Goal: Task Accomplishment & Management: Complete application form

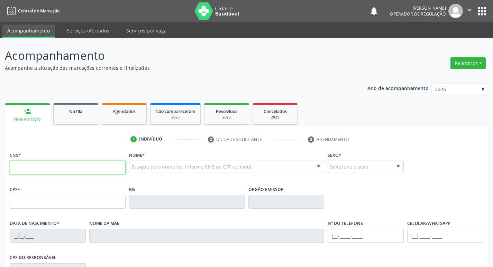
click at [42, 164] on input "text" at bounding box center [68, 168] width 116 height 14
type input "700 0023 8493 3005"
type input "042.445.924-82"
type input "05/03/1973"
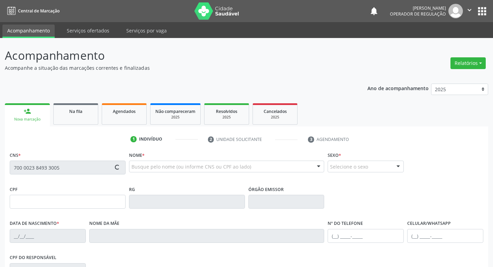
type input "Josefa Filgueira de Andrade"
type input "(83) 99311-2952"
type input "188"
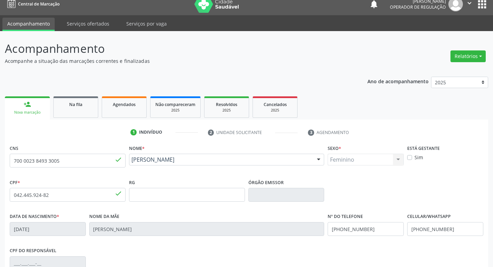
scroll to position [108, 0]
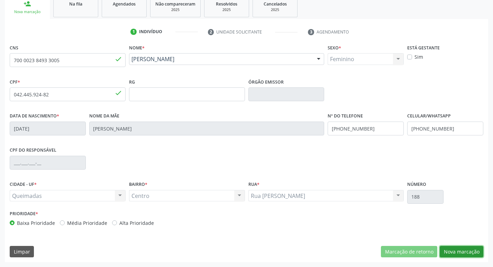
click at [462, 254] on button "Nova marcação" at bounding box center [462, 252] width 44 height 12
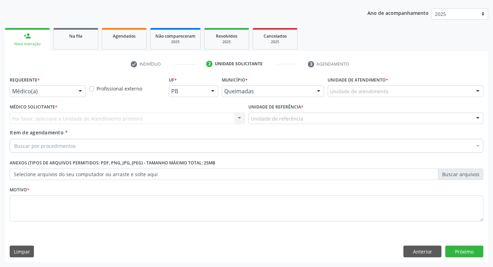
scroll to position [75, 0]
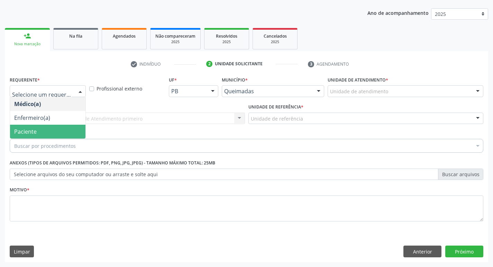
click at [46, 131] on span "Paciente" at bounding box center [47, 132] width 75 height 14
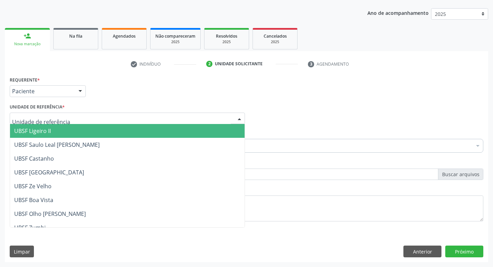
click at [42, 122] on div at bounding box center [127, 119] width 235 height 12
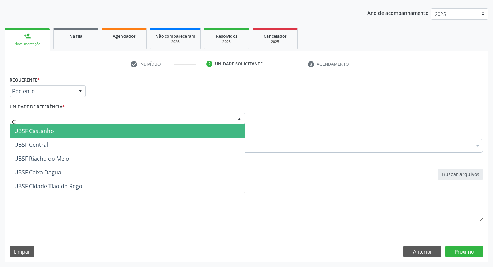
type input "CE"
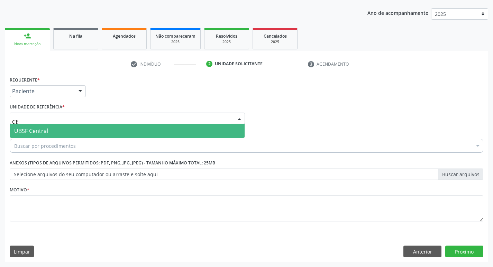
click at [46, 134] on span "UBSF Central" at bounding box center [31, 131] width 34 height 8
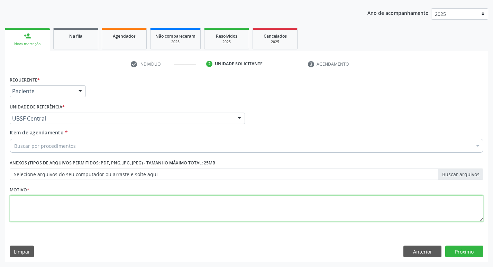
click at [55, 208] on textarea at bounding box center [246, 209] width 473 height 26
type textarea "AVALIACAO"
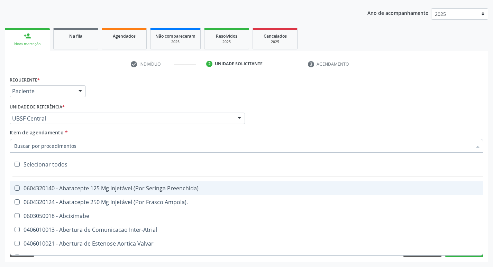
click at [38, 143] on input "Item de agendamento *" at bounding box center [243, 146] width 458 height 14
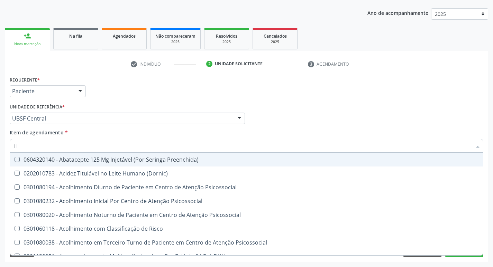
type input "HEMOGR"
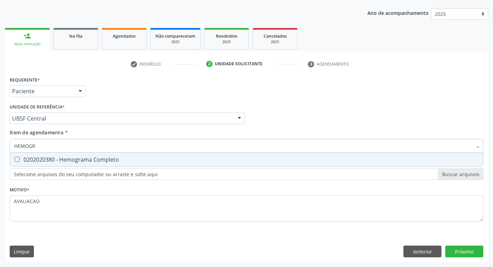
click at [78, 158] on div "0202020380 - Hemograma Completo" at bounding box center [246, 160] width 464 height 6
checkbox Completo "true"
type input "HEMOG"
checkbox Completo "false"
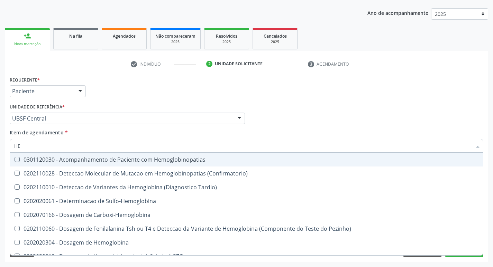
type input "H"
checkbox Completo "false"
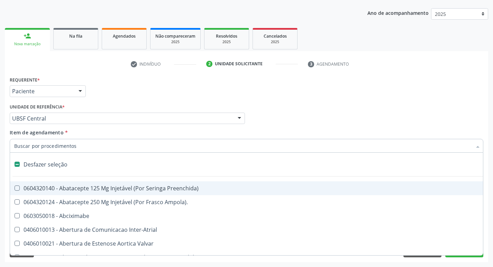
type input "G"
checkbox Persistente "true"
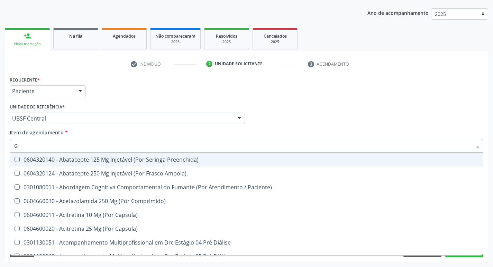
type input "GLICOSE"
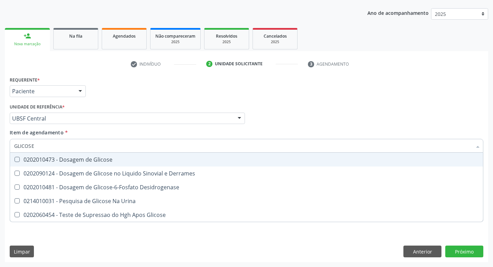
click at [84, 163] on div "0202010473 - Dosagem de Glicose" at bounding box center [246, 160] width 464 height 6
checkbox Glicose "true"
type input "GLICOS"
checkbox Glicose "false"
checkbox Derrames "true"
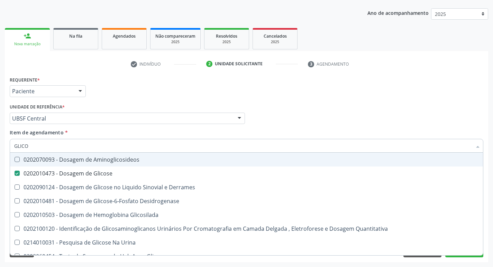
type input "GLIC"
checkbox Glicose "false"
checkbox Derrames "false"
type input "G"
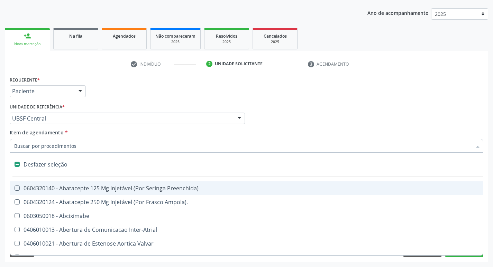
type input "H"
checkbox Convencional\) "true"
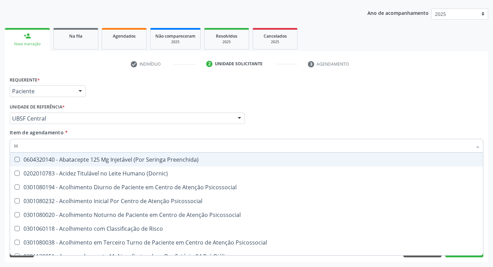
type input "HEMOGLOBINA G"
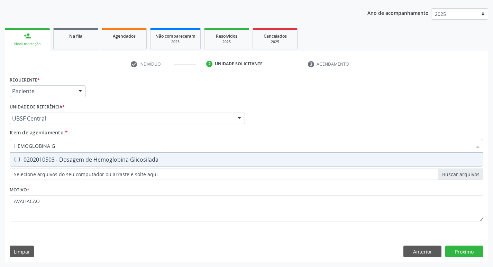
click at [140, 156] on span "0202010503 - Dosagem de Hemoglobina Glicosilada" at bounding box center [246, 160] width 473 height 14
checkbox Glicosilada "true"
type input "HEMOGLOBINA"
checkbox Glicosilada "false"
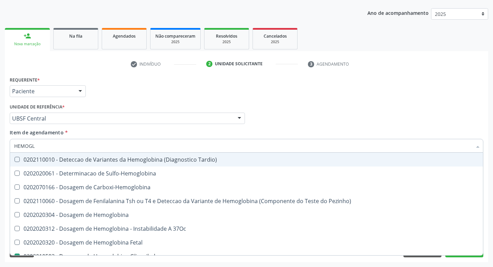
type input "HEMOG"
checkbox Glicosilada "false"
checkbox Hemoglobina "true"
type input "H"
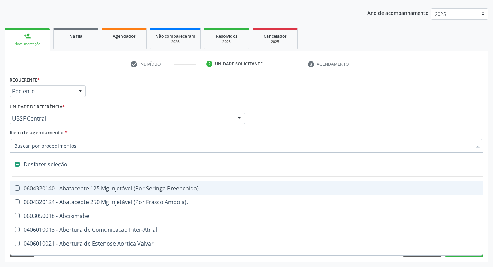
checkbox Dente\) "false"
type input "TG"
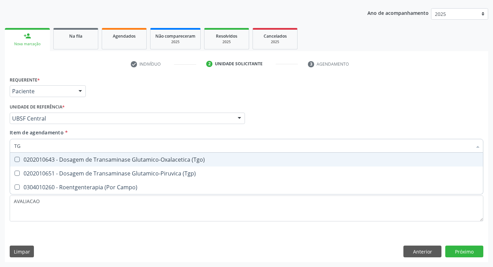
click at [140, 156] on span "0202010643 - Dosagem de Transaminase Glutamico-Oxalacetica (Tgo)" at bounding box center [246, 160] width 473 height 14
checkbox \(Tgo\) "true"
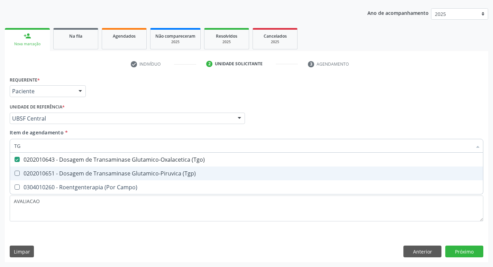
click at [153, 171] on div "0202010651 - Dosagem de Transaminase Glutamico-Piruvica (Tgp)" at bounding box center [246, 174] width 464 height 6
checkbox \(Tgp\) "true"
type input "T"
checkbox \(Tgo\) "false"
checkbox \(Tgp\) "false"
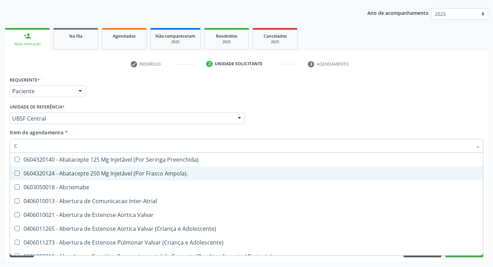
type input "CO"
checkbox Comprimido\) "true"
checkbox Transcutanea "true"
checkbox Colecistostomia "true"
checkbox \(Hemicolectomia\) "true"
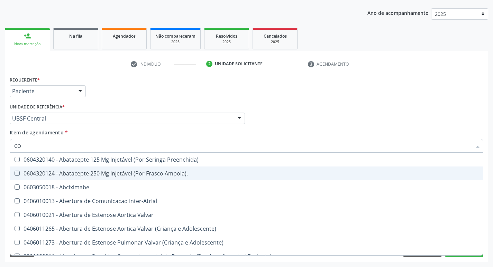
checkbox Osseo "true"
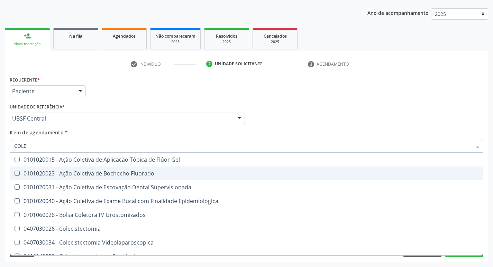
type input "COLES"
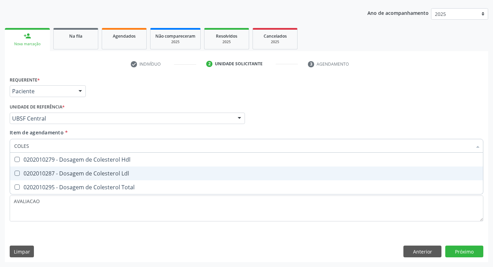
click at [153, 170] on span "0202010287 - Dosagem de Colesterol Ldl" at bounding box center [246, 174] width 473 height 14
checkbox Ldl "true"
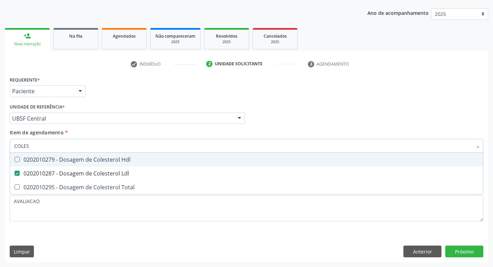
click at [138, 154] on span "0202010279 - Dosagem de Colesterol Hdl" at bounding box center [246, 160] width 473 height 14
checkbox Hdl "true"
type input "COLE"
checkbox Hdl "false"
checkbox Ldl "false"
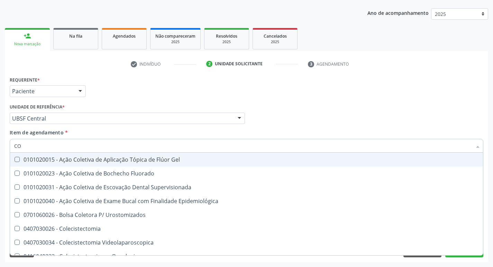
type input "C"
checkbox Hdl "false"
checkbox Ldl "false"
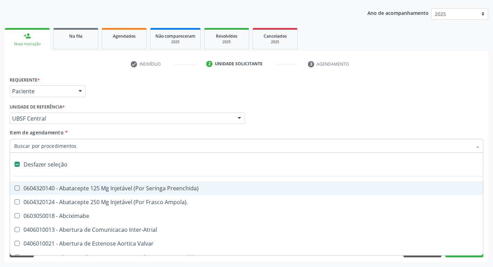
type input "2"
checkbox Monopolar "true"
checkbox Quadril "true"
checkbox Vagina "true"
checkbox Puerperal "true"
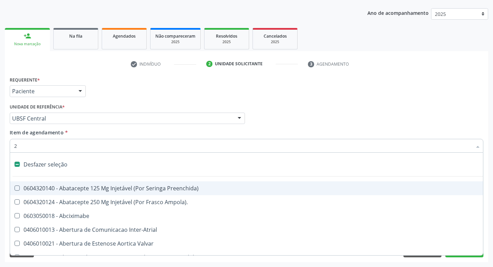
checkbox Congenita "true"
checkbox Adolescente\) "true"
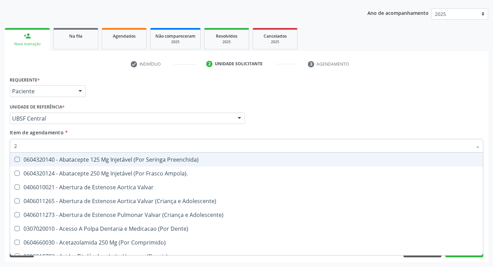
type input "20205001"
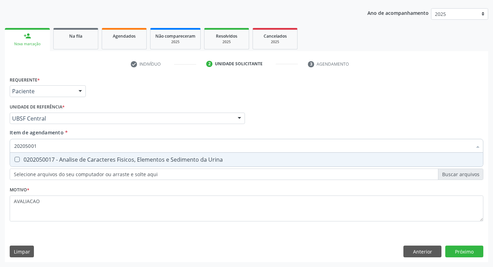
drag, startPoint x: 93, startPoint y: 163, endPoint x: 89, endPoint y: 163, distance: 4.2
click at [90, 163] on div "0202050017 - Analise de Caracteres Fisicos, Elementos e Sedimento da Urina" at bounding box center [246, 160] width 464 height 6
checkbox Urina "true"
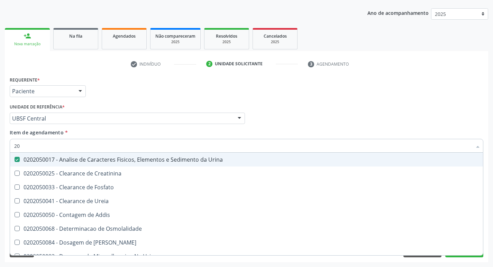
type input "2"
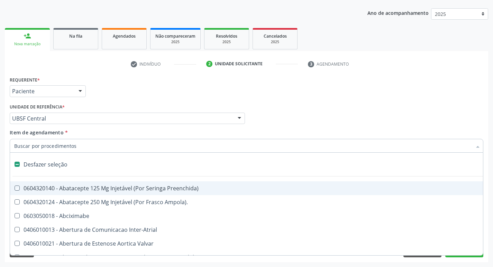
checkbox Preenchida\) "false"
checkbox Inter-Atrial "false"
type input "T"
checkbox Dedo "true"
checkbox Urina "false"
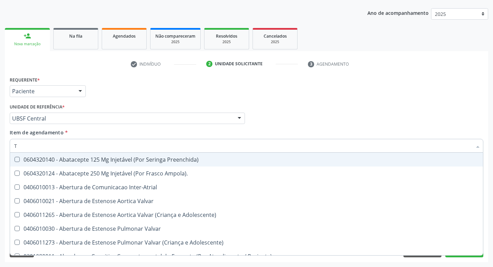
type input "TR"
checkbox Urina "false"
checkbox Oficina\) "true"
checkbox Grupo "true"
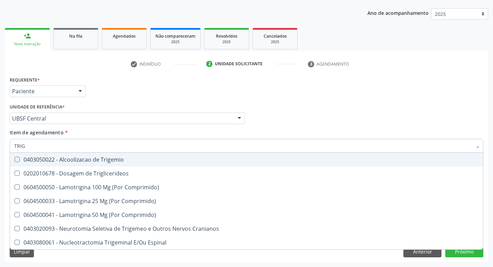
type input "TRIGL"
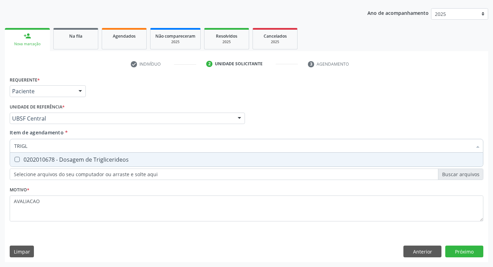
click at [89, 163] on div "0202010678 - Dosagem de Triglicerideos" at bounding box center [246, 160] width 464 height 6
checkbox Triglicerideos "true"
type input "TRIG"
checkbox Triglicerideos "false"
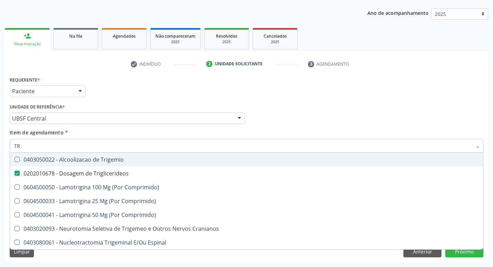
type input "T"
checkbox Triglicerideos "false"
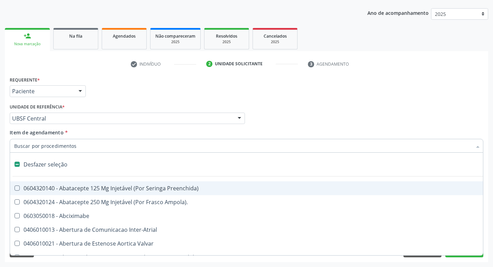
type input "U"
checkbox Frasco-Ampola\) "true"
checkbox Urina "false"
checkbox Cama "true"
checkbox Personalizada "true"
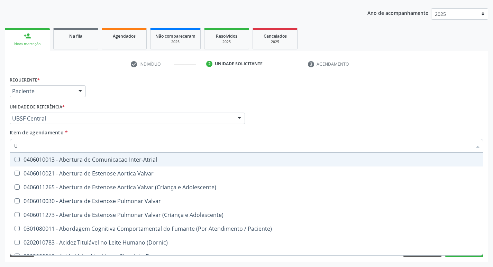
type input "UR"
checkbox Reabilitacao "true"
checkbox Urina "false"
type input "URE"
checkbox Urina "false"
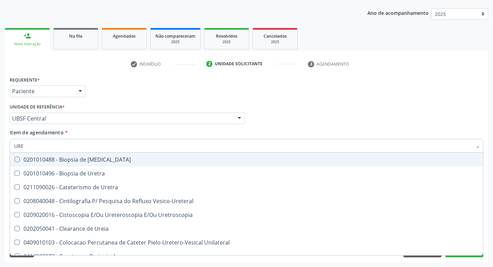
type input "UREI"
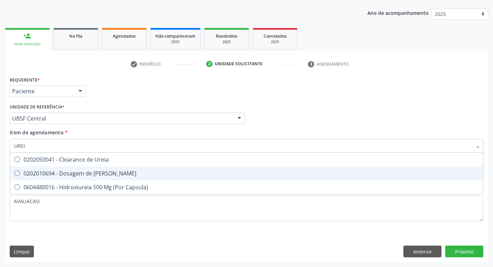
click at [107, 180] on span "0202010694 - Dosagem de [PERSON_NAME]" at bounding box center [246, 174] width 473 height 14
checkbox Ureia "true"
type input "URE"
checkbox Ureia "false"
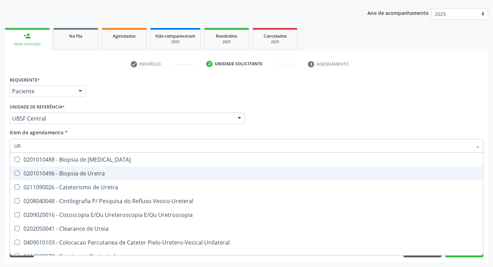
type input "U"
checkbox Ureia "false"
checkbox Bubonica\) "false"
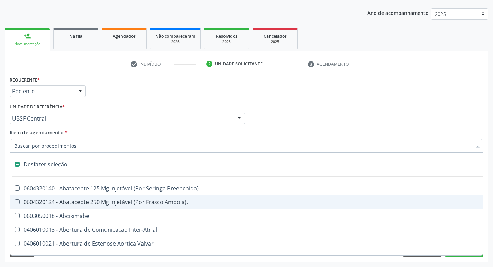
type input "C"
checkbox Dedo "true"
checkbox Urina "false"
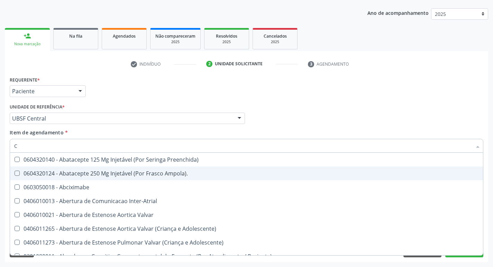
type input "CR"
checkbox Urina "false"
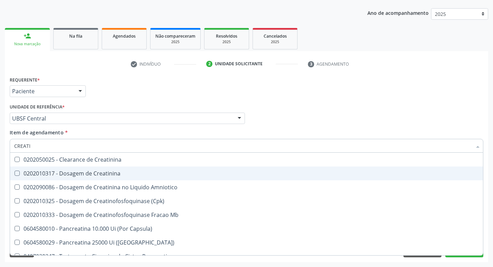
type input "CREATIN"
click at [107, 180] on span "0202010317 - Dosagem de Creatinina" at bounding box center [246, 174] width 473 height 14
checkbox Creatinina "true"
type input "C"
checkbox Creatinina "false"
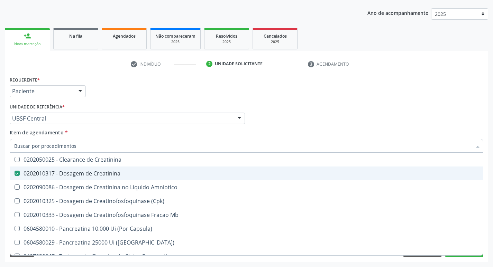
checkbox Amniotico "false"
checkbox Mb "false"
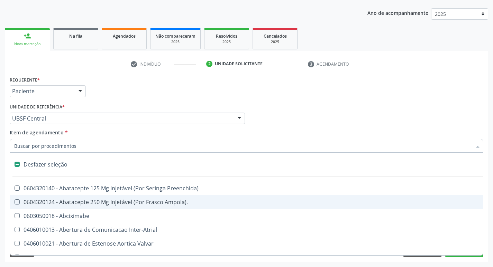
type input "V"
checkbox Urina "false"
checkbox Cornea "true"
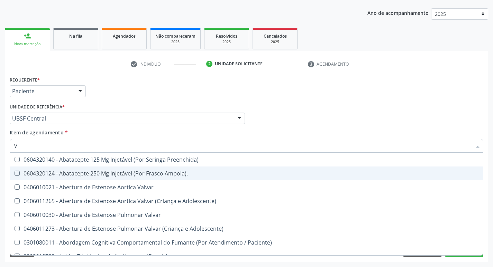
type input "VI"
checkbox Psicoterapia "true"
checkbox \(Tgp\) "false"
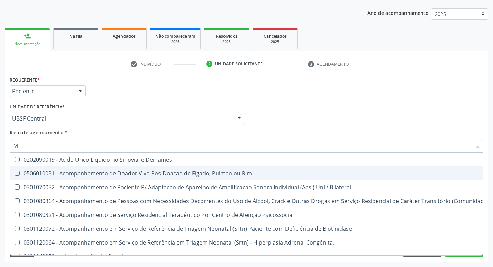
type input "VITAM"
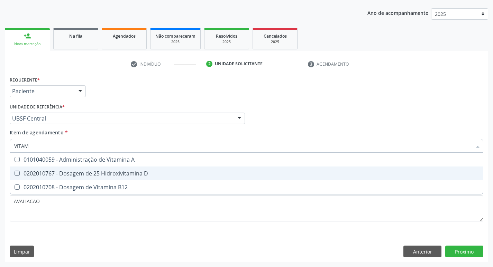
click at [125, 179] on span "0202010767 - Dosagem de 25 Hidroxivitamina D" at bounding box center [246, 174] width 473 height 14
checkbox D "true"
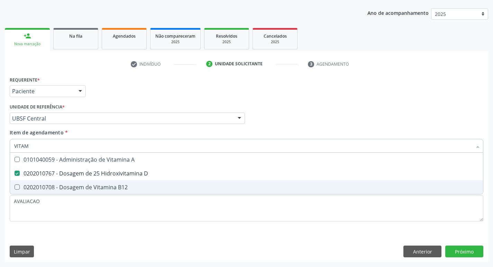
click at [131, 185] on div "0202010708 - Dosagem de Vitamina B12" at bounding box center [246, 188] width 464 height 6
checkbox B12 "true"
click at [470, 247] on div "Requerente * Paciente Médico(a) Enfermeiro(a) Paciente Nenhum resultado encontr…" at bounding box center [246, 169] width 483 height 188
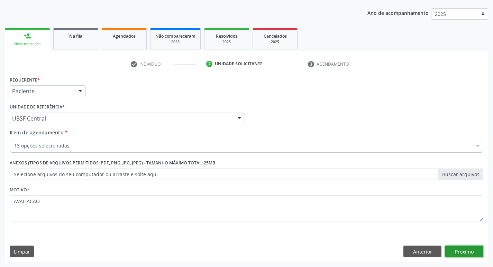
scroll to position [0, 0]
click at [468, 256] on button "Próximo" at bounding box center [464, 252] width 38 height 12
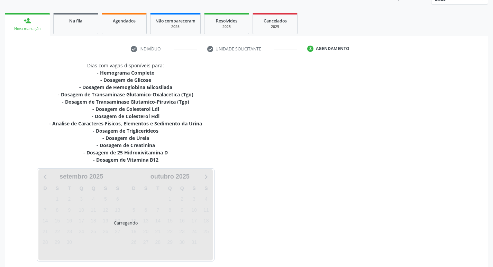
scroll to position [121, 0]
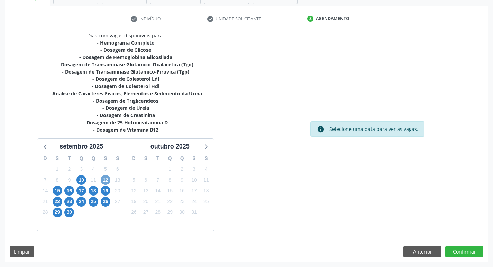
click at [106, 182] on span "12" at bounding box center [106, 180] width 10 height 10
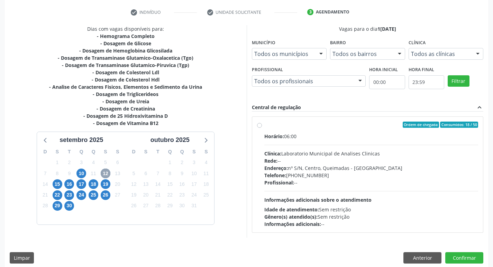
scroll to position [134, 0]
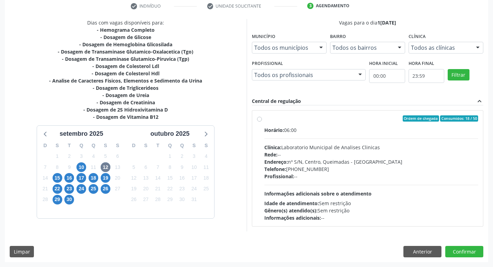
click at [393, 129] on div "Horário: 06:00" at bounding box center [371, 130] width 214 height 7
click at [262, 122] on input "Ordem de chegada Consumidos: 18 / 50 Horário: 06:00 Clínica: Laboratorio Munici…" at bounding box center [259, 119] width 5 height 6
radio input "true"
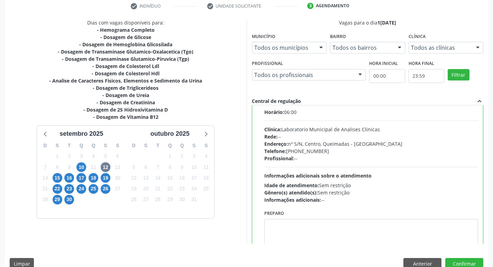
scroll to position [34, 0]
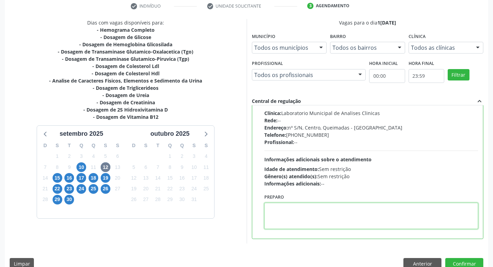
click at [315, 214] on textarea at bounding box center [371, 216] width 214 height 26
paste textarea "IR EM [GEOGRAPHIC_DATA]"
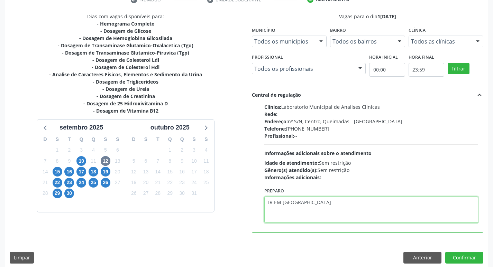
scroll to position [146, 0]
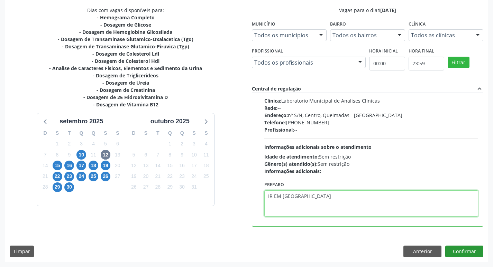
type textarea "IR EM [GEOGRAPHIC_DATA]"
click at [476, 253] on button "Confirmar" at bounding box center [464, 252] width 38 height 12
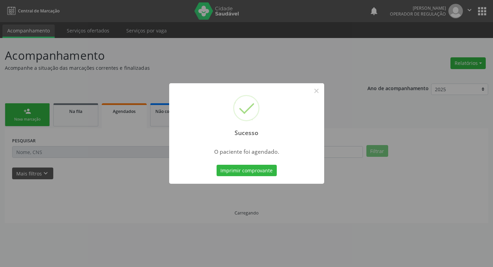
scroll to position [0, 0]
click at [232, 171] on button "Imprimir comprovante" at bounding box center [249, 171] width 60 height 12
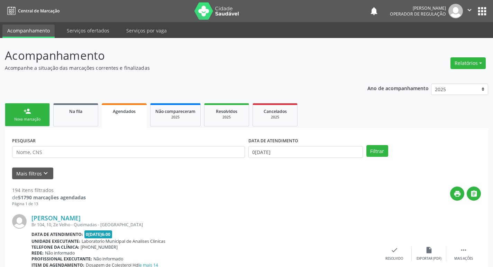
click at [34, 118] on div "Nova marcação" at bounding box center [27, 119] width 35 height 5
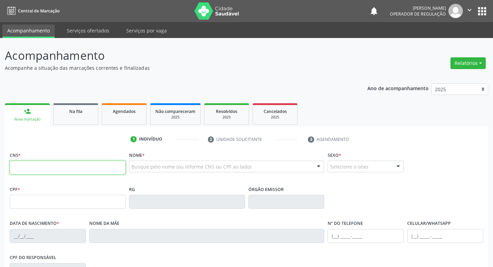
click at [66, 167] on input "text" at bounding box center [68, 168] width 116 height 14
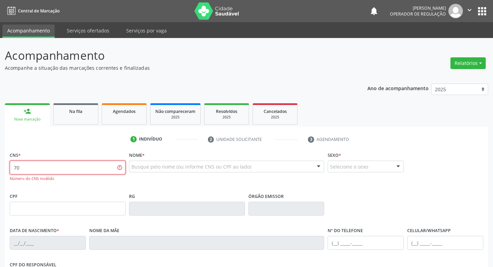
type input "7"
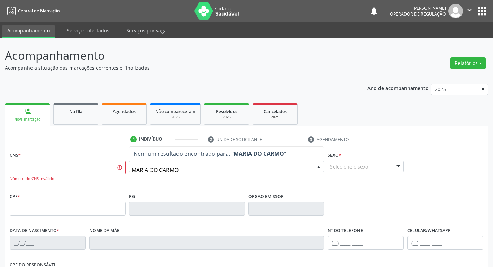
type input "MARIA DO CARMO J"
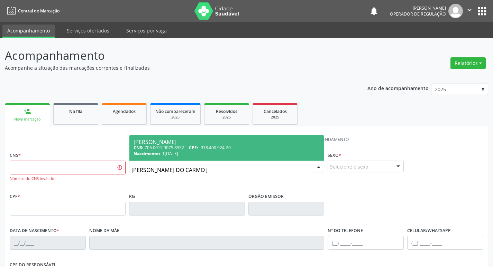
click at [156, 155] on span "Nascimento:" at bounding box center [147, 154] width 27 height 6
type input "705 0012 9075 8552"
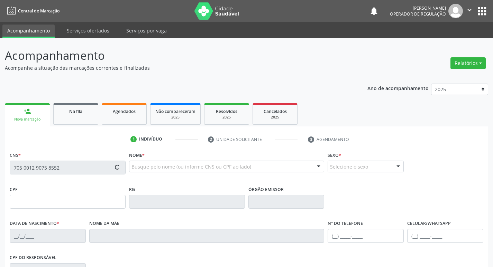
type input "978.400.924-20"
type input "16/12/1931"
type input "Josefa Justino da Silva"
type input "(83) 99121-7961"
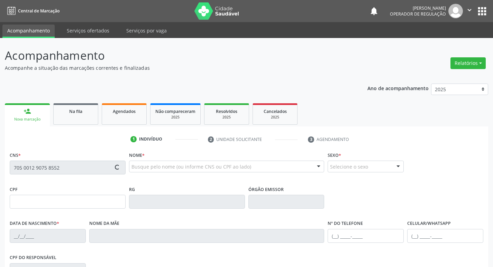
type input "246"
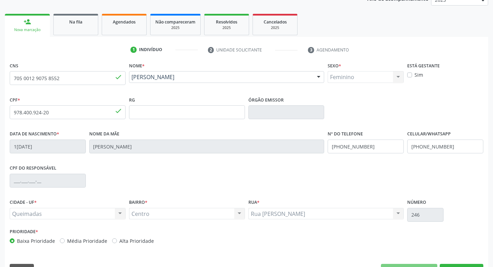
scroll to position [108, 0]
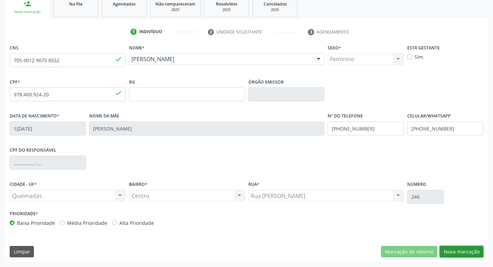
click at [453, 254] on button "Nova marcação" at bounding box center [462, 252] width 44 height 12
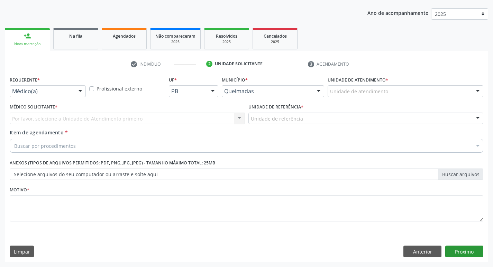
scroll to position [75, 0]
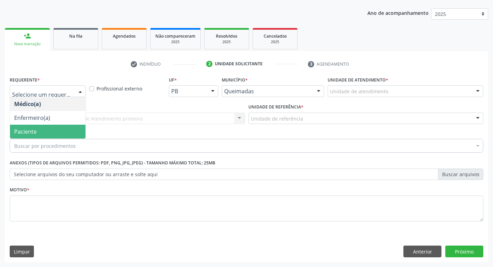
click at [30, 127] on span "Paciente" at bounding box center [47, 132] width 75 height 14
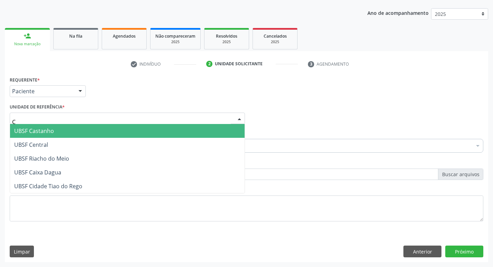
type input "CE"
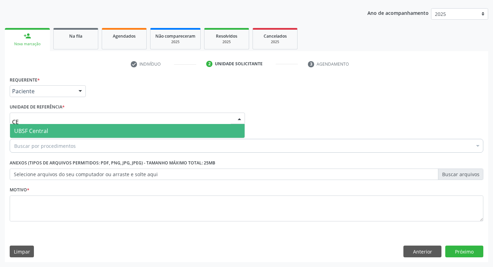
click at [42, 132] on span "UBSF Central" at bounding box center [31, 131] width 34 height 8
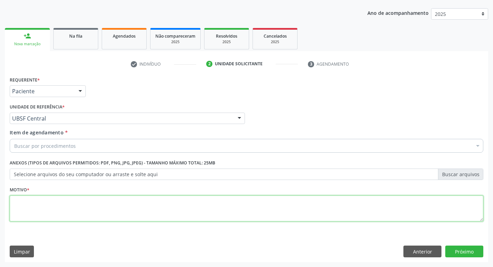
drag, startPoint x: 59, startPoint y: 201, endPoint x: 50, endPoint y: 203, distance: 9.2
click at [54, 203] on textarea at bounding box center [246, 209] width 473 height 26
type textarea "AVALIACAO"
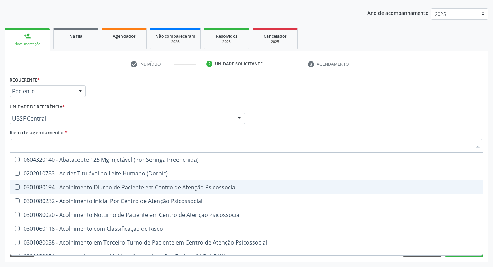
type input "HEMOGLOBINA G"
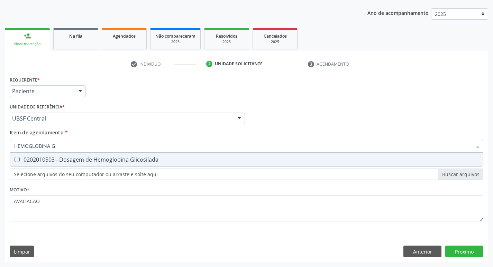
click at [119, 161] on div "0202010503 - Dosagem de Hemoglobina Glicosilada" at bounding box center [246, 160] width 464 height 6
checkbox Glicosilada "true"
type input "HEMOGLOBINA"
checkbox Glicosilada "false"
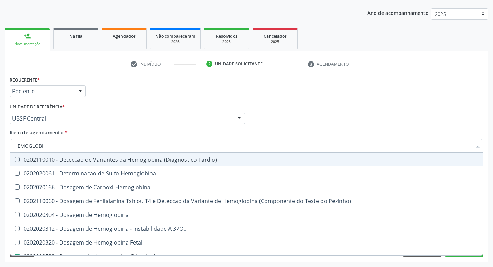
type input "HEMOGLOB"
checkbox Glicosilada "false"
checkbox Hemoglobina "true"
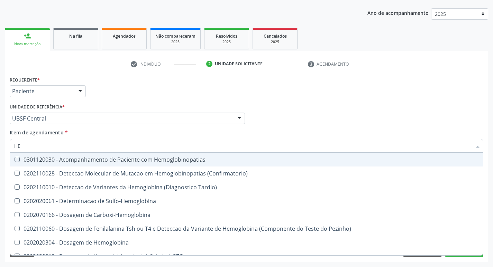
type input "H"
checkbox Glicosilada "false"
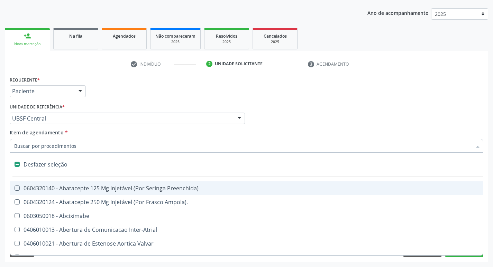
type input "G"
checkbox \(Picc\) "true"
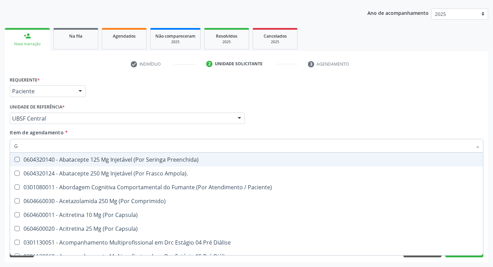
type input "GLICOSE"
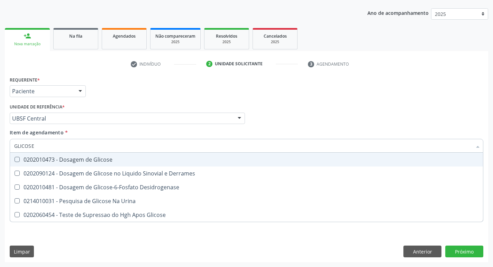
click at [107, 159] on div "0202010473 - Dosagem de Glicose" at bounding box center [246, 160] width 464 height 6
checkbox Glicose "true"
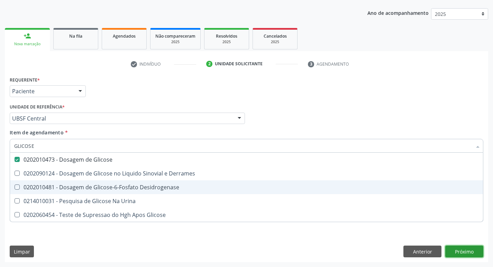
click at [465, 251] on div "Requerente * Paciente Médico(a) Enfermeiro(a) Paciente Nenhum resultado encontr…" at bounding box center [246, 169] width 483 height 188
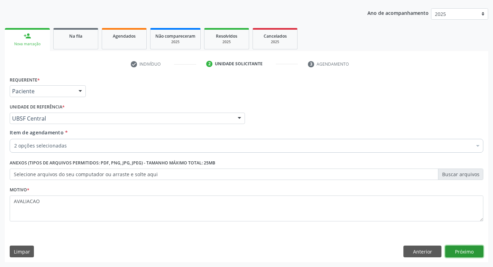
click at [467, 255] on button "Próximo" at bounding box center [464, 252] width 38 height 12
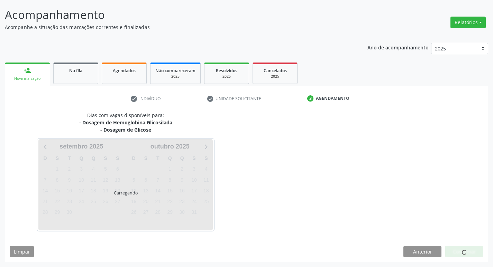
scroll to position [41, 0]
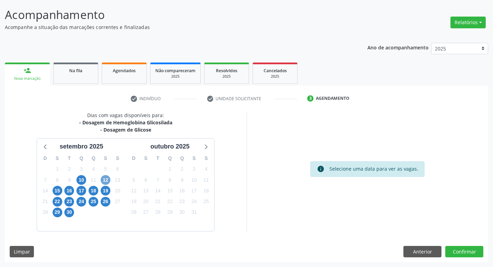
click at [110, 179] on span "12" at bounding box center [106, 180] width 10 height 10
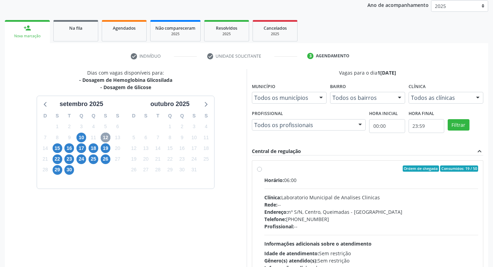
scroll to position [134, 0]
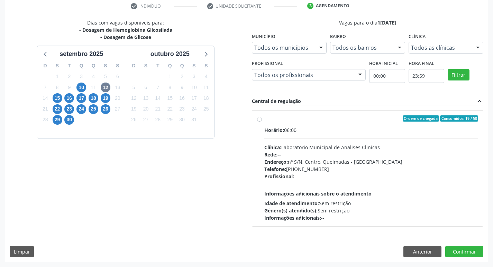
click at [336, 179] on div "Horário: 06:00 Clínica: Laboratorio Municipal de Analises Clinicas Rede: -- End…" at bounding box center [371, 174] width 214 height 95
radio input "true"
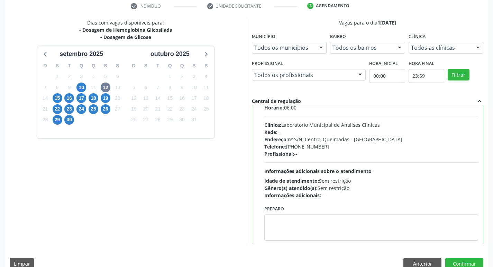
scroll to position [34, 0]
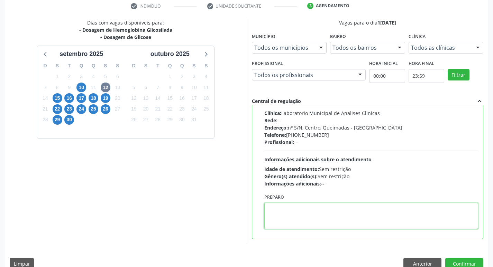
drag, startPoint x: 305, startPoint y: 212, endPoint x: 301, endPoint y: 212, distance: 4.2
click at [301, 212] on textarea at bounding box center [371, 216] width 214 height 26
paste textarea "IR EM [GEOGRAPHIC_DATA]"
type textarea "IR EM [GEOGRAPHIC_DATA]"
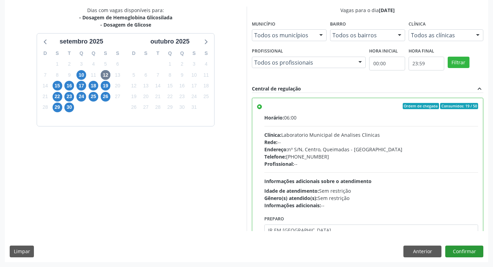
scroll to position [34, 0]
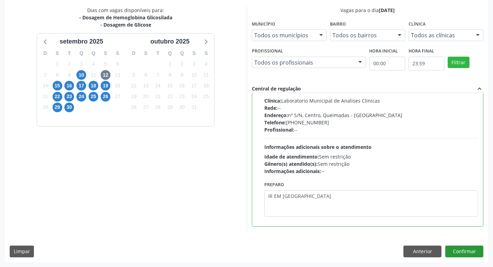
type textarea "IR EM [GEOGRAPHIC_DATA]"
click at [455, 252] on button "Confirmar" at bounding box center [464, 252] width 38 height 12
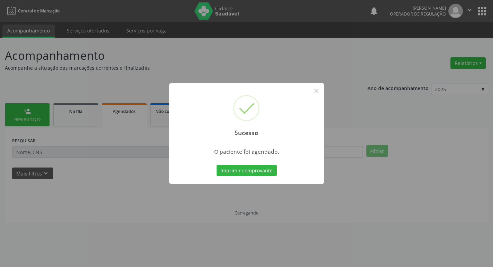
scroll to position [0, 0]
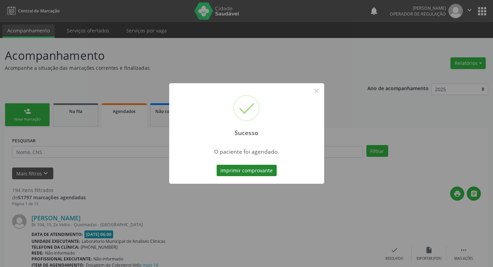
click at [232, 174] on button "Imprimir comprovante" at bounding box center [247, 171] width 60 height 12
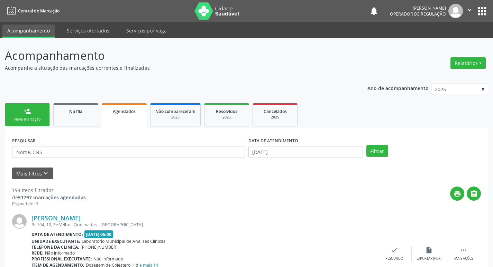
click at [38, 119] on div "Nova marcação" at bounding box center [27, 119] width 35 height 5
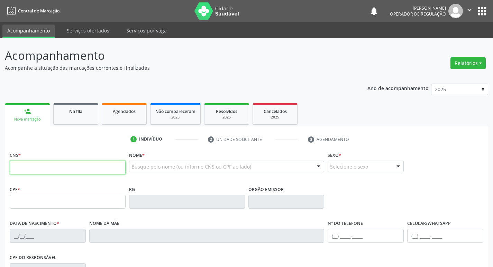
click at [34, 166] on input "text" at bounding box center [68, 168] width 116 height 14
click at [35, 182] on div "CNS *" at bounding box center [67, 167] width 119 height 34
click at [19, 169] on input "text" at bounding box center [68, 168] width 116 height 14
click at [20, 169] on input "text" at bounding box center [68, 168] width 116 height 14
type input "700 0019 9730 4400"
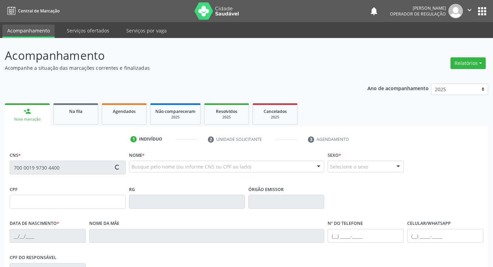
type input "788.525.014-87"
type input "09/05/1963"
type input "Severina de Freitas Ramos"
type input "(83) 99114-0587"
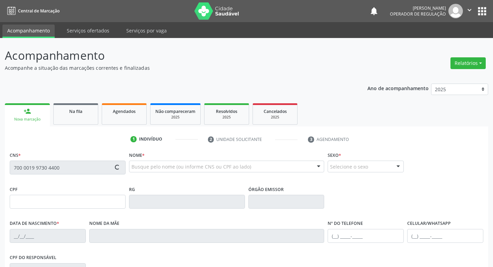
type input "30"
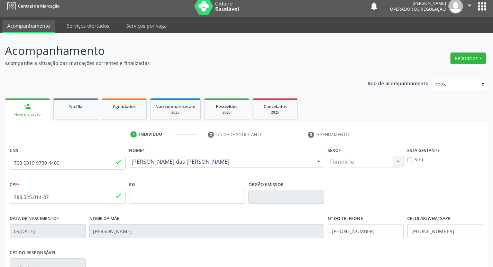
scroll to position [108, 0]
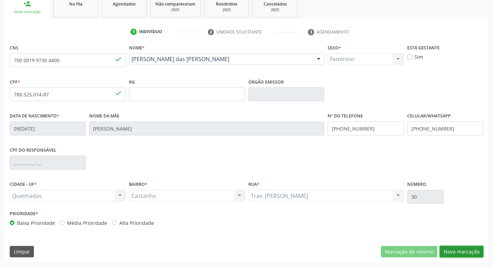
click at [461, 248] on button "Nova marcação" at bounding box center [462, 252] width 44 height 12
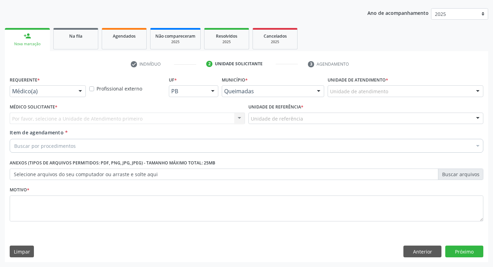
scroll to position [75, 0]
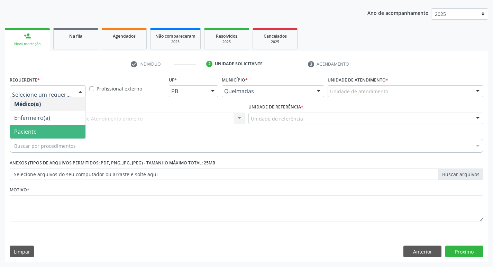
click at [37, 132] on span "Paciente" at bounding box center [47, 132] width 75 height 14
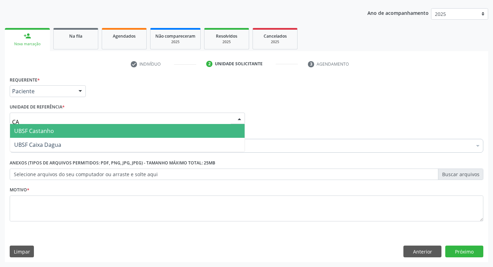
type input "CAS"
click at [46, 134] on span "UBSF Castanho" at bounding box center [34, 131] width 40 height 8
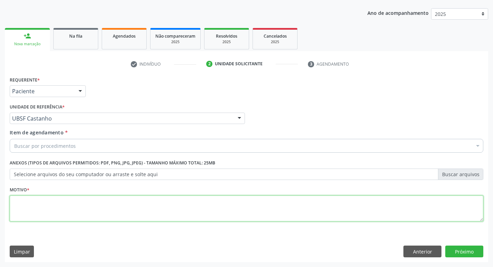
click at [98, 213] on textarea at bounding box center [246, 209] width 473 height 26
type textarea "AVALIACAO"
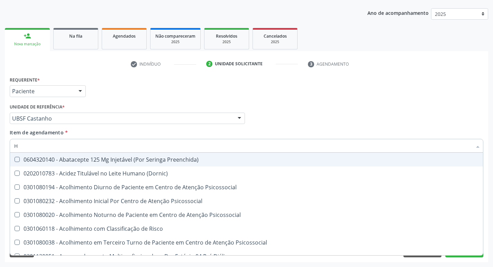
type input "HEMOGR"
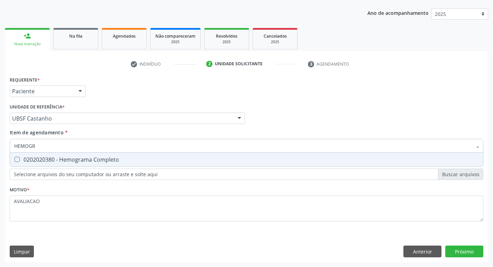
click at [95, 163] on div "0202020380 - Hemograma Completo" at bounding box center [246, 160] width 464 height 6
checkbox Completo "true"
type input "HEMOG"
checkbox Completo "false"
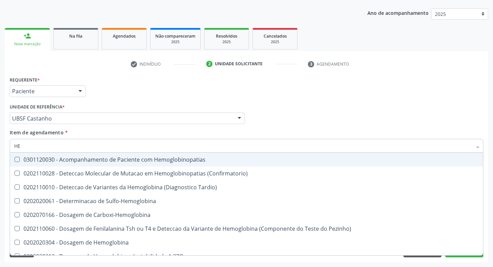
type input "H"
checkbox Completo "false"
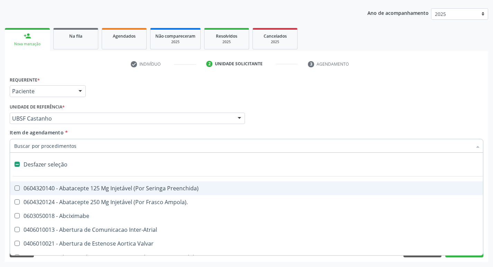
type input "G"
checkbox Persistente "true"
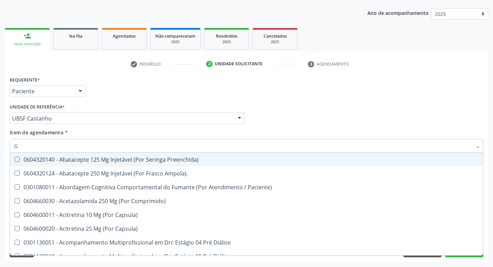
type input "GLICOSE"
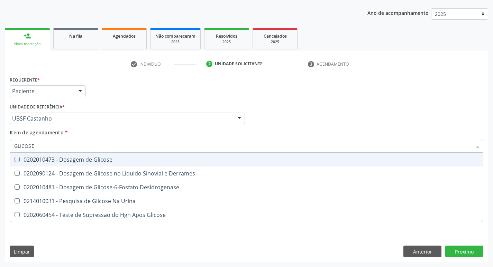
click at [86, 160] on div "0202010473 - Dosagem de Glicose" at bounding box center [246, 160] width 464 height 6
checkbox Glicose "true"
type input "GLICOS"
checkbox Glicose "false"
checkbox Derrames "true"
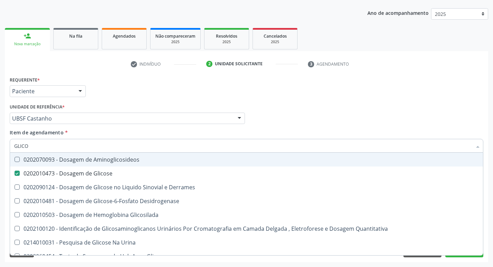
type input "GLIC"
checkbox Glicose "false"
checkbox Derrames "false"
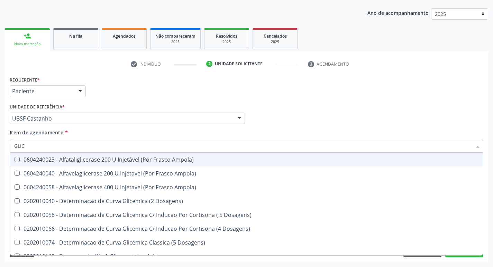
type input "GLI"
checkbox Glicose "false"
checkbox Derrames "true"
type input "G"
checkbox Derrames "false"
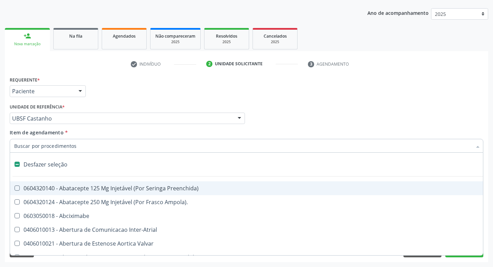
type input "H"
checkbox Convencional\) "true"
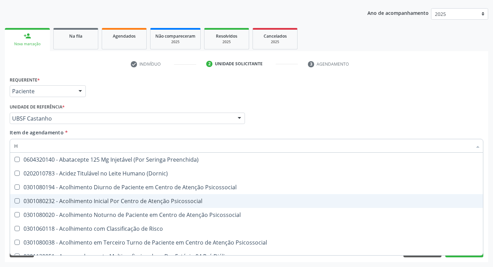
type input "HEMOGLOBINA G"
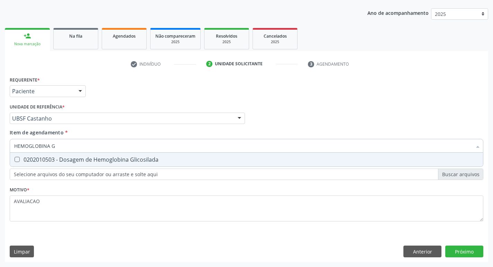
click at [108, 159] on div "0202010503 - Dosagem de Hemoglobina Glicosilada" at bounding box center [246, 160] width 464 height 6
checkbox Glicosilada "true"
type input "HEMOGLOBINA"
checkbox Glicosilada "false"
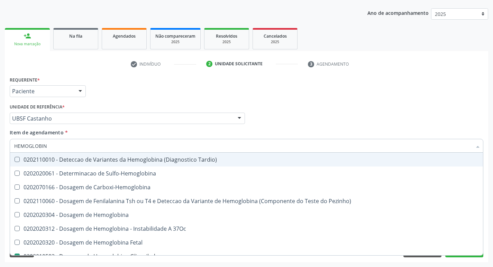
type input "HEMOGLOBI"
checkbox Glicosilada "false"
checkbox Hemoglobina "true"
type input "H"
checkbox Hemoglobina "false"
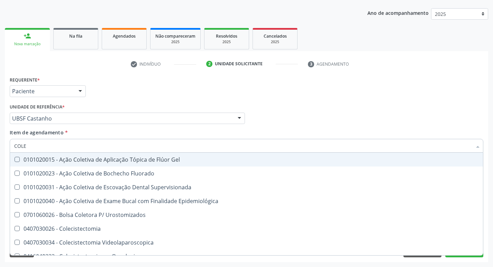
type input "COLES"
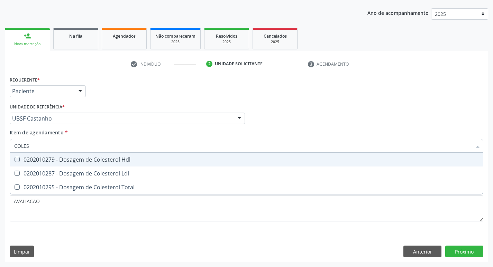
click at [98, 162] on div "0202010279 - Dosagem de Colesterol Hdl" at bounding box center [246, 160] width 464 height 6
click at [103, 166] on span "0202010279 - Dosagem de Colesterol Hdl" at bounding box center [246, 160] width 473 height 14
click at [101, 166] on span "0202010279 - Dosagem de Colesterol Hdl" at bounding box center [246, 160] width 473 height 14
checkbox Hdl "true"
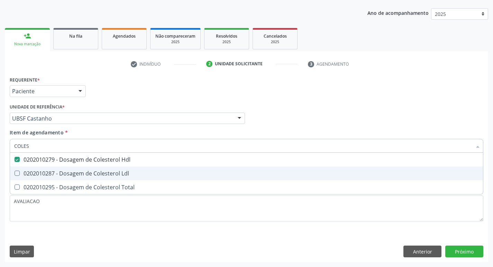
click at [103, 175] on div "0202010287 - Dosagem de Colesterol Ldl" at bounding box center [246, 174] width 464 height 6
checkbox Ldl "true"
type input "COLE"
checkbox Hdl "false"
checkbox Ldl "false"
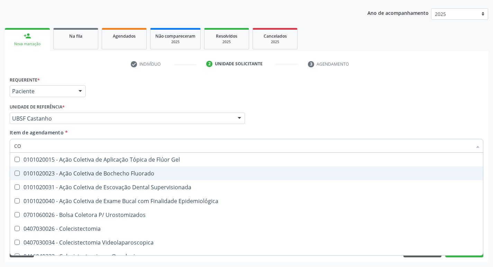
type input "C"
checkbox Hdl "false"
checkbox Ldl "false"
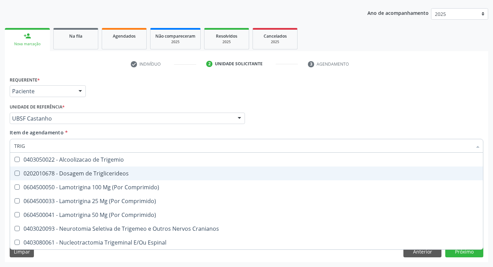
type input "TRIGL"
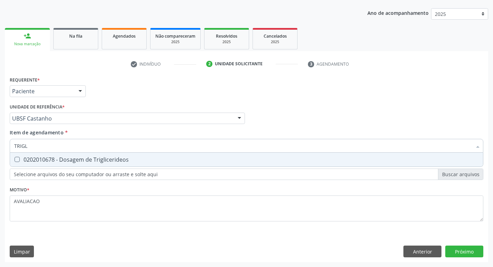
click at [101, 154] on span "0202010678 - Dosagem de Triglicerideos" at bounding box center [246, 160] width 473 height 14
checkbox Triglicerideos "true"
type input "TRIG"
checkbox Triglicerideos "false"
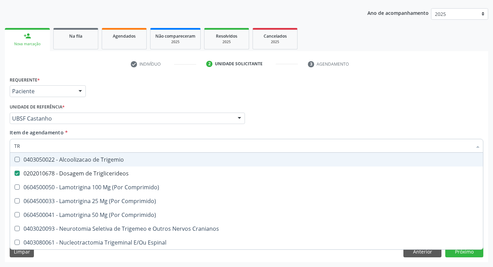
type input "T"
checkbox Triglicerideos "false"
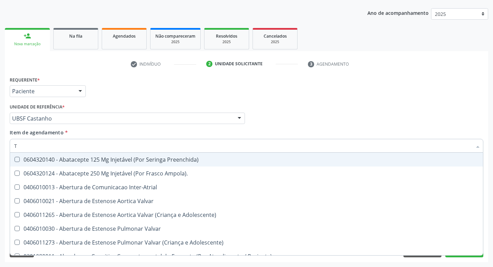
type input "TG"
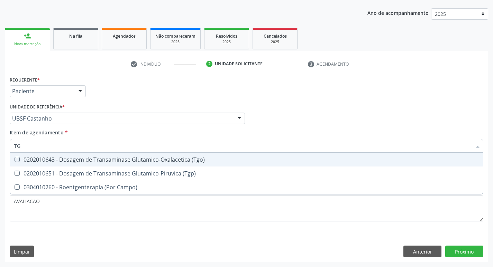
click at [109, 166] on span "0202010643 - Dosagem de Transaminase Glutamico-Oxalacetica (Tgo)" at bounding box center [246, 160] width 473 height 14
click at [114, 166] on span "0202010643 - Dosagem de Transaminase Glutamico-Oxalacetica (Tgo)" at bounding box center [246, 160] width 473 height 14
click at [112, 166] on span "0202010643 - Dosagem de Transaminase Glutamico-Oxalacetica (Tgo)" at bounding box center [246, 160] width 473 height 14
checkbox \(Tgo\) "true"
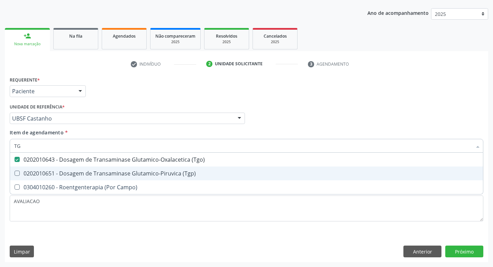
click at [112, 172] on div "0202010651 - Dosagem de Transaminase Glutamico-Piruvica (Tgp)" at bounding box center [246, 174] width 464 height 6
checkbox \(Tgp\) "true"
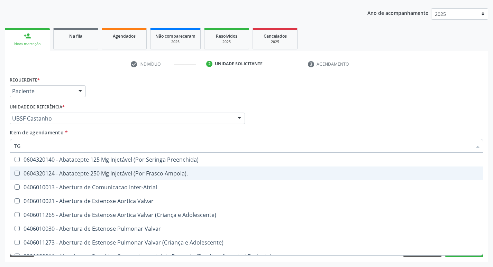
type input "T"
checkbox Preenchida\) "false"
checkbox Ampola\)\ "false"
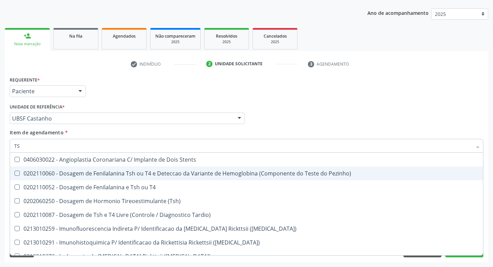
type input "TSH"
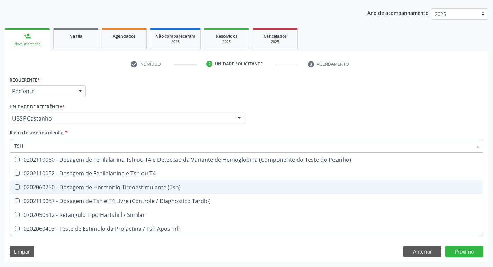
click at [123, 185] on div "0202060250 - Dosagem de Hormonio Tireoestimulante (Tsh)" at bounding box center [246, 188] width 464 height 6
checkbox \(Tsh\) "true"
type input "TS"
checkbox \(Tsh\) "false"
checkbox Tardio\) "true"
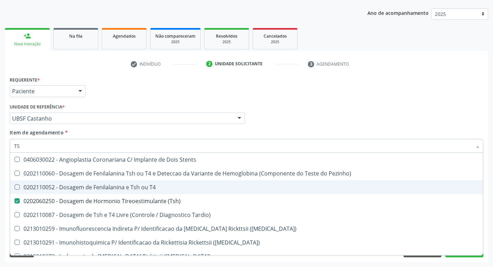
type input "T"
checkbox \(Tsh\) "false"
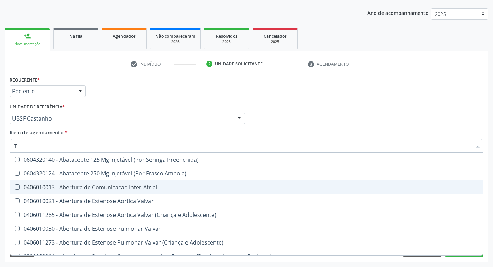
type input "T4"
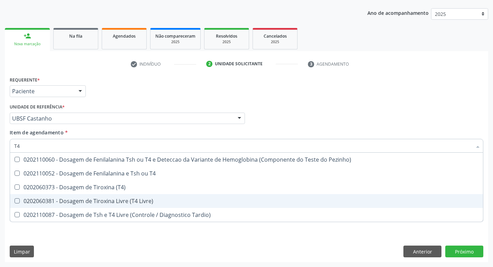
click at [137, 199] on div "0202060381 - Dosagem de Tiroxina Livre (T4 Livre)" at bounding box center [246, 202] width 464 height 6
checkbox Livre\) "true"
type input "T"
checkbox Livre\) "false"
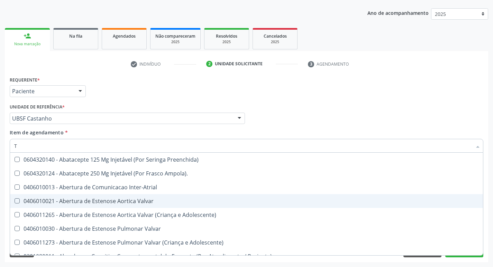
type input "TS"
checkbox Valvar "true"
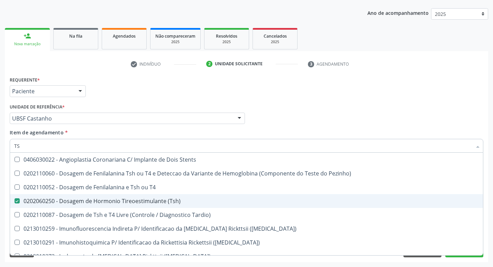
type input "TSH"
checkbox T4 "true"
checkbox \(Tsh\) "false"
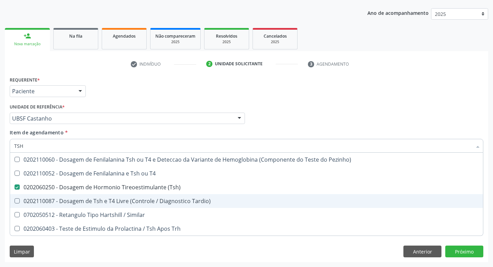
type input "TS"
checkbox \(Tsh\) "false"
checkbox Tardio\) "true"
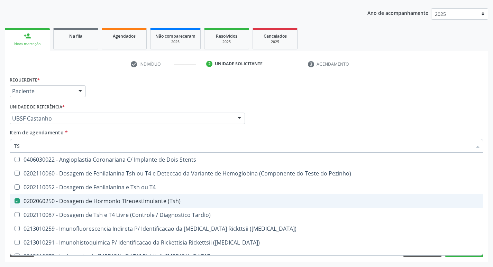
type input "T"
checkbox \(Tsh\) "false"
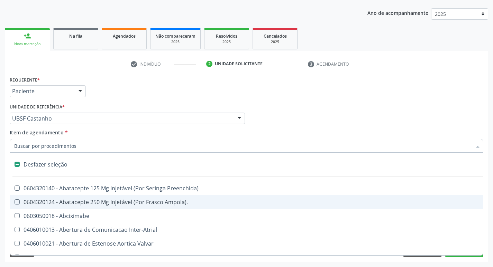
type input "U"
checkbox Coledocoplastia "true"
checkbox Cama "true"
checkbox Personalizada "true"
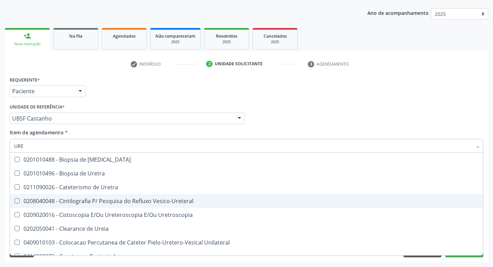
type input "UREI"
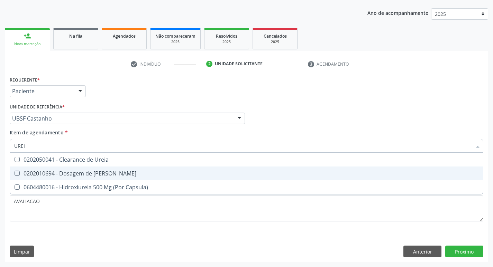
click at [112, 174] on div "0202010694 - Dosagem de [PERSON_NAME]" at bounding box center [246, 174] width 464 height 6
checkbox Ureia "true"
type input "URE"
checkbox Ureia "false"
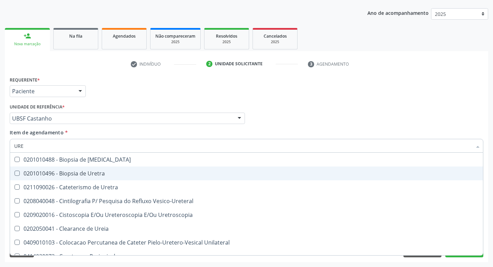
type input "UR"
checkbox Ureia "false"
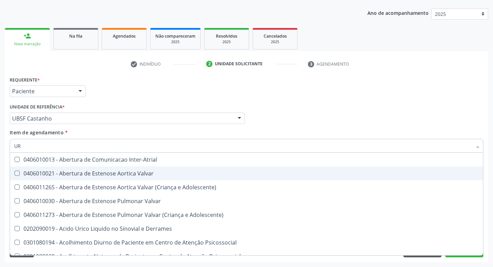
type input "U"
checkbox Ureia "false"
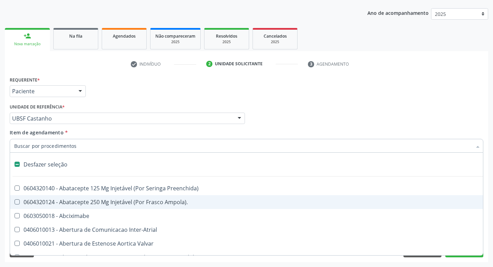
type input "U"
checkbox Coledocoplastia "true"
checkbox Cama "true"
checkbox Personalizada "true"
checkbox Pulmonar\) "true"
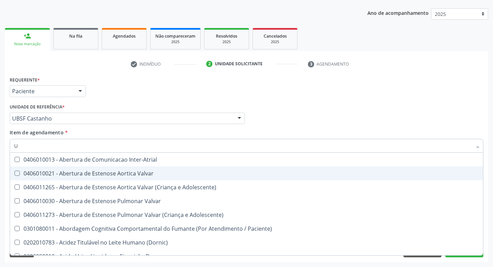
checkbox \(Tsh\) "false"
checkbox \(Tgo\) "false"
checkbox \(Tgp\) "false"
checkbox Ureia "false"
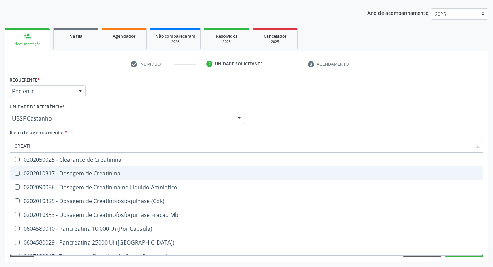
type input "CREATIN"
click at [112, 174] on div "0202010317 - Dosagem de Creatinina" at bounding box center [246, 174] width 464 height 6
checkbox Creatinina "true"
type input "CREA"
checkbox Creatinina "false"
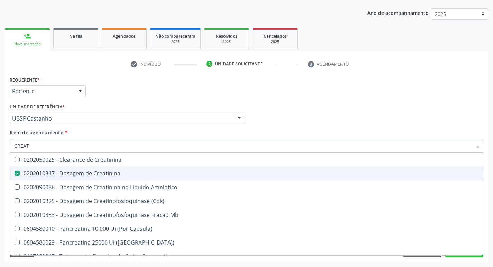
checkbox Amniotico "false"
checkbox Mb "true"
type input "C"
checkbox Mb "false"
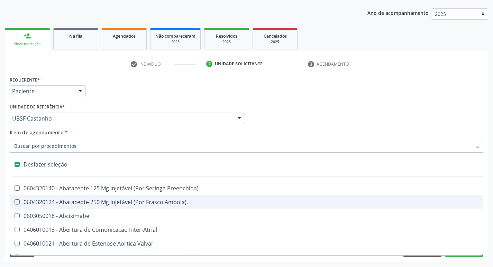
type input "V"
checkbox \(Unilateral\) "true"
checkbox Cornea "true"
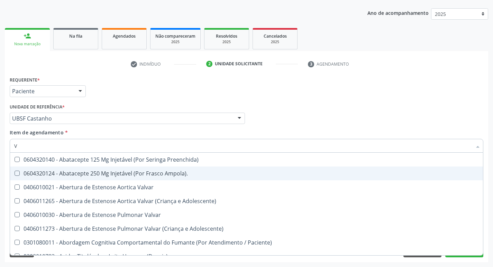
type input "VI"
checkbox Psicoterapia "true"
checkbox Livre\) "false"
checkbox \(Tgp\) "false"
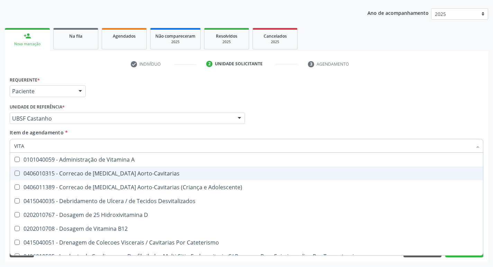
type input "VITAM"
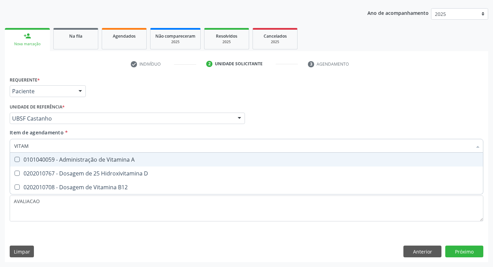
click at [158, 154] on span "0101040059 - Administração de Vitamina A" at bounding box center [246, 160] width 473 height 14
click at [157, 159] on div "0101040059 - Administração de Vitamina A" at bounding box center [246, 160] width 464 height 6
checkbox A "false"
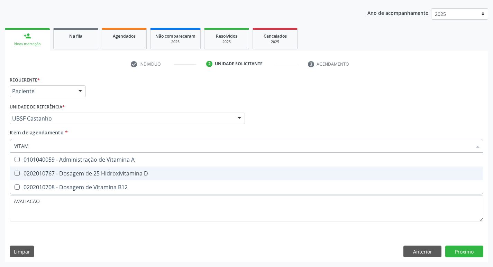
click at [157, 169] on span "0202010767 - Dosagem de 25 Hidroxivitamina D" at bounding box center [246, 174] width 473 height 14
checkbox D "true"
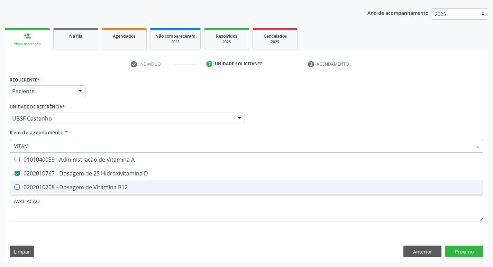
click at [159, 182] on span "0202010708 - Dosagem de Vitamina B12" at bounding box center [246, 188] width 473 height 14
checkbox B12 "true"
type input "VITA"
checkbox D "false"
checkbox B12 "false"
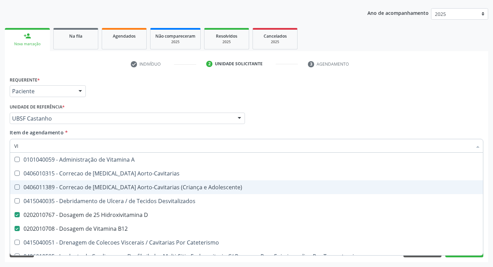
type input "V"
checkbox D "false"
checkbox B12 "false"
checkbox Cateterismo "false"
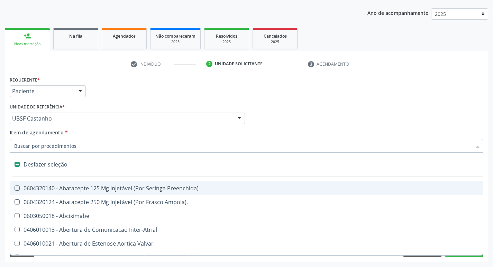
type input "2"
checkbox Total "true"
checkbox Monopolar "true"
checkbox Quadril "true"
checkbox Biologica "true"
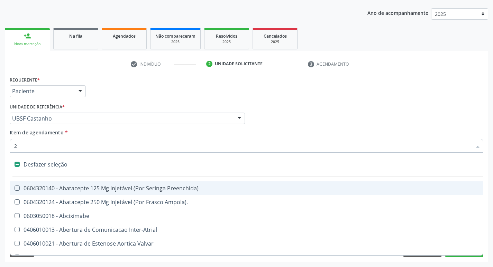
checkbox Vagina "true"
checkbox Puerperal "true"
checkbox Internado "true"
checkbox Anos\) "true"
checkbox Congenita "true"
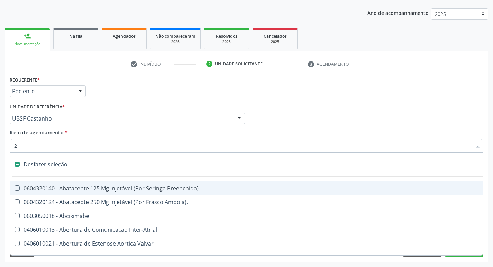
checkbox Adolescente\) "true"
checkbox Aorto-Cavitarias "true"
checkbox Congenita "true"
checkbox Adolescente\) "true"
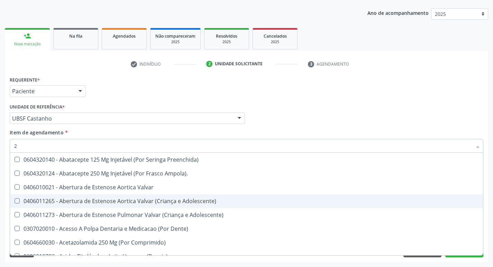
type input "20205001"
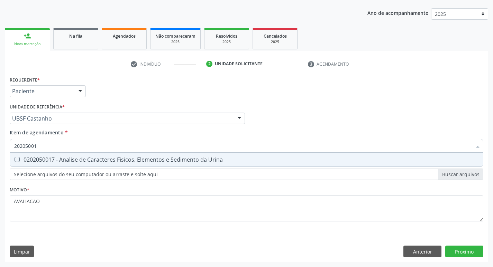
click at [59, 163] on div "0202050017 - Analise de Caracteres Fisicos, Elementos e Sedimento da Urina" at bounding box center [246, 160] width 464 height 6
checkbox Urina "true"
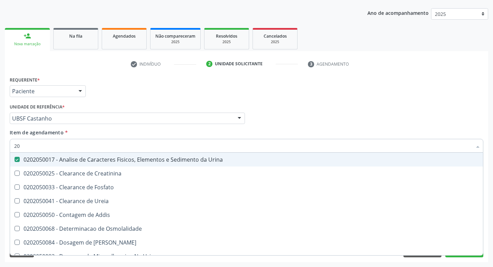
type input "2"
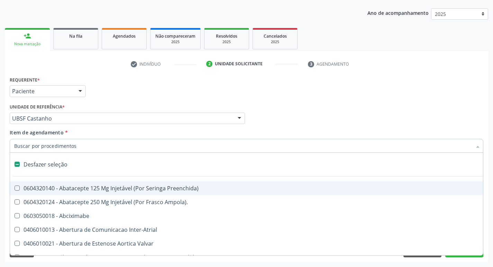
checkbox Preenchida\) "false"
checkbox Inter-Atrial "false"
type input "C"
checkbox Dedo "true"
checkbox Urina "false"
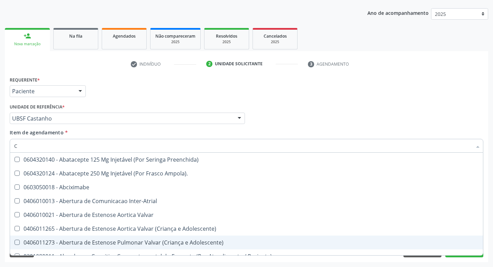
type input "CULTURA"
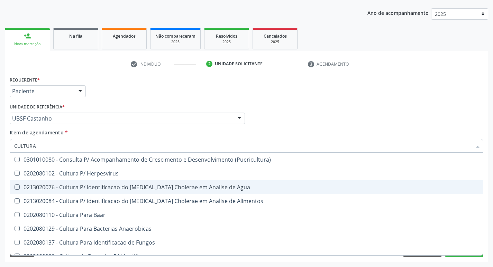
scroll to position [35, 0]
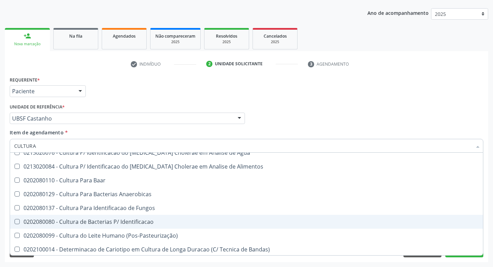
click at [155, 220] on div "0202080080 - Cultura de Bacterias P/ Identificacao" at bounding box center [246, 222] width 464 height 6
checkbox Identificacao "true"
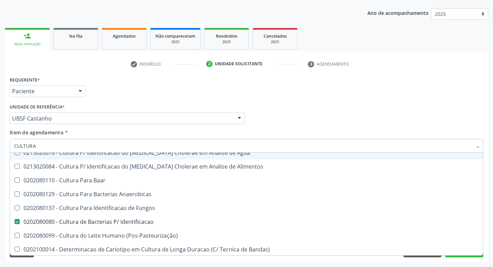
drag, startPoint x: 430, startPoint y: 97, endPoint x: 448, endPoint y: 165, distance: 70.2
click at [438, 94] on div "Requerente * Paciente Médico(a) Enfermeiro(a) Paciente Nenhum resultado encontr…" at bounding box center [246, 88] width 477 height 27
checkbox Herpesvirus "true"
checkbox Agua "true"
checkbox Alimentos "true"
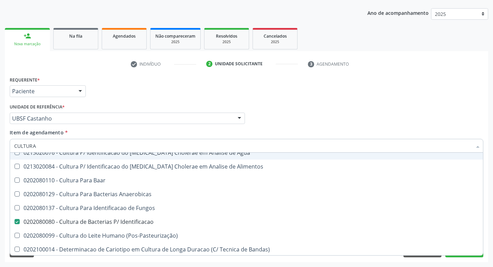
checkbox Baar "true"
checkbox Anaerobicas "true"
checkbox Fungos "true"
checkbox \(Pos-Pasteurização\) "true"
checkbox Bandas\) "true"
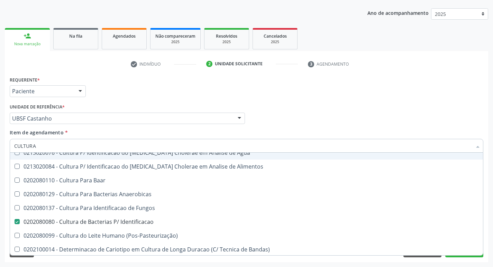
checkbox Hemocultura "true"
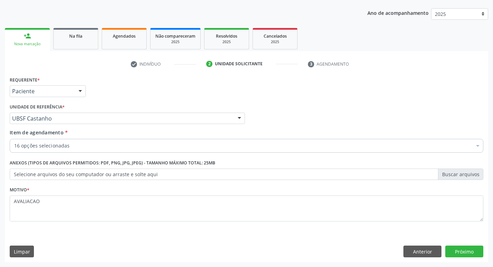
scroll to position [0, 0]
click at [466, 250] on button "Próximo" at bounding box center [464, 252] width 38 height 12
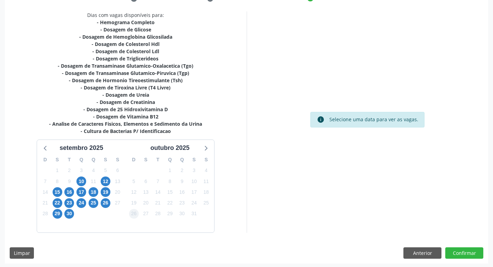
scroll to position [142, 0]
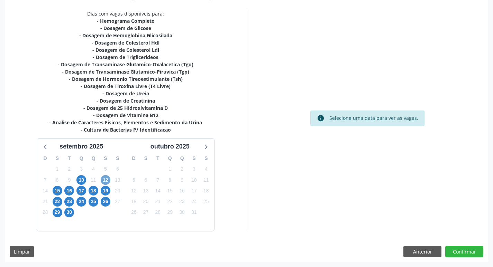
click at [109, 181] on span "12" at bounding box center [106, 180] width 10 height 10
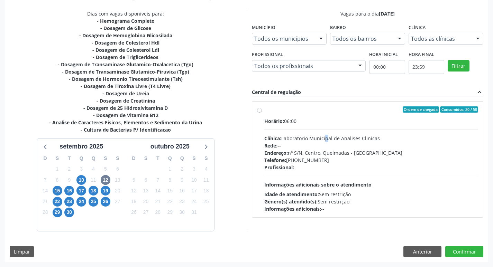
click at [329, 130] on div "Horário: 06:00 Clínica: Laboratorio Municipal de Analises Clinicas Rede: -- End…" at bounding box center [371, 165] width 214 height 95
radio input "true"
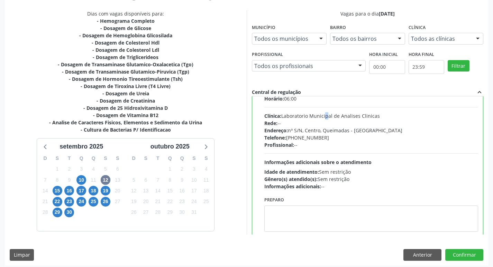
scroll to position [34, 0]
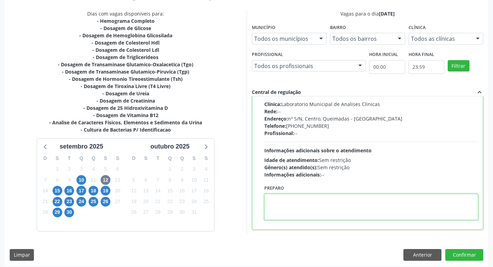
click at [303, 205] on textarea at bounding box center [371, 207] width 214 height 26
paste textarea "IR EM [GEOGRAPHIC_DATA]"
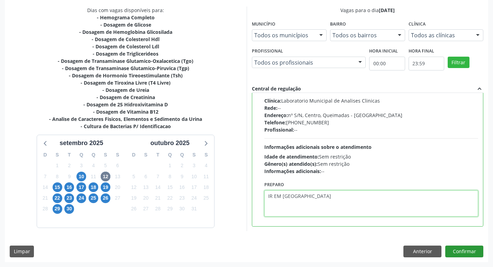
type textarea "IR EM [GEOGRAPHIC_DATA]"
click at [455, 254] on button "Confirmar" at bounding box center [464, 252] width 38 height 12
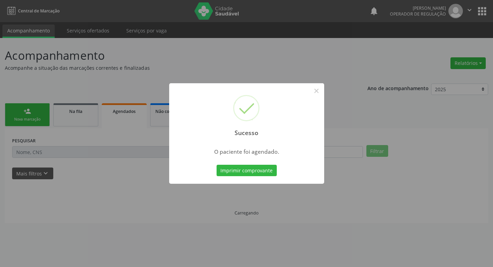
scroll to position [0, 0]
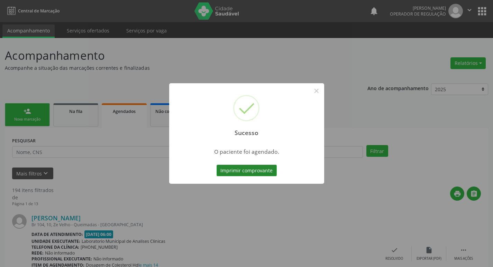
click at [236, 174] on button "Imprimir comprovante" at bounding box center [247, 171] width 60 height 12
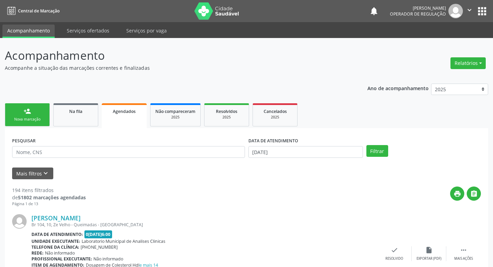
click at [28, 112] on div "person_add" at bounding box center [28, 112] width 8 height 8
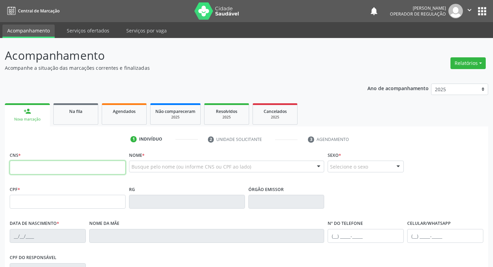
click at [30, 169] on input "text" at bounding box center [68, 168] width 116 height 14
type input "704 8010 1589 3147"
type input "258.391.788-96"
type input "15/03/1969"
type input "Tereza Guedes Nda Silva"
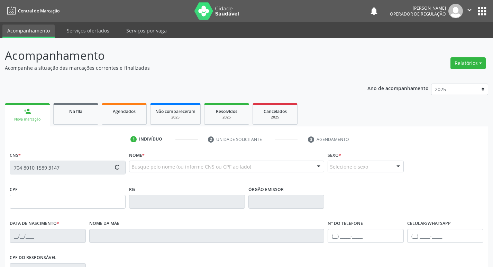
type input "(83) 99609-2578"
type input "59"
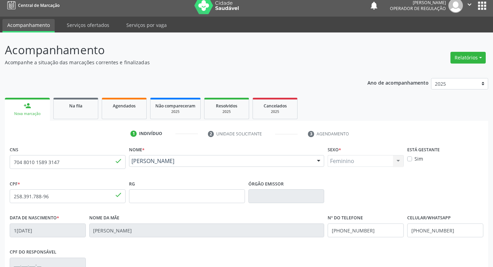
scroll to position [108, 0]
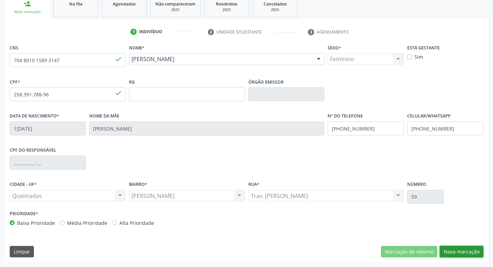
click at [448, 253] on button "Nova marcação" at bounding box center [462, 252] width 44 height 12
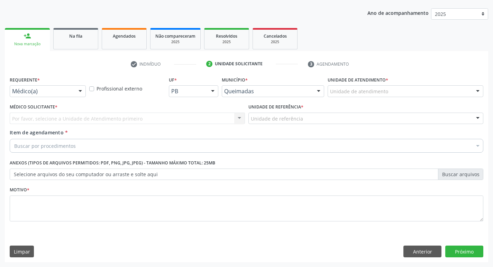
scroll to position [75, 0]
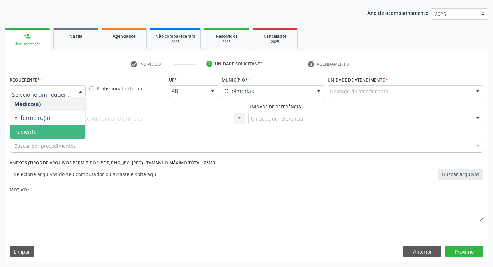
click at [46, 135] on span "Paciente" at bounding box center [47, 132] width 75 height 14
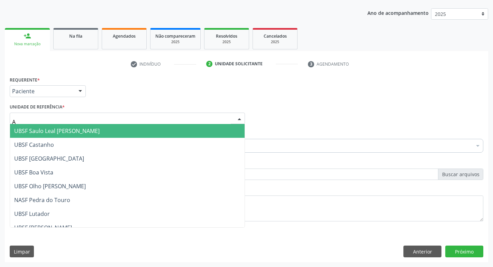
type input "AN"
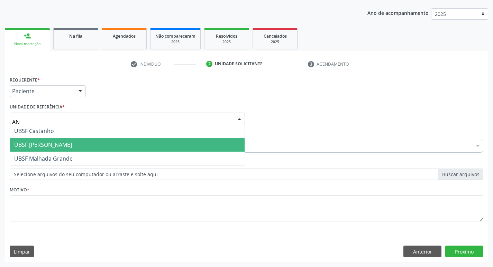
click at [55, 147] on span "UBSF [PERSON_NAME]" at bounding box center [43, 145] width 58 height 8
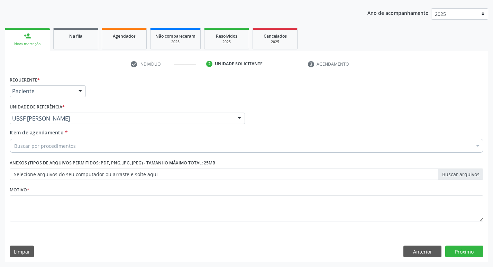
click at [51, 192] on div "Motivo *" at bounding box center [246, 203] width 473 height 37
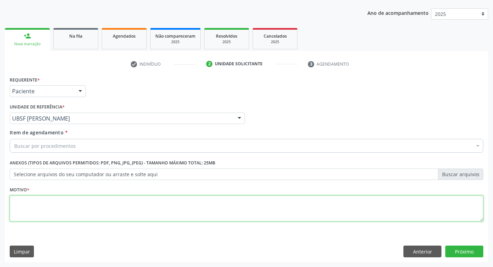
click at [49, 214] on textarea at bounding box center [246, 209] width 473 height 26
type textarea "AVALIACAO"
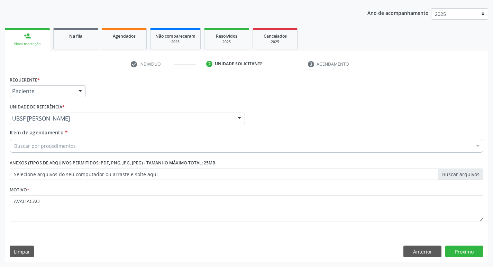
click at [75, 150] on div "Buscar por procedimentos" at bounding box center [246, 146] width 473 height 14
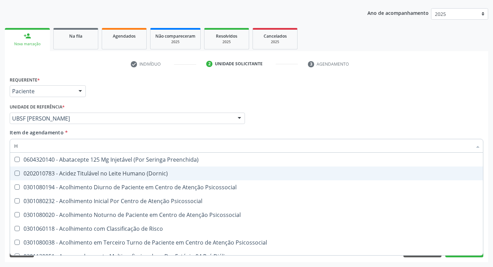
type input "HEMOGR"
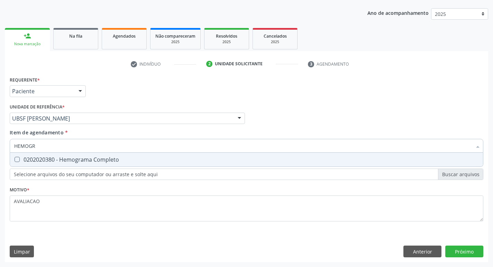
click at [93, 159] on div "0202020380 - Hemograma Completo" at bounding box center [246, 160] width 464 height 6
checkbox Completo "true"
type input "HEMOG"
checkbox Completo "false"
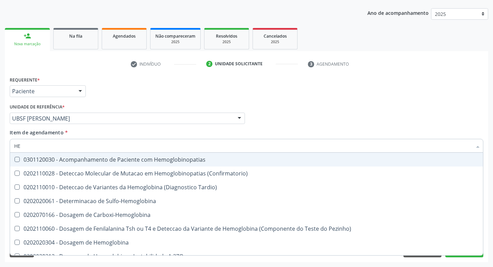
type input "H"
checkbox Completo "false"
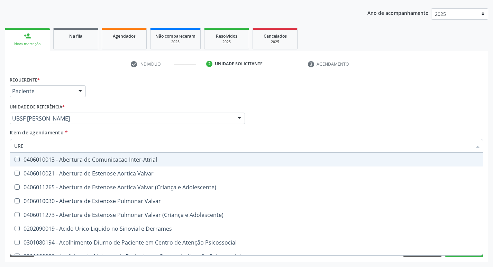
type input "UREI"
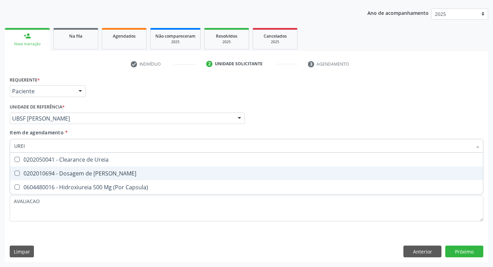
click at [95, 173] on div "0202010694 - Dosagem de [PERSON_NAME]" at bounding box center [246, 174] width 464 height 6
checkbox Ureia "true"
type input "URE"
checkbox Ureia "false"
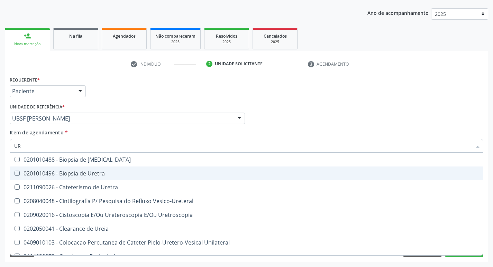
type input "U"
checkbox Ureia "false"
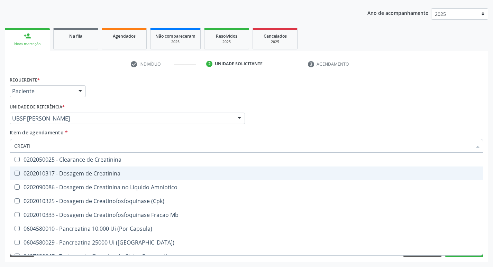
type input "CREATIN"
click at [99, 172] on div "0202010317 - Dosagem de Creatinina" at bounding box center [246, 174] width 464 height 6
checkbox Creatinina "true"
type input "CREAT"
checkbox Creatinina "false"
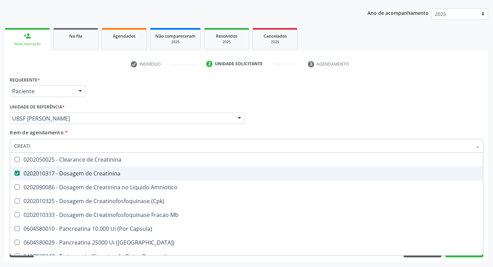
checkbox Amniotico "true"
type input "C"
checkbox Amniotico "false"
checkbox Mb "false"
type input "CALCIO"
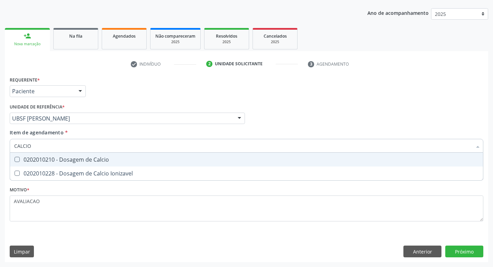
click at [101, 162] on div "0202010210 - Dosagem de Calcio" at bounding box center [246, 160] width 464 height 6
checkbox Calcio "true"
type input "CALCI"
checkbox Calcio "false"
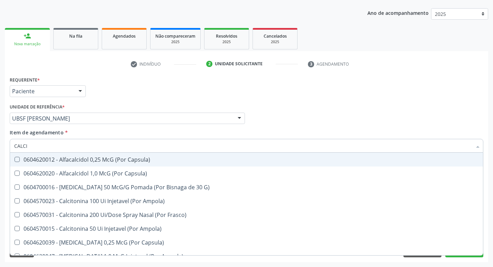
type input "CALC"
checkbox Calcio "false"
checkbox Calcitonina "true"
type input "C"
checkbox Calcio "false"
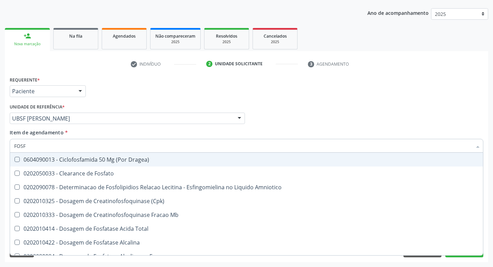
type input "FOSFO"
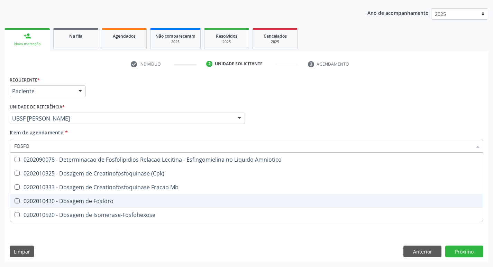
click at [108, 199] on div "0202010430 - Dosagem de Fosforo" at bounding box center [246, 202] width 464 height 6
checkbox Fosforo "true"
type input "FOSF"
checkbox Fosforo "false"
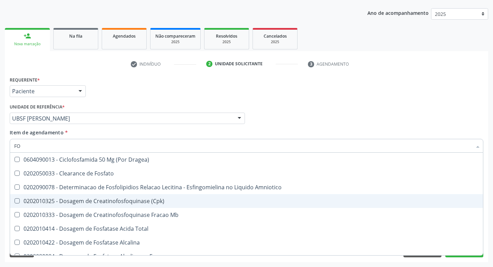
type input "F"
checkbox Fosforo "false"
checkbox Desidrogenase "false"
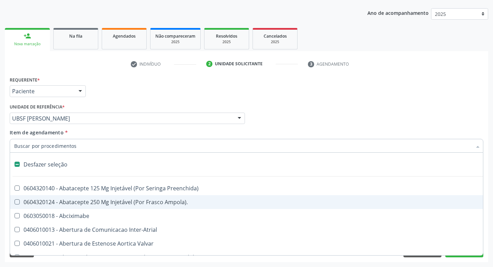
type input "H"
checkbox Convencional\) "true"
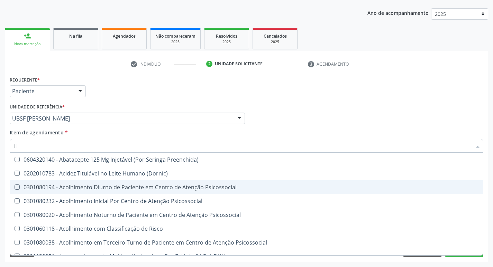
type input "HEMOGLOBINA G"
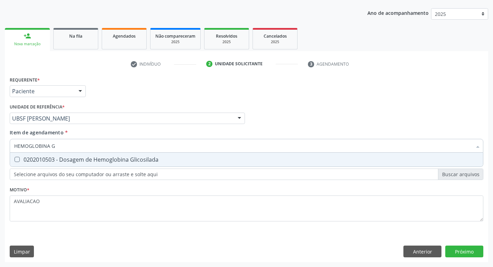
click at [163, 160] on div "0202010503 - Dosagem de Hemoglobina Glicosilada" at bounding box center [246, 160] width 464 height 6
checkbox Glicosilada "true"
click at [460, 253] on div "Requerente * Paciente Médico(a) Enfermeiro(a) Paciente Nenhum resultado encontr…" at bounding box center [246, 169] width 483 height 188
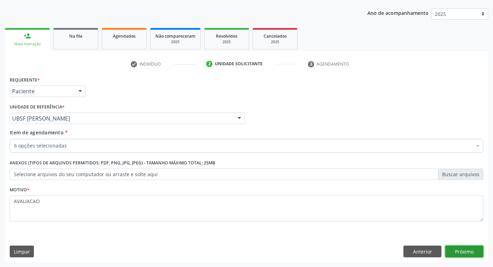
click at [461, 252] on button "Próximo" at bounding box center [464, 252] width 38 height 12
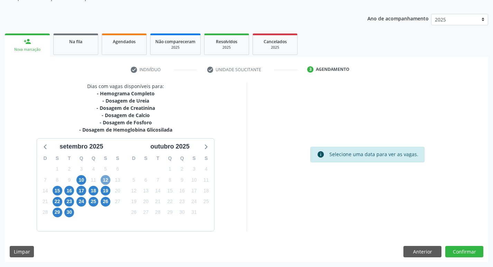
click at [105, 182] on span "12" at bounding box center [106, 180] width 10 height 10
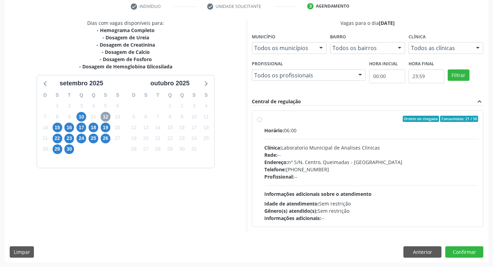
scroll to position [134, 0]
click at [319, 175] on div "Profissional: --" at bounding box center [371, 176] width 214 height 7
click at [262, 122] on input "Ordem de chegada Consumidos: 21 / 50 Horário: 06:00 Clínica: Laboratorio Munici…" at bounding box center [259, 119] width 5 height 6
radio input "true"
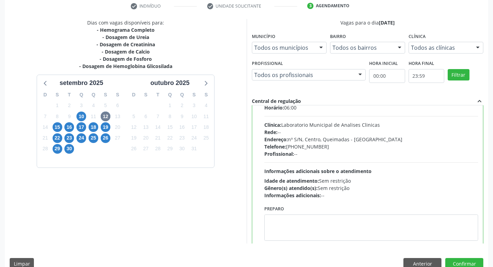
scroll to position [34, 0]
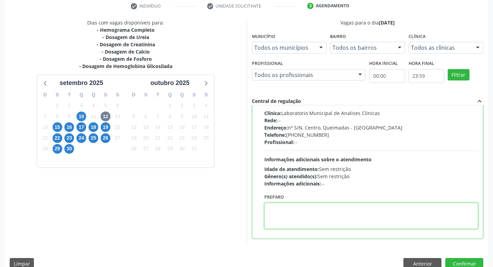
click at [291, 213] on textarea at bounding box center [371, 216] width 214 height 26
paste textarea "IR EM [GEOGRAPHIC_DATA]"
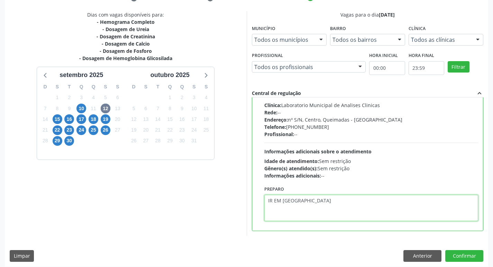
scroll to position [146, 0]
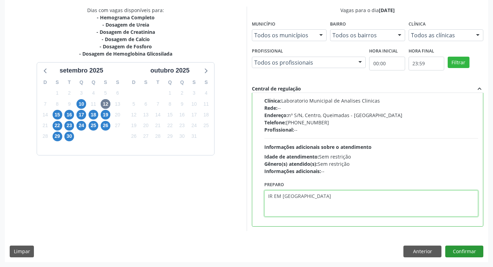
type textarea "IR EM [GEOGRAPHIC_DATA]"
click at [467, 249] on button "Confirmar" at bounding box center [464, 252] width 38 height 12
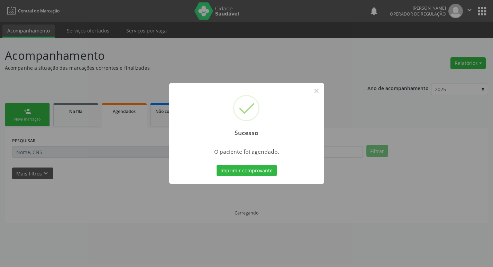
scroll to position [0, 0]
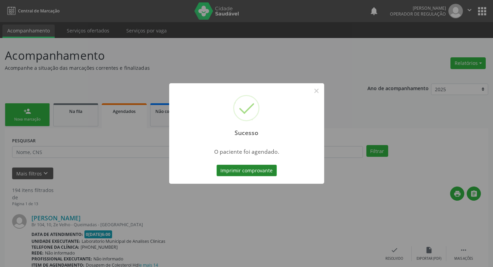
click at [256, 173] on button "Imprimir comprovante" at bounding box center [247, 171] width 60 height 12
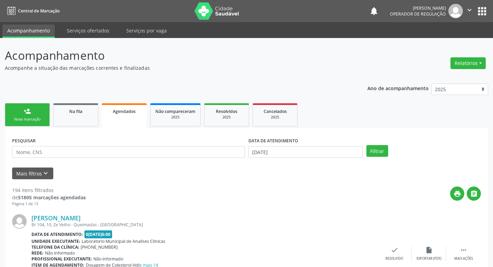
click at [35, 117] on div "Nova marcação" at bounding box center [27, 119] width 35 height 5
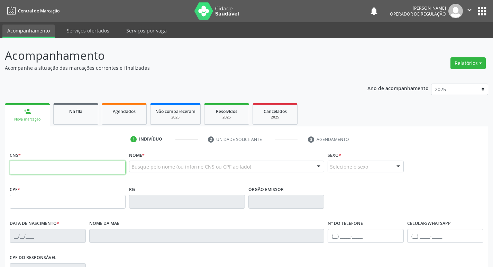
click at [63, 166] on input "text" at bounding box center [68, 168] width 116 height 14
type input "701 2010 8820 0312"
type input "075.004.744-58"
type input "15[DATE]"
type input "[PERSON_NAME]"
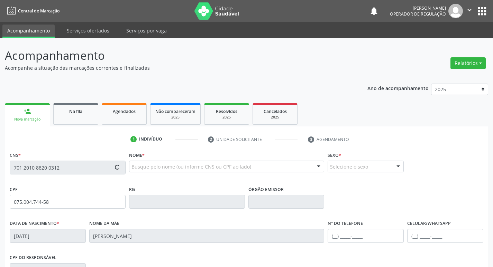
type input "[PHONE_NUMBER]"
type input "80"
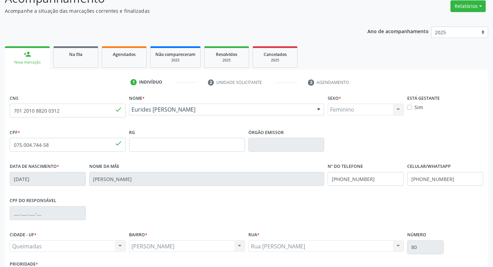
scroll to position [108, 0]
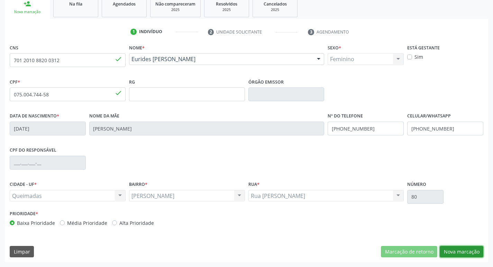
click at [453, 252] on button "Nova marcação" at bounding box center [462, 252] width 44 height 12
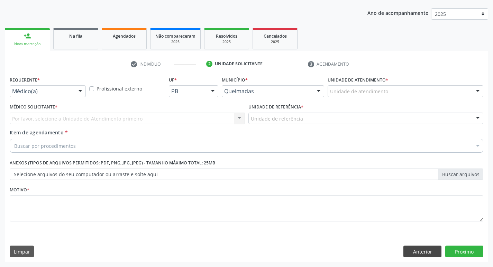
scroll to position [75, 0]
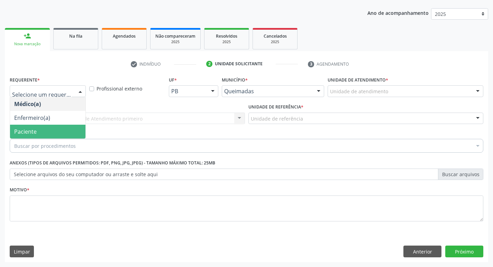
click at [40, 131] on span "Paciente" at bounding box center [47, 132] width 75 height 14
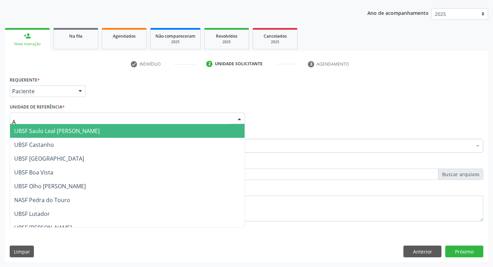
type input "AN"
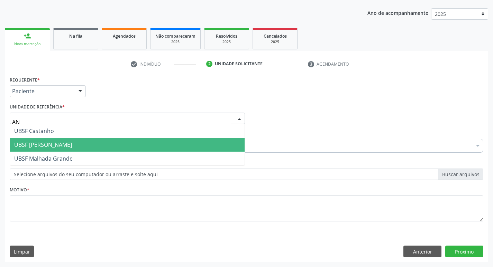
click at [54, 148] on span "UBSF [PERSON_NAME]" at bounding box center [43, 145] width 58 height 8
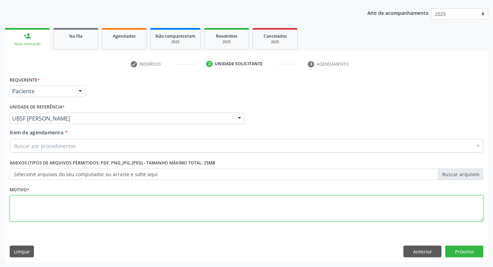
click at [55, 205] on textarea at bounding box center [246, 209] width 473 height 26
type textarea "AVALIACAO"
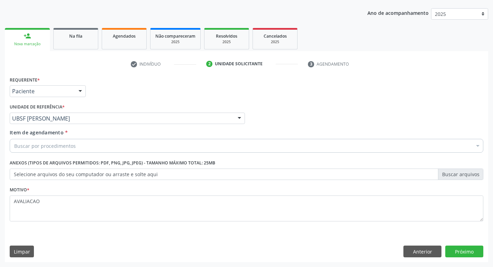
click at [64, 150] on div "Buscar por procedimentos" at bounding box center [246, 146] width 473 height 14
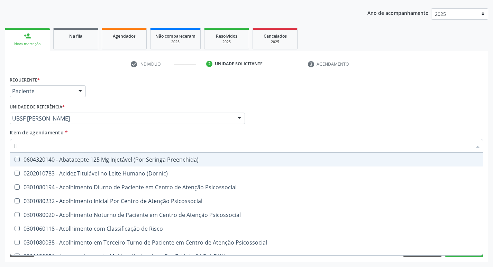
type input "HEMOGR"
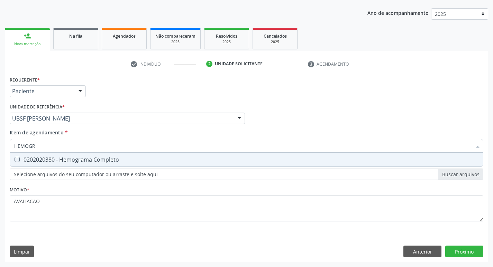
click at [73, 158] on div "0202020380 - Hemograma Completo" at bounding box center [246, 160] width 464 height 6
checkbox Completo "true"
type input "HEMOG"
checkbox Completo "false"
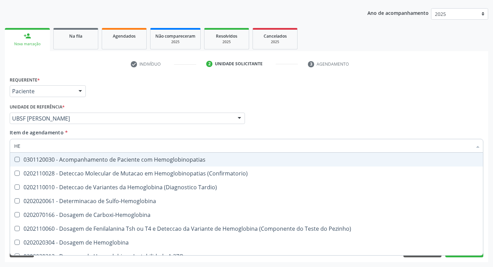
type input "H"
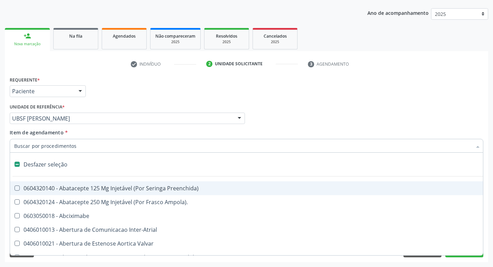
checkbox Capsula\) "false"
type input "G"
checkbox Persistente "true"
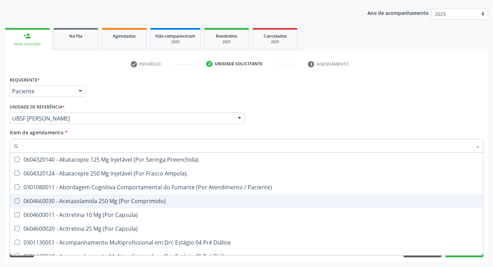
type input "GLICOSE"
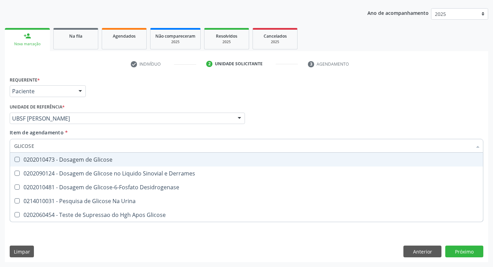
click at [81, 161] on div "0202010473 - Dosagem de Glicose" at bounding box center [246, 160] width 464 height 6
checkbox Glicose "true"
type input "GLICOS"
checkbox Glicose "false"
checkbox Derrames "true"
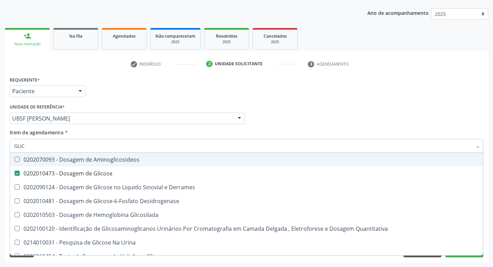
type input "GLI"
checkbox Glicose "false"
checkbox Derrames "false"
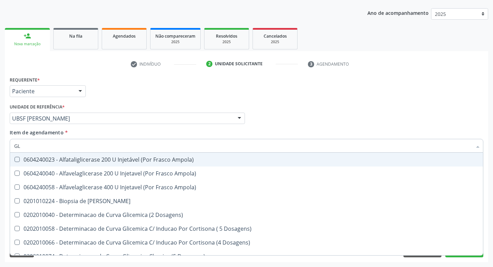
type input "G"
checkbox Glicose "false"
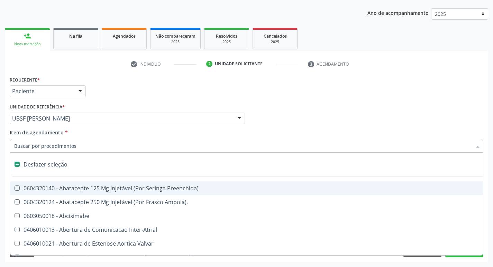
type input "H"
checkbox Convencional\) "true"
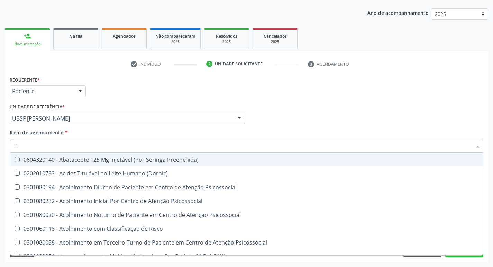
type input "HEMOGLOBINA G"
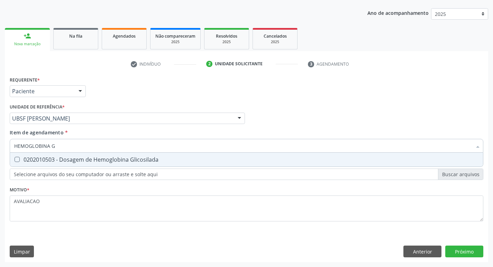
click at [111, 157] on div "0202010503 - Dosagem de Hemoglobina Glicosilada" at bounding box center [246, 160] width 464 height 6
checkbox Glicosilada "true"
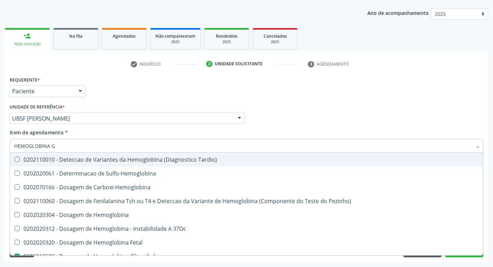
type input "HEMOGLOBINA"
checkbox Tardio\) "false"
type input "HEMOGLOBI"
checkbox Glicosilada "false"
checkbox Hemoglobina "true"
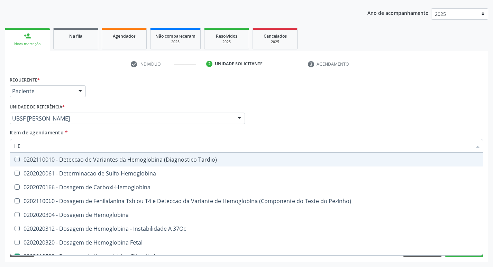
type input "H"
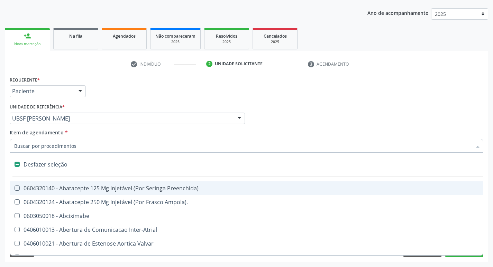
checkbox Dente\) "false"
type input "U"
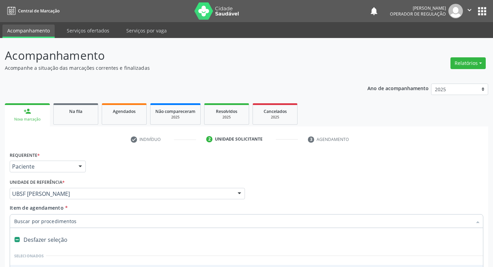
type input "T"
checkbox \(Tsh\) "false"
checkbox Livre\) "false"
checkbox \(Tgp\) "false"
checkbox \(Tgo\) "false"
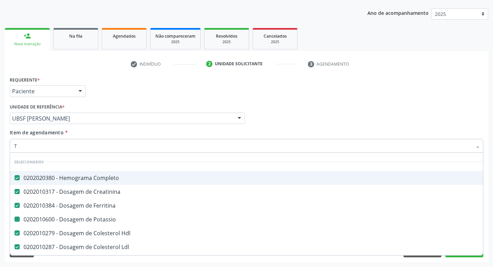
type input "TG"
checkbox Potassio "false"
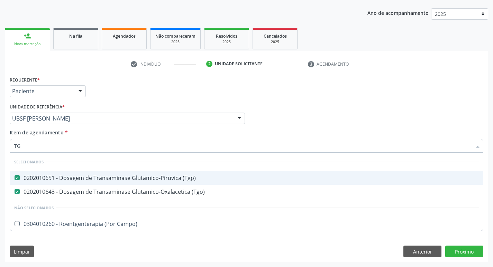
type input "T"
checkbox Campo\) "true"
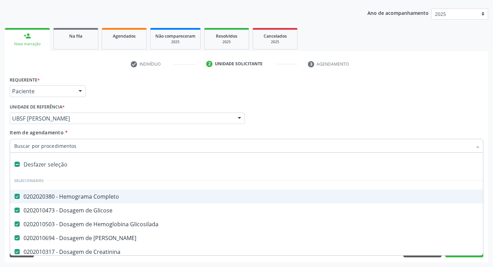
type input "T"
checkbox \(Tsh\) "false"
checkbox Livre\) "false"
checkbox \(Tgp\) "false"
checkbox \(Tgo\) "false"
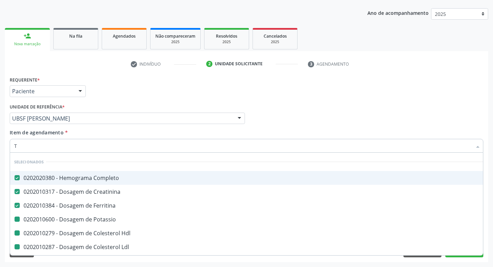
type input "TR"
checkbox Potassio "false"
checkbox Hdl "false"
checkbox Ldl "false"
checkbox \(Tsh\) "false"
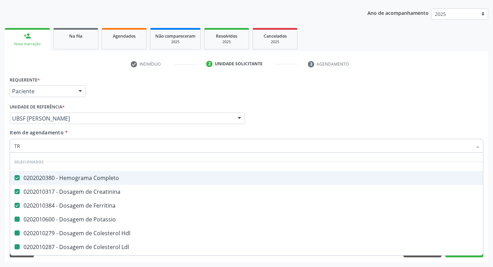
checkbox Livre\) "false"
checkbox \(Tgp\) "false"
checkbox \(Tgo\) "false"
checkbox Turno\) "true"
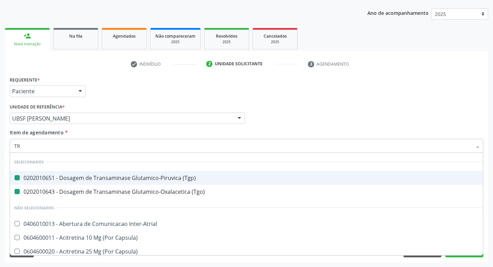
type input "TRI"
checkbox \(Tgp\) "false"
checkbox \(Tgo\) "false"
checkbox Niveis "true"
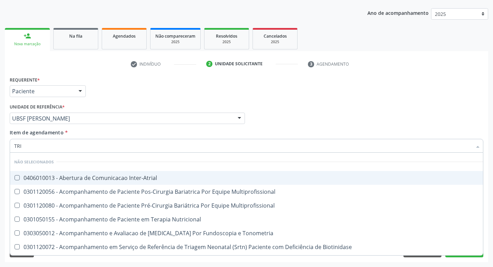
type input "TRIG"
checkbox Multiprofissional "true"
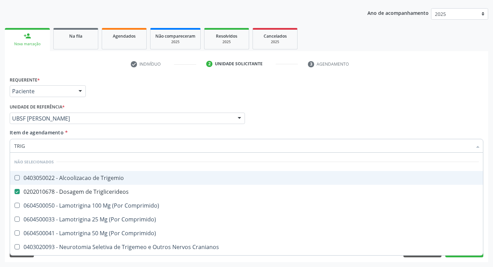
type input "TRIGL"
checkbox Trigemio "true"
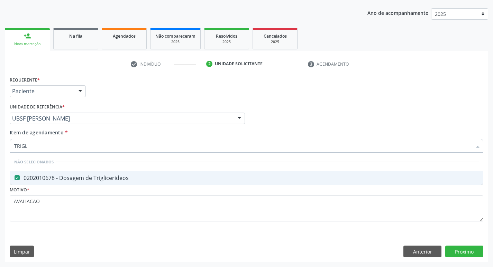
type input "TRIG"
checkbox Triglicerideos "false"
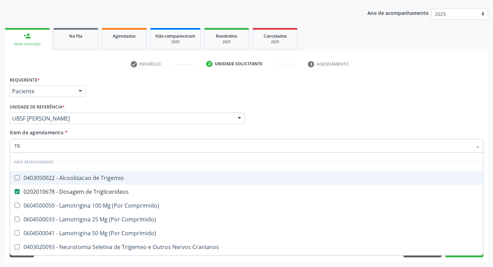
type input "T"
checkbox Trigemio "true"
checkbox Triglicerideos "true"
checkbox Comprimido\) "true"
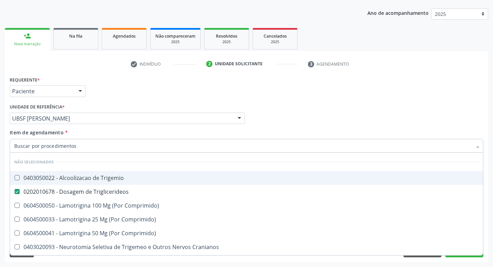
checkbox Cranianos "true"
checkbox Espinal "true"
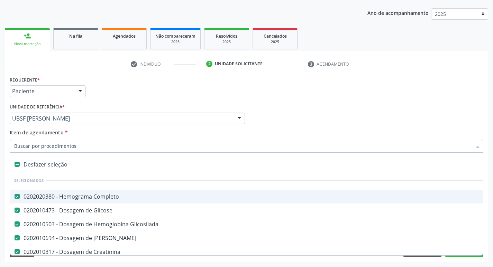
type input "V"
checkbox Ureia "false"
checkbox Creatinina "false"
checkbox Ferritina "false"
checkbox Serico "false"
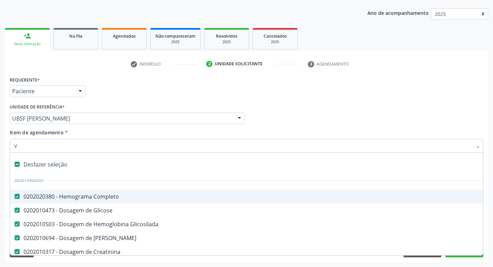
checkbox Calcio "false"
checkbox Potassio "false"
checkbox Hdl "false"
checkbox Ldl "false"
checkbox \(Tsh\) "false"
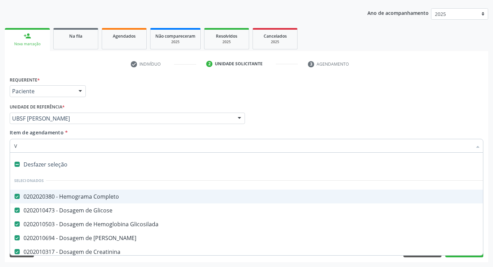
checkbox Livre\) "false"
checkbox \(Tgp\) "false"
checkbox \(Tgo\) "false"
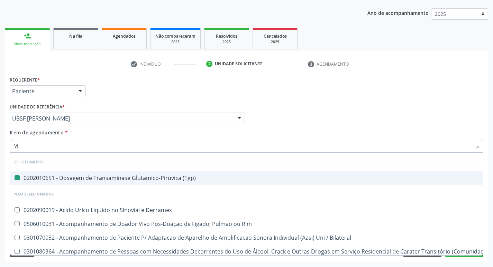
type input "VIT"
checkbox \(Tgp\) "false"
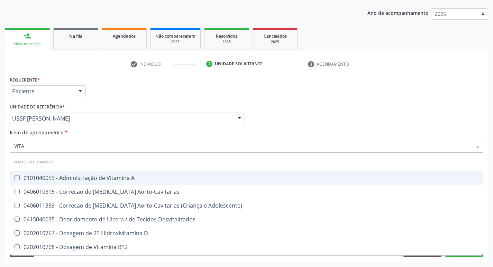
type input "VITAM"
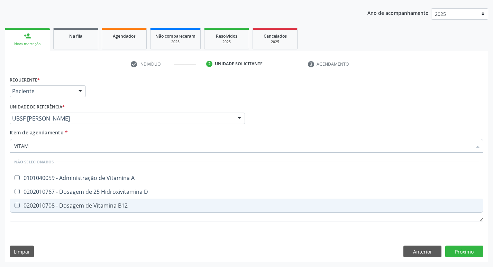
click at [92, 195] on div "0202010767 - Dosagem de 25 Hidroxivitamina D" at bounding box center [246, 192] width 464 height 6
checkbox D "true"
click at [94, 202] on span "0202010708 - Dosagem de Vitamina B12" at bounding box center [246, 206] width 473 height 14
checkbox B12 "true"
type input "VITA"
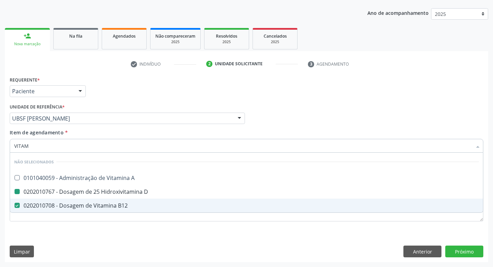
checkbox B12 "false"
checkbox D "false"
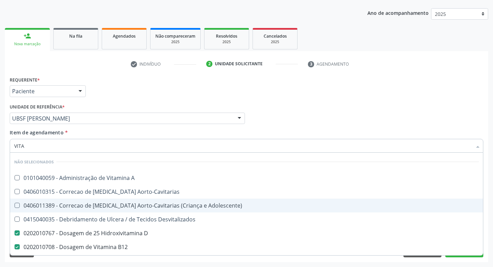
type input "VIT"
checkbox D "false"
checkbox Cateterismo "true"
type input "V"
checkbox A "true"
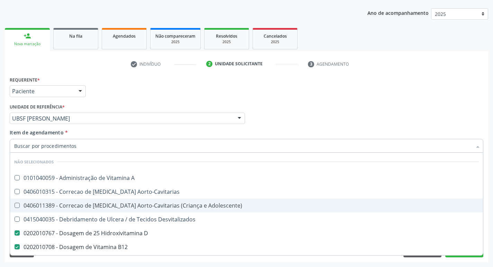
checkbox Desvitalizados "true"
checkbox D "true"
checkbox B12 "true"
checkbox Cateterismo "true"
checkbox Toracotomia "true"
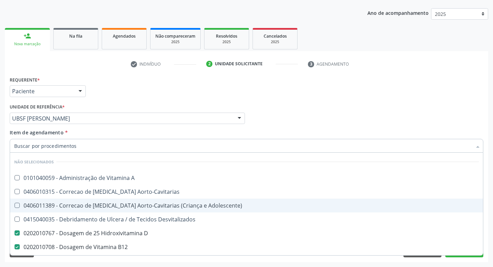
checkbox Toracotomia\) "true"
checkbox Estranho "true"
checkbox Intracavitaria "true"
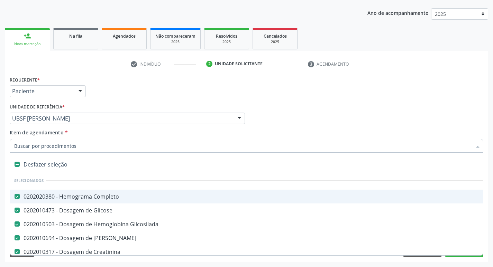
type input "2"
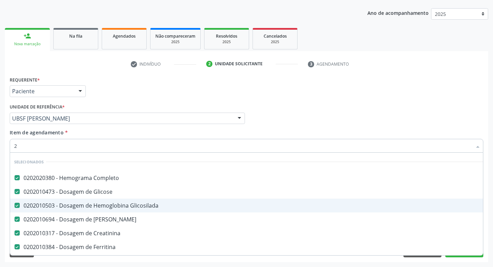
checkbox D "true"
checkbox Triglicerideos "true"
checkbox B12 "true"
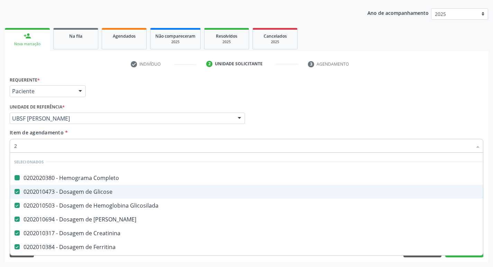
type input "20205001"
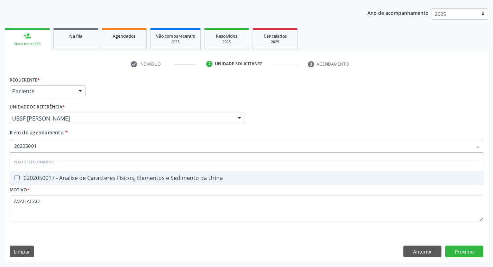
click at [102, 184] on span "0202050017 - Analise de Caracteres Fisicos, Elementos e Sedimento da Urina" at bounding box center [246, 178] width 473 height 14
checkbox Urina "true"
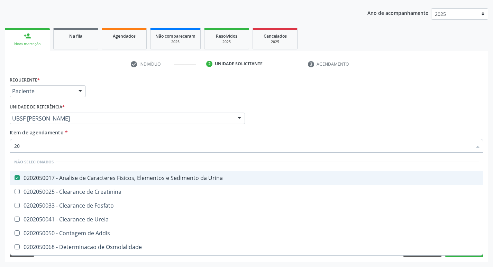
type input "2"
checkbox Creatinina "true"
checkbox Fosfato "true"
checkbox Ureia "true"
checkbox Addis "true"
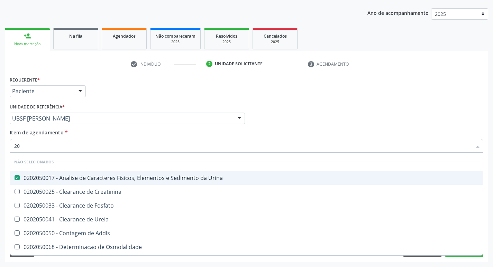
checkbox Osmolalidade "true"
checkbox Citrato "true"
checkbox Urina "true"
checkbox Delgada\) "true"
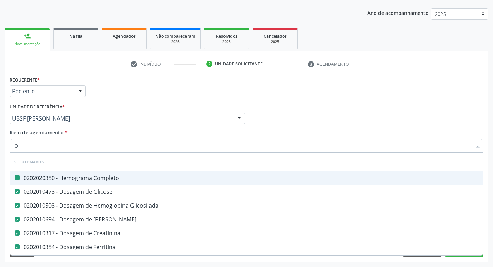
type input "OV"
checkbox Completo "false"
checkbox Glicose "false"
checkbox Glicosilada "false"
checkbox Ureia "false"
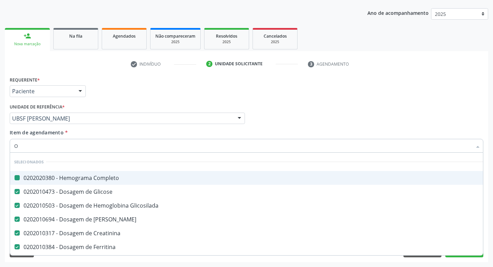
checkbox Creatinina "false"
checkbox Ferritina "false"
checkbox Serico "false"
checkbox Calcio "false"
checkbox Potassio "false"
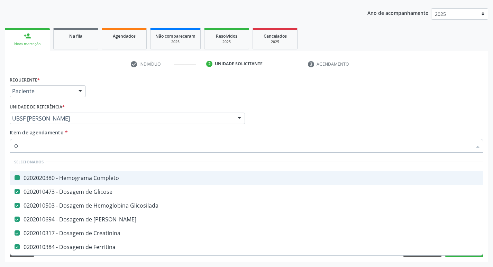
checkbox Hdl "false"
checkbox Ldl "false"
checkbox \(Tsh\) "false"
checkbox Livre\) "false"
checkbox \(Tgp\) "false"
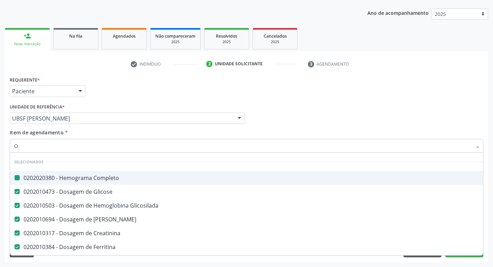
checkbox \(Tgo\) "false"
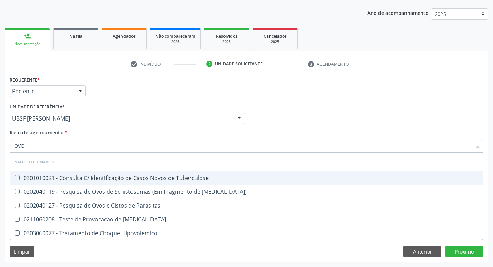
type input "OVOS"
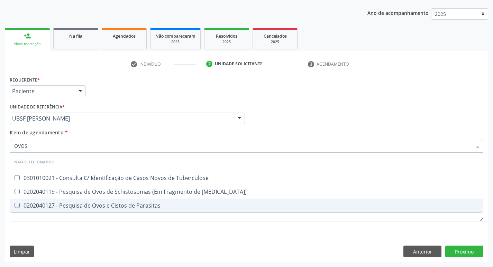
drag, startPoint x: 116, startPoint y: 203, endPoint x: 105, endPoint y: 207, distance: 11.4
click at [114, 204] on div "0202040127 - Pesquisa de Ovos e Cistos de Parasitas" at bounding box center [246, 206] width 464 height 6
checkbox Parasitas "true"
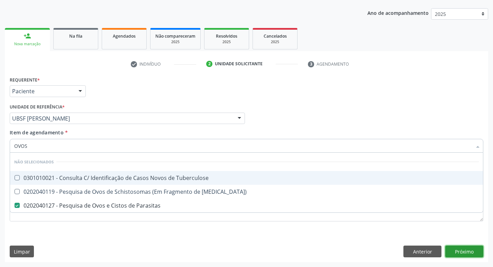
click at [464, 252] on div "Requerente * Paciente Médico(a) Enfermeiro(a) Paciente Nenhum resultado encontr…" at bounding box center [246, 169] width 483 height 188
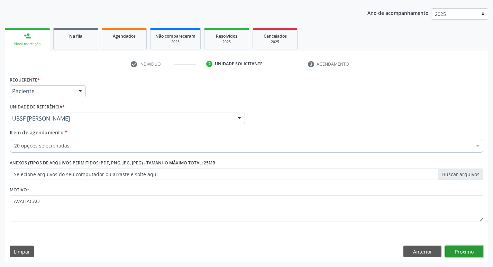
click at [464, 252] on button "Próximo" at bounding box center [464, 252] width 38 height 12
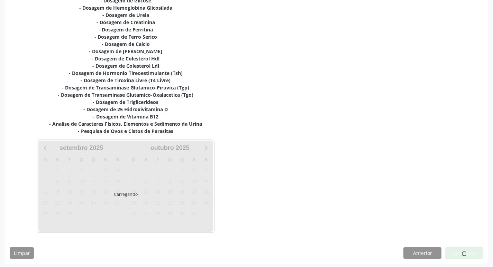
scroll to position [172, 0]
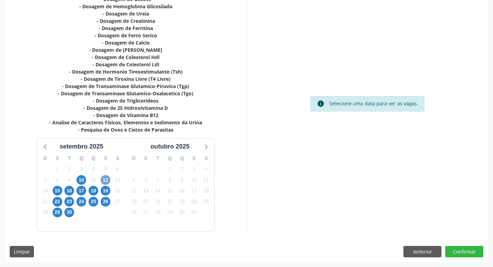
click at [106, 177] on span "12" at bounding box center [106, 180] width 10 height 10
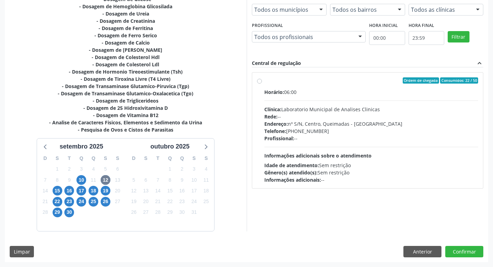
click at [329, 120] on div "Endereço: nº S/N, Centro, Queimadas - PB" at bounding box center [371, 123] width 214 height 7
click at [262, 84] on input "Ordem de chegada Consumidos: 22 / 50 Horário: 06:00 Clínica: Laboratorio Munici…" at bounding box center [259, 80] width 5 height 6
radio input "true"
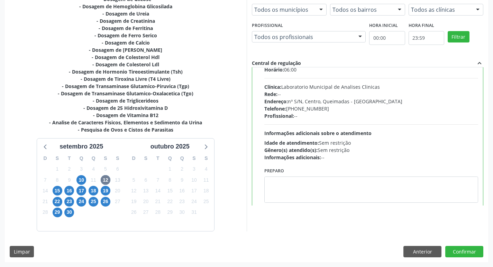
scroll to position [34, 0]
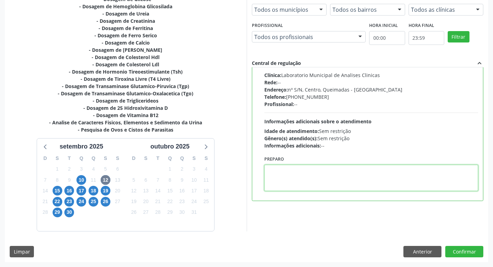
click at [298, 183] on textarea at bounding box center [371, 178] width 214 height 26
paste textarea "IR EM [GEOGRAPHIC_DATA]"
type textarea "IR EM [GEOGRAPHIC_DATA]"
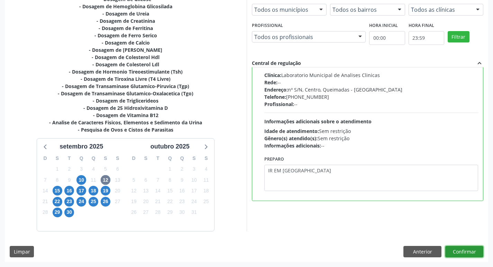
click at [466, 248] on button "Confirmar" at bounding box center [464, 252] width 38 height 12
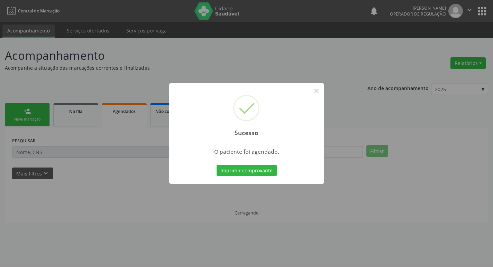
scroll to position [0, 0]
click at [260, 172] on button "Imprimir comprovante" at bounding box center [249, 171] width 60 height 12
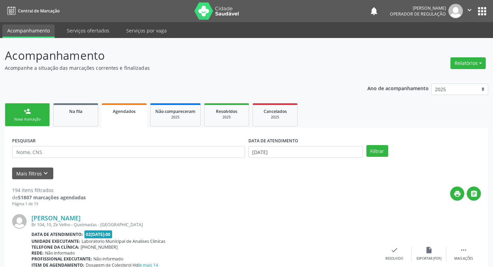
click at [36, 115] on link "person_add Nova marcação" at bounding box center [27, 114] width 45 height 23
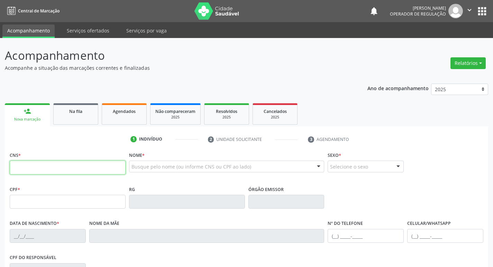
click at [42, 171] on input "text" at bounding box center [68, 168] width 116 height 14
click at [57, 168] on input "text" at bounding box center [68, 168] width 116 height 14
type input "700 0086 7407 9207"
type input "184.970.297-71"
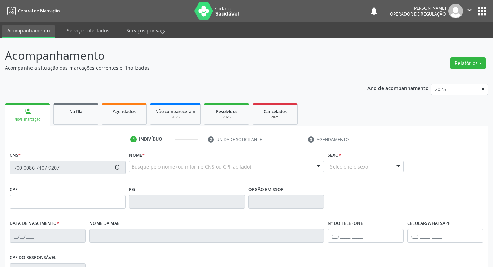
type input "02/06/2011"
type input "Eurides Maria de Andrade"
type input "(83) 99138-9789"
type input "075.004.744-58"
type input "80"
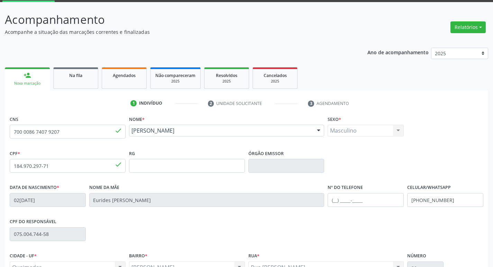
scroll to position [108, 0]
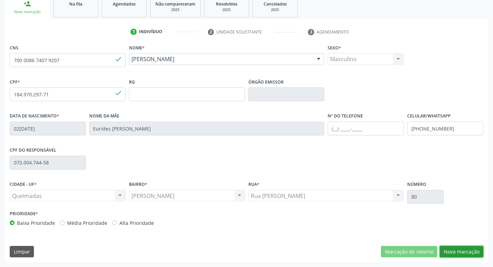
click at [456, 250] on button "Nova marcação" at bounding box center [462, 252] width 44 height 12
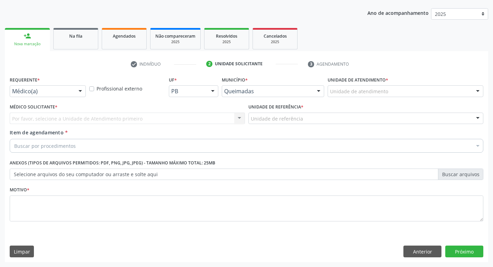
scroll to position [75, 0]
click at [44, 87] on div "Médico(a)" at bounding box center [48, 91] width 76 height 12
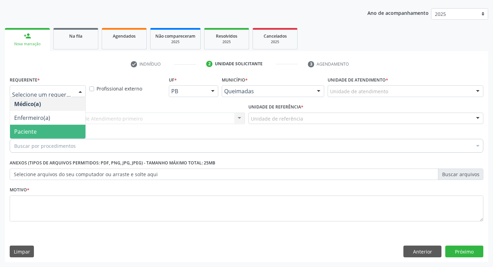
click at [39, 136] on span "Paciente" at bounding box center [47, 132] width 75 height 14
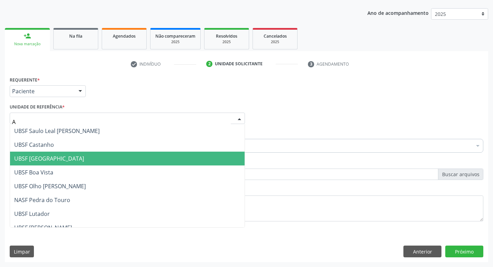
type input "AN"
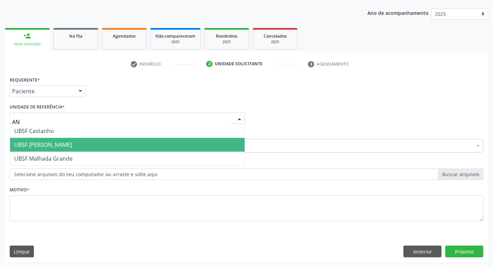
click at [67, 146] on span "UBSF [PERSON_NAME]" at bounding box center [43, 145] width 58 height 8
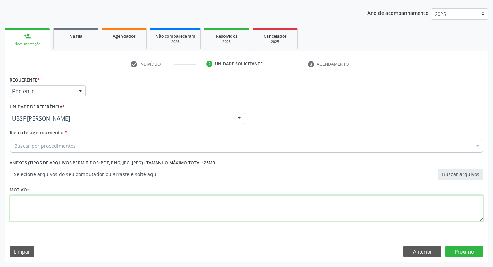
click at [52, 196] on textarea at bounding box center [246, 209] width 473 height 26
type textarea "AVALIACAO"
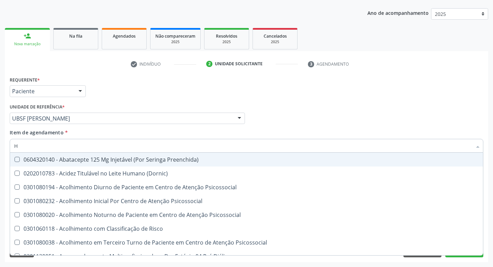
type input "HEMOGR"
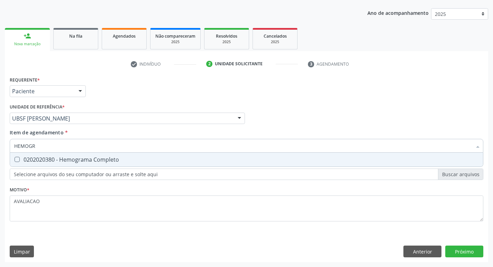
click at [95, 160] on div "0202020380 - Hemograma Completo" at bounding box center [246, 160] width 464 height 6
checkbox Completo "true"
type input "HEMOG"
checkbox Completo "false"
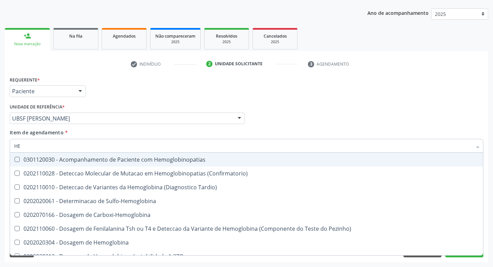
type input "H"
checkbox Completo "false"
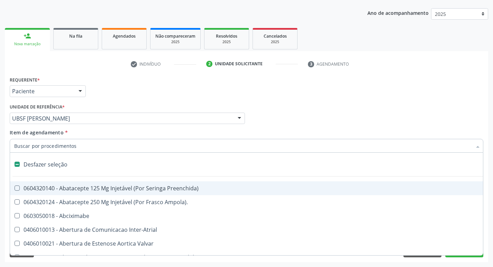
type input "G"
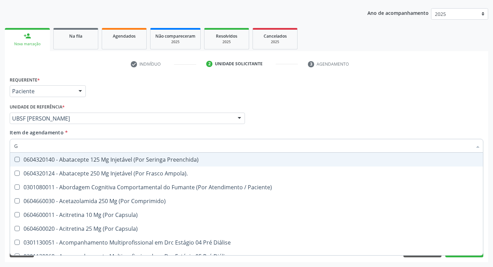
checkbox Completo "true"
type input "GLICOSE"
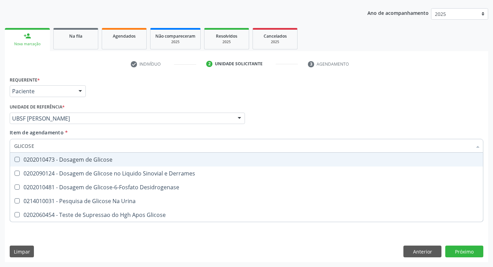
click at [92, 161] on div "0202010473 - Dosagem de Glicose" at bounding box center [246, 160] width 464 height 6
checkbox Glicose "true"
type input "GLICOS"
checkbox Glicose "false"
checkbox Derrames "true"
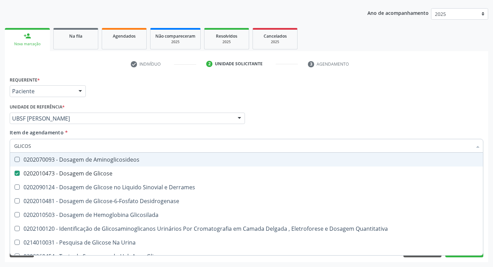
type input "GLICO"
checkbox Glicose "false"
checkbox Derrames "true"
type input "GLI"
checkbox Derrames "false"
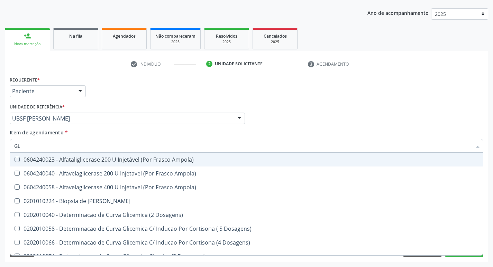
type input "G"
checkbox Glicose "false"
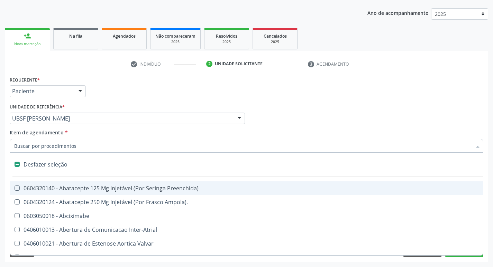
type input "H"
checkbox Convencional\) "true"
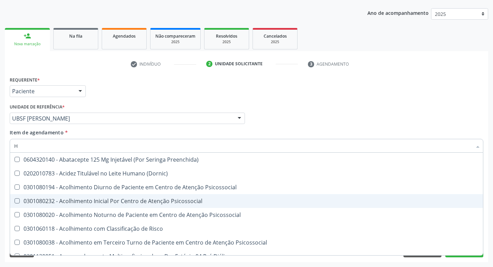
type input "HEMOGLOBINA G"
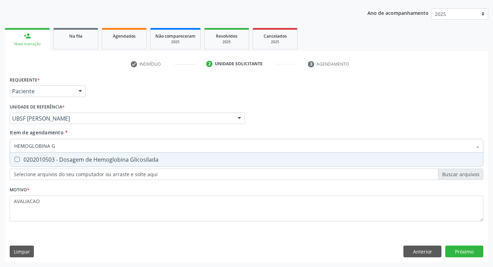
click at [105, 164] on span "0202010503 - Dosagem de Hemoglobina Glicosilada" at bounding box center [246, 160] width 473 height 14
checkbox Glicosilada "true"
type input "HEMOGLOBINA"
checkbox Glicosilada "false"
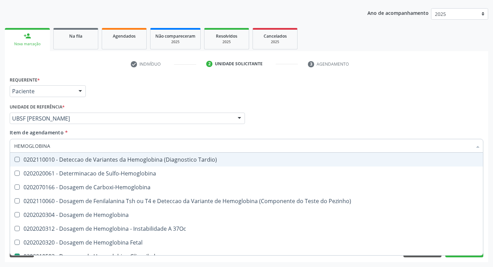
type input "HEMOGLOBIN"
checkbox Glicosilada "false"
checkbox Hemoglobina "true"
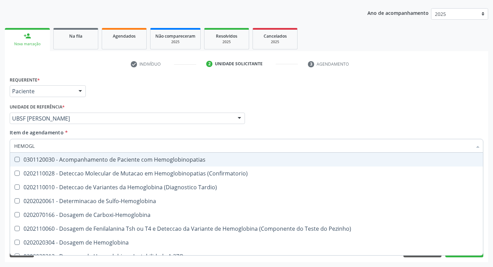
type input "HEMOG"
checkbox S "true"
type input "H"
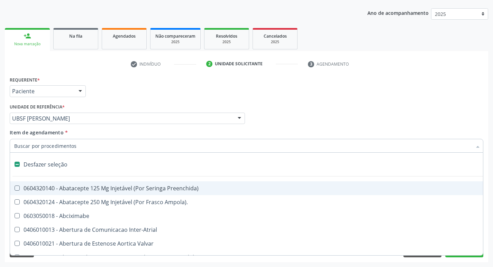
checkbox Dente\) "false"
checkbox Capsula\) "false"
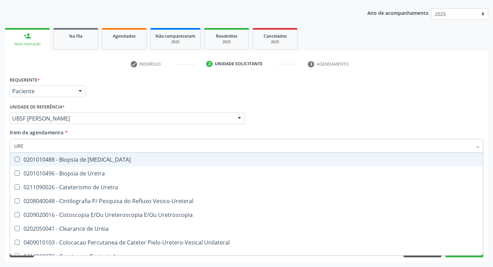
type input "UREI"
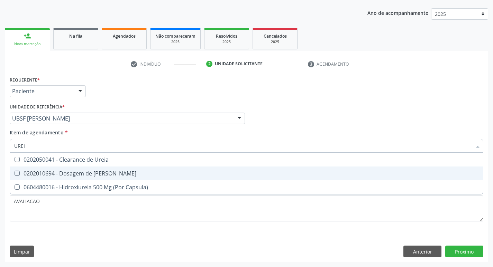
click at [43, 171] on div "0202010694 - Dosagem de [PERSON_NAME]" at bounding box center [246, 174] width 464 height 6
checkbox Ureia "true"
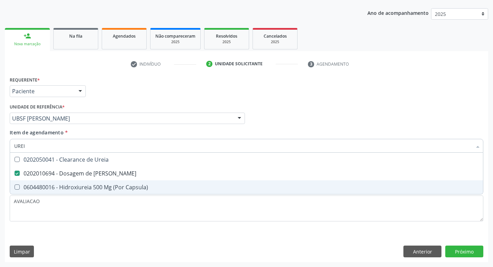
type input "UREI"
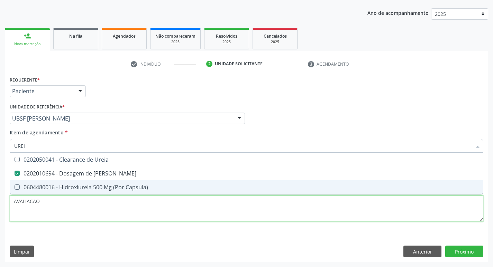
click at [74, 213] on div "Requerente * Paciente Médico(a) Enfermeiro(a) Paciente Nenhum resultado encontr…" at bounding box center [246, 153] width 473 height 157
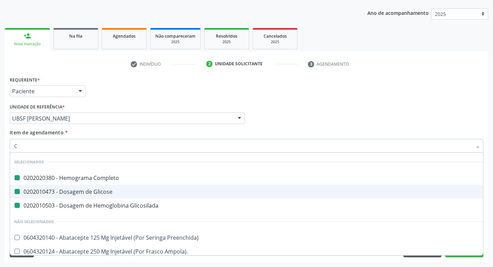
type input "CR"
checkbox Completo "false"
checkbox Glicose "false"
checkbox Glicosilada "false"
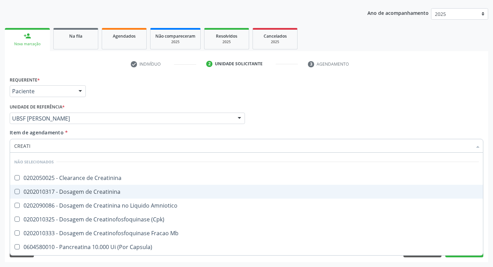
type input "CREATIN"
click at [91, 187] on span "0202010317 - Dosagem de Creatinina" at bounding box center [246, 192] width 473 height 14
checkbox Creatinina "true"
type input "CREA"
checkbox Creatinina "false"
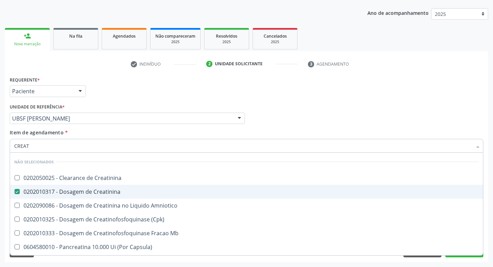
checkbox Amniotico "false"
type input "C"
checkbox Creatinina "true"
checkbox Amniotico "true"
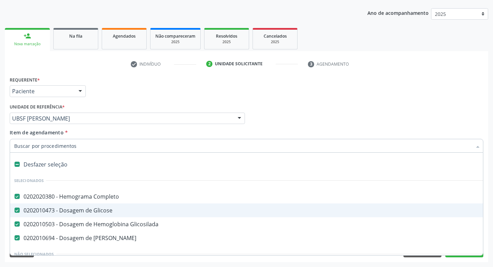
type input "F"
checkbox Completo "false"
checkbox Glicose "false"
checkbox Glicosilada "false"
checkbox Ureia "false"
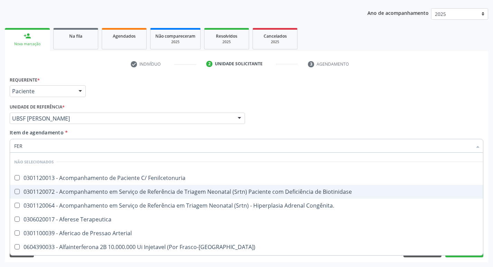
type input "FERR"
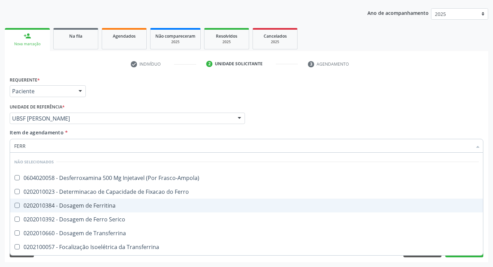
click at [104, 209] on div "0202010384 - Dosagem de Ferritina" at bounding box center [246, 206] width 464 height 6
checkbox Ferritina "true"
type input "FER"
checkbox Ferritina "false"
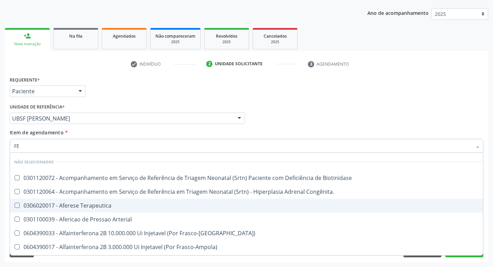
type input "F"
checkbox Biotinidase "true"
checkbox Congênita\ "true"
checkbox Terapeutica "true"
checkbox Arterial "true"
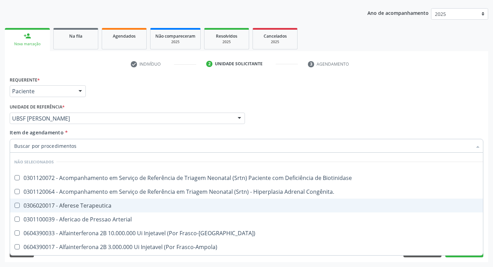
checkbox Ferritina "false"
checkbox Titânio "false"
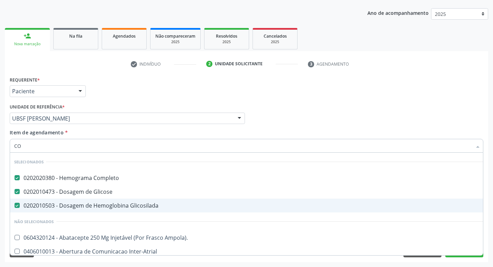
type input "COL"
checkbox Completo "false"
checkbox Glicose "false"
checkbox Glicosilada "false"
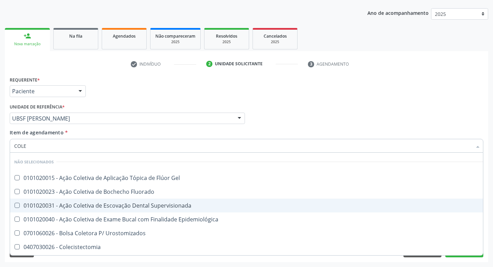
type input "COLES"
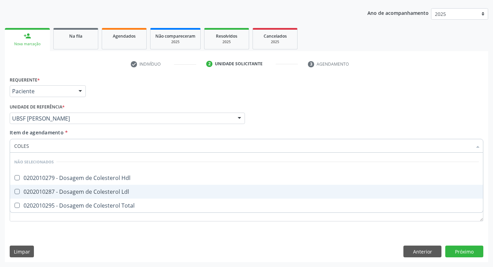
click at [122, 191] on div "0202010287 - Dosagem de Colesterol Ldl" at bounding box center [246, 192] width 464 height 6
checkbox Ldl "true"
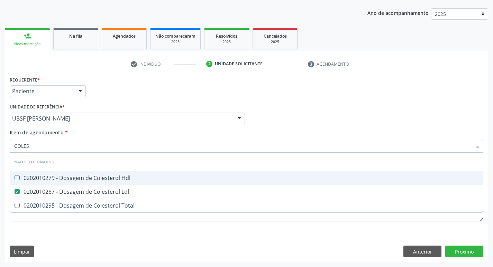
click at [122, 175] on div "0202010279 - Dosagem de Colesterol Hdl" at bounding box center [246, 178] width 464 height 6
checkbox Hdl "true"
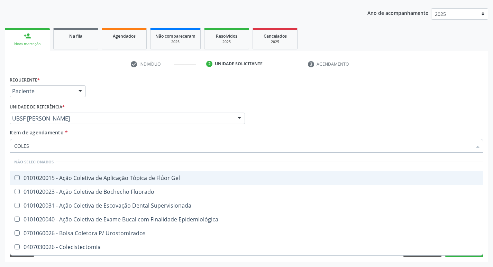
type input "COLE"
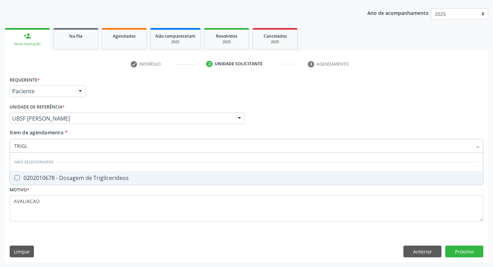
click at [122, 175] on div "0202010678 - Dosagem de Triglicerideos" at bounding box center [246, 178] width 464 height 6
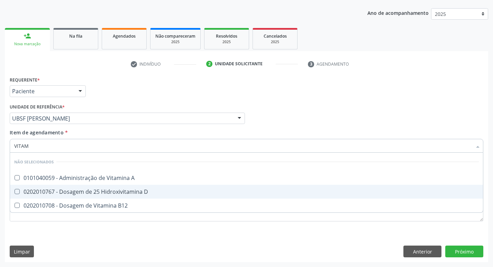
click at [125, 195] on div "0202010767 - Dosagem de 25 Hidroxivitamina D" at bounding box center [246, 192] width 464 height 6
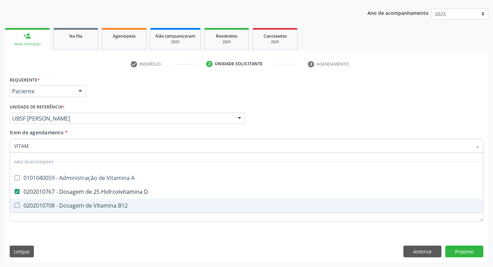
click at [124, 201] on span "0202010708 - Dosagem de Vitamina B12" at bounding box center [246, 206] width 473 height 14
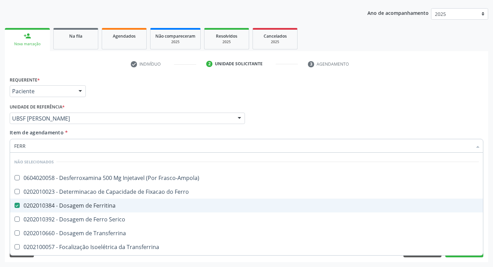
click at [105, 212] on span "0202010384 - Dosagem de Ferritina" at bounding box center [246, 206] width 473 height 14
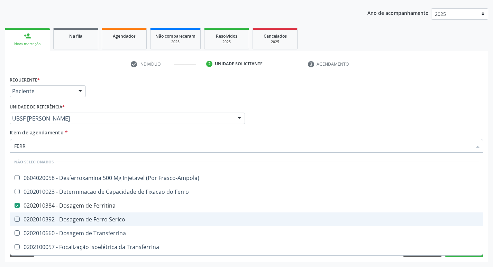
click at [109, 215] on span "0202010392 - Dosagem de Ferro Serico" at bounding box center [246, 220] width 473 height 14
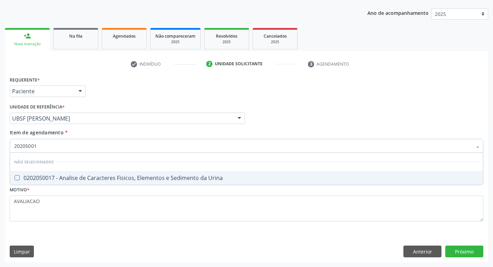
click at [101, 177] on div "0202050017 - Analise de Caracteres Fisicos, Elementos e Sedimento da Urina" at bounding box center [246, 178] width 464 height 6
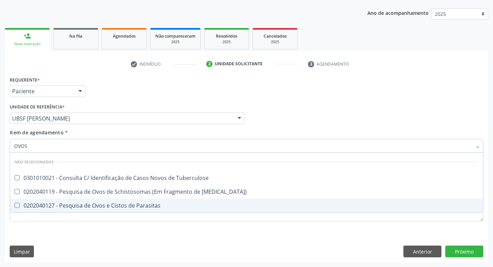
click at [126, 207] on div "0202040127 - Pesquisa de Ovos e Cistos de Parasitas" at bounding box center [246, 206] width 464 height 6
click at [469, 249] on div "Requerente * Paciente Médico(a) Enfermeiro(a) Paciente Nenhum resultado encontr…" at bounding box center [246, 169] width 483 height 188
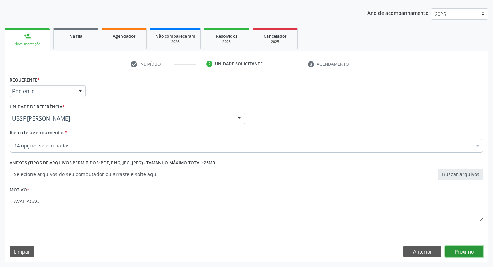
click at [469, 249] on button "Próximo" at bounding box center [464, 252] width 38 height 12
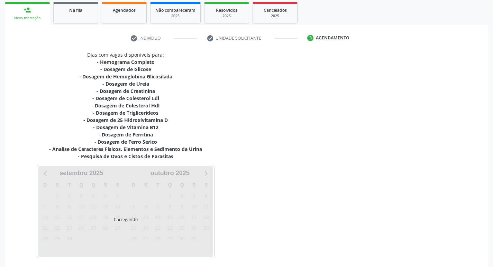
scroll to position [128, 0]
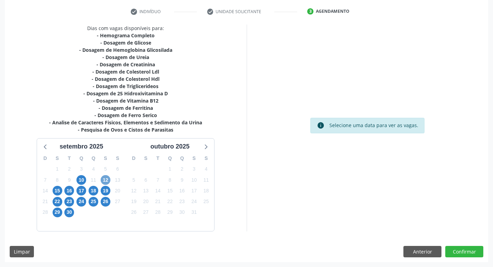
click at [106, 181] on span "12" at bounding box center [106, 180] width 10 height 10
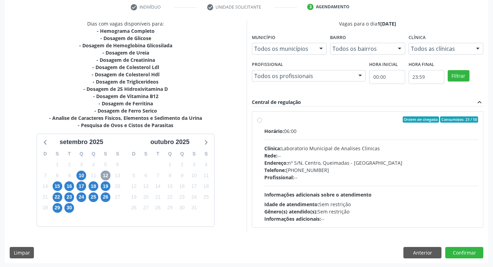
scroll to position [134, 0]
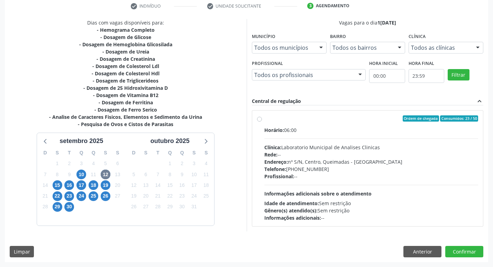
click at [346, 159] on div "Endereço: nº S/N, Centro, Queimadas - PB" at bounding box center [371, 161] width 214 height 7
click at [262, 122] on input "Ordem de chegada Consumidos: 23 / 50 Horário: 06:00 Clínica: Laboratorio Munici…" at bounding box center [259, 119] width 5 height 6
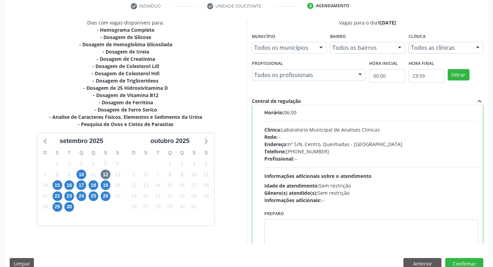
scroll to position [34, 0]
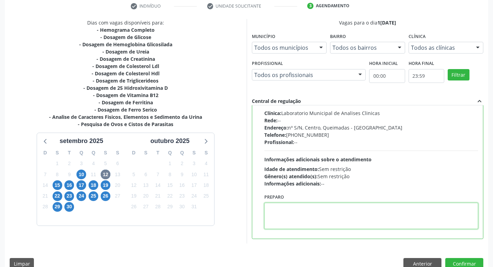
click at [299, 213] on textarea at bounding box center [371, 216] width 214 height 26
paste textarea "IR EM JEJUM"
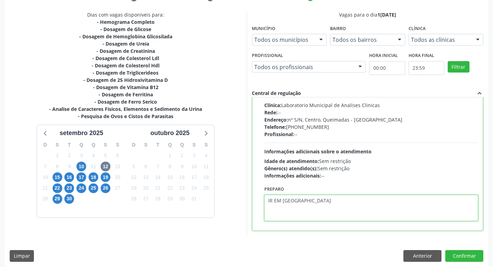
scroll to position [146, 0]
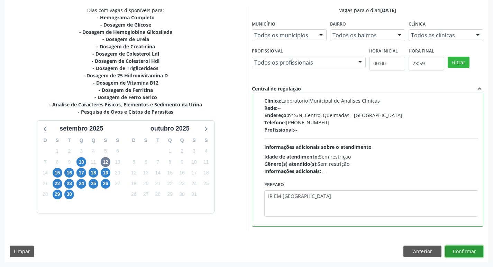
click at [460, 252] on button "Confirmar" at bounding box center [464, 252] width 38 height 12
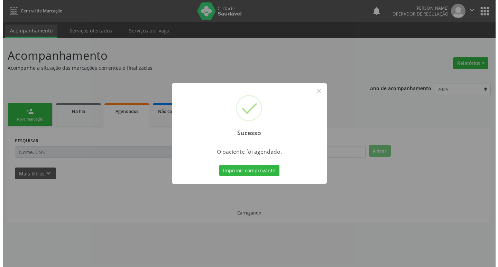
scroll to position [0, 0]
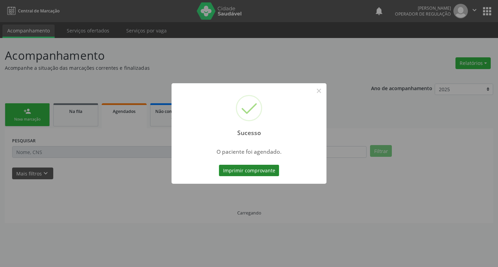
click at [244, 173] on button "Imprimir comprovante" at bounding box center [249, 171] width 60 height 12
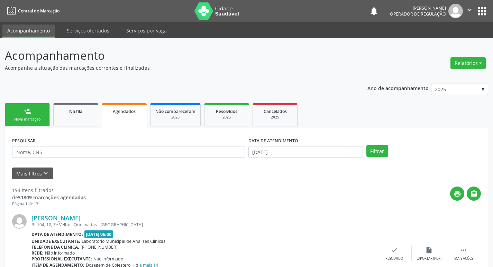
click at [46, 120] on link "person_add Nova marcação" at bounding box center [27, 114] width 45 height 23
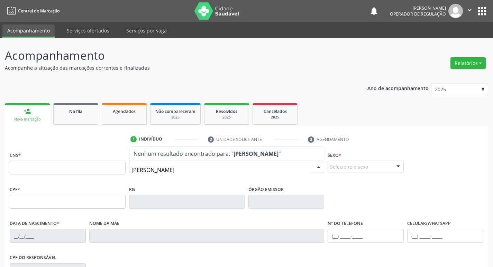
type input "[PERSON_NAME]"
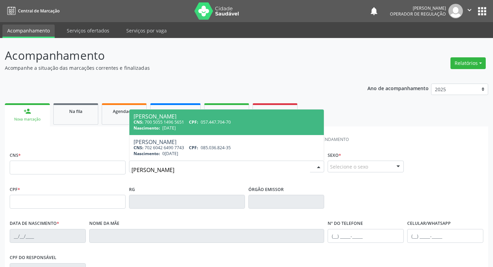
click at [159, 131] on span "Nascimento:" at bounding box center [147, 128] width 27 height 6
type input "700 5055 1496 5651"
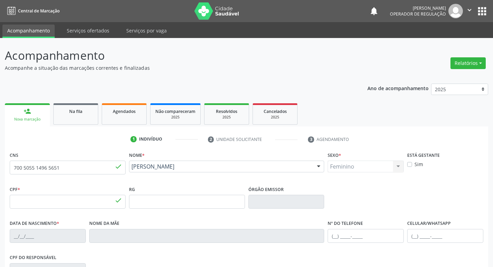
type input "057.447.704-70"
type input "[DATE]"
type input "[PERSON_NAME]"
type input "[PHONE_NUMBER]"
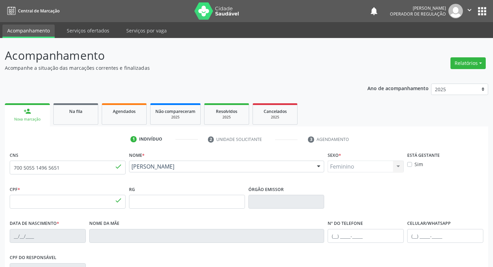
type input "37"
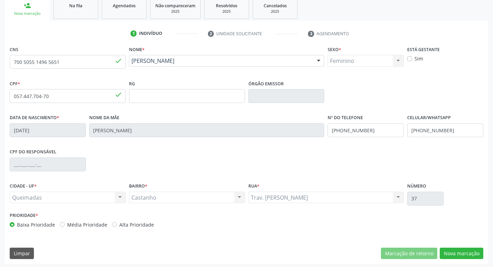
scroll to position [108, 0]
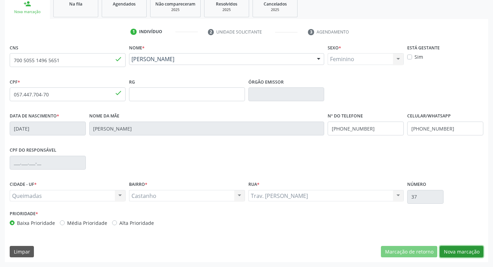
click at [460, 252] on button "Nova marcação" at bounding box center [462, 252] width 44 height 12
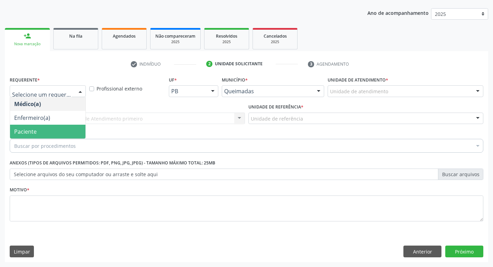
click at [39, 128] on span "Paciente" at bounding box center [47, 132] width 75 height 14
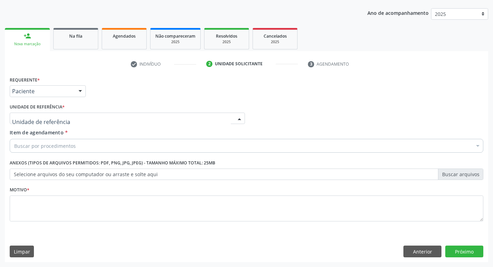
click at [53, 123] on div at bounding box center [127, 119] width 235 height 12
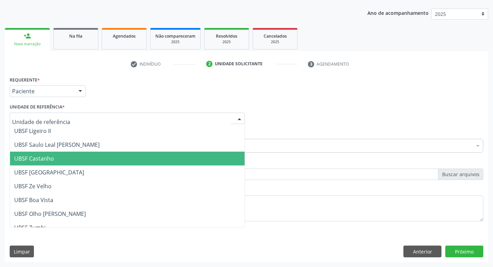
click at [65, 157] on span "UBSF Castanho" at bounding box center [127, 159] width 234 height 14
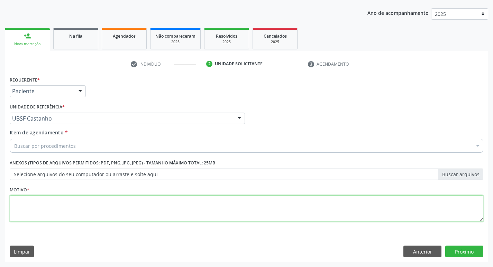
click at [58, 201] on textarea at bounding box center [246, 209] width 473 height 26
type textarea "AVALIACAO"
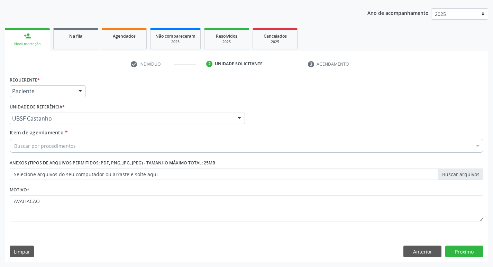
click at [93, 145] on div "Buscar por procedimentos" at bounding box center [246, 146] width 473 height 14
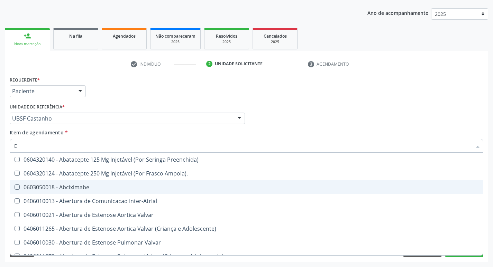
type input "ENDOCR"
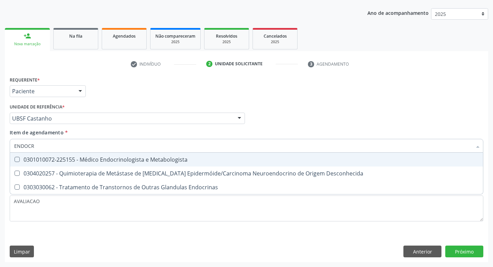
click at [125, 160] on div "0301010072-225155 - Médico Endocrinologista e Metabologista" at bounding box center [246, 160] width 464 height 6
checkbox Metabologista "true"
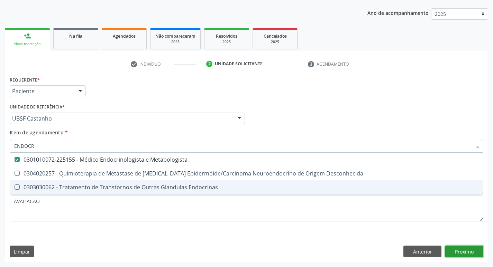
click at [461, 255] on div "Requerente * Paciente Médico(a) Enfermeiro(a) Paciente Nenhum resultado encontr…" at bounding box center [246, 169] width 483 height 188
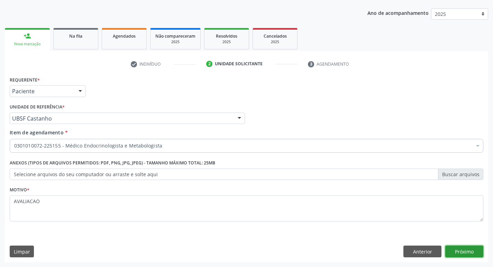
click at [468, 250] on button "Próximo" at bounding box center [464, 252] width 38 height 12
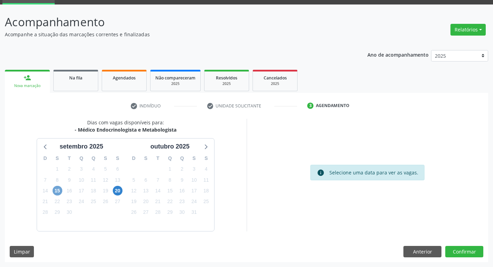
click at [58, 193] on span "15" at bounding box center [58, 191] width 10 height 10
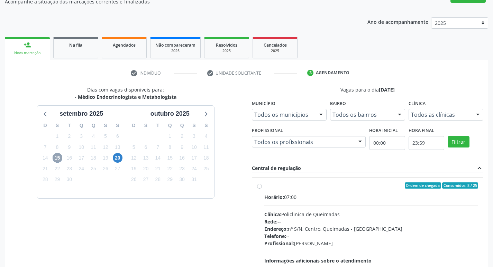
scroll to position [103, 0]
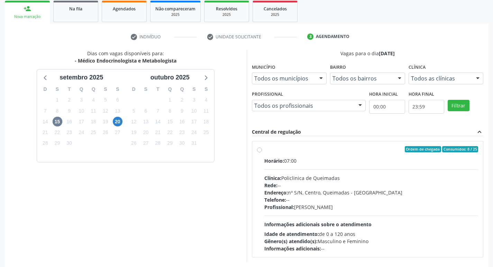
click at [357, 167] on div "Horário: 07:00 Clínica: Policlinica de Queimadas Rede: -- Endereço: nº S/N, Cen…" at bounding box center [371, 204] width 214 height 95
click at [262, 153] on input "Ordem de chegada Consumidos: 8 / 25 Horário: 07:00 Clínica: Policlinica de Quei…" at bounding box center [259, 149] width 5 height 6
radio input "true"
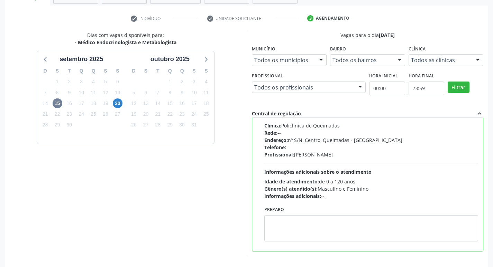
scroll to position [146, 0]
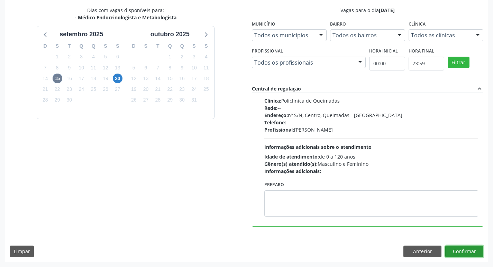
click at [468, 249] on button "Confirmar" at bounding box center [464, 252] width 38 height 12
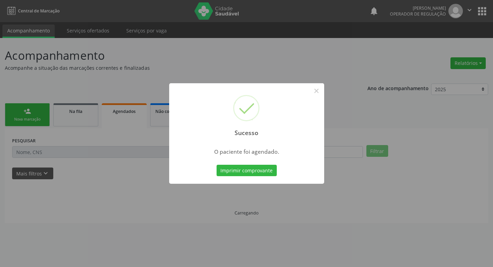
scroll to position [0, 0]
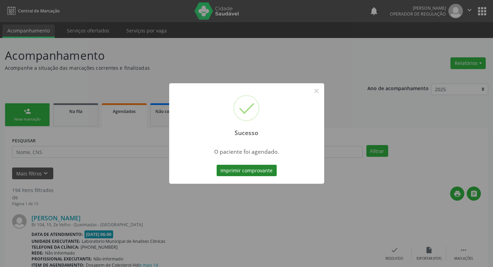
click at [258, 169] on button "Imprimir comprovante" at bounding box center [247, 171] width 60 height 12
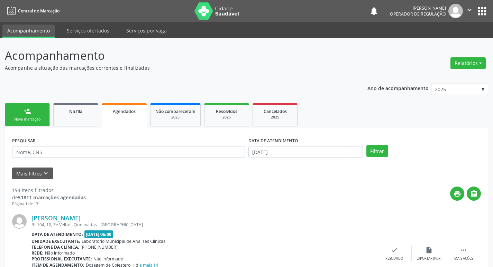
click at [36, 116] on link "person_add Nova marcação" at bounding box center [27, 114] width 45 height 23
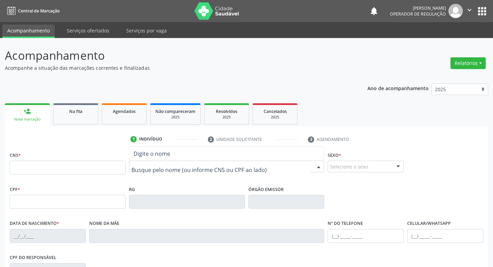
click at [176, 162] on div at bounding box center [226, 167] width 195 height 12
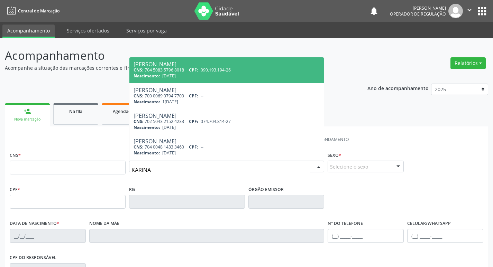
type input "[PERSON_NAME]"
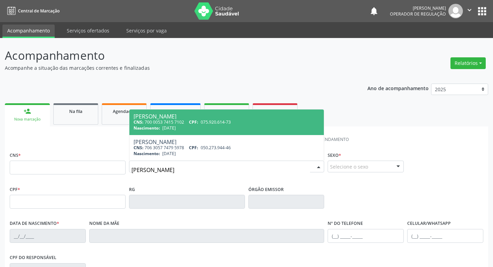
click at [201, 123] on div "CNS: 700 0053 7415 7102 CPF: 075.920.614-73" at bounding box center [227, 122] width 186 height 6
type input "700 0053 7415 7102"
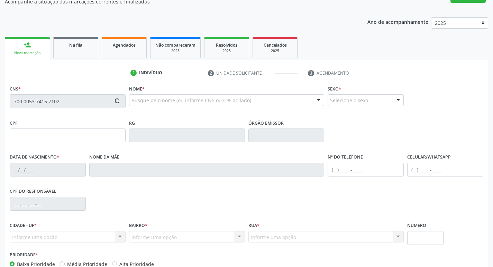
scroll to position [104, 0]
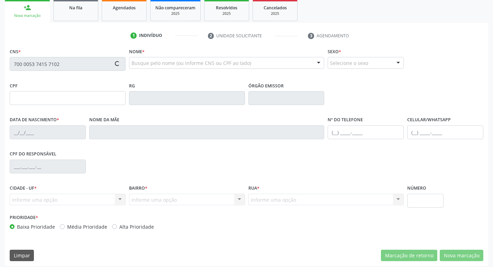
type input "075.920.614-73"
type input "[DATE]"
type input "[PERSON_NAME]"
type input "[PHONE_NUMBER]"
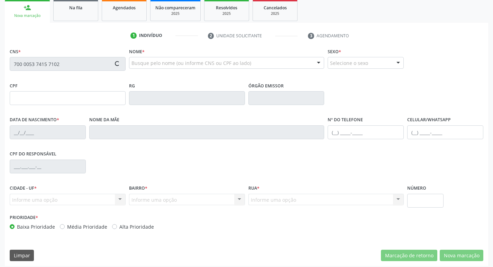
type input "12"
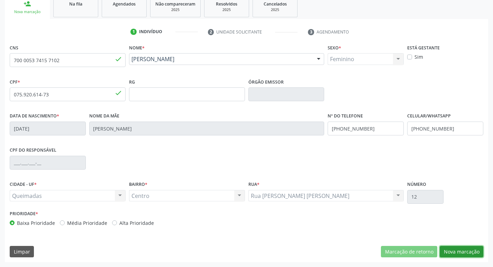
click at [468, 251] on button "Nova marcação" at bounding box center [462, 252] width 44 height 12
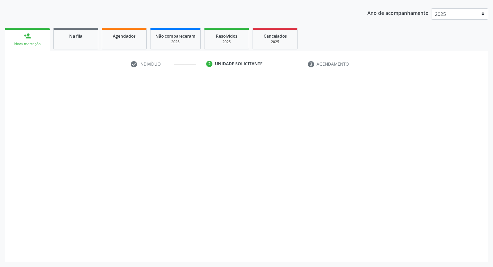
scroll to position [75, 0]
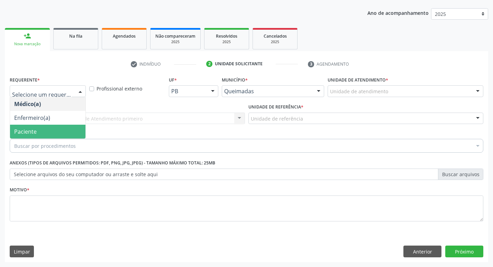
click at [41, 130] on span "Paciente" at bounding box center [47, 132] width 75 height 14
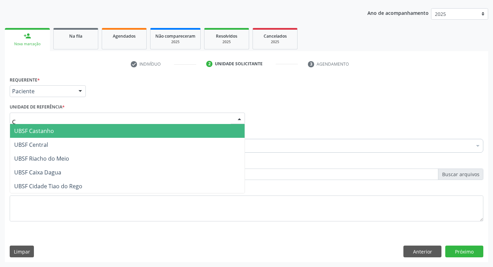
type input "CE"
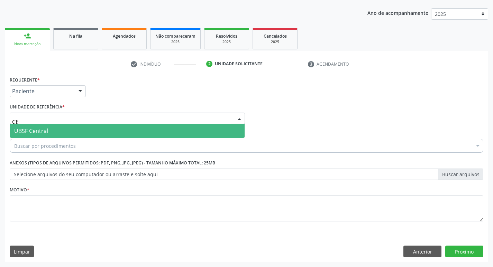
click at [36, 128] on span "UBSF Central" at bounding box center [31, 131] width 34 height 8
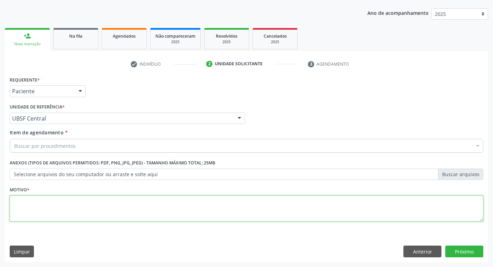
click at [30, 200] on textarea at bounding box center [246, 209] width 473 height 26
type textarea "AVALIACAO"
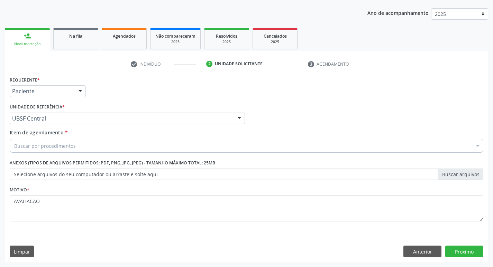
click at [33, 150] on div "Buscar por procedimentos" at bounding box center [246, 146] width 473 height 14
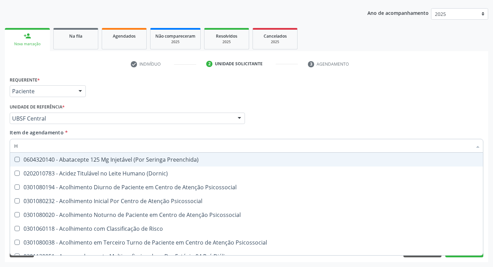
type input "HEMOGR"
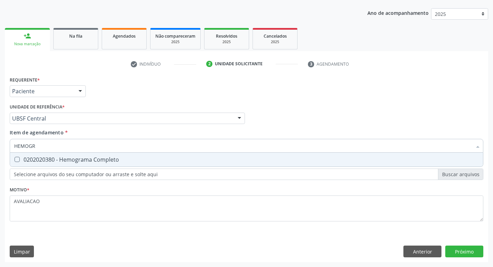
click at [87, 160] on div "0202020380 - Hemograma Completo" at bounding box center [246, 160] width 464 height 6
checkbox Completo "true"
type input "HEMOG"
checkbox Completo "false"
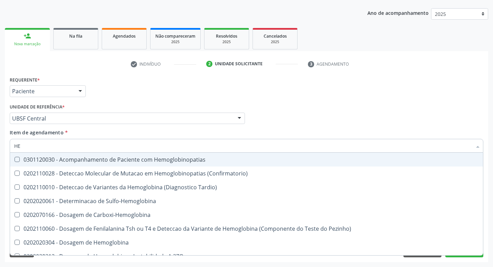
type input "H"
checkbox Completo "false"
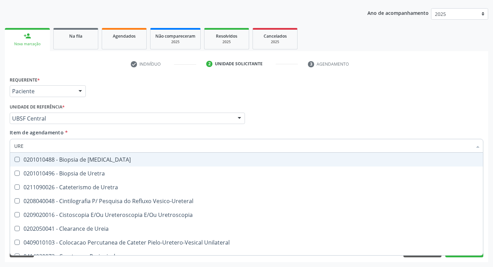
type input "UREI"
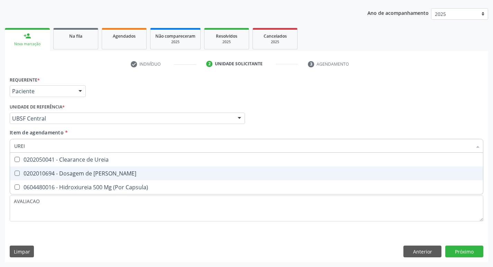
click at [100, 176] on div "0202010694 - Dosagem de [PERSON_NAME]" at bounding box center [246, 174] width 464 height 6
checkbox Ureia "true"
type input "URE"
checkbox Ureia "false"
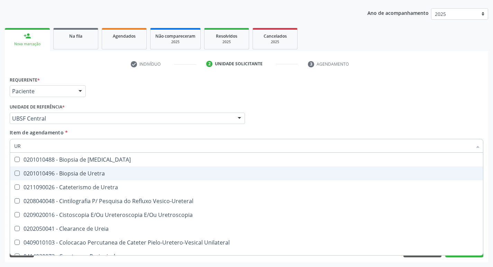
type input "U"
checkbox Ureia "false"
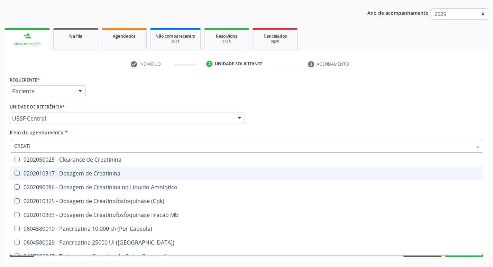
type input "CREATIN"
click at [117, 176] on div "0202010317 - Dosagem de Creatinina" at bounding box center [246, 174] width 464 height 6
checkbox Creatinina "true"
type input "CREA"
checkbox Creatinina "false"
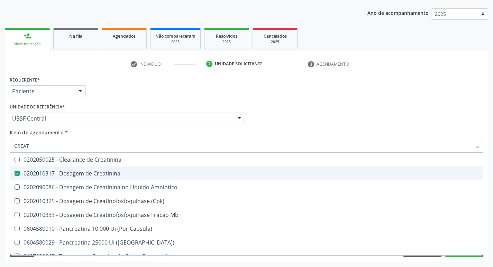
checkbox Amniotico "false"
checkbox Mb "true"
type input "C"
checkbox Mb "false"
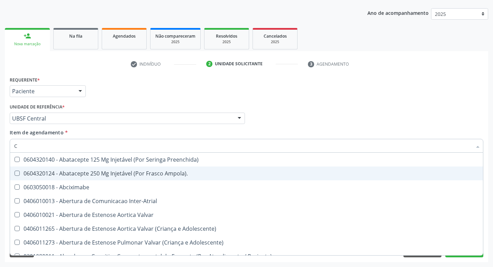
type input "CO"
checkbox Osseo "true"
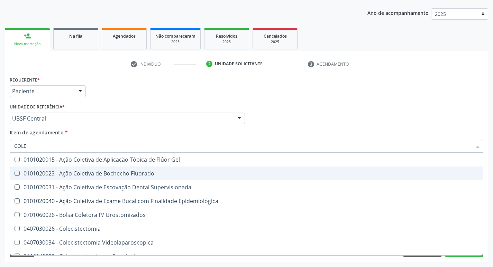
type input "COLES"
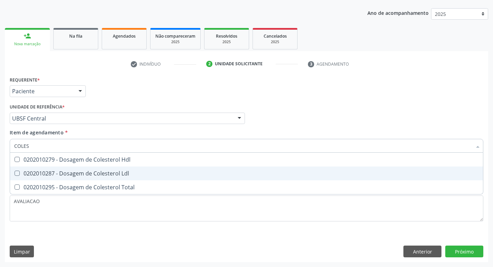
click at [117, 176] on div "0202010287 - Dosagem de Colesterol Ldl" at bounding box center [246, 174] width 464 height 6
checkbox Ldl "true"
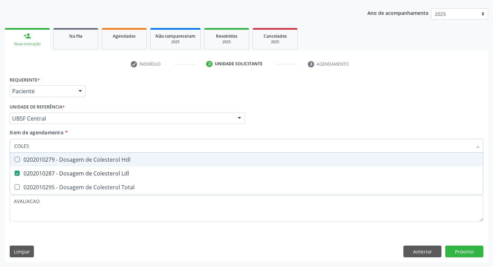
click at [117, 158] on div "0202010279 - Dosagem de Colesterol Hdl" at bounding box center [246, 160] width 464 height 6
checkbox Hdl "true"
type input "COLE"
checkbox Hdl "false"
checkbox Ldl "false"
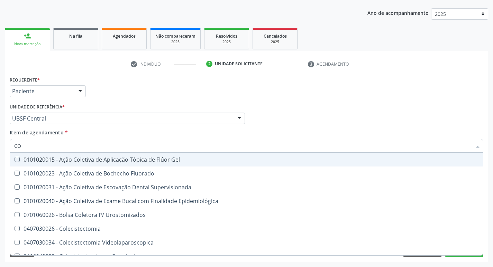
type input "C"
checkbox Hdl "false"
checkbox Ldl "false"
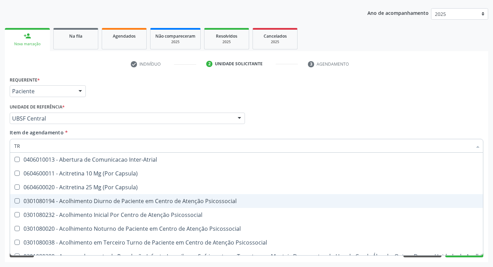
type input "TRIGL"
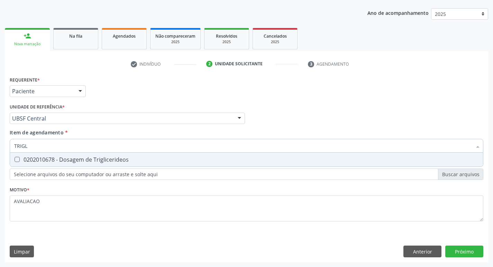
click at [120, 162] on div "0202010678 - Dosagem de Triglicerideos" at bounding box center [246, 160] width 464 height 6
checkbox Triglicerideos "true"
type input "TRIG"
checkbox Triglicerideos "false"
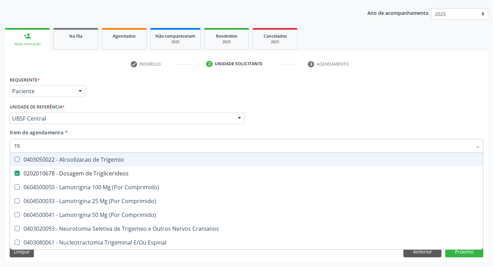
type input "T"
checkbox Triglicerideos "false"
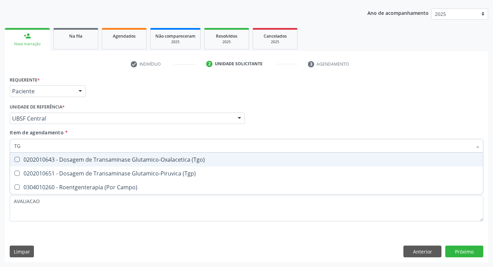
type input "T"
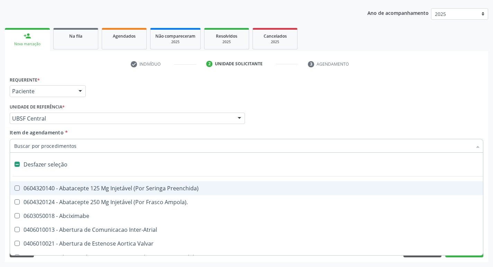
type input "G"
checkbox Comprimido\) "true"
checkbox Sanitária "true"
checkbox Criança "true"
checkbox Osso "true"
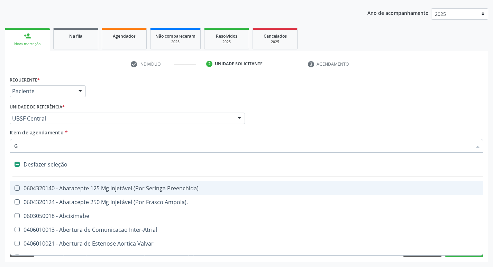
checkbox \(Dacriocintilografia\) "true"
checkbox Persistente "true"
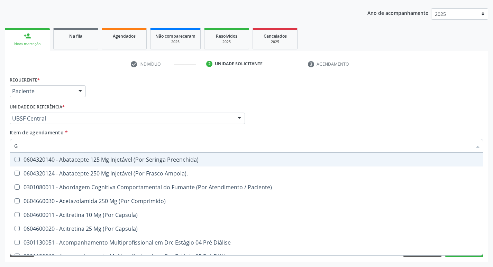
type input "GLICOSE"
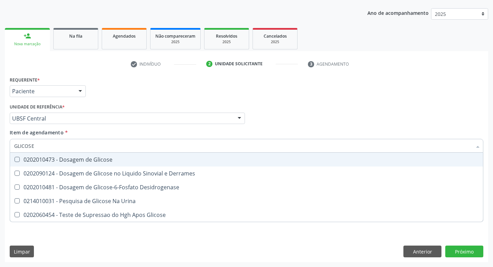
click at [78, 159] on div "0202010473 - Dosagem de Glicose" at bounding box center [246, 160] width 464 height 6
checkbox Glicose "true"
type input "GLICOS"
checkbox Glicose "false"
checkbox Derrames "true"
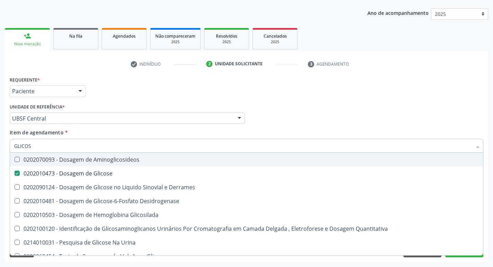
type input "GLICO"
checkbox Glicose "false"
checkbox Derrames "true"
type input "GLI"
checkbox Derrames "false"
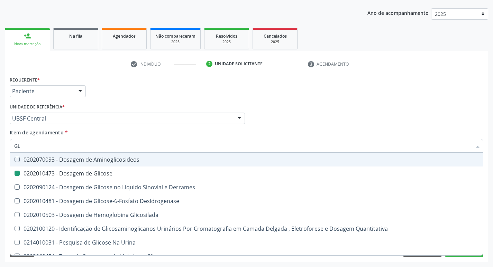
type input "G"
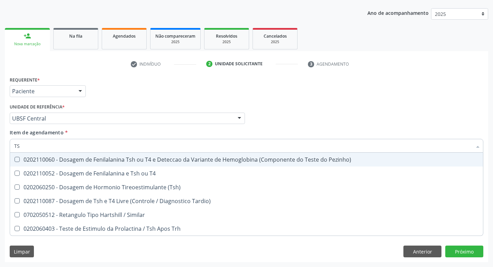
type input "TSH"
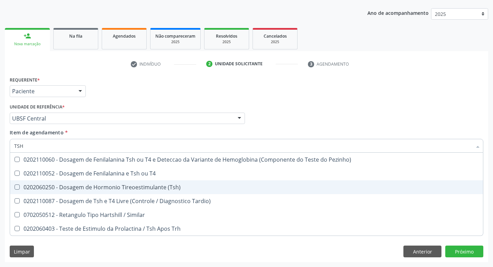
click at [146, 187] on div "0202060250 - Dosagem de Hormonio Tireoestimulante (Tsh)" at bounding box center [246, 188] width 464 height 6
checkbox \(Tsh\) "true"
type input "TS"
checkbox \(Tsh\) "false"
checkbox Tardio\) "true"
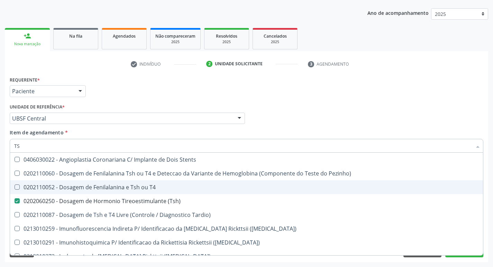
type input "T"
checkbox \(Tsh\) "false"
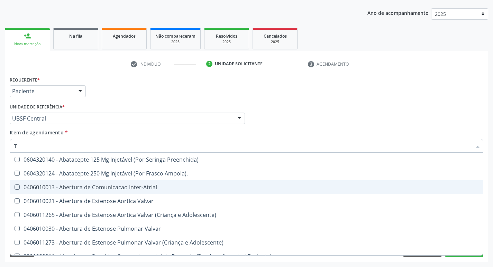
type input "T4"
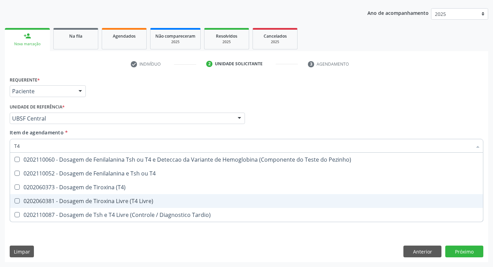
click at [144, 200] on div "0202060381 - Dosagem de Tiroxina Livre (T4 Livre)" at bounding box center [246, 202] width 464 height 6
checkbox Livre\) "true"
type input "T"
checkbox Livre\) "false"
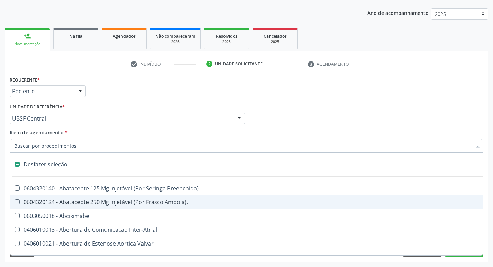
type input "V"
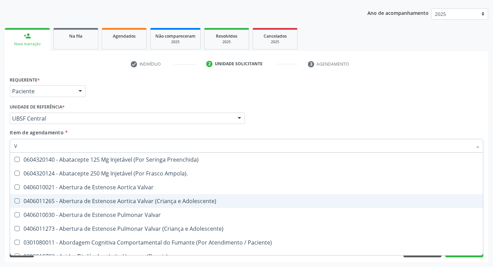
checkbox Livre\) "true"
type input "VI"
checkbox Livre\) "false"
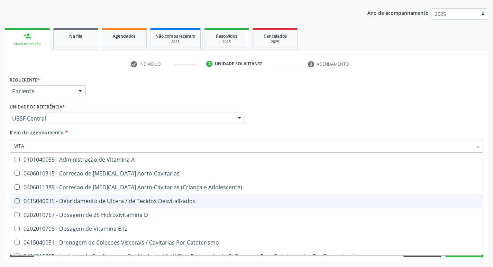
type input "VITAM"
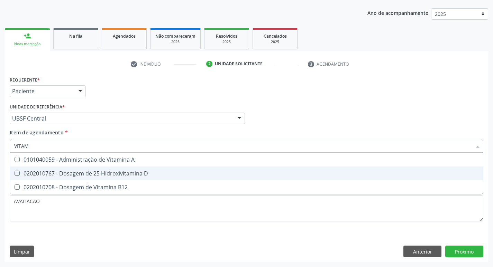
click at [128, 174] on div "0202010767 - Dosagem de 25 Hidroxivitamina D" at bounding box center [246, 174] width 464 height 6
checkbox D "true"
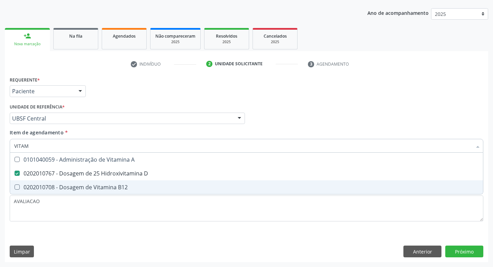
click at [137, 182] on span "0202010708 - Dosagem de Vitamina B12" at bounding box center [246, 188] width 473 height 14
checkbox B12 "true"
type input "VITA"
checkbox D "false"
checkbox B12 "false"
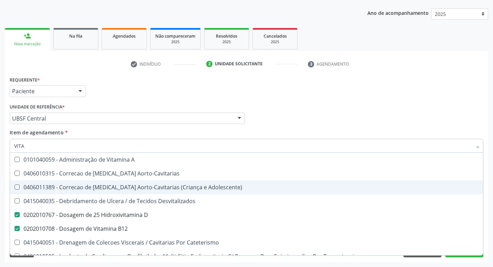
type input "VIT"
checkbox D "false"
checkbox Cateterismo "true"
type input "V"
checkbox B12 "false"
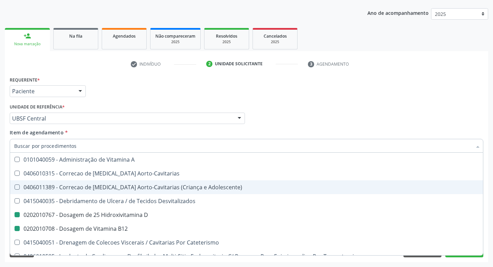
checkbox Cateterismo "false"
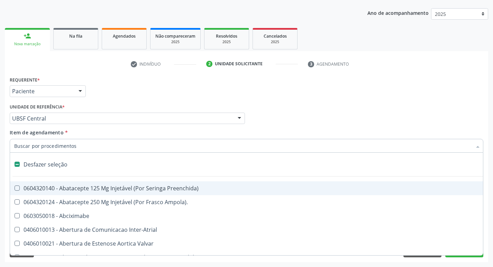
type input "2"
checkbox Total "true"
checkbox Monopolar "true"
checkbox Quadril "true"
checkbox Biologica "true"
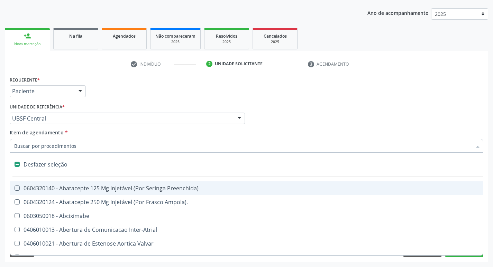
checkbox Vagina "true"
checkbox Internado "true"
checkbox Anos\) "true"
checkbox Aorto-Cavitarias "true"
checkbox Congenita "true"
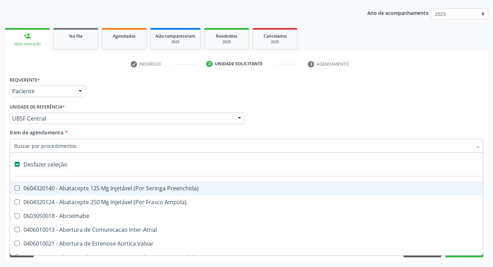
checkbox Adolescente\) "true"
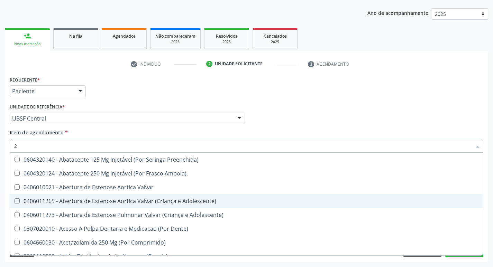
type input "20205001"
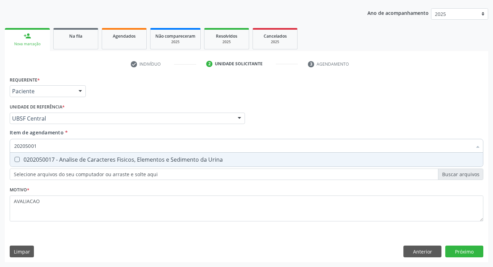
click at [105, 159] on div "0202050017 - Analise de Caracteres Fisicos, Elementos e Sedimento da Urina" at bounding box center [246, 160] width 464 height 6
checkbox Urina "true"
click at [463, 252] on div "Requerente * Paciente Médico(a) Enfermeiro(a) Paciente Nenhum resultado encontr…" at bounding box center [246, 169] width 483 height 188
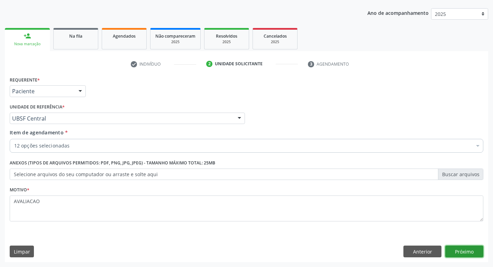
click at [467, 252] on button "Próximo" at bounding box center [464, 252] width 38 height 12
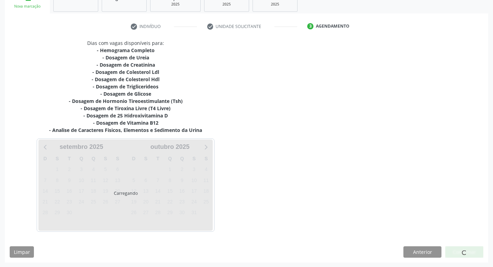
scroll to position [113, 0]
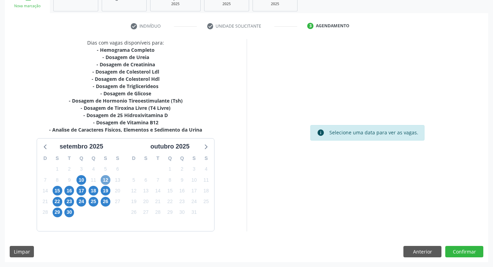
click at [105, 181] on span "12" at bounding box center [106, 180] width 10 height 10
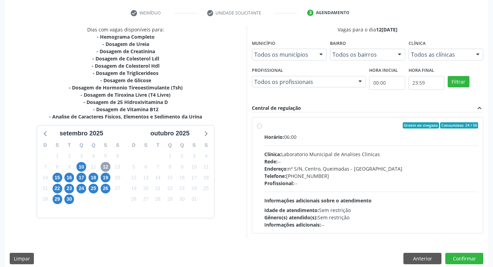
scroll to position [134, 0]
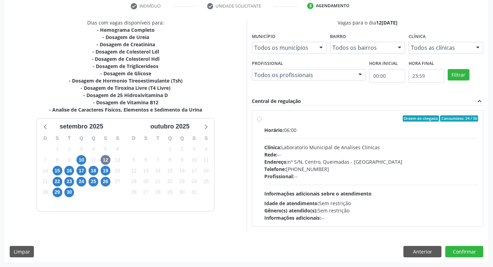
click at [310, 151] on div "Rede: --" at bounding box center [371, 154] width 214 height 7
click at [262, 122] on input "Ordem de chegada Consumidos: 24 / 50 Horário: 06:00 Clínica: Laboratorio Munici…" at bounding box center [259, 119] width 5 height 6
radio input "true"
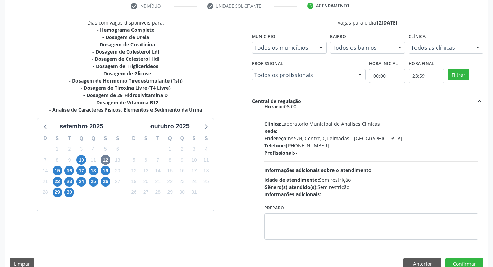
scroll to position [34, 0]
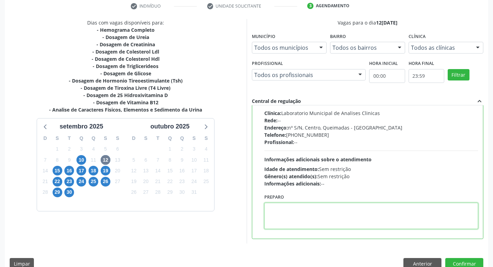
click at [282, 219] on textarea at bounding box center [371, 216] width 214 height 26
paste textarea "IR EM [GEOGRAPHIC_DATA]"
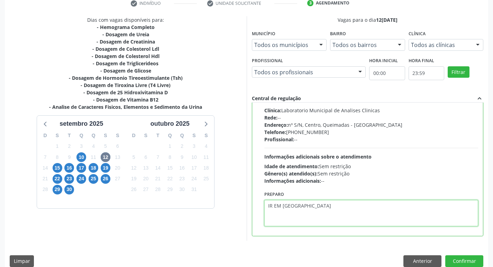
scroll to position [146, 0]
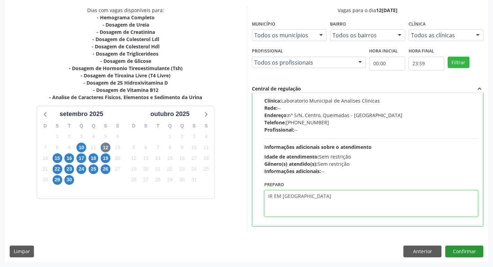
type textarea "IR EM [GEOGRAPHIC_DATA]"
click at [459, 248] on button "Confirmar" at bounding box center [464, 252] width 38 height 12
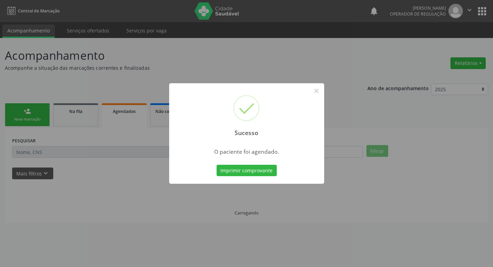
scroll to position [0, 0]
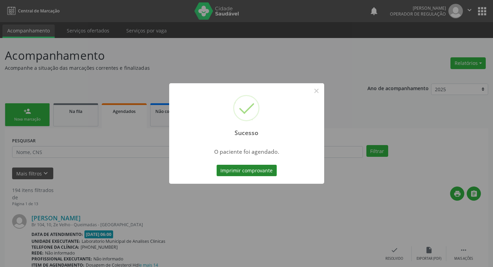
click at [262, 170] on button "Imprimir comprovante" at bounding box center [247, 171] width 60 height 12
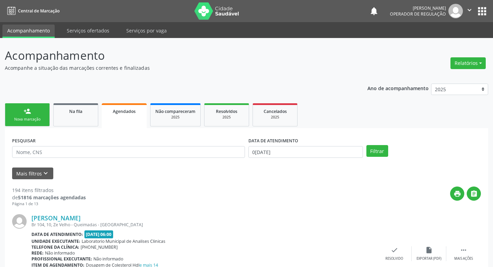
click at [29, 121] on div "Nova marcação" at bounding box center [27, 119] width 35 height 5
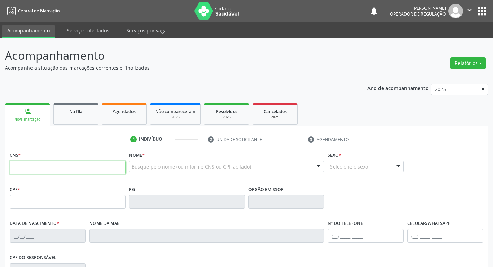
click at [62, 166] on input "text" at bounding box center [68, 168] width 116 height 14
type input "704 1014 4908 1750"
type input "219.711.614-20"
type input "[DATE]"
type input "[PERSON_NAME]"
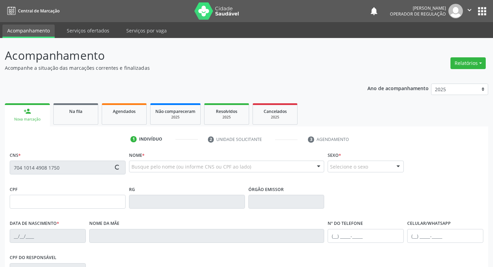
type input "[PHONE_NUMBER]"
type input "44"
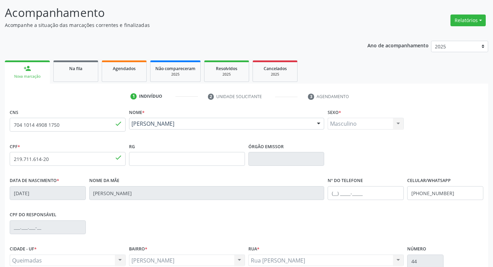
scroll to position [108, 0]
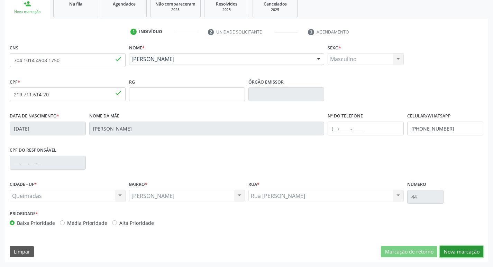
click at [462, 247] on button "Nova marcação" at bounding box center [462, 252] width 44 height 12
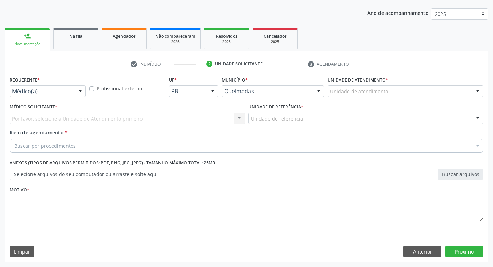
scroll to position [75, 0]
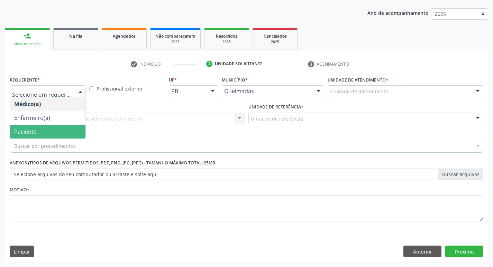
click at [43, 128] on span "Paciente" at bounding box center [47, 132] width 75 height 14
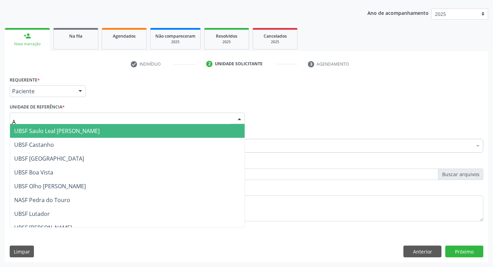
type input "AN"
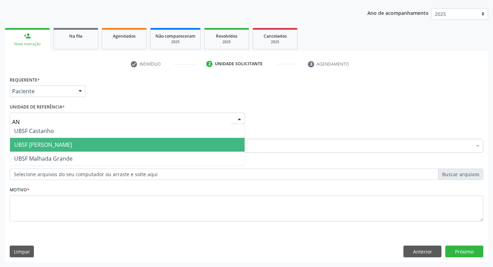
click at [40, 142] on span "UBSF [PERSON_NAME]" at bounding box center [43, 145] width 58 height 8
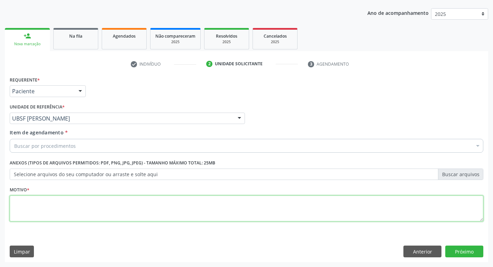
click at [38, 209] on textarea at bounding box center [246, 209] width 473 height 26
type textarea "AVALIACAO"
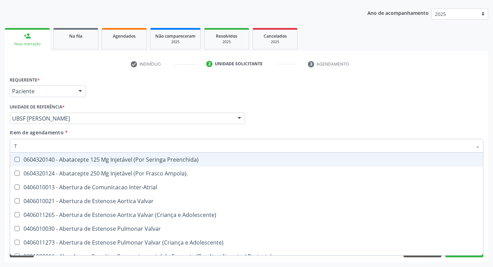
type input "TG"
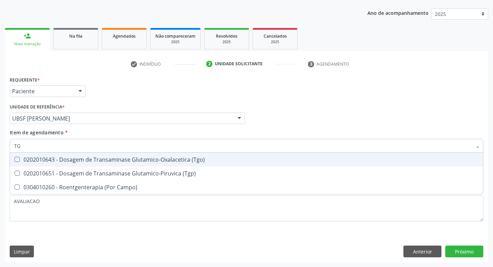
click at [55, 161] on div "0202010643 - Dosagem de Transaminase Glutamico-Oxalacetica (Tgo)" at bounding box center [246, 160] width 464 height 6
checkbox \(Tgo\) "true"
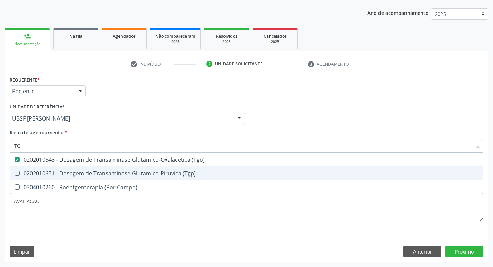
click at [60, 173] on div "0202010651 - Dosagem de Transaminase Glutamico-Piruvica (Tgp)" at bounding box center [246, 174] width 464 height 6
checkbox \(Tgp\) "true"
type input "T"
checkbox \(Tgo\) "false"
checkbox \(Tgp\) "false"
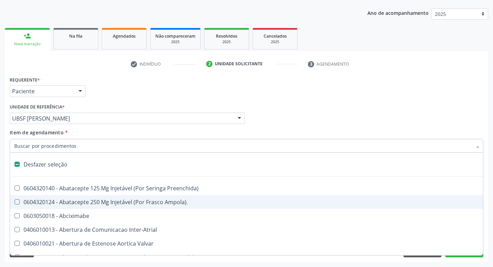
type input "P"
checkbox Aortico "true"
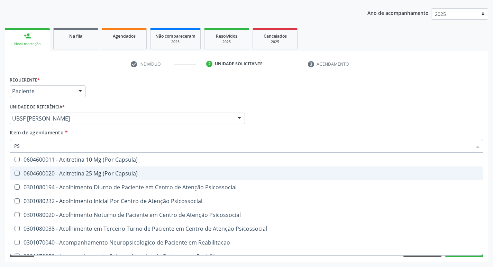
type input "PSA"
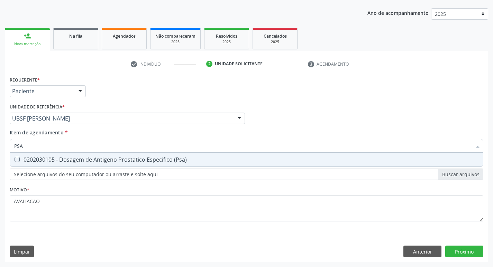
click at [100, 155] on span "0202030105 - Dosagem de Antigeno Prostatico Especifico (Psa)" at bounding box center [246, 160] width 473 height 14
checkbox \(Psa\) "true"
type input "PS"
checkbox \(Psa\) "false"
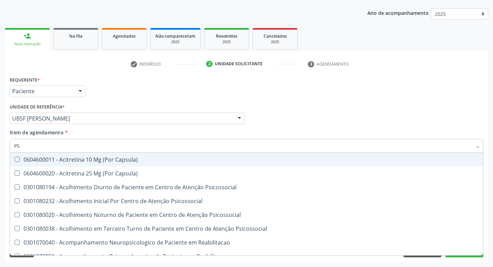
type input "P"
checkbox \(Psa\) "false"
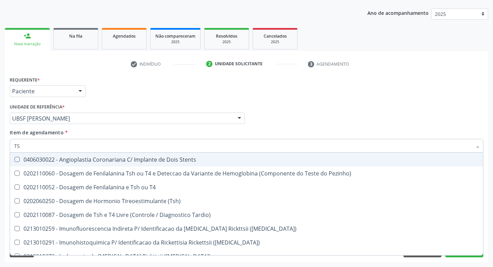
type input "TSH"
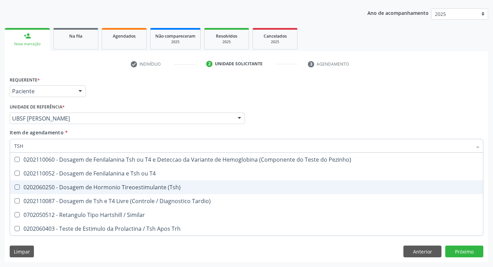
click at [122, 188] on div "0202060250 - Dosagem de Hormonio Tireoestimulante (Tsh)" at bounding box center [246, 188] width 464 height 6
checkbox \(Tsh\) "true"
type input "TS"
checkbox \(Tsh\) "false"
checkbox Tardio\) "true"
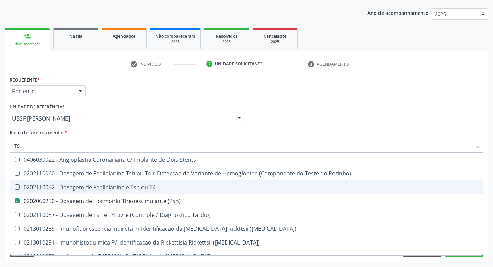
type input "T"
checkbox \(Tsh\) "false"
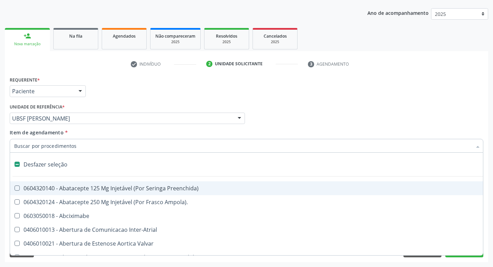
type input "V"
checkbox Cornea "true"
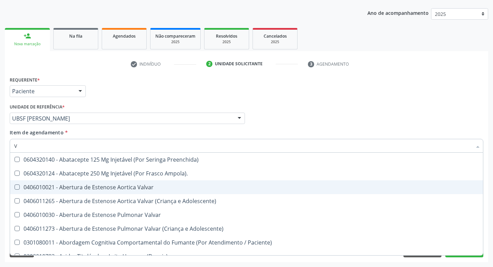
type input "VI"
checkbox Psicoterapia "true"
checkbox \(Tgp\) "false"
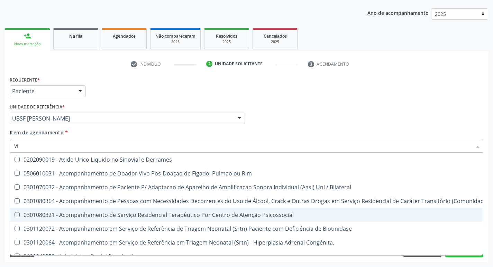
type input "VITAM"
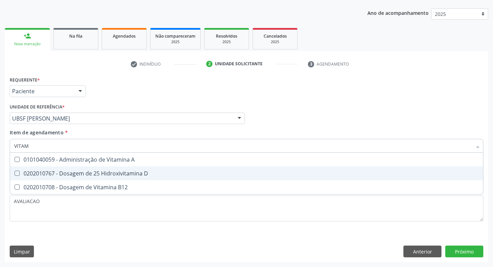
click at [106, 178] on span "0202010767 - Dosagem de 25 Hidroxivitamina D" at bounding box center [246, 174] width 473 height 14
checkbox D "true"
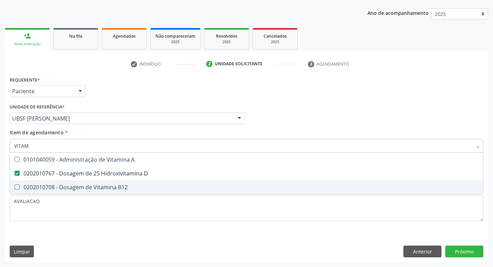
click at [108, 187] on div "0202010708 - Dosagem de Vitamina B12" at bounding box center [246, 188] width 464 height 6
checkbox B12 "true"
type input "VITA"
checkbox D "false"
checkbox B12 "false"
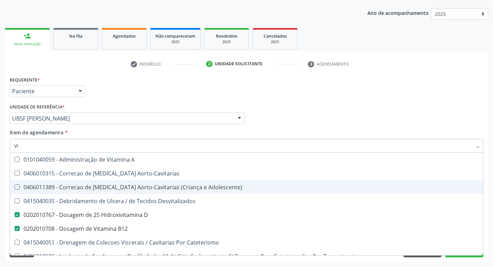
type input "V"
checkbox D "false"
checkbox B12 "false"
checkbox Cateterismo "false"
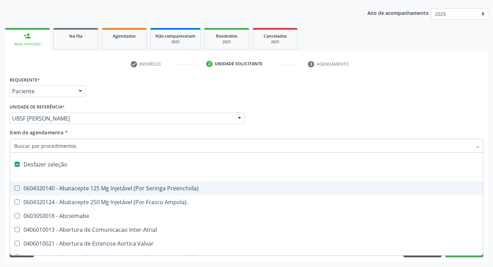
type input "H"
checkbox Coronariano "true"
checkbox C "true"
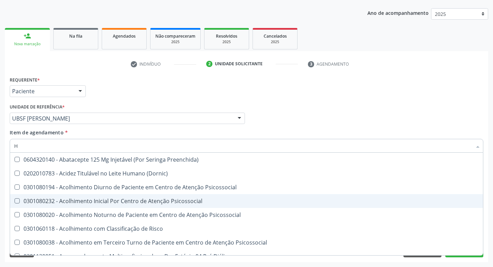
type input "HEMOGR"
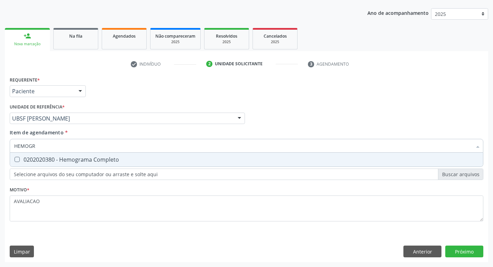
click at [107, 162] on div "0202020380 - Hemograma Completo" at bounding box center [246, 160] width 464 height 6
checkbox Completo "true"
type input "HEMOG"
checkbox Completo "false"
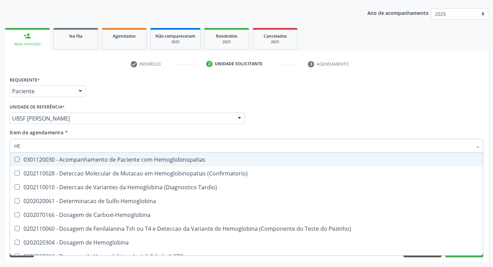
type input "H"
checkbox Completo "false"
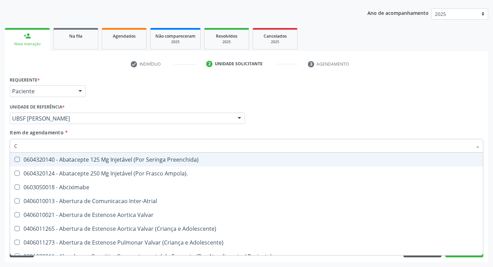
type input "CO"
checkbox Ureia "true"
checkbox Colecistostomia "true"
checkbox \(Hemicolectomia\) "true"
checkbox Osseo "true"
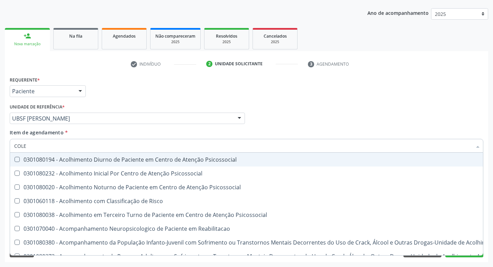
type input "COLES"
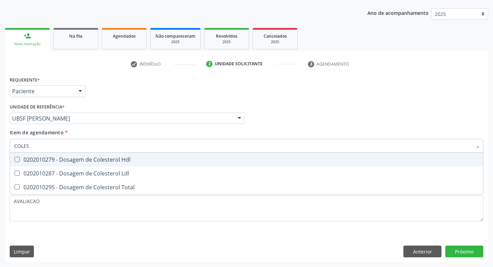
click at [107, 162] on div "0202010279 - Dosagem de Colesterol Hdl" at bounding box center [246, 160] width 464 height 6
checkbox Hdl "true"
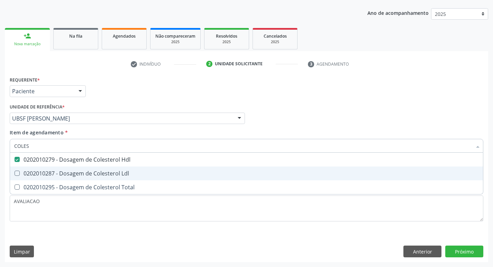
click at [115, 176] on div "0202010287 - Dosagem de Colesterol Ldl" at bounding box center [246, 174] width 464 height 6
checkbox Ldl "true"
type input "COLE"
checkbox Hdl "false"
checkbox Ldl "false"
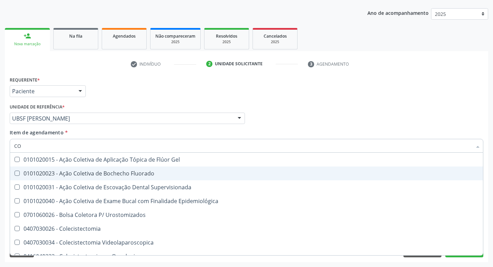
type input "C"
checkbox Hdl "false"
checkbox Ldl "false"
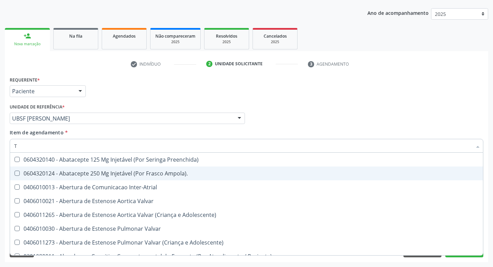
type input "TR"
checkbox Oficina\) "true"
checkbox Grupo "true"
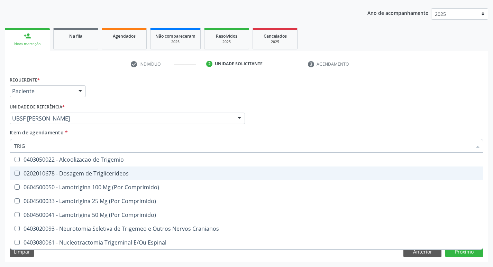
type input "TRIGL"
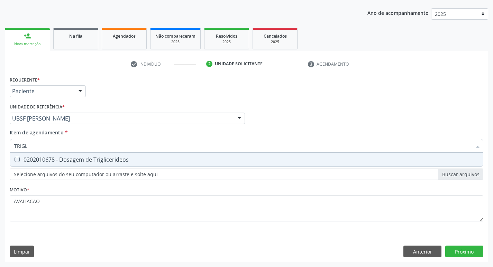
click at [111, 162] on div "0202010678 - Dosagem de Triglicerideos" at bounding box center [246, 160] width 464 height 6
checkbox Triglicerideos "true"
type input "TRIG"
checkbox Triglicerideos "false"
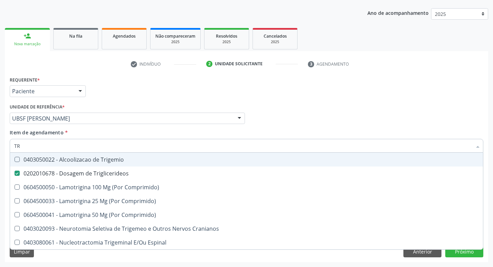
type input "T"
checkbox Triglicerideos "false"
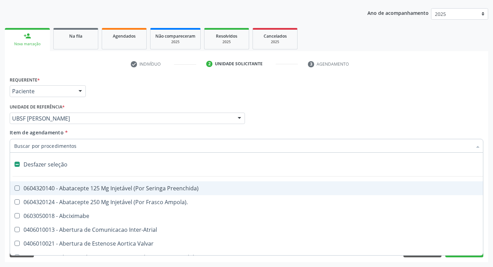
type input "G"
checkbox Aberto\) "true"
checkbox Assistida "true"
checkbox Comprimido\) "true"
checkbox Sanitária "true"
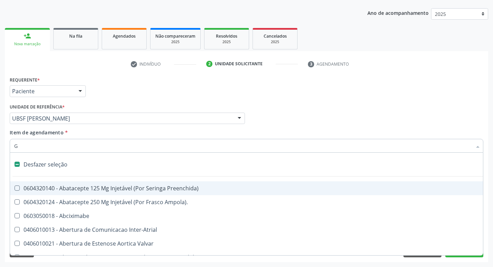
checkbox Cardiaco "true"
checkbox Quantitativa\) "true"
checkbox Esforco "true"
checkbox Osso "true"
checkbox Estimulo "true"
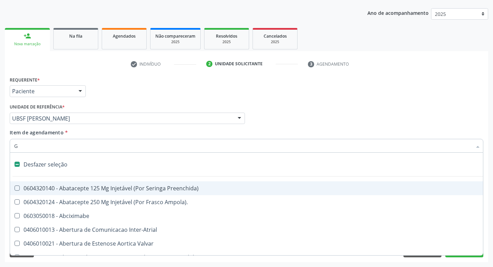
checkbox Persistente "true"
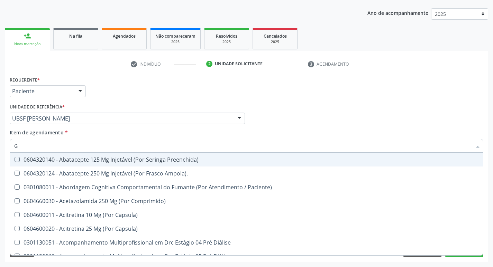
type input "GLICOSE"
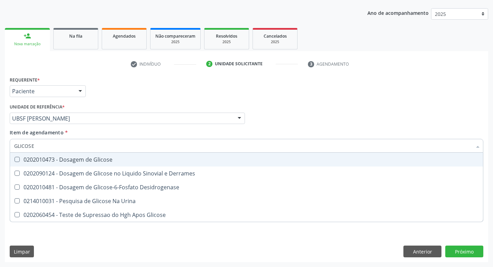
click at [120, 164] on span "0202010473 - Dosagem de Glicose" at bounding box center [246, 160] width 473 height 14
checkbox Glicose "true"
type input "GLICOS"
checkbox Glicose "false"
checkbox Derrames "true"
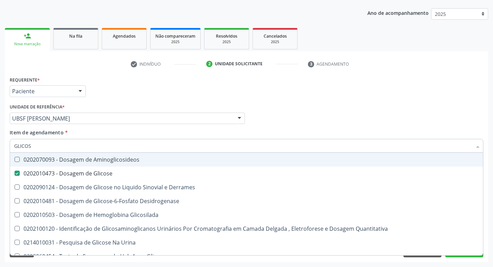
type input "GLICO"
checkbox Glicose "false"
checkbox Derrames "true"
type input "GLI"
checkbox Derrames "false"
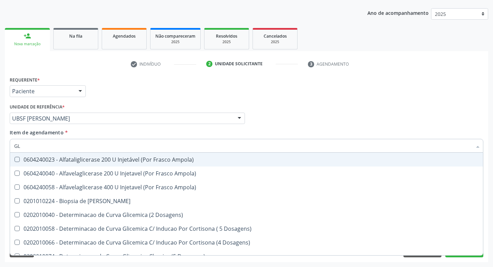
type input "G"
checkbox Glicose "false"
checkbox Triglicerideos "false"
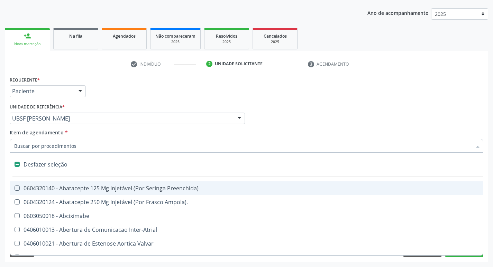
type input "J"
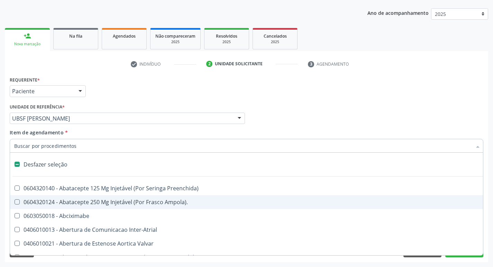
type input "H"
checkbox Coronariano "true"
checkbox Lactente\) "true"
checkbox C "true"
checkbox Convencional\) "true"
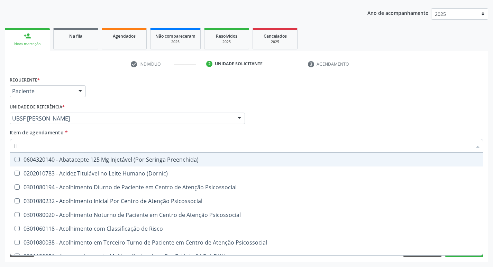
type input "HEMOGLOBINA G"
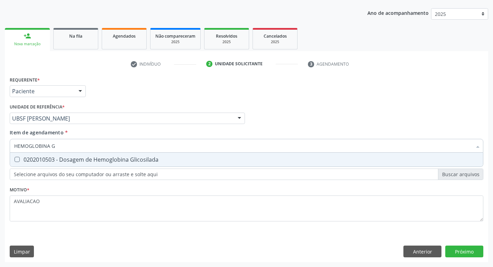
click at [108, 164] on span "0202010503 - Dosagem de Hemoglobina Glicosilada" at bounding box center [246, 160] width 473 height 14
checkbox Glicosilada "true"
type input "HEMOGLOBINA"
checkbox Glicosilada "false"
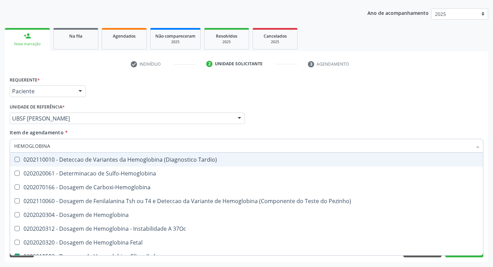
type input "HEMOGLOBIN"
checkbox Glicosilada "false"
checkbox Hemoglobina "true"
type input "H"
checkbox Hemoglobina "false"
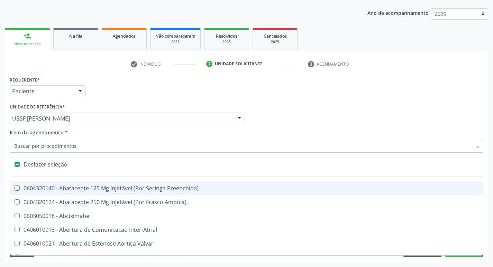
type input "U"
checkbox Coledocoplastia "true"
checkbox Cama "true"
checkbox Personalizada "true"
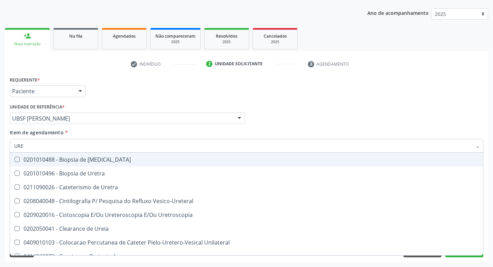
type input "UREI"
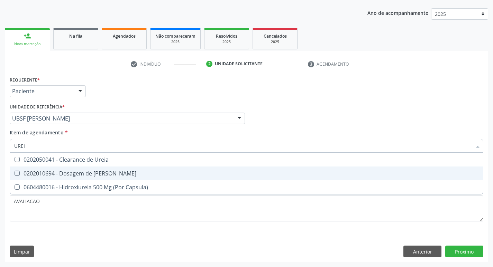
click at [113, 180] on span "0202010694 - Dosagem de Ureia" at bounding box center [246, 174] width 473 height 14
checkbox Ureia "true"
type input "URE"
checkbox Ureia "false"
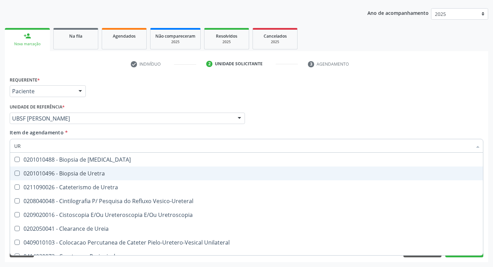
type input "U"
checkbox Ureia "false"
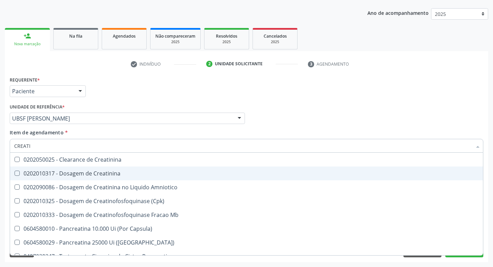
type input "CREATIN"
click at [113, 180] on span "0202010317 - Dosagem de Creatinina" at bounding box center [246, 174] width 473 height 14
checkbox Creatinina "true"
type input "CREAT"
checkbox Creatinina "false"
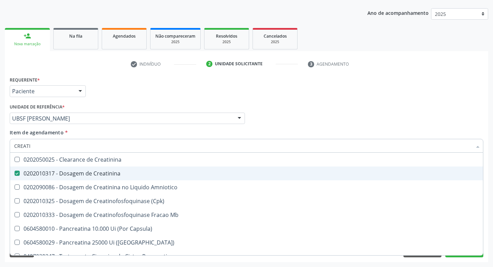
checkbox Amniotico "true"
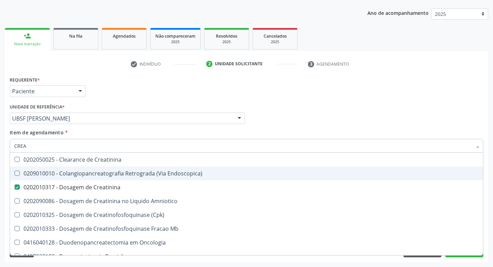
type input "CRE"
checkbox Creatinina "false"
checkbox \(Cpk\) "false"
checkbox Oncologia "true"
type input "C"
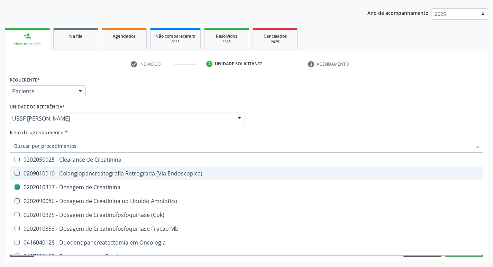
checkbox Oncologia "false"
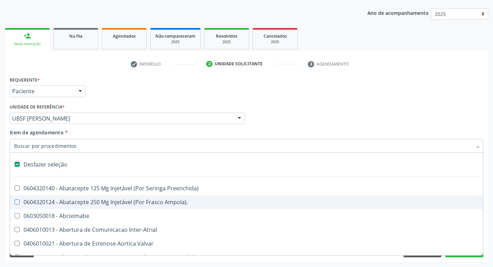
type input "2"
checkbox Total "true"
checkbox \(Coloscopia\) "true"
checkbox Monopolar "true"
checkbox Quadril "true"
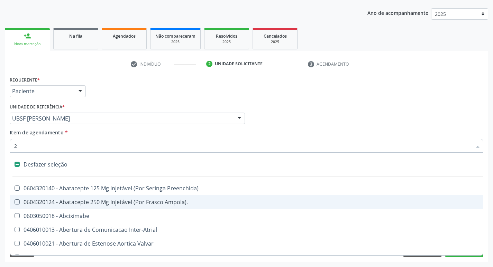
checkbox Biologica "true"
checkbox Vagina "true"
checkbox Puerperal "true"
checkbox Internado "true"
checkbox Congenita "true"
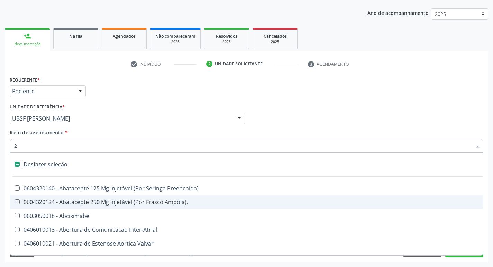
checkbox Adolescente\) "true"
checkbox Aorto-Cavitarias "true"
checkbox Congenita "true"
checkbox Adolescente\) "true"
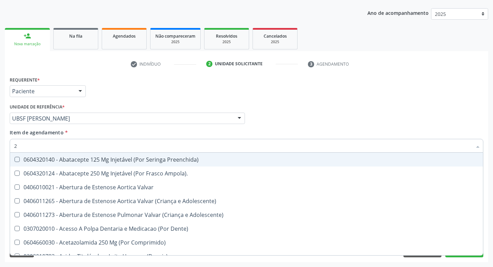
type input "20205001"
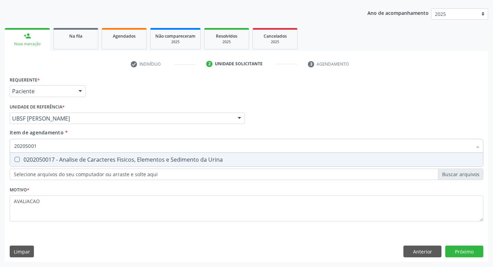
click at [91, 162] on div "0202050017 - Analise de Caracteres Fisicos, Elementos e Sedimento da Urina" at bounding box center [246, 160] width 464 height 6
checkbox Urina "true"
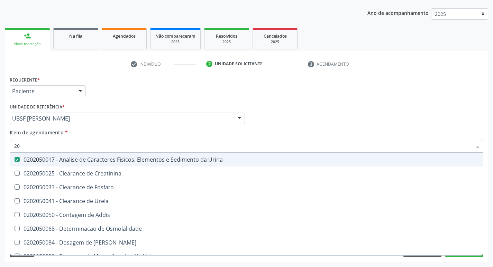
type input "2"
checkbox Urina "false"
checkbox Ureia "false"
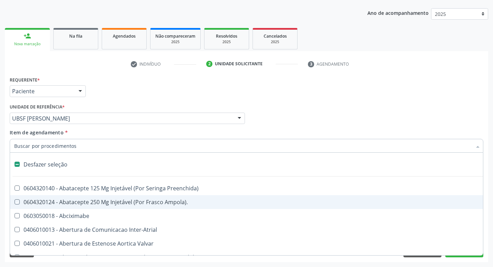
click at [447, 111] on div "Médico Solicitante Por favor, selecione a Unidade de Atendimento primeiro Nenhu…" at bounding box center [246, 115] width 477 height 27
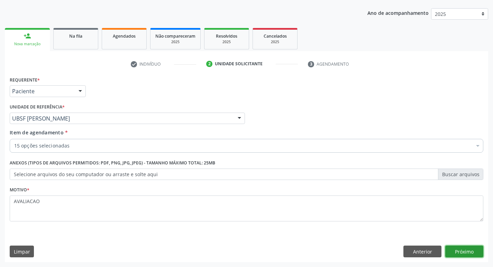
click at [460, 254] on button "Próximo" at bounding box center [464, 252] width 38 height 12
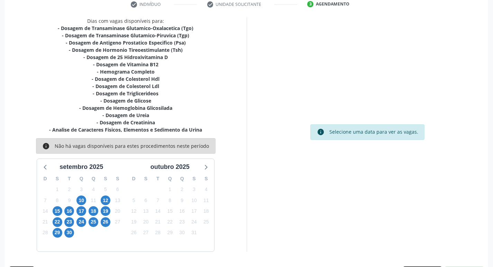
scroll to position [135, 0]
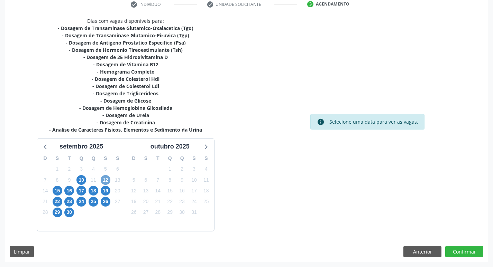
click at [102, 181] on span "12" at bounding box center [106, 180] width 10 height 10
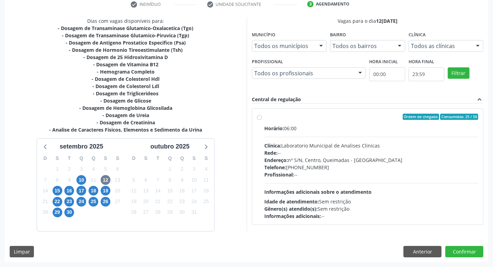
click at [324, 157] on div "Endereço: nº S/N, Centro, Queimadas - [GEOGRAPHIC_DATA]" at bounding box center [371, 160] width 214 height 7
click at [262, 120] on input "Ordem de chegada Consumidos: 25 / 50 Horário: 06:00 Clínica: Laboratorio Munici…" at bounding box center [259, 117] width 5 height 6
radio input "true"
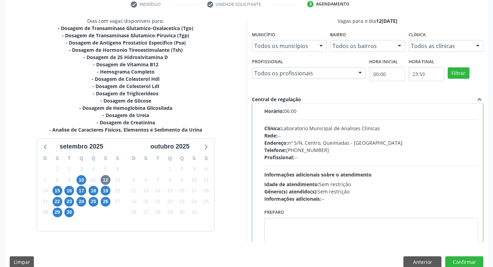
scroll to position [34, 0]
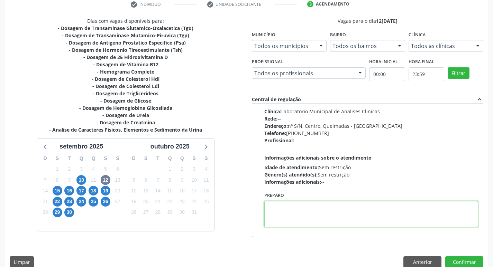
click at [285, 218] on textarea at bounding box center [371, 214] width 214 height 26
paste textarea "IR EM [GEOGRAPHIC_DATA]"
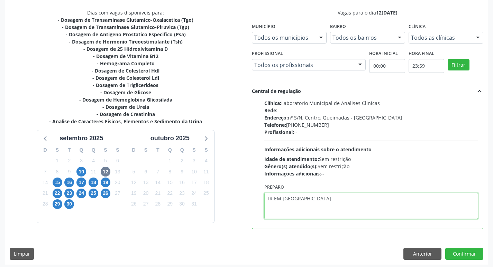
scroll to position [146, 0]
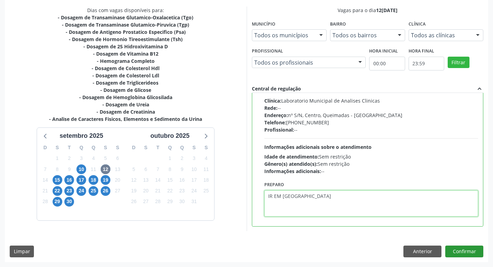
type textarea "IR EM [GEOGRAPHIC_DATA]"
click at [469, 255] on button "Confirmar" at bounding box center [464, 252] width 38 height 12
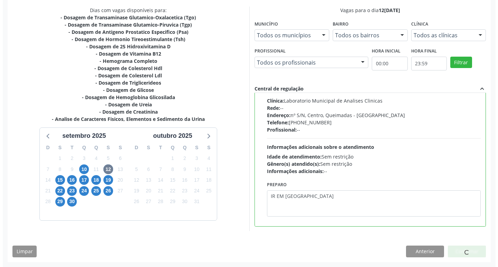
scroll to position [0, 0]
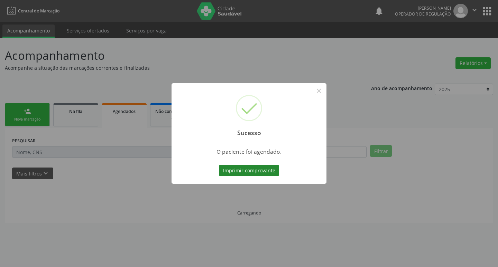
click at [242, 172] on button "Imprimir comprovante" at bounding box center [249, 171] width 60 height 12
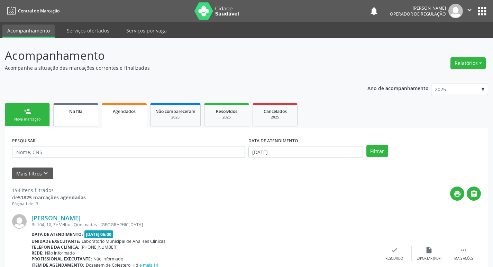
click at [81, 113] on span "Na fila" at bounding box center [75, 112] width 13 height 6
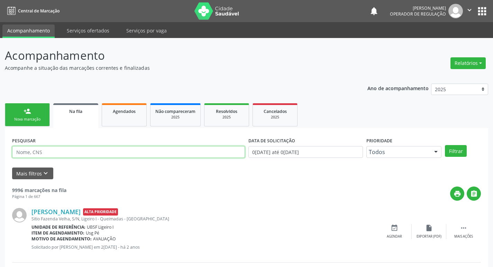
click at [65, 150] on input "text" at bounding box center [128, 152] width 233 height 12
type input "CARLA TATIANE"
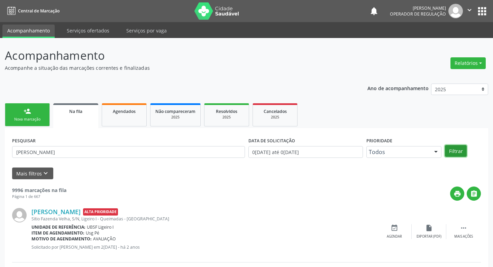
click at [453, 153] on button "Filtrar" at bounding box center [456, 151] width 22 height 12
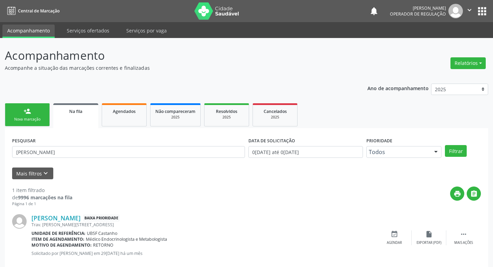
click at [33, 120] on div "Nova marcação" at bounding box center [27, 119] width 35 height 5
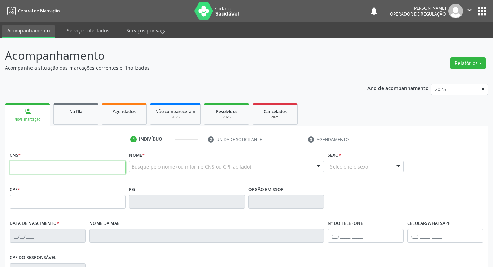
click at [58, 169] on input "text" at bounding box center [68, 168] width 116 height 14
type input "700 2074 8568 3120"
type input "054.482.654-05"
type input "29/07/1959"
type input "Severina Antonia da Conceição"
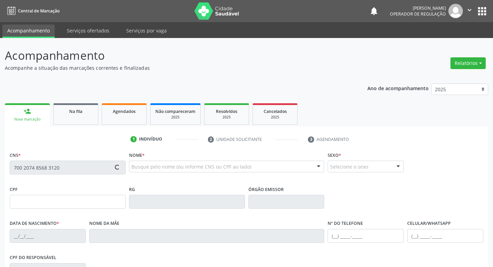
type input "(83) 99389-5388"
type input "S/N"
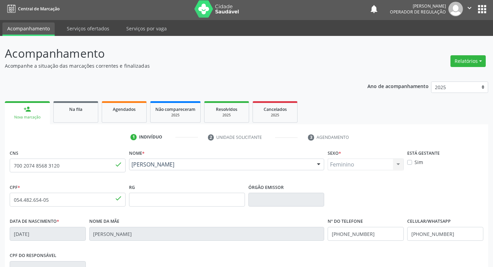
scroll to position [108, 0]
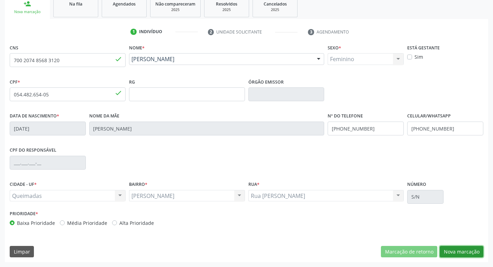
click at [469, 253] on button "Nova marcação" at bounding box center [462, 252] width 44 height 12
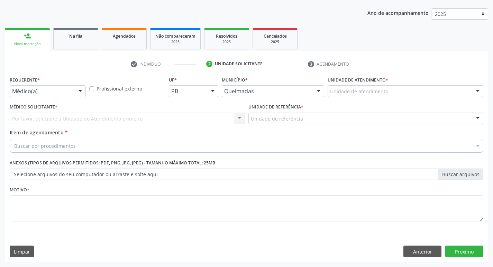
scroll to position [75, 0]
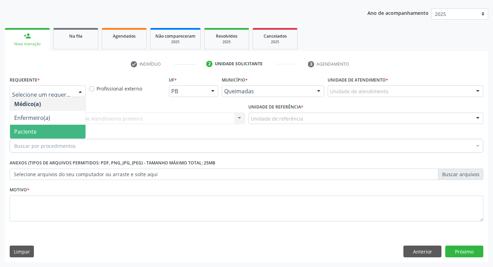
click at [39, 131] on span "Paciente" at bounding box center [47, 132] width 75 height 14
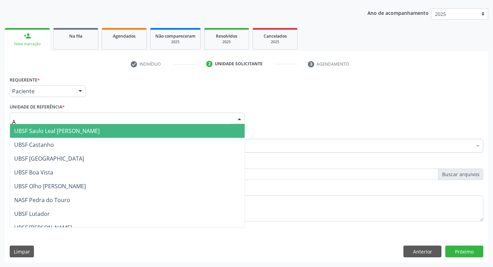
type input "AN"
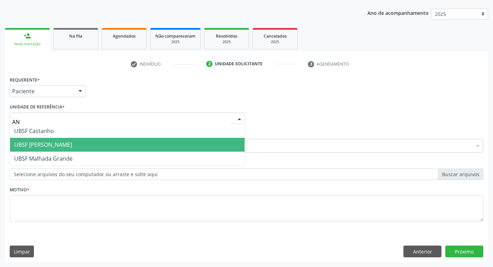
click at [53, 139] on span "UBSF [PERSON_NAME]" at bounding box center [127, 145] width 234 height 14
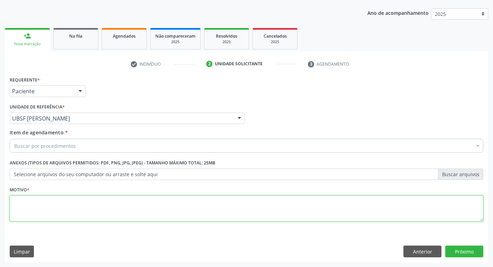
click at [43, 203] on textarea at bounding box center [246, 209] width 473 height 26
type textarea "AVALIACAO"
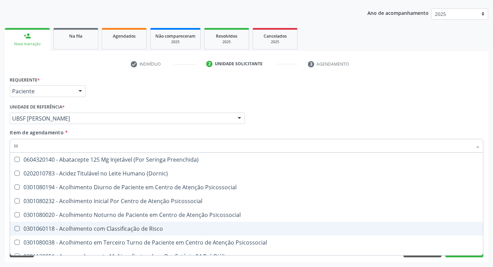
type input "HEMOGR"
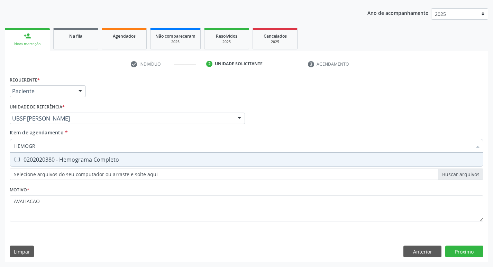
click at [71, 160] on div "0202020380 - Hemograma Completo" at bounding box center [246, 160] width 464 height 6
checkbox Completo "true"
type input "HEMOG"
checkbox Completo "false"
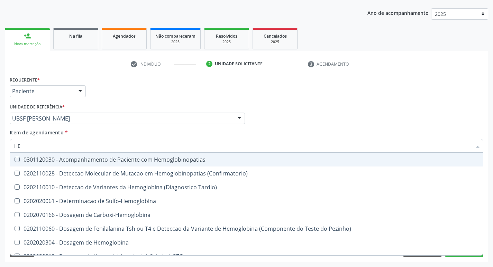
type input "H"
checkbox Completo "false"
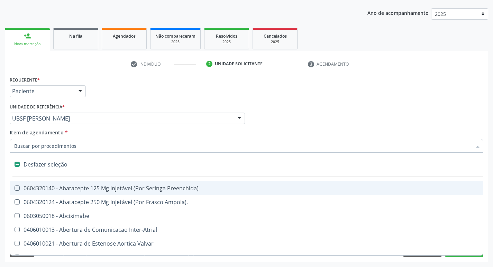
type input "H"
checkbox Convencional\) "true"
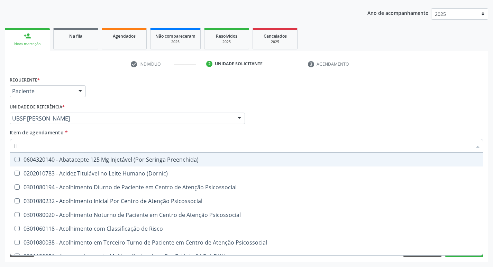
type input "HEMOGLOBINA G"
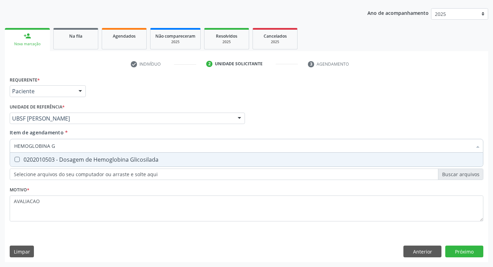
click at [95, 155] on span "0202010503 - Dosagem de Hemoglobina Glicosilada" at bounding box center [246, 160] width 473 height 14
checkbox Glicosilada "true"
type input "HEMOGLOBINA"
checkbox Glicosilada "false"
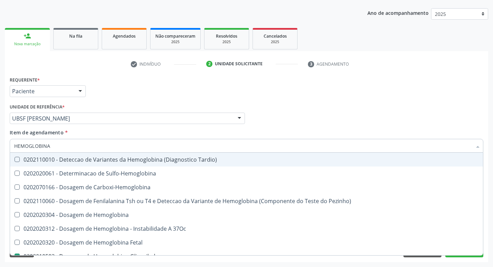
type input "HEMOGLOBIN"
checkbox Glicosilada "false"
checkbox Hemoglobina "true"
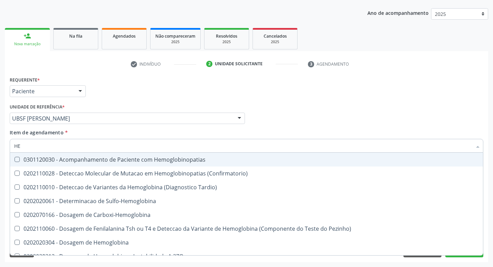
type input "H"
checkbox Glicosilada "false"
checkbox Completo "false"
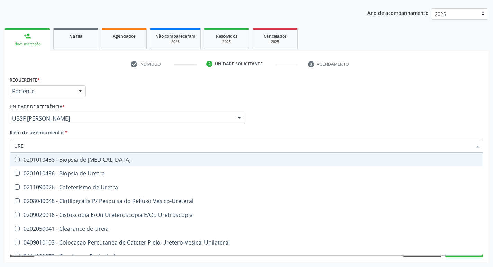
type input "UREI"
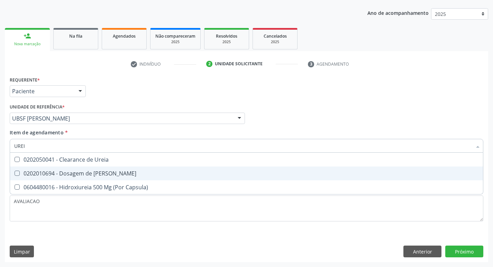
click at [102, 171] on div "0202010694 - Dosagem de [PERSON_NAME]" at bounding box center [246, 174] width 464 height 6
checkbox Ureia "true"
type input "URE"
checkbox Ureia "false"
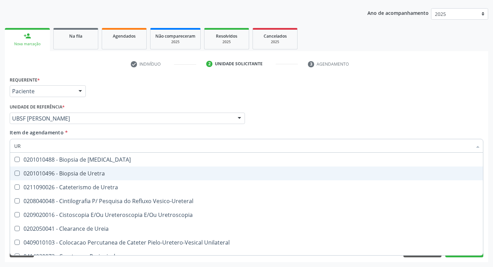
type input "U"
checkbox Ureia "false"
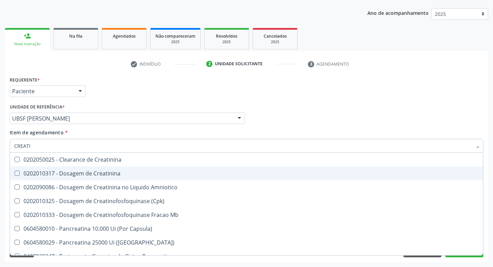
type input "CREATIN"
click at [102, 171] on div "0202010317 - Dosagem de Creatinina" at bounding box center [246, 174] width 464 height 6
checkbox Creatinina "true"
type input "C"
checkbox Creatinina "false"
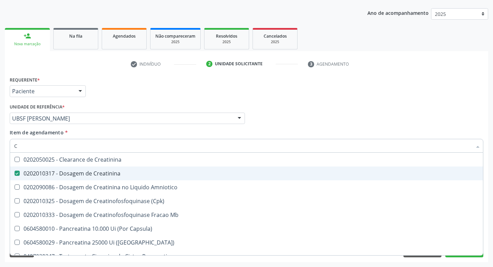
checkbox Amniotico "false"
checkbox Mb "false"
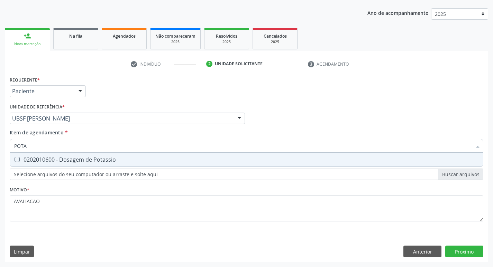
type input "POTAS"
click at [100, 160] on div "0202010600 - Dosagem de Potassio" at bounding box center [246, 160] width 464 height 6
checkbox Potassio "true"
type input "P"
checkbox Potassio "false"
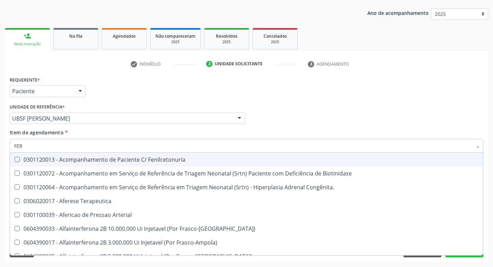
type input "FERR"
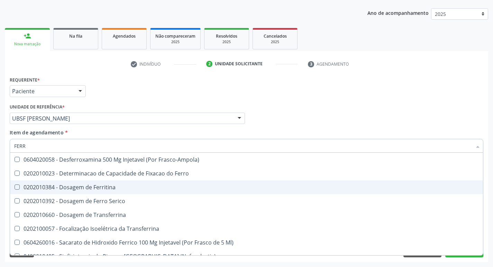
click at [116, 190] on div "0202010384 - Dosagem de Ferritina" at bounding box center [246, 188] width 464 height 6
checkbox Ferritina "true"
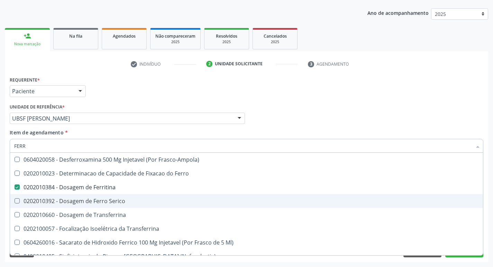
click at [122, 199] on div "0202010392 - Dosagem de Ferro Serico" at bounding box center [246, 202] width 464 height 6
checkbox Serico "true"
type input "FER"
checkbox Ferritina "false"
checkbox Serico "false"
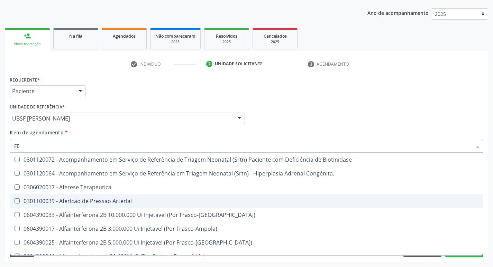
type input "F"
checkbox Ferritina "false"
checkbox Serico "false"
checkbox Titânio "false"
checkbox Inferior "false"
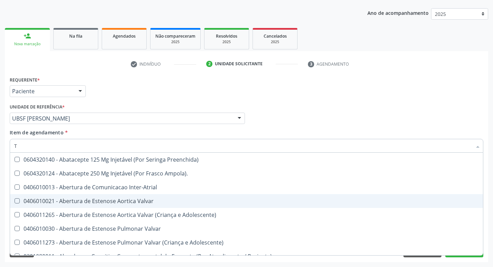
type input "TG"
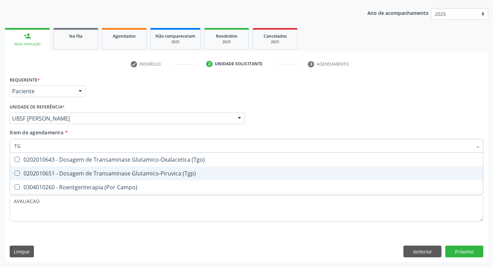
click at [112, 171] on div "0202010651 - Dosagem de Transaminase Glutamico-Piruvica (Tgp)" at bounding box center [246, 174] width 464 height 6
checkbox \(Tgp\) "true"
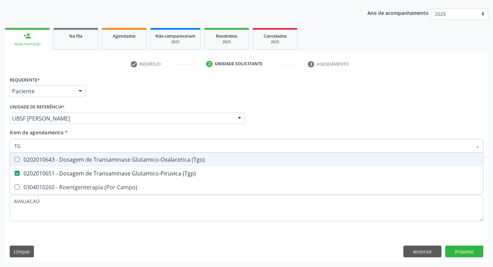
click at [110, 155] on span "0202010643 - Dosagem de Transaminase Glutamico-Oxalacetica (Tgo)" at bounding box center [246, 160] width 473 height 14
checkbox \(Tgo\) "true"
type input "T"
checkbox \(Tgo\) "false"
checkbox \(Tgp\) "false"
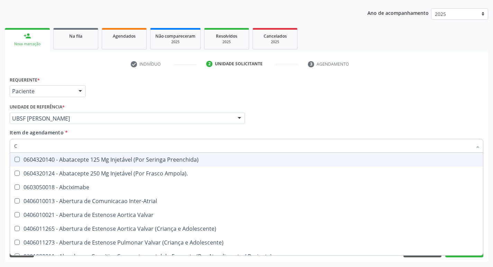
type input "CO"
checkbox Ml\) "true"
checkbox Transcutanea "true"
checkbox Colecistostomia "true"
checkbox \(Hemicolectomia\) "true"
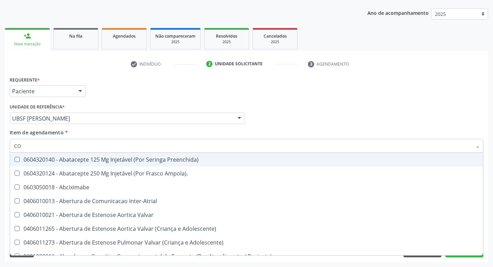
checkbox Osseo "true"
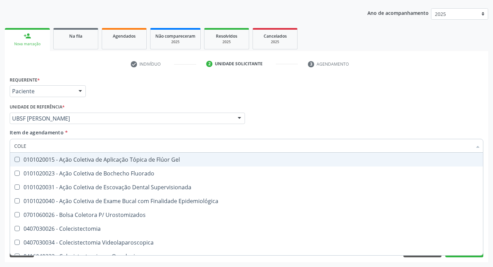
type input "COLES"
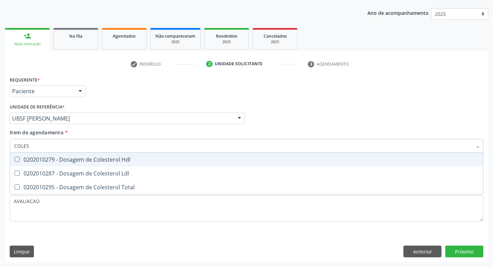
click at [98, 163] on div "0202010279 - Dosagem de Colesterol Hdl" at bounding box center [246, 160] width 464 height 6
checkbox Hdl "true"
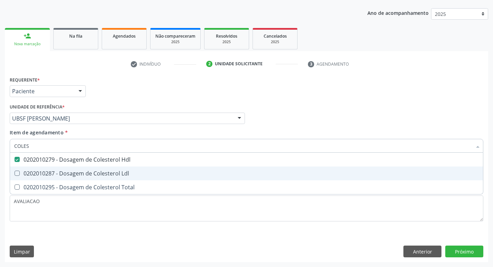
click at [100, 178] on span "0202010287 - Dosagem de Colesterol Ldl" at bounding box center [246, 174] width 473 height 14
checkbox Ldl "true"
type input "COLE"
checkbox Hdl "false"
checkbox Ldl "false"
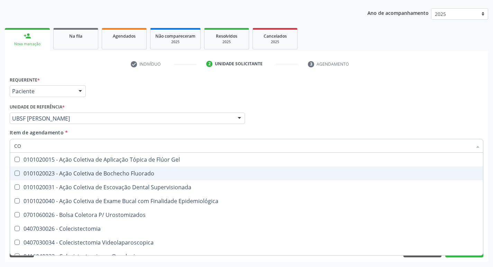
type input "C"
checkbox Hdl "false"
checkbox Ldl "false"
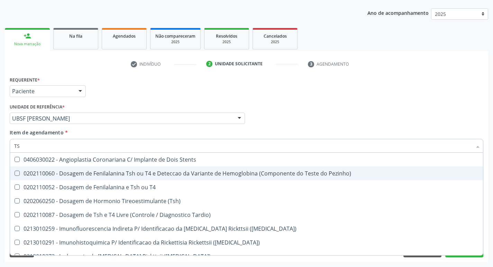
type input "TSH"
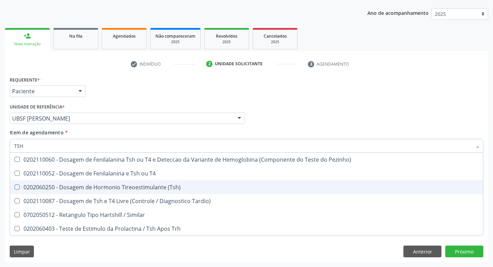
click at [106, 190] on div "0202060250 - Dosagem de Hormonio Tireoestimulante (Tsh)" at bounding box center [246, 188] width 464 height 6
checkbox \(Tsh\) "true"
type input "TS"
checkbox \(Tsh\) "false"
checkbox Tardio\) "true"
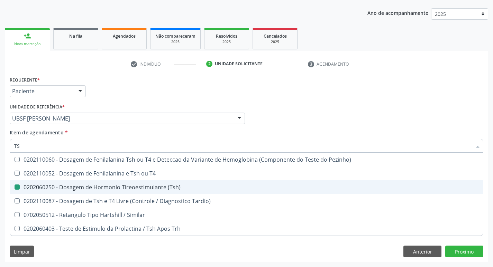
type input "T"
checkbox Tardio\) "false"
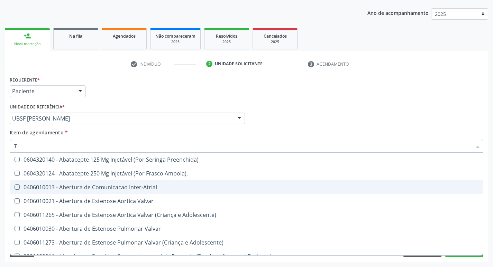
type input "T4"
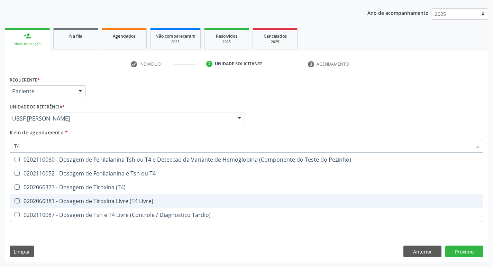
click at [110, 205] on span "0202060381 - Dosagem de Tiroxina Livre (T4 Livre)" at bounding box center [246, 201] width 473 height 14
checkbox Livre\) "true"
type input "T"
checkbox Livre\) "false"
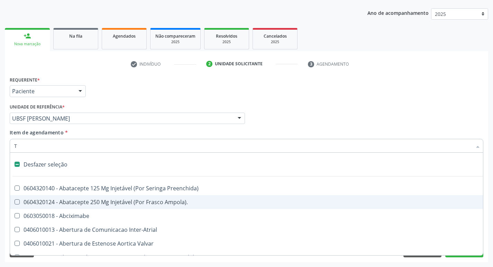
type input "TR"
checkbox Paliativos "true"
checkbox Especializada "true"
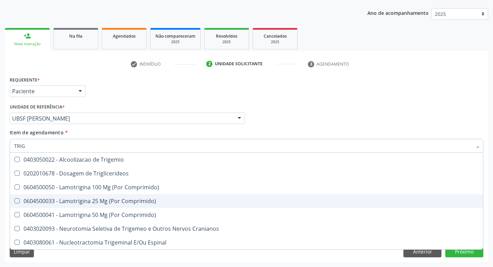
type input "TRIGL"
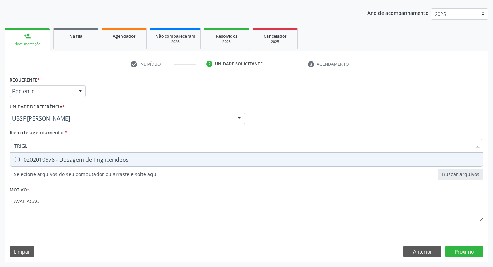
click at [107, 158] on div "0202010678 - Dosagem de Triglicerideos" at bounding box center [246, 160] width 464 height 6
checkbox Triglicerideos "true"
type input "TRIG"
checkbox Triglicerideos "false"
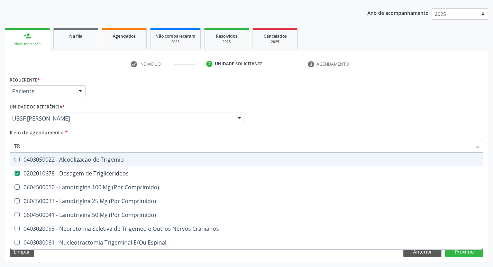
type input "T"
checkbox Triglicerideos "false"
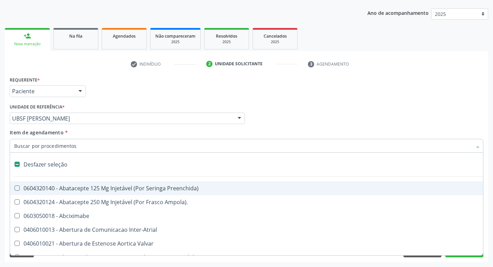
type input "V"
checkbox \(Unilateral\) "true"
checkbox Cornea "true"
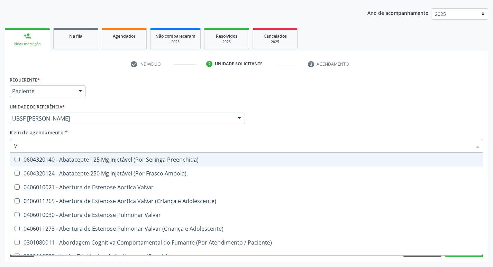
type input "VI"
checkbox Psicoterapia "true"
checkbox Livre\) "false"
checkbox \(Tgp\) "false"
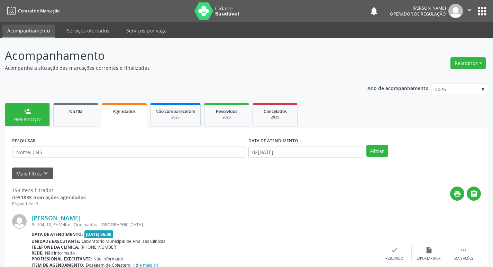
click at [21, 116] on link "person_add Nova marcação" at bounding box center [27, 114] width 45 height 23
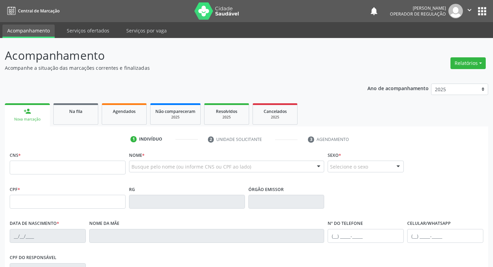
click at [85, 159] on div "CNS *" at bounding box center [68, 162] width 116 height 25
click at [84, 165] on input "text" at bounding box center [68, 168] width 116 height 14
type input "702 3051 8604 6718"
type input "142.510.284-06"
type input "12[DATE]"
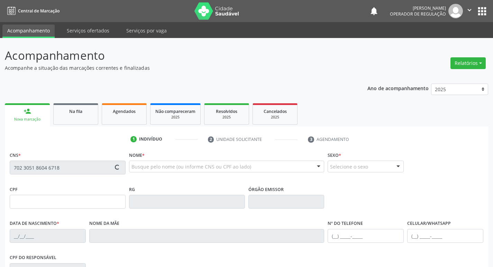
type input "Marleide do Espirito Santo"
type input "[PHONE_NUMBER]"
type input "143.740.578-97"
type input "96"
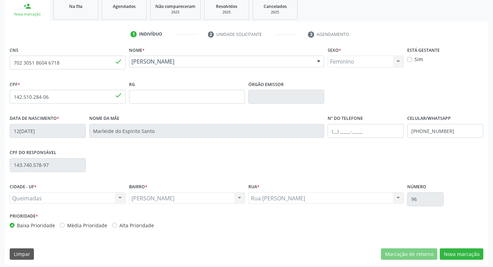
scroll to position [108, 0]
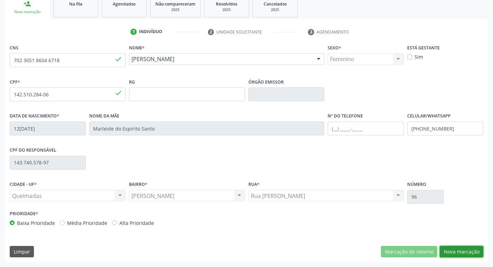
click at [447, 252] on button "Nova marcação" at bounding box center [462, 252] width 44 height 12
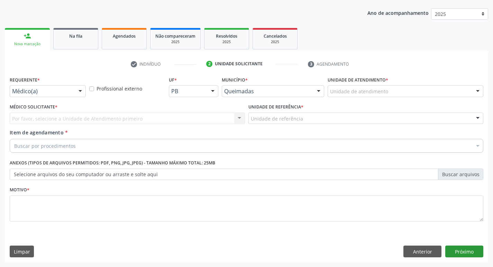
scroll to position [75, 0]
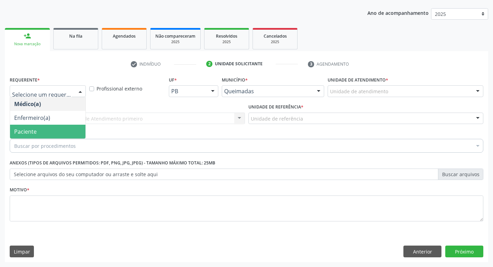
click at [35, 129] on span "Paciente" at bounding box center [25, 132] width 22 height 8
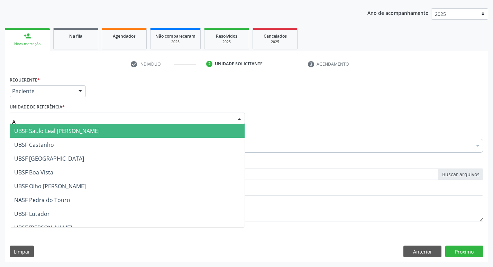
type input "AN"
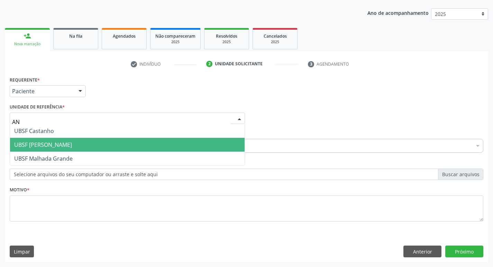
click at [57, 145] on span "UBSF [PERSON_NAME]" at bounding box center [43, 145] width 58 height 8
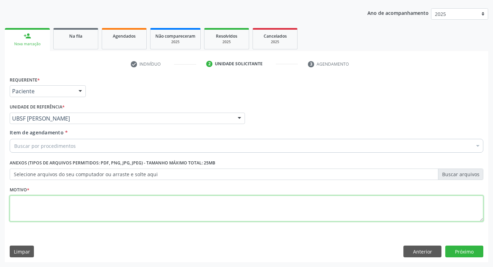
click at [52, 199] on textarea at bounding box center [246, 209] width 473 height 26
type textarea "AVALIACAO"
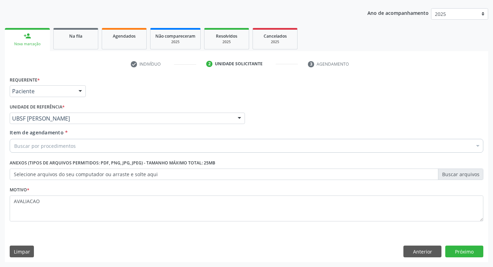
click at [76, 148] on div "Buscar por procedimentos" at bounding box center [246, 146] width 473 height 14
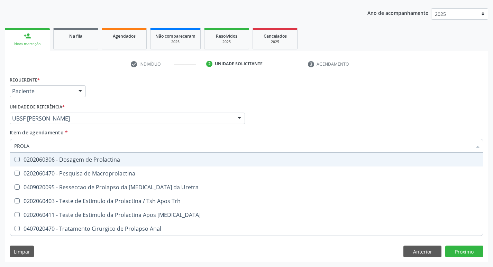
type input "PROLAC"
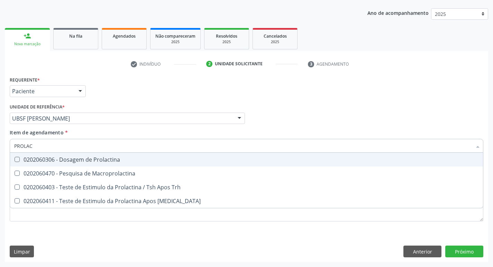
click at [72, 160] on div "0202060306 - Dosagem de Prolactina" at bounding box center [246, 160] width 464 height 6
checkbox Prolactina "true"
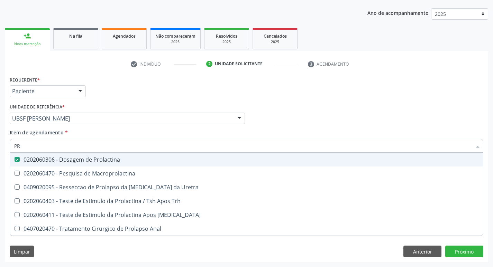
type input "P"
checkbox Prolactina "false"
checkbox Anal "false"
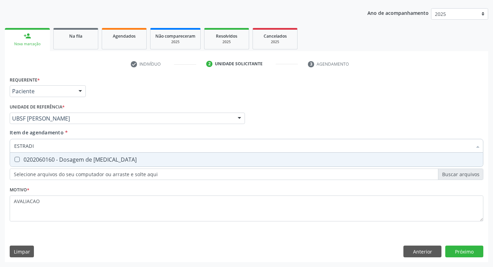
type input "ESTRADIO"
click at [72, 160] on div "0202060160 - Dosagem de [MEDICAL_DATA]" at bounding box center [246, 160] width 464 height 6
checkbox Estradiol "true"
type input "E"
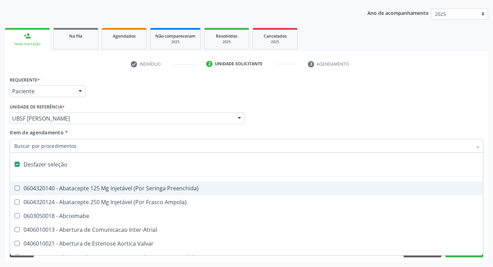
checkbox Preenchida\) "false"
type input "TSH"
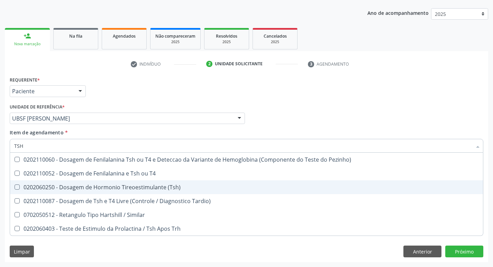
click at [120, 185] on div "0202060250 - Dosagem de Hormonio Tireoestimulante (Tsh)" at bounding box center [246, 188] width 464 height 6
checkbox \(Tsh\) "true"
type input "TS"
checkbox \(Tsh\) "false"
checkbox Tardio\) "true"
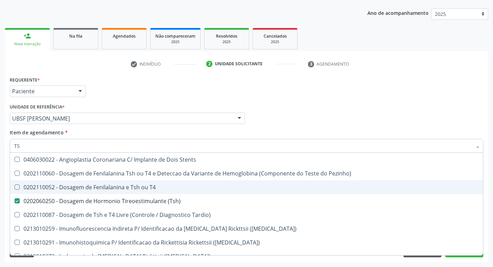
type input "T"
checkbox \(Tsh\) "false"
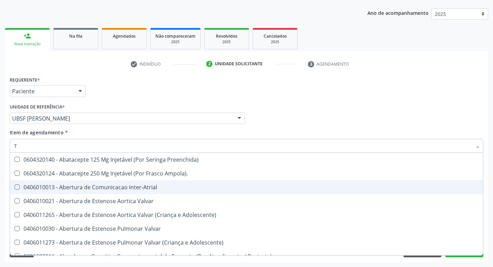
type input "T4"
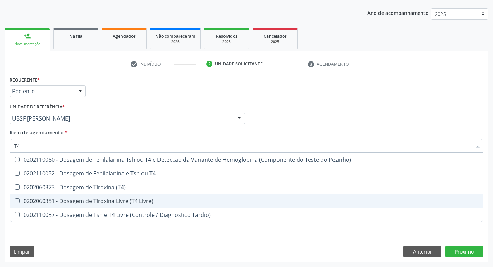
click at [135, 202] on div "0202060381 - Dosagem de Tiroxina Livre (T4 Livre)" at bounding box center [246, 202] width 464 height 6
checkbox Livre\) "true"
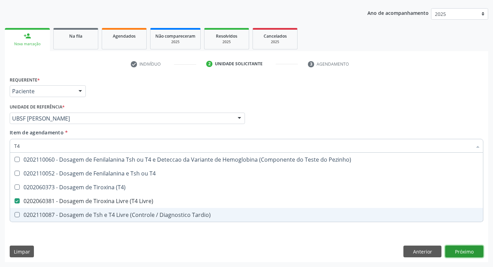
click at [464, 252] on div "Requerente * Paciente Médico(a) Enfermeiro(a) Paciente Nenhum resultado encontr…" at bounding box center [246, 169] width 483 height 188
checkbox T4 "true"
checkbox \(T4\) "true"
checkbox Tardio\) "true"
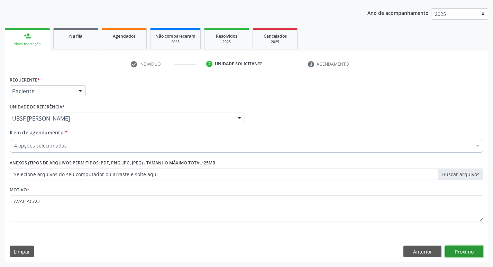
click at [473, 250] on button "Próximo" at bounding box center [464, 252] width 38 height 12
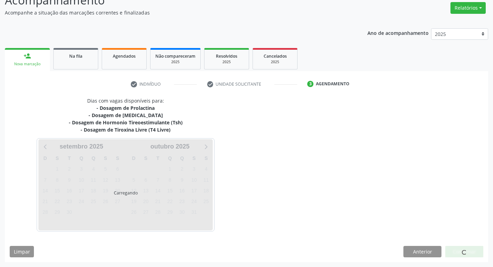
scroll to position [55, 0]
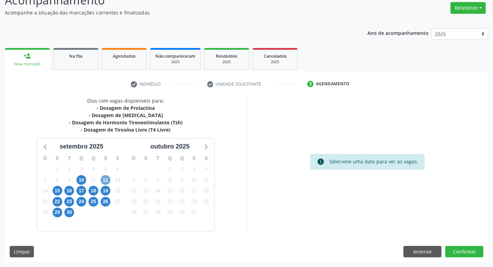
click at [105, 179] on span "12" at bounding box center [106, 180] width 10 height 10
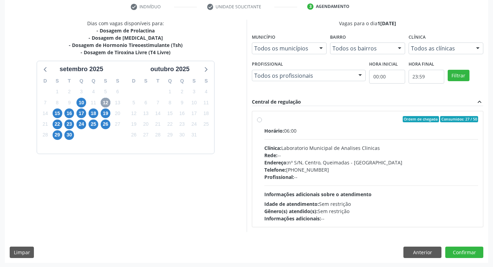
scroll to position [134, 0]
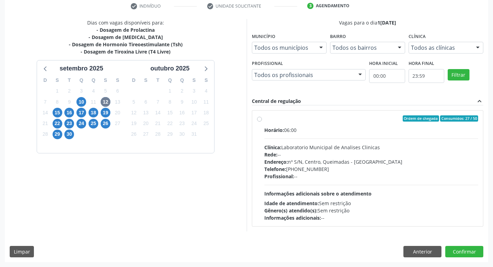
click at [285, 159] on span "Endereço:" at bounding box center [276, 162] width 24 height 7
click at [262, 122] on input "Ordem de chegada Consumidos: 27 / 50 Horário: 06:00 Clínica: Laboratorio Munici…" at bounding box center [259, 119] width 5 height 6
radio input "true"
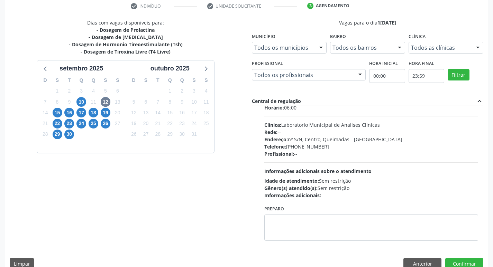
scroll to position [34, 0]
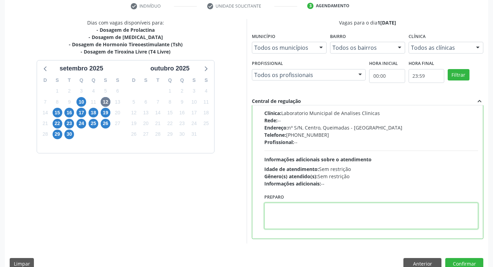
drag, startPoint x: 286, startPoint y: 219, endPoint x: 280, endPoint y: 219, distance: 5.9
click at [286, 219] on textarea at bounding box center [371, 216] width 214 height 26
paste textarea "IR EM [GEOGRAPHIC_DATA]"
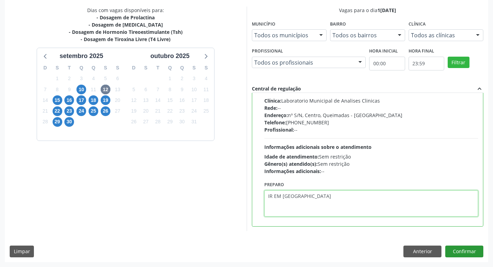
type textarea "IR EM [GEOGRAPHIC_DATA]"
click at [465, 249] on button "Confirmar" at bounding box center [464, 252] width 38 height 12
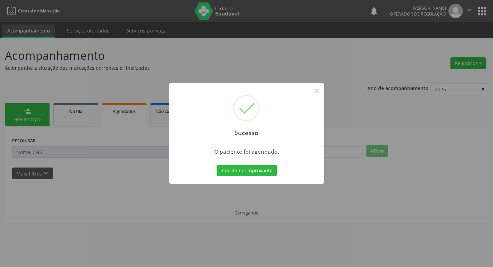
scroll to position [0, 0]
click at [258, 174] on button "Imprimir comprovante" at bounding box center [249, 171] width 60 height 12
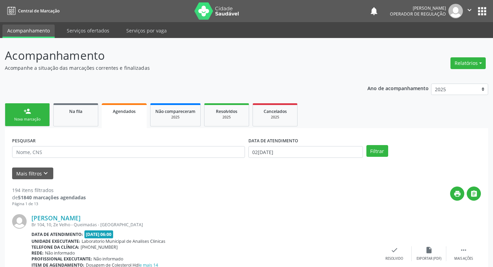
click at [36, 114] on link "person_add Nova marcação" at bounding box center [27, 114] width 45 height 23
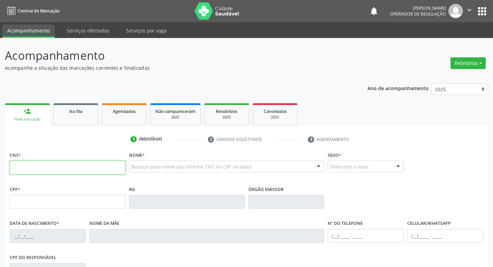
click at [48, 171] on input "text" at bounding box center [68, 168] width 116 height 14
type input "709 0088 5192 3114"
type input "185.597.394-40"
type input "19/07/2016"
type input "Wagna da Silva"
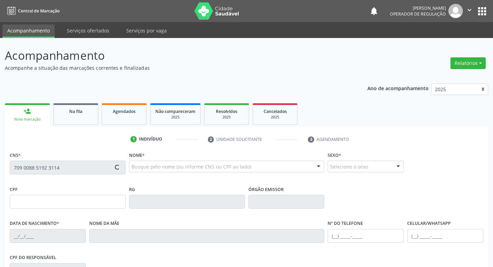
type input "(83) 99387-7362"
type input "115.929.254-05"
type input "13"
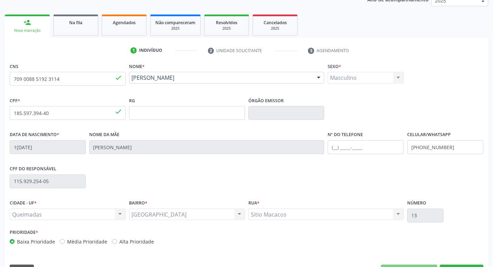
scroll to position [108, 0]
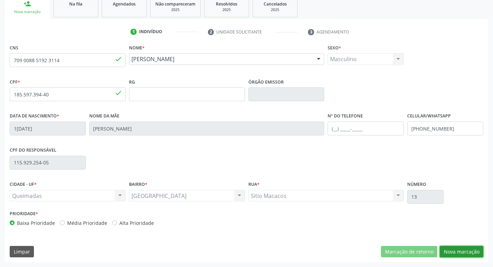
click at [462, 251] on button "Nova marcação" at bounding box center [462, 252] width 44 height 12
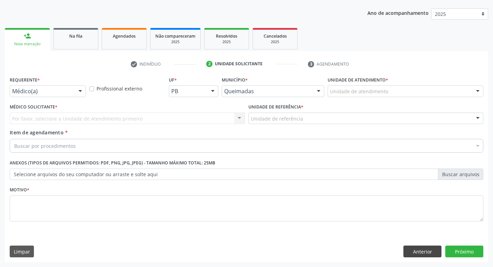
scroll to position [75, 0]
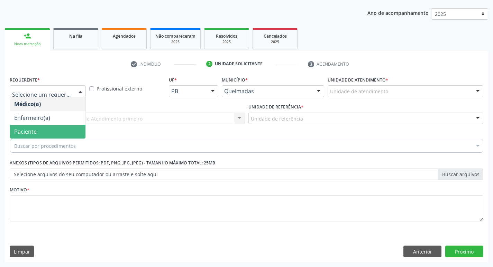
click at [38, 127] on span "Paciente" at bounding box center [47, 132] width 75 height 14
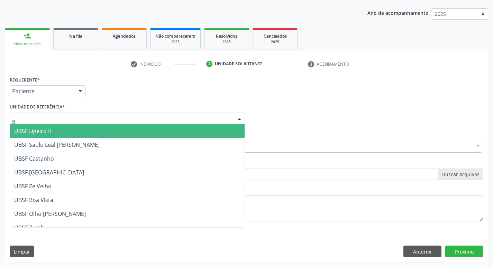
type input "BA"
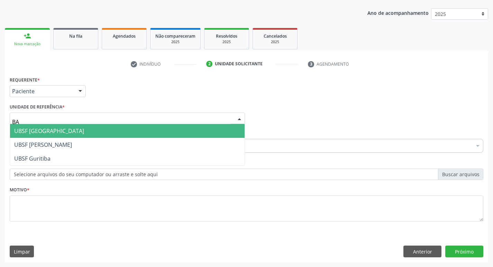
click at [54, 134] on span "UBSF [GEOGRAPHIC_DATA]" at bounding box center [49, 131] width 70 height 8
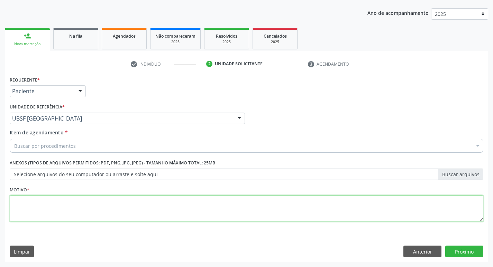
click at [39, 205] on textarea at bounding box center [246, 209] width 473 height 26
type textarea "AVALIACAO"
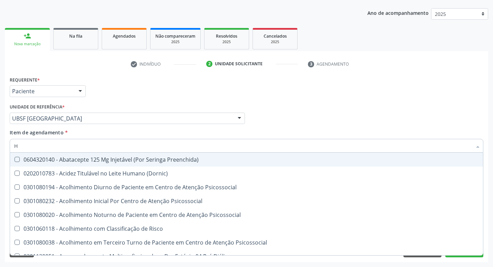
type input "HEMOGR"
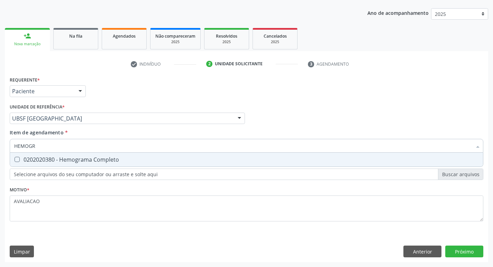
click at [91, 163] on div "0202020380 - Hemograma Completo" at bounding box center [246, 160] width 464 height 6
checkbox Completo "true"
click at [471, 250] on div "Requerente * Paciente Médico(a) Enfermeiro(a) Paciente Nenhum resultado encontr…" at bounding box center [246, 169] width 483 height 188
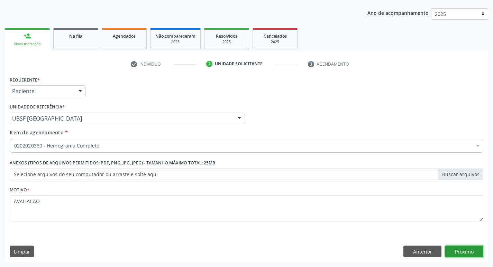
click at [469, 248] on button "Próximo" at bounding box center [464, 252] width 38 height 12
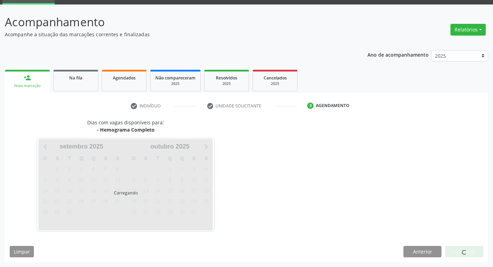
scroll to position [34, 0]
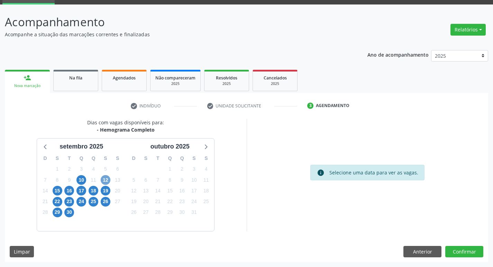
click at [107, 177] on span "12" at bounding box center [106, 180] width 10 height 10
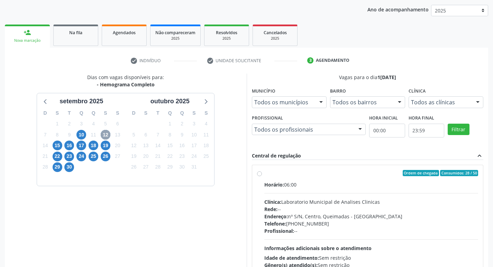
scroll to position [134, 0]
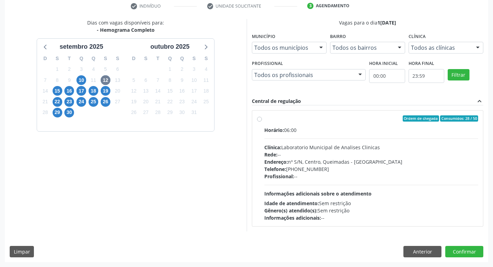
click at [338, 160] on div "Endereço: nº S/N, Centro, Queimadas - PB" at bounding box center [371, 161] width 214 height 7
click at [262, 122] on input "Ordem de chegada Consumidos: 28 / 50 Horário: 06:00 Clínica: Laboratorio Munici…" at bounding box center [259, 119] width 5 height 6
radio input "true"
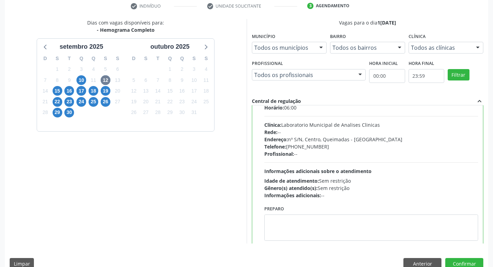
scroll to position [34, 0]
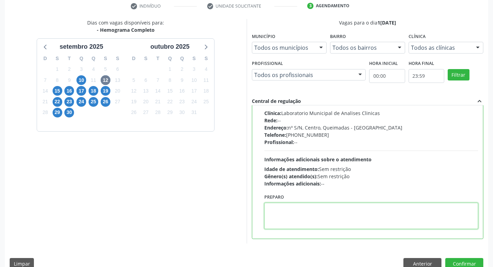
click at [309, 218] on textarea at bounding box center [371, 216] width 214 height 26
type textarea "V"
paste textarea "IR EM [GEOGRAPHIC_DATA]"
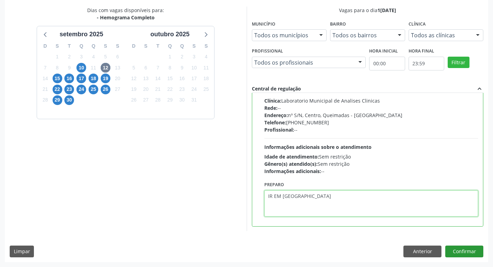
type textarea "IR EM [GEOGRAPHIC_DATA]"
click at [460, 248] on button "Confirmar" at bounding box center [464, 252] width 38 height 12
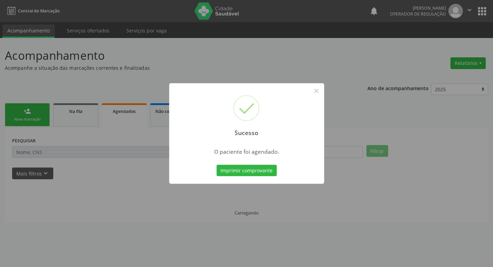
scroll to position [0, 0]
click at [241, 169] on button "Imprimir comprovante" at bounding box center [249, 171] width 60 height 12
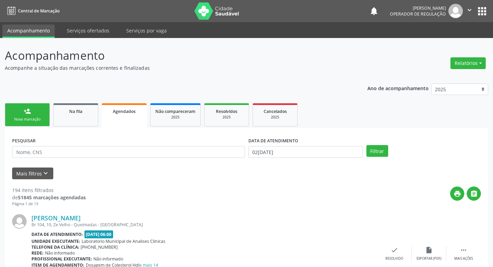
click at [37, 114] on link "person_add Nova marcação" at bounding box center [27, 114] width 45 height 23
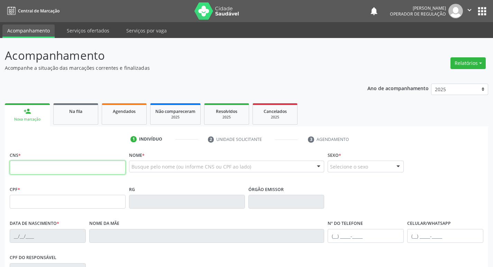
drag, startPoint x: 36, startPoint y: 162, endPoint x: 24, endPoint y: 160, distance: 12.1
click at [36, 162] on input "text" at bounding box center [68, 168] width 116 height 14
type input "706 3047 5793 8978"
type input "112.671.444-59"
type input "0[DATE]"
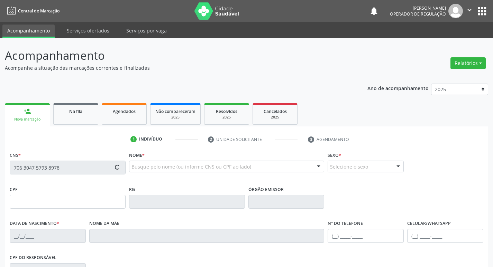
type input "[PERSON_NAME] do Carmo"
type input "[PHONE_NUMBER]"
type input "343"
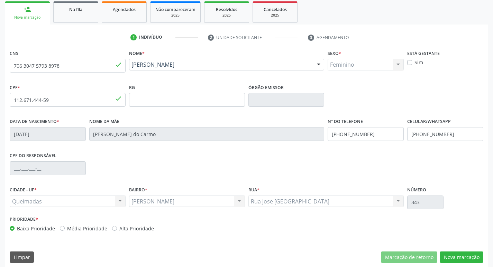
scroll to position [108, 0]
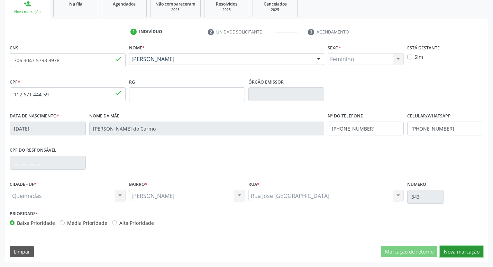
click at [451, 253] on button "Nova marcação" at bounding box center [462, 252] width 44 height 12
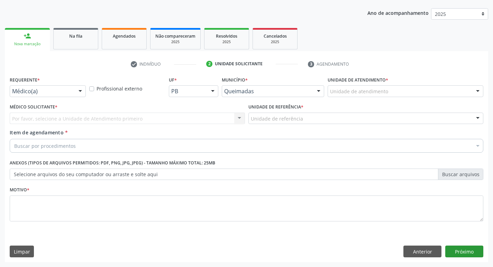
scroll to position [75, 0]
click at [32, 95] on div "Médico(a)" at bounding box center [48, 91] width 76 height 12
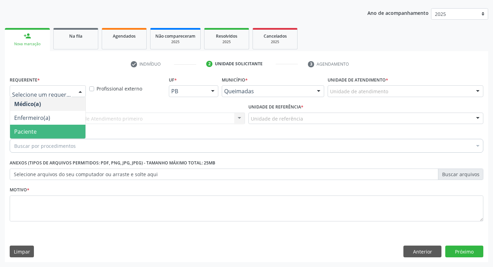
click at [29, 128] on span "Paciente" at bounding box center [25, 132] width 22 height 8
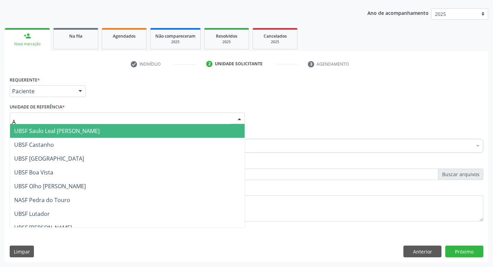
type input "AN"
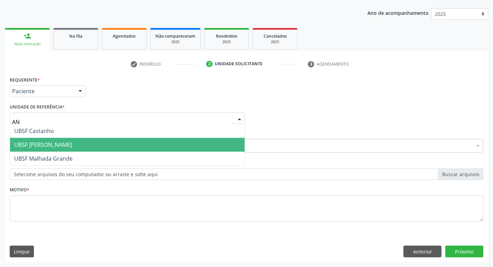
click at [57, 145] on span "UBSF [PERSON_NAME]" at bounding box center [43, 145] width 58 height 8
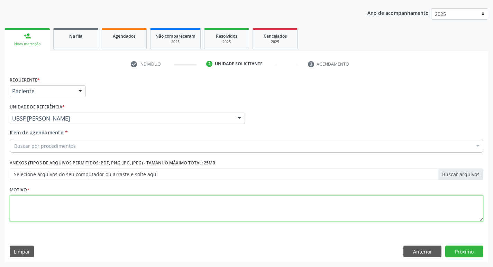
click at [48, 198] on textarea at bounding box center [246, 209] width 473 height 26
type textarea "AVALIACAO"
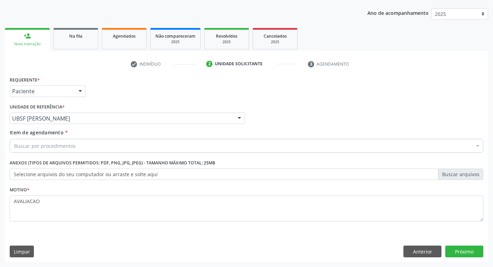
click at [114, 152] on div "Buscar por procedimentos" at bounding box center [246, 146] width 473 height 14
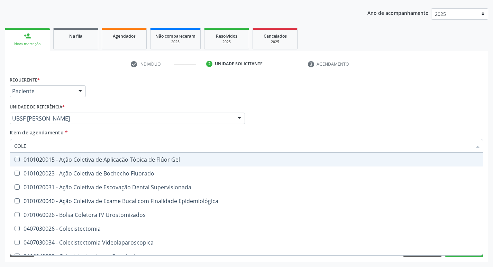
type input "COLES"
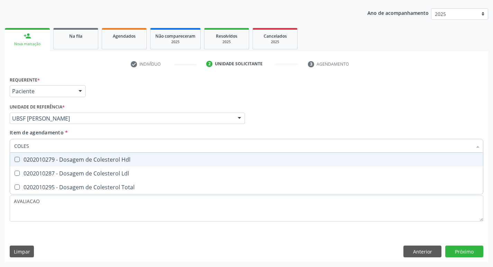
click at [112, 161] on div "0202010279 - Dosagem de Colesterol Hdl" at bounding box center [246, 160] width 464 height 6
checkbox Hdl "true"
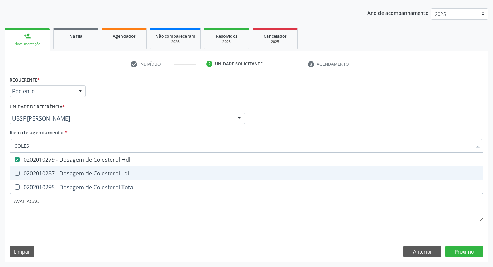
click at [119, 173] on div "0202010287 - Dosagem de Colesterol Ldl" at bounding box center [246, 174] width 464 height 6
checkbox Ldl "true"
type input "COLE"
checkbox Hdl "false"
checkbox Ldl "false"
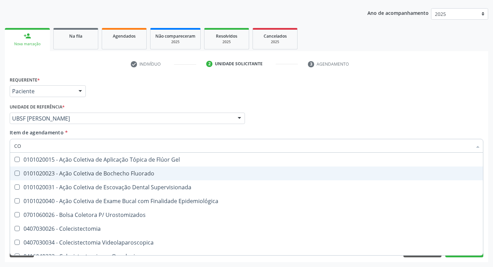
type input "C"
checkbox Hdl "false"
checkbox Ldl "false"
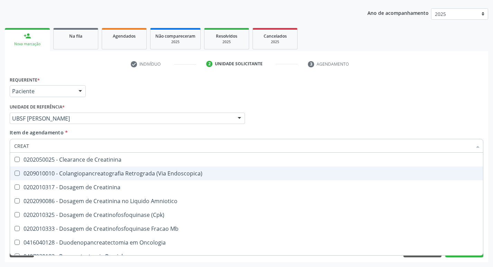
type input "CREATI"
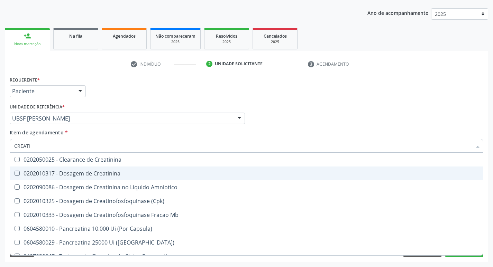
click at [119, 174] on div "0202010317 - Dosagem de Creatinina" at bounding box center [246, 174] width 464 height 6
checkbox Creatinina "true"
type input "CREAT"
checkbox Creatinina "false"
checkbox Amniotico "true"
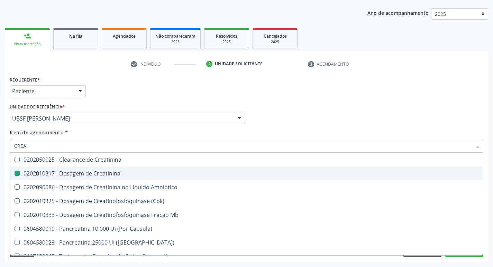
type input "CRE"
checkbox Amniotico "false"
checkbox Mb "false"
type input "C"
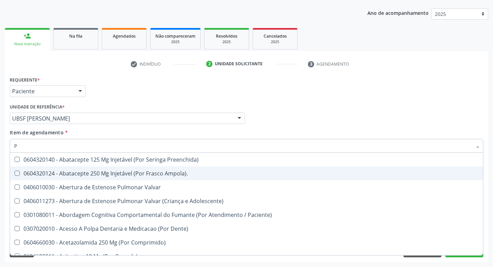
type input "PO"
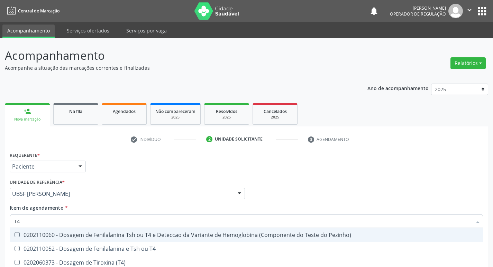
scroll to position [75, 0]
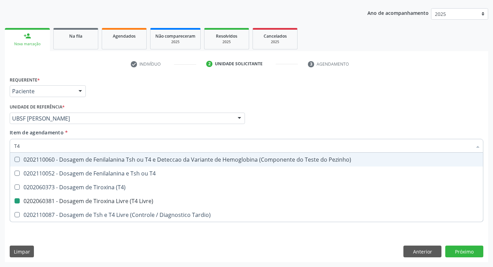
type input "T"
checkbox Livre\) "false"
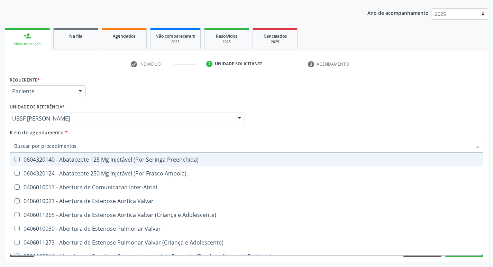
checkbox Urina "false"
checkbox Central "true"
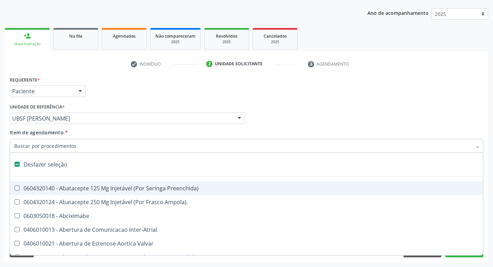
type input "F"
checkbox Congênita\ "true"
checkbox Urina "false"
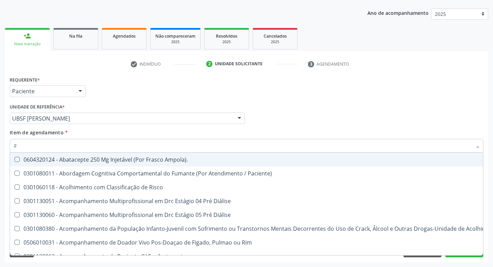
type input "FE"
checkbox Urina "false"
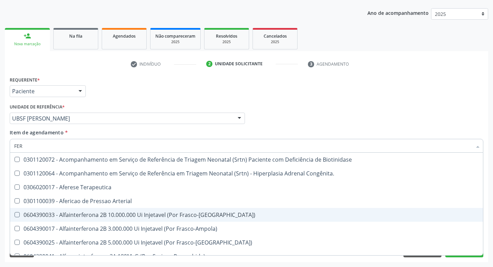
type input "FERR"
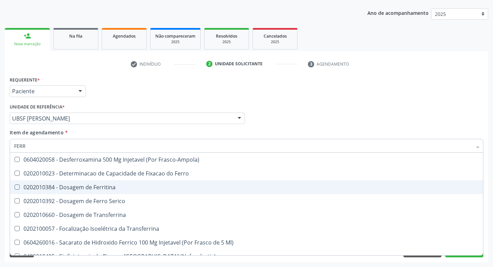
click at [121, 187] on div "0202010384 - Dosagem de Ferritina" at bounding box center [246, 188] width 464 height 6
checkbox Ferritina "true"
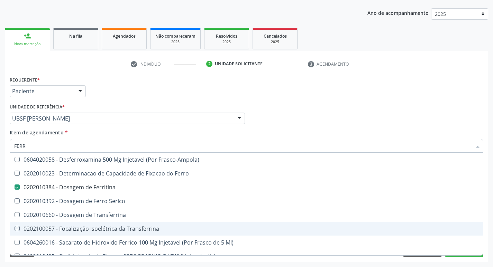
click at [480, 114] on div "Médico Solicitante Por favor, selecione a Unidade de Atendimento primeiro Nenhu…" at bounding box center [246, 115] width 477 height 27
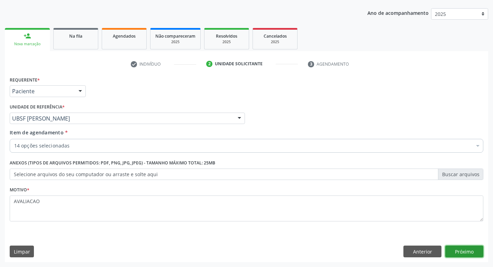
click at [470, 250] on button "Próximo" at bounding box center [464, 252] width 38 height 12
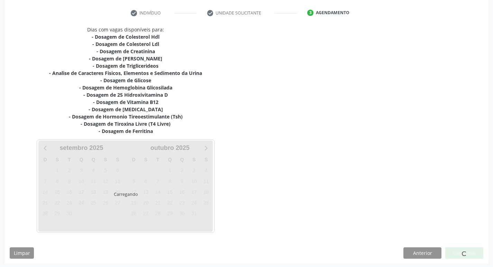
scroll to position [128, 0]
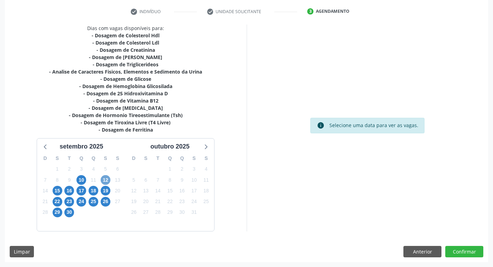
click at [107, 180] on span "12" at bounding box center [106, 180] width 10 height 10
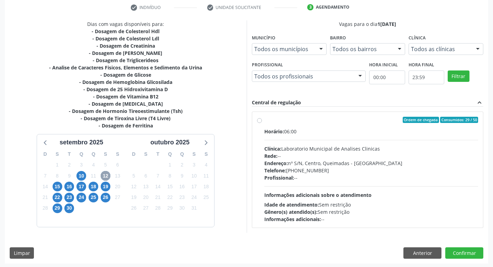
scroll to position [134, 0]
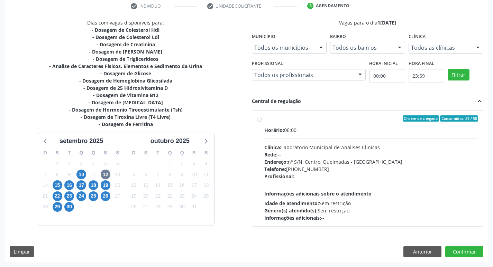
click at [324, 151] on div "Clínica: Laboratorio Municipal de Analises Clinicas" at bounding box center [371, 147] width 214 height 7
click at [262, 122] on input "Ordem de chegada Consumidos: 29 / 50 Horário: 06:00 Clínica: Laboratorio Munici…" at bounding box center [259, 119] width 5 height 6
radio input "true"
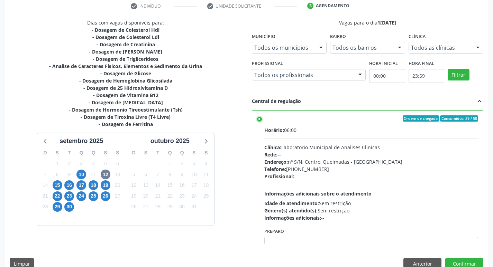
scroll to position [34, 0]
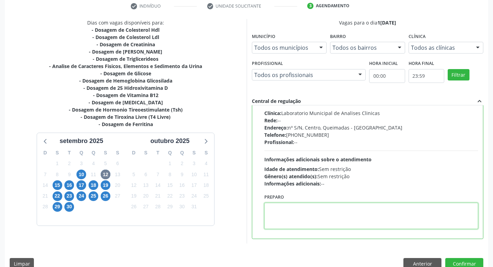
click at [289, 204] on textarea at bounding box center [371, 216] width 214 height 26
paste textarea "IR EM [GEOGRAPHIC_DATA]"
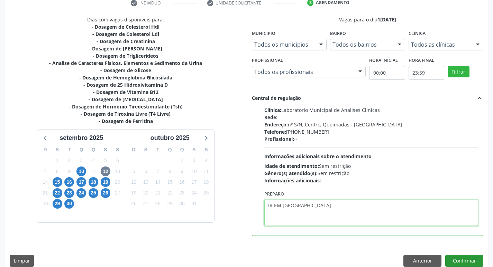
scroll to position [146, 0]
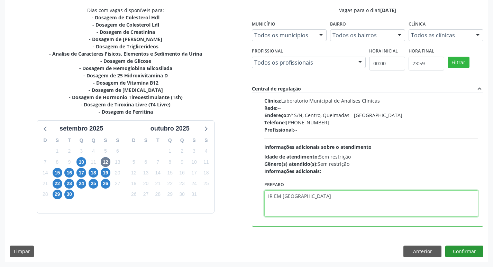
type textarea "IR EM [GEOGRAPHIC_DATA]"
click at [460, 252] on button "Confirmar" at bounding box center [464, 252] width 38 height 12
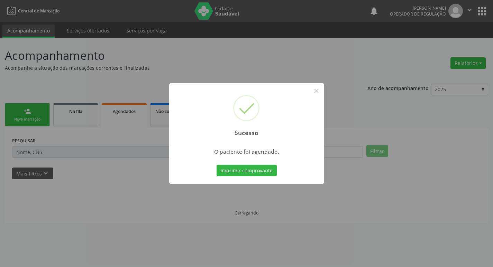
scroll to position [0, 0]
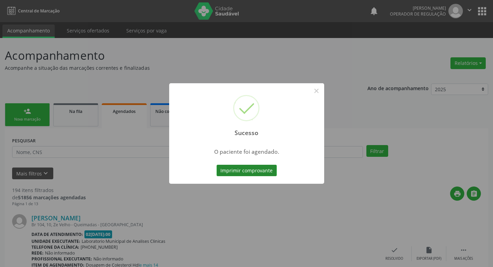
click at [236, 172] on button "Imprimir comprovante" at bounding box center [247, 171] width 60 height 12
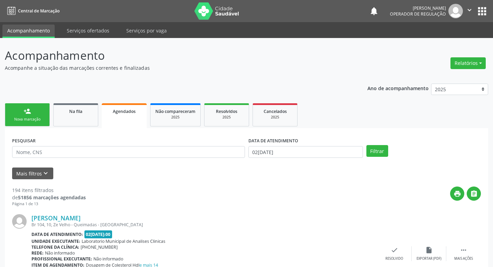
click at [39, 114] on link "person_add Nova marcação" at bounding box center [27, 114] width 45 height 23
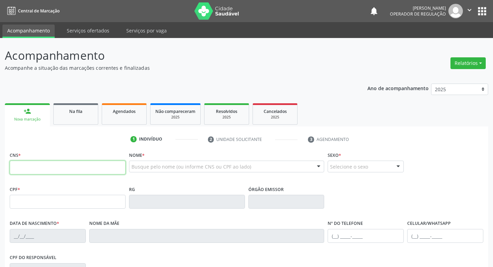
click at [56, 161] on input "text" at bounding box center [68, 168] width 116 height 14
click at [63, 169] on input "text" at bounding box center [68, 168] width 116 height 14
type input "700 0008 5184 6909"
type input "022.511.137-38"
type input "[DATE]"
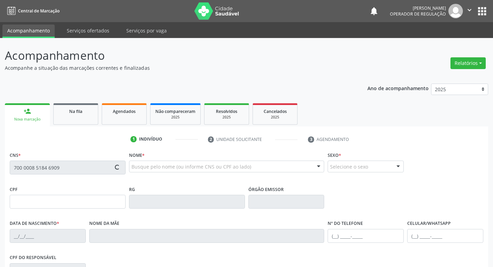
type input "[PERSON_NAME]"
type input "[PHONE_NUMBER]"
type input "082.162.904-20"
type input "52"
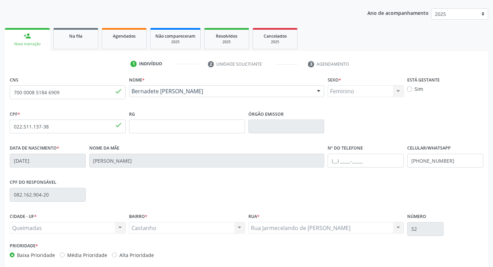
scroll to position [108, 0]
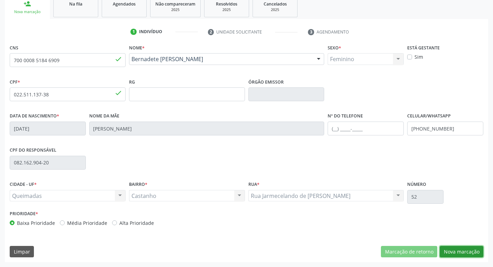
click at [465, 255] on button "Nova marcação" at bounding box center [462, 252] width 44 height 12
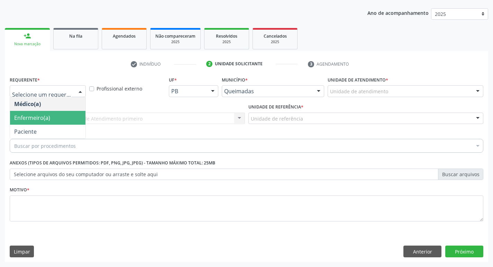
click at [36, 122] on span "Enfermeiro(a)" at bounding box center [47, 118] width 75 height 14
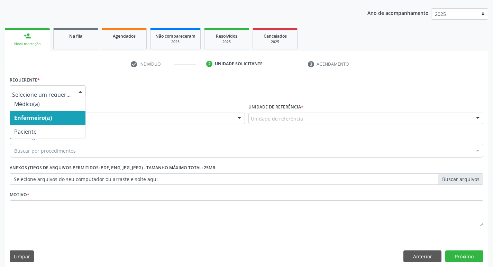
click at [45, 123] on span "Enfermeiro(a)" at bounding box center [47, 118] width 75 height 14
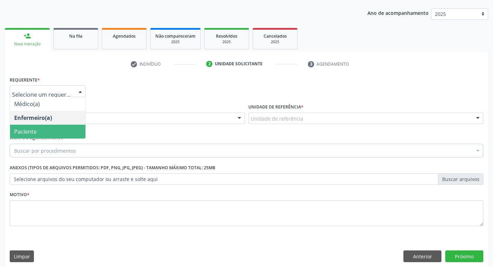
click at [47, 132] on span "Paciente" at bounding box center [47, 132] width 75 height 14
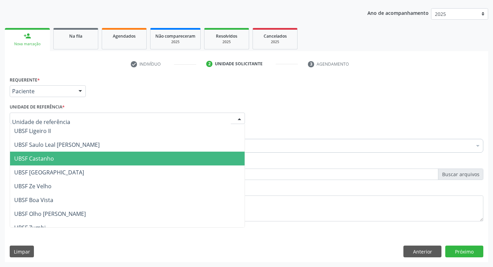
click at [54, 158] on span "UBSF Castanho" at bounding box center [127, 159] width 234 height 14
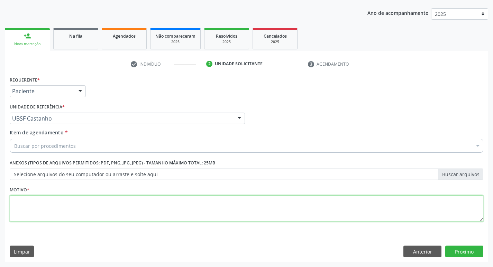
click at [25, 206] on textarea at bounding box center [246, 209] width 473 height 26
type textarea "AVALIACAO"
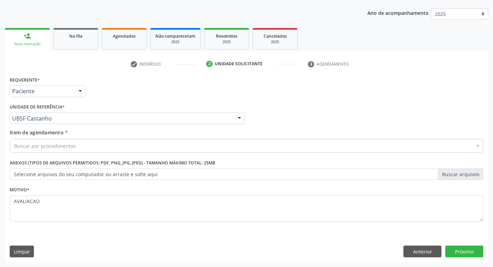
click at [46, 152] on div "Buscar por procedimentos" at bounding box center [246, 146] width 473 height 14
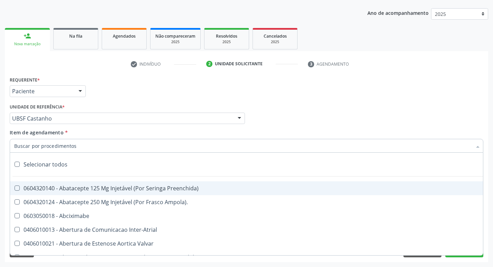
click at [71, 145] on input "Item de agendamento *" at bounding box center [243, 146] width 458 height 14
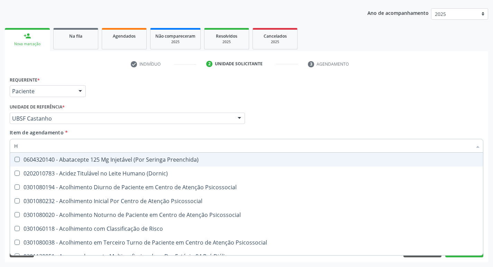
type input "HEMOGR"
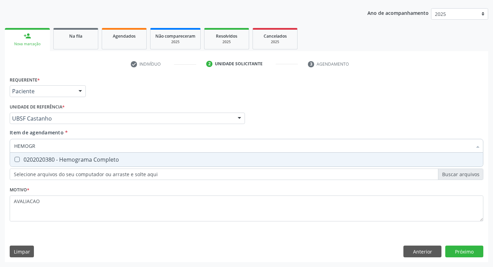
click at [89, 165] on span "0202020380 - Hemograma Completo" at bounding box center [246, 160] width 473 height 14
checkbox Completo "true"
type input "HEMOG"
checkbox Completo "false"
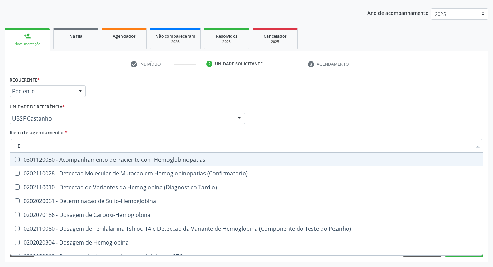
type input "H"
checkbox Completo "false"
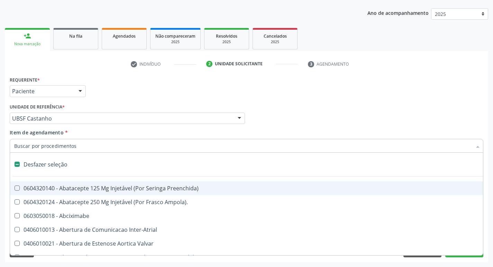
type input "G"
checkbox Persistente "true"
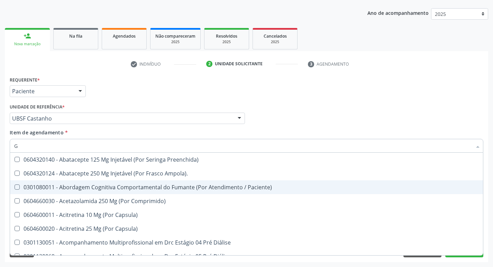
type input "GLICOSE"
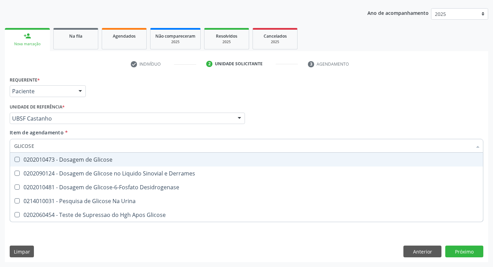
click at [75, 159] on div "0202010473 - Dosagem de Glicose" at bounding box center [246, 160] width 464 height 6
checkbox Glicose "true"
type input "GLICOS"
checkbox Glicose "false"
checkbox Derrames "true"
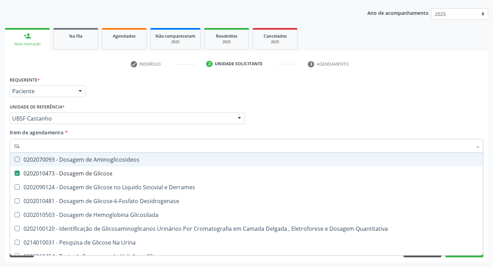
type input "G"
checkbox Glicose "false"
checkbox Derrames "false"
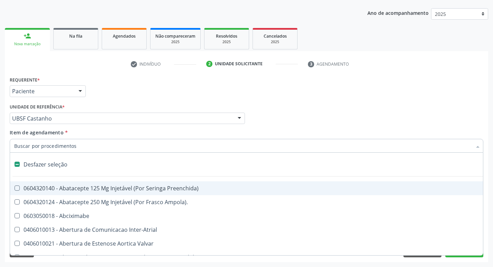
type input "H"
checkbox Convencional\) "true"
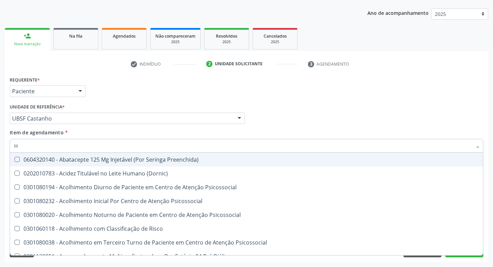
type input "HEMOGLOBINA G"
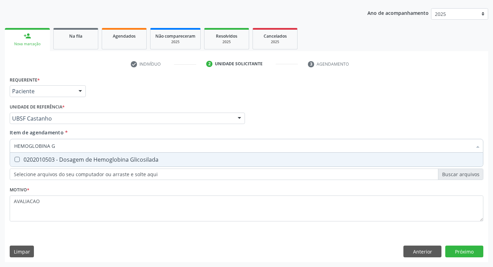
click at [91, 159] on div "0202010503 - Dosagem de Hemoglobina Glicosilada" at bounding box center [246, 160] width 464 height 6
checkbox Glicosilada "true"
type input "HEMOGLOBINA"
checkbox Glicosilada "false"
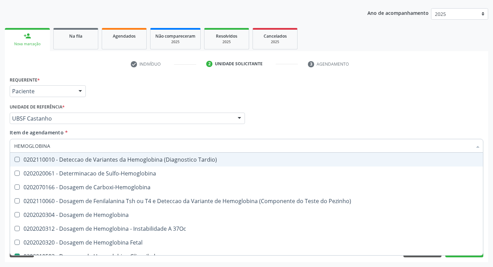
type input "HEMOGLOBIN"
checkbox Glicosilada "false"
checkbox Hemoglobina "true"
type input "HEM"
checkbox Hemoglobina "false"
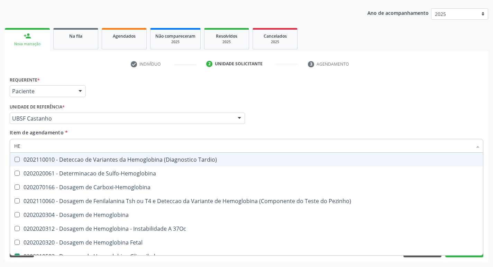
type input "H"
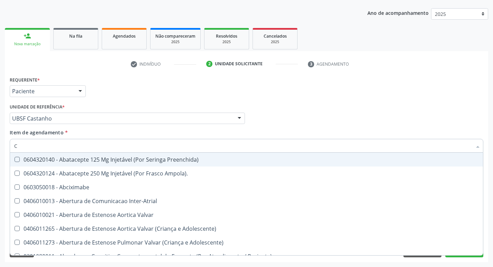
type input "CO"
checkbox Comprimido\) "true"
checkbox Transcutanea "true"
checkbox Osseo "true"
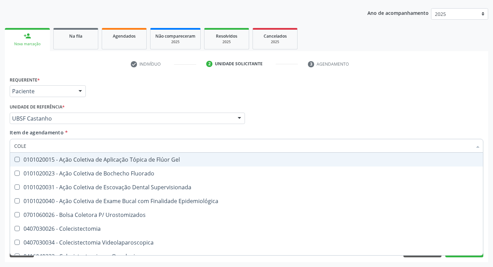
type input "COLES"
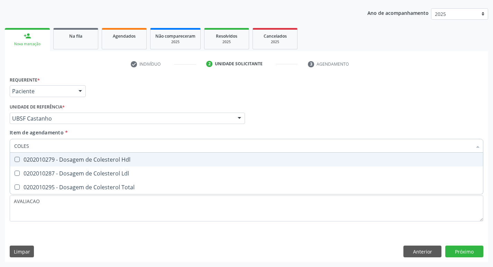
click at [91, 159] on div "0202010279 - Dosagem de Colesterol Hdl" at bounding box center [246, 160] width 464 height 6
checkbox Hdl "true"
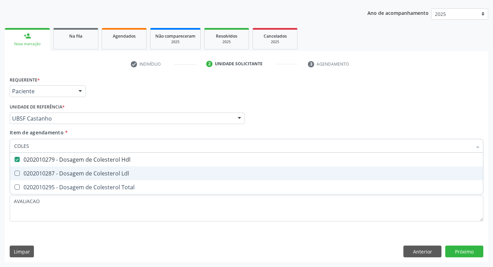
click at [93, 172] on div "0202010287 - Dosagem de Colesterol Ldl" at bounding box center [246, 174] width 464 height 6
checkbox Ldl "true"
type input "COLE"
checkbox Hdl "false"
checkbox Ldl "false"
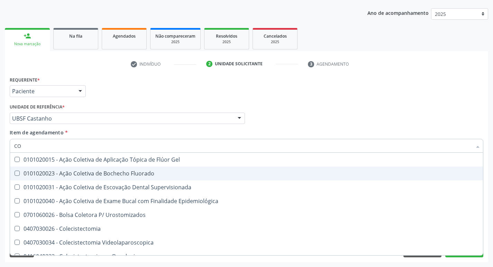
type input "C"
checkbox Hdl "false"
checkbox Ldl "false"
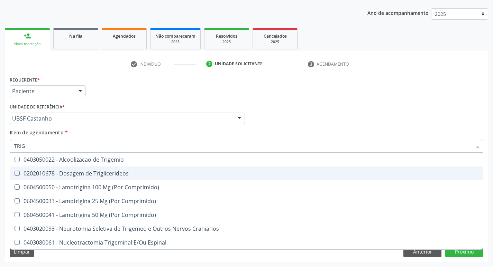
type input "TRIGL"
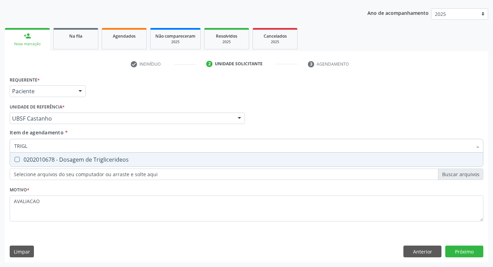
click at [95, 159] on div "0202010678 - Dosagem de Triglicerideos" at bounding box center [246, 160] width 464 height 6
checkbox Triglicerideos "true"
type input "TRIG"
checkbox Triglicerideos "false"
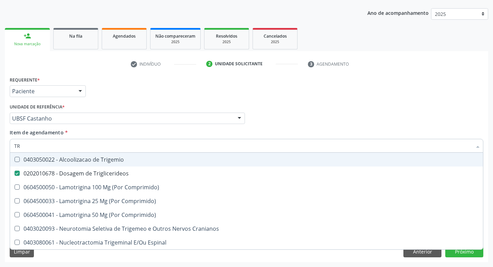
type input "T"
checkbox Triglicerideos "false"
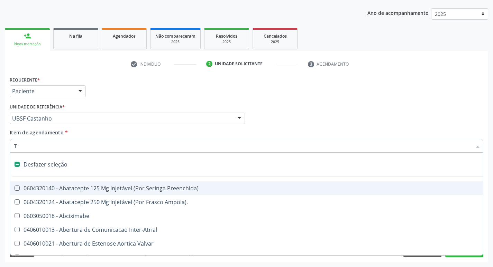
type input "TG"
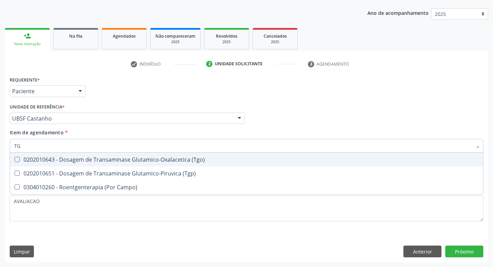
click at [110, 161] on div "0202010643 - Dosagem de Transaminase Glutamico-Oxalacetica (Tgo)" at bounding box center [246, 160] width 464 height 6
checkbox \(Tgo\) "true"
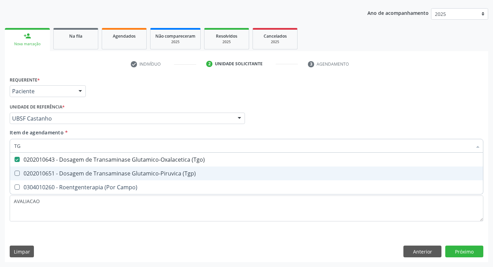
click at [111, 169] on span "0202010651 - Dosagem de Transaminase Glutamico-Piruvica (Tgp)" at bounding box center [246, 174] width 473 height 14
checkbox \(Tgp\) "true"
type input "T"
checkbox \(Tgo\) "false"
checkbox \(Tgp\) "false"
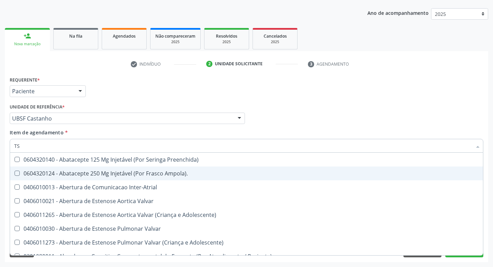
type input "TSH"
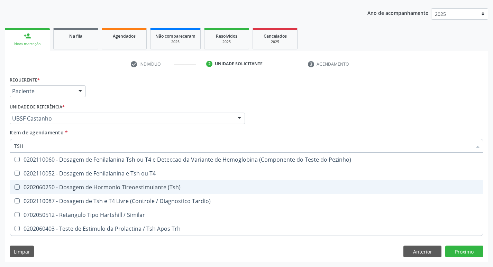
click at [122, 183] on span "0202060250 - Dosagem de Hormonio Tireoestimulante (Tsh)" at bounding box center [246, 188] width 473 height 14
checkbox \(Tsh\) "true"
type input "TS"
checkbox \(Tsh\) "false"
checkbox Tardio\) "true"
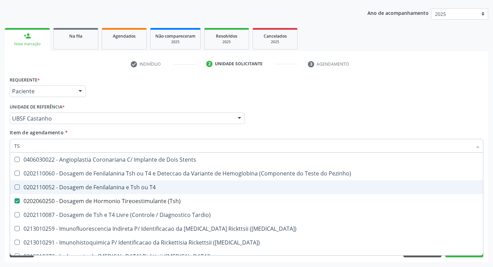
type input "T"
checkbox \(Tsh\) "false"
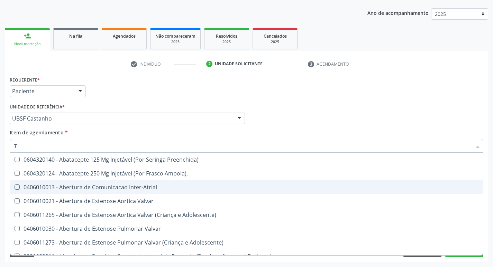
type input "T4"
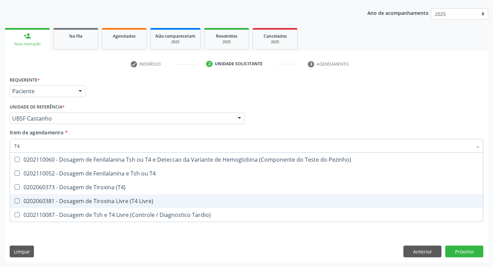
click at [149, 202] on div "0202060381 - Dosagem de Tiroxina Livre (T4 Livre)" at bounding box center [246, 202] width 464 height 6
checkbox Livre\) "true"
type input "T"
checkbox Livre\) "false"
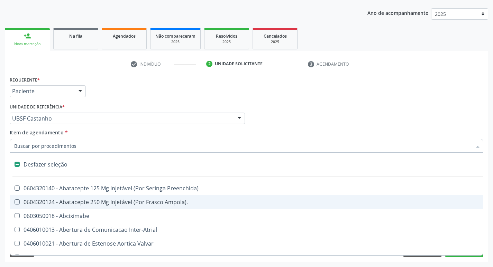
type input "U"
checkbox Coledocoplastia "true"
checkbox Cama "true"
checkbox Personalizada "true"
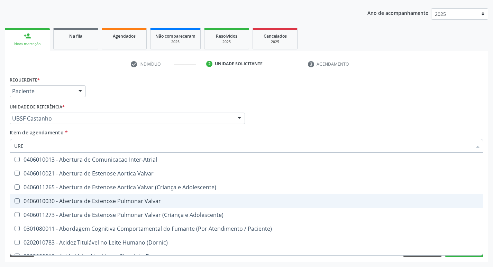
type input "UREI"
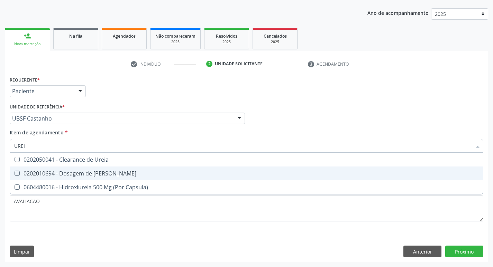
click at [98, 174] on div "0202010694 - Dosagem de [PERSON_NAME]" at bounding box center [246, 174] width 464 height 6
checkbox Ureia "true"
type input "URE"
checkbox Ureia "false"
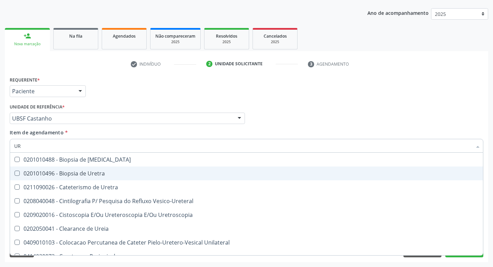
type input "U"
checkbox Ureia "false"
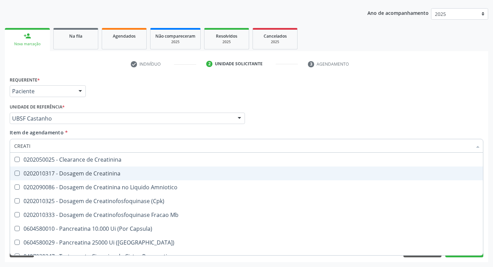
type input "CREATIN"
click at [98, 174] on div "0202010317 - Dosagem de Creatinina" at bounding box center [246, 174] width 464 height 6
checkbox Creatinina "true"
type input "CREAT"
checkbox Creatinina "false"
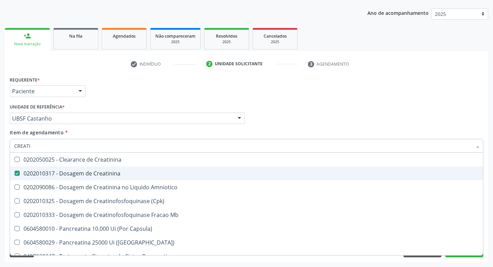
checkbox Amniotico "true"
type input "CRE"
checkbox Amniotico "false"
checkbox Mb "false"
type input "C"
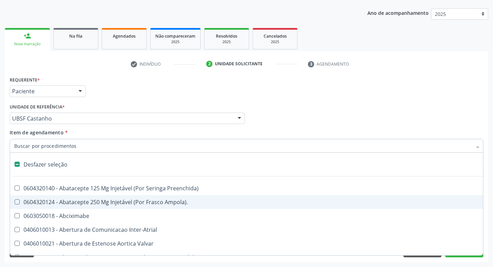
type input "V"
checkbox \(Unilateral\) "true"
checkbox Cornea "true"
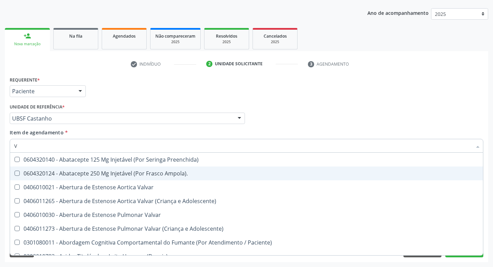
type input "VI"
checkbox Psicoterapia "true"
checkbox Livre\) "false"
checkbox \(Tgp\) "false"
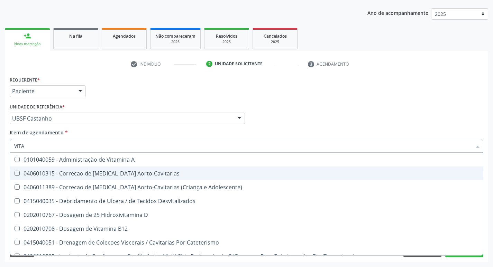
type input "VITAM"
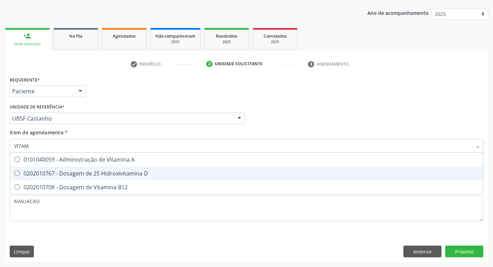
click at [98, 174] on div "0202010767 - Dosagem de 25 Hidroxivitamina D" at bounding box center [246, 174] width 464 height 6
checkbox D "true"
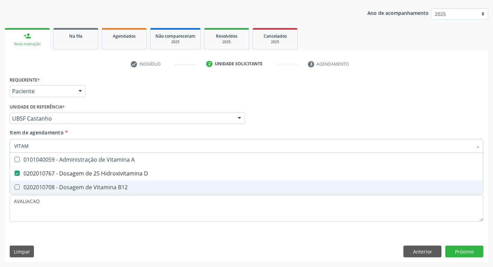
click at [99, 183] on span "0202010708 - Dosagem de Vitamina B12" at bounding box center [246, 188] width 473 height 14
checkbox B12 "true"
type input "VITA"
checkbox D "false"
checkbox B12 "false"
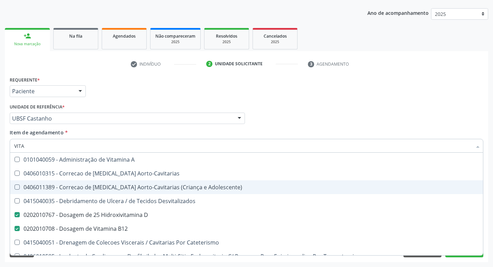
type input "VIT"
checkbox D "false"
checkbox Cateterismo "true"
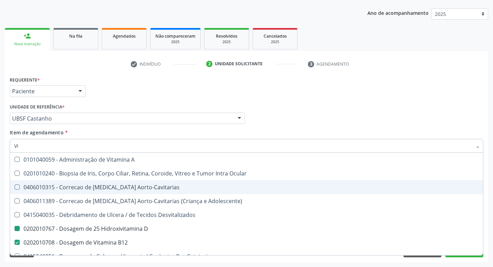
type input "V"
checkbox D "false"
checkbox B12 "false"
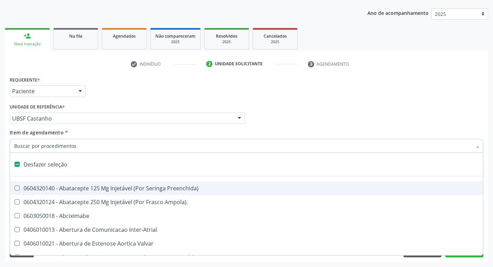
type input "2"
checkbox Total "true"
checkbox Monopolar "true"
checkbox Quadril "true"
checkbox Biologica "true"
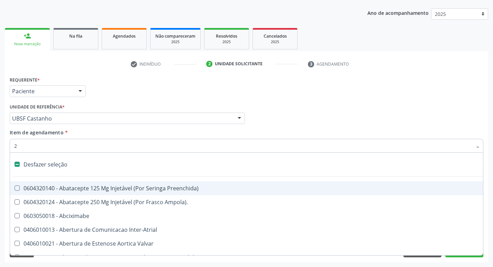
checkbox Vagina "true"
checkbox Puerperal "true"
checkbox Internado "true"
checkbox Anos\) "true"
checkbox Congenita "true"
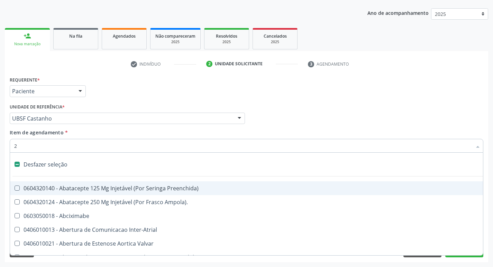
checkbox Adolescente\) "true"
checkbox Aorto-Cavitarias "true"
checkbox Congenita "true"
checkbox Adolescente\) "true"
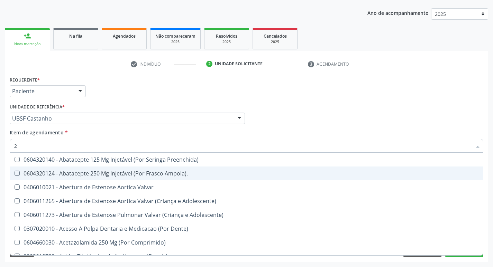
type input "20205001"
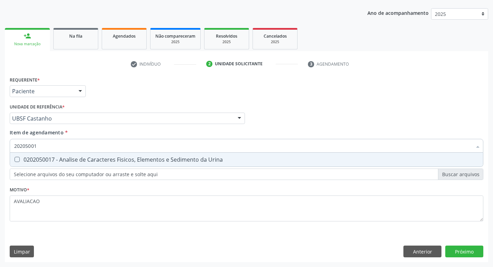
click at [94, 162] on div "0202050017 - Analise de Caracteres Fisicos, Elementos e Sedimento da Urina" at bounding box center [246, 160] width 464 height 6
checkbox Urina "true"
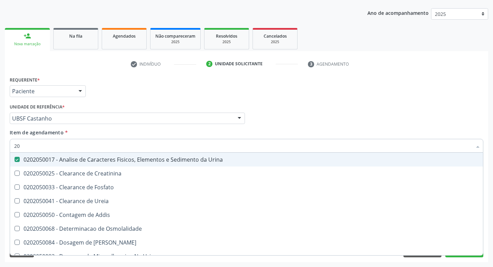
type input "2"
checkbox Urina "false"
checkbox Ureia "false"
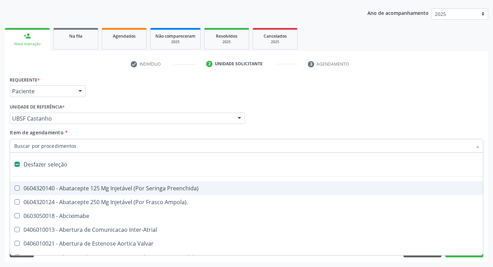
type input "2"
checkbox Hepático "true"
checkbox Urina "false"
checkbox Total "true"
checkbox Monopolar "true"
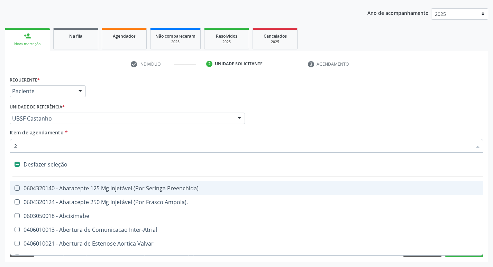
checkbox Quadril "true"
checkbox Biologica "true"
checkbox Vagina "true"
checkbox Puerperal "true"
checkbox Internado "true"
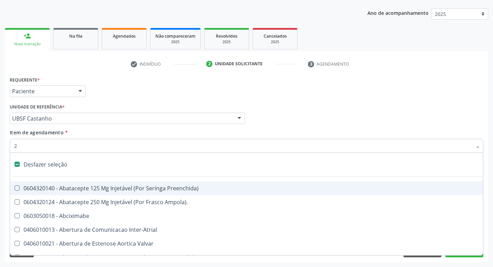
checkbox Anos\) "true"
checkbox Congenita "true"
checkbox Adolescente\) "true"
checkbox Aorto-Cavitarias "true"
checkbox Congenita "true"
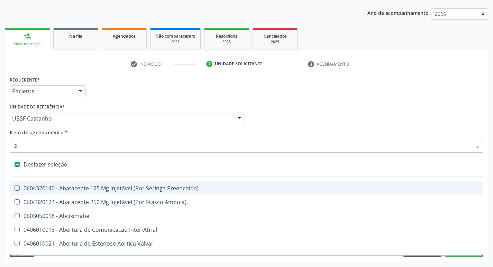
checkbox Adolescente\) "true"
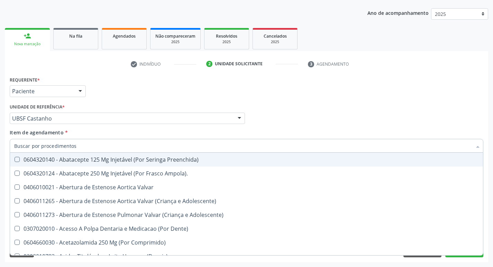
checkbox Urina "false"
checkbox Carotida "true"
checkbox D "false"
checkbox Hdl "false"
checkbox Ldl "false"
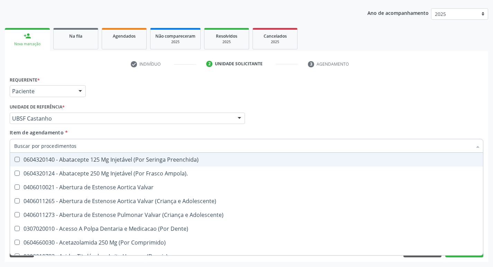
checkbox Creatinina "false"
checkbox Glicose "false"
checkbox Glicosilada "false"
checkbox \(Tsh\) "false"
checkbox Livre\) "false"
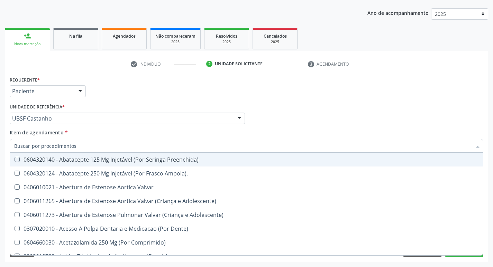
checkbox \(Tgo\) "false"
checkbox \(Tgp\) "false"
checkbox Triglicerideos "false"
checkbox Ureia "false"
checkbox B12 "false"
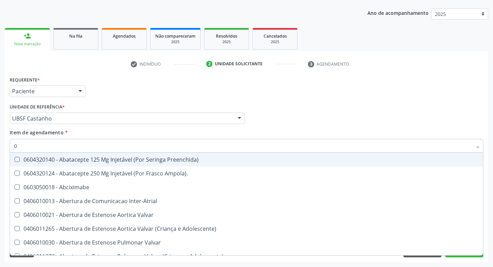
type input "02"
checkbox Psicossocial "true"
checkbox Urina "false"
checkbox \(Frasco\) "true"
checkbox Pancreas "true"
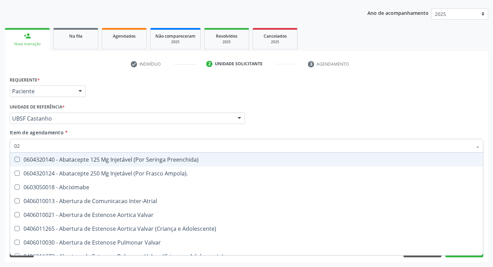
checkbox Paratireoides "true"
checkbox 67 "true"
checkbox Comprimido\) "true"
checkbox Ml\) "true"
checkbox Per-Operatoria "true"
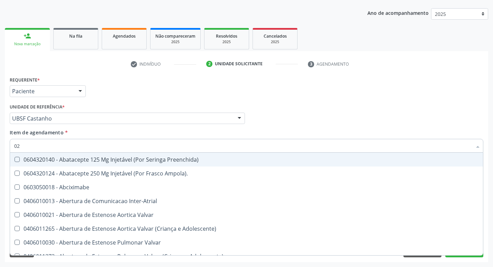
checkbox Posterior "true"
checkbox Colo "true"
checkbox Posterior "true"
checkbox Anterior "true"
checkbox Revisao "true"
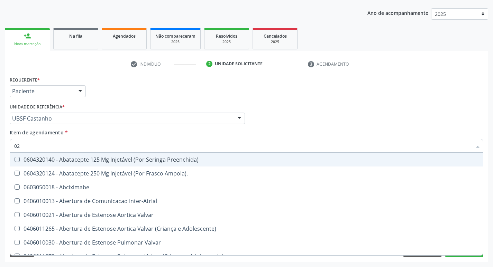
checkbox Revisao "true"
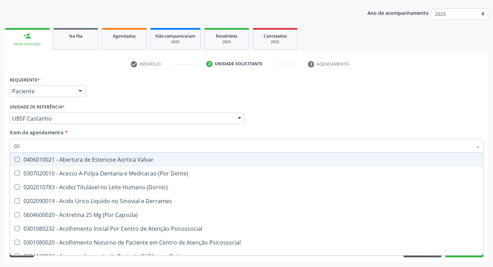
type input "020"
checkbox Frasco-Ampola\) "true"
checkbox Urina "false"
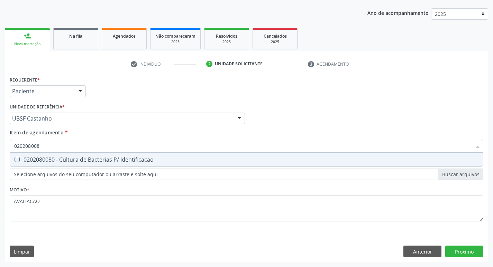
click at [96, 162] on div "0202080080 - Cultura de Bacterias P/ Identificacao" at bounding box center [246, 160] width 464 height 6
click at [474, 254] on div "Requerente * Paciente Médico(a) Enfermeiro(a) Paciente Nenhum resultado encontr…" at bounding box center [246, 169] width 483 height 188
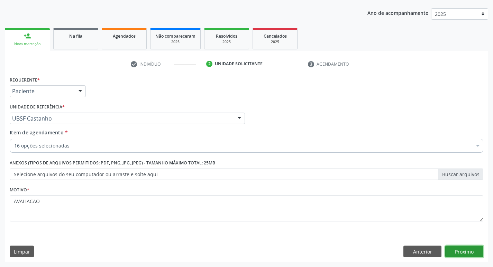
click at [472, 250] on button "Próximo" at bounding box center [464, 252] width 38 height 12
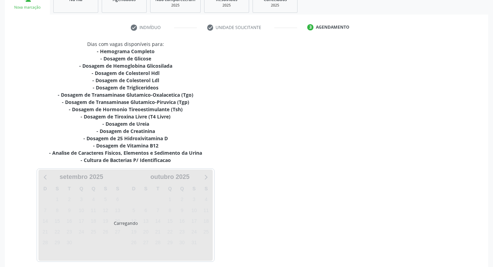
scroll to position [142, 0]
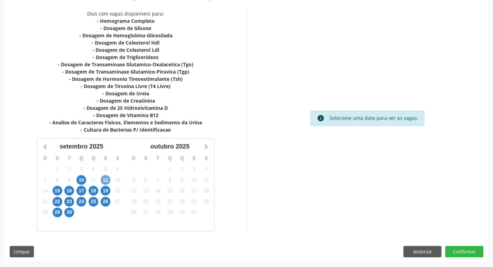
click at [105, 183] on span "12" at bounding box center [106, 180] width 10 height 10
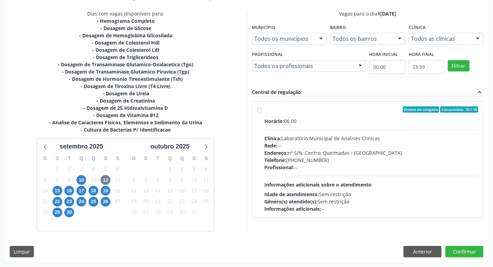
click at [327, 135] on div "Clínica: Laboratorio Municipal de Analises Clinicas" at bounding box center [371, 138] width 214 height 7
click at [262, 113] on input "Ordem de chegada Consumidos: 30 / 50 Horário: 06:00 Clínica: Laboratorio Munici…" at bounding box center [259, 110] width 5 height 6
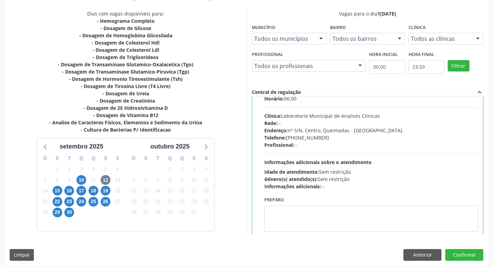
scroll to position [34, 0]
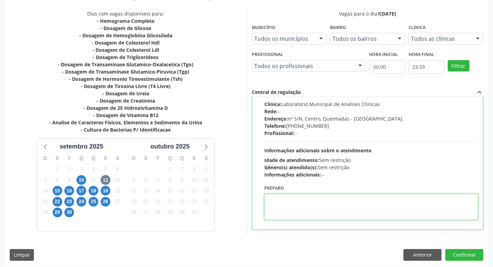
click at [286, 208] on textarea at bounding box center [371, 207] width 214 height 26
paste textarea "IR EM [GEOGRAPHIC_DATA]"
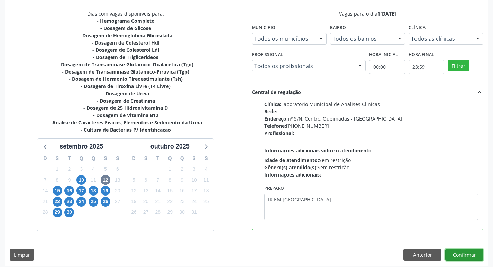
click at [461, 253] on button "Confirmar" at bounding box center [464, 255] width 38 height 12
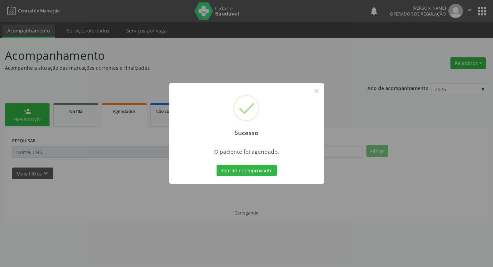
scroll to position [0, 0]
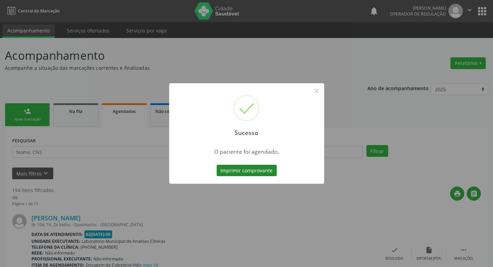
click at [254, 174] on button "Imprimir comprovante" at bounding box center [247, 171] width 60 height 12
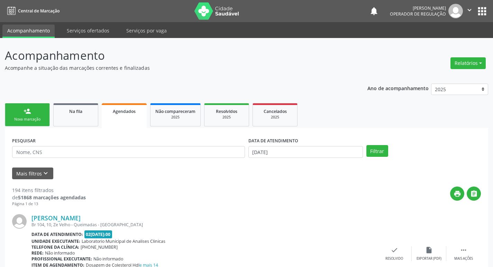
click at [35, 112] on link "person_add Nova marcação" at bounding box center [27, 114] width 45 height 23
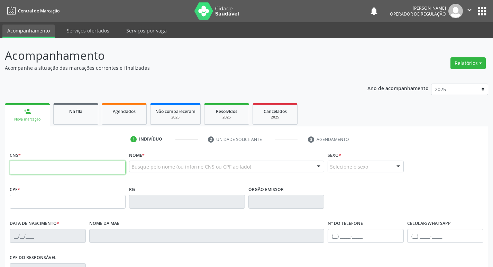
click at [71, 168] on input "text" at bounding box center [68, 168] width 116 height 14
type input "705 0064 3318 4656"
type input "095.743.044-26"
type input "23[DATE]"
type input "[PERSON_NAME]"
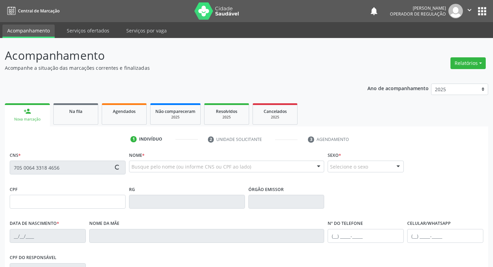
type input "[PHONE_NUMBER]"
type input "31"
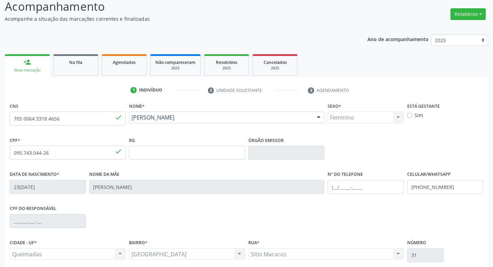
scroll to position [108, 0]
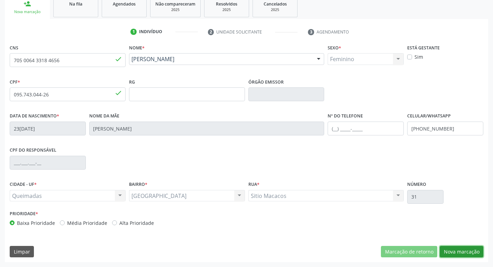
click at [453, 253] on button "Nova marcação" at bounding box center [462, 252] width 44 height 12
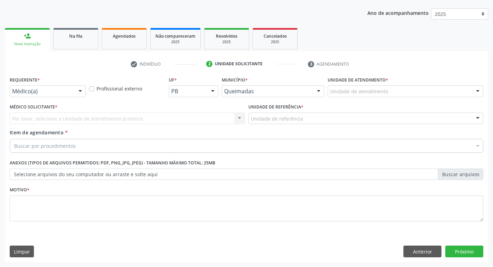
scroll to position [75, 0]
click at [39, 95] on div "Médico(a)" at bounding box center [48, 91] width 76 height 12
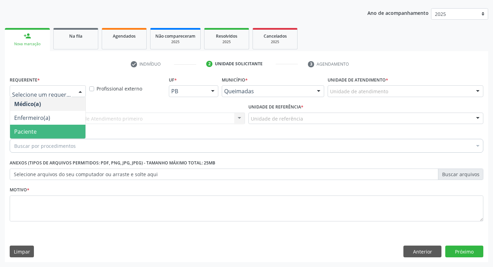
click at [35, 136] on span "Paciente" at bounding box center [47, 132] width 75 height 14
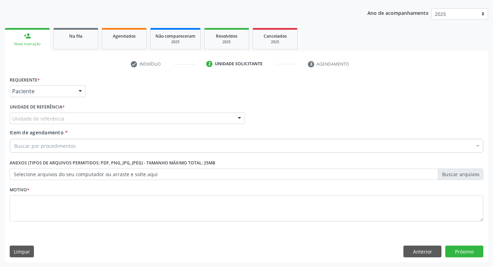
click at [39, 123] on div "Unidade de referência" at bounding box center [127, 119] width 235 height 12
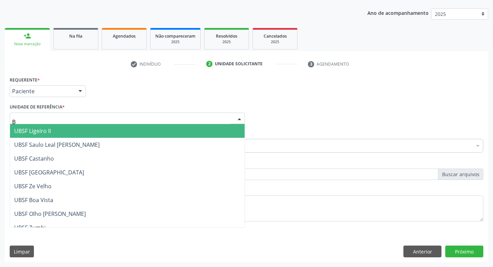
type input "BA"
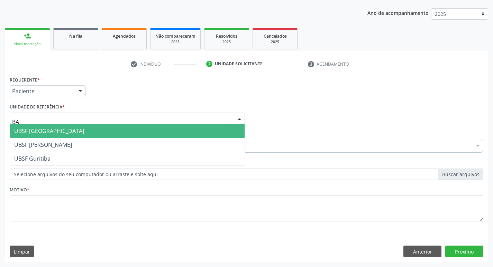
click at [52, 133] on span "UBSF [GEOGRAPHIC_DATA]" at bounding box center [49, 131] width 70 height 8
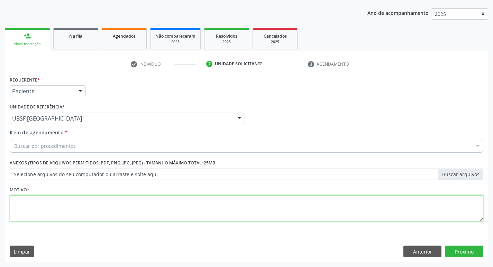
click at [52, 207] on textarea at bounding box center [246, 209] width 473 height 26
type textarea "AVALIACAO"
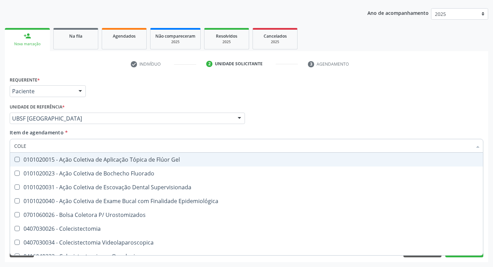
type input "COLES"
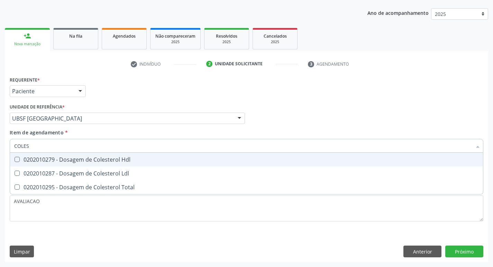
click at [61, 165] on span "0202010279 - Dosagem de Colesterol Hdl" at bounding box center [246, 160] width 473 height 14
checkbox Hdl "true"
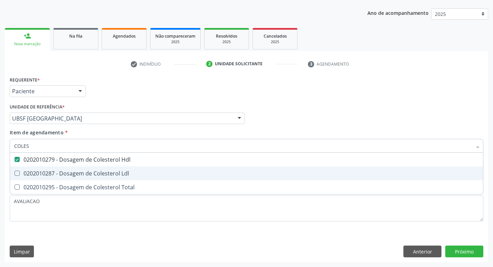
click at [67, 175] on div "0202010287 - Dosagem de Colesterol Ldl" at bounding box center [246, 174] width 464 height 6
checkbox Ldl "true"
type input "COLE"
checkbox Hdl "false"
checkbox Ldl "false"
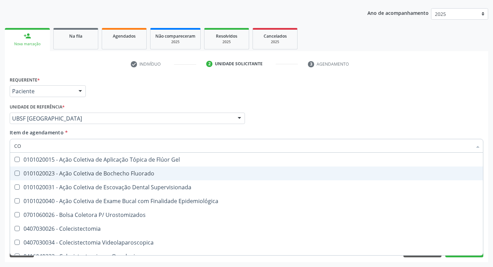
type input "C"
checkbox Hdl "false"
checkbox Ldl "false"
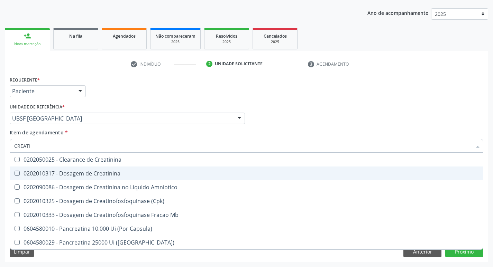
type input "CREATIN"
click at [67, 175] on div "0202010317 - Dosagem de Creatinina" at bounding box center [246, 174] width 464 height 6
checkbox Creatinina "true"
type input "C"
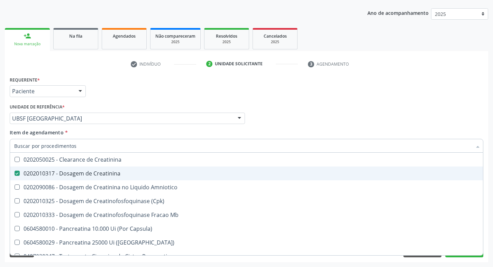
checkbox Creatinina "false"
checkbox Amniotico "false"
checkbox Mb "false"
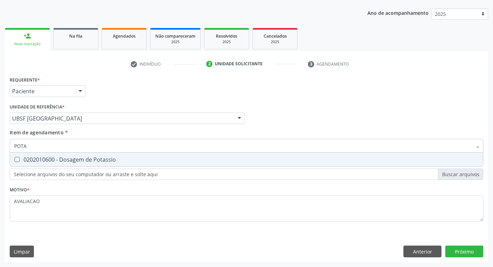
type input "POTAS"
click at [70, 158] on div "0202010600 - Dosagem de Potassio" at bounding box center [246, 160] width 464 height 6
checkbox Potassio "true"
type input "P"
checkbox Potassio "false"
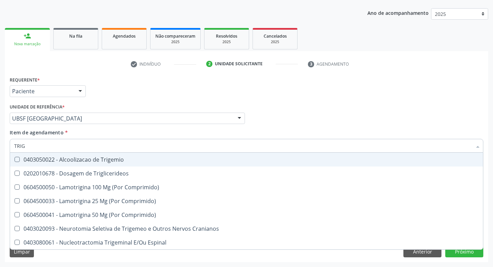
type input "TRIGL"
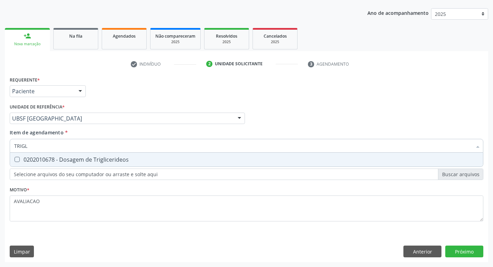
click at [70, 158] on div "0202010678 - Dosagem de Triglicerideos" at bounding box center [246, 160] width 464 height 6
checkbox Triglicerideos "true"
type input "TRIG"
checkbox Triglicerideos "false"
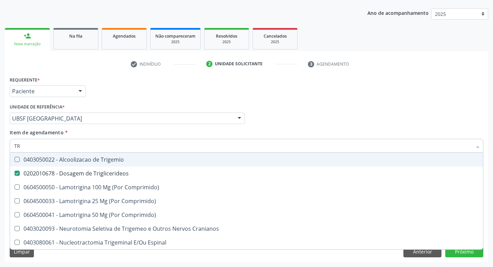
type input "T"
checkbox Triglicerideos "false"
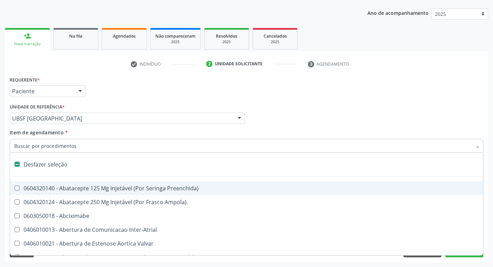
type input "G"
checkbox Comprimido\) "true"
checkbox Sanitária "true"
checkbox Criança "true"
checkbox Capsula\) "true"
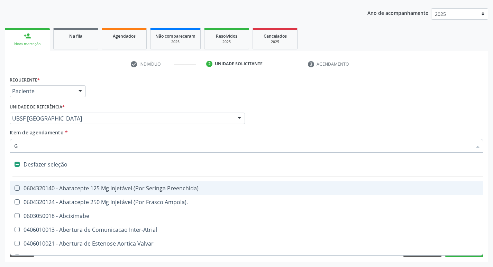
checkbox Osso "true"
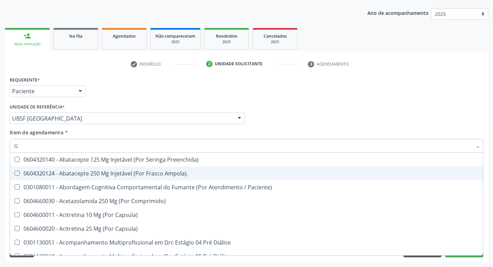
type input "GLICOSE"
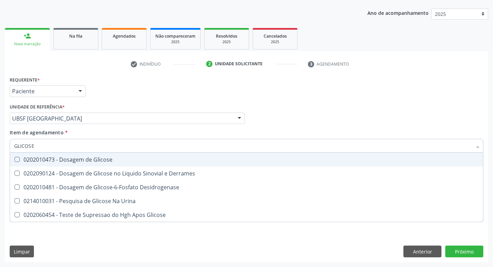
click at [92, 163] on div "0202010473 - Dosagem de Glicose" at bounding box center [246, 160] width 464 height 6
checkbox Glicose "true"
type input "GLICOS"
checkbox Glicose "false"
checkbox Derrames "true"
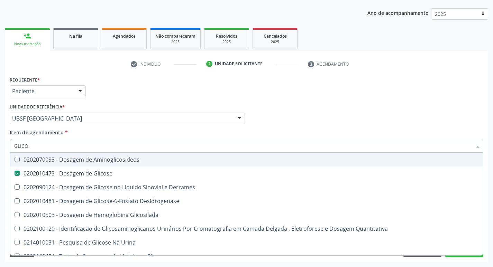
type input "GLIC"
checkbox Glicose "false"
checkbox Derrames "false"
type input "G"
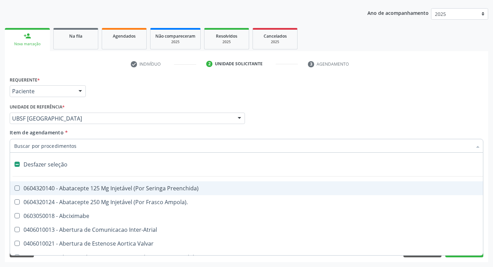
type input "H"
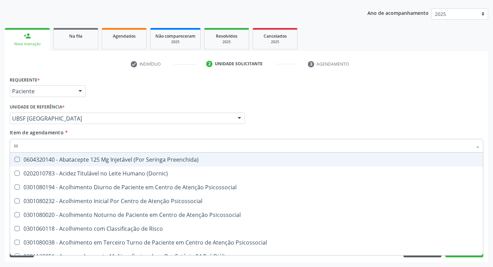
checkbox Hdl "true"
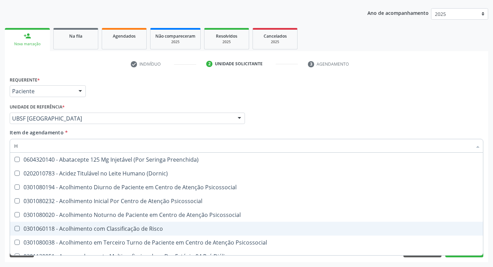
type input "HEMOGLOBINA G"
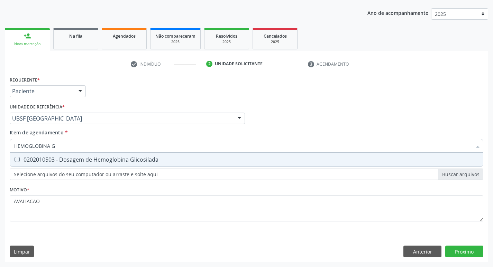
click at [96, 158] on div "0202010503 - Dosagem de Hemoglobina Glicosilada" at bounding box center [246, 160] width 464 height 6
checkbox Glicosilada "true"
type input "HEMOGLOBINA"
checkbox Glicosilada "false"
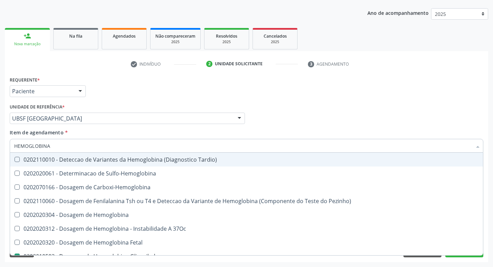
type input "HEMOGLOBIN"
checkbox Glicosilada "false"
checkbox Hemoglobina "true"
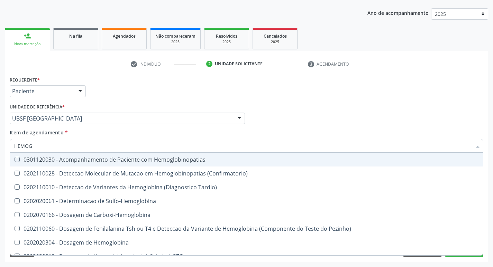
type input "HEMO"
checkbox Glicosilada "false"
type input "H"
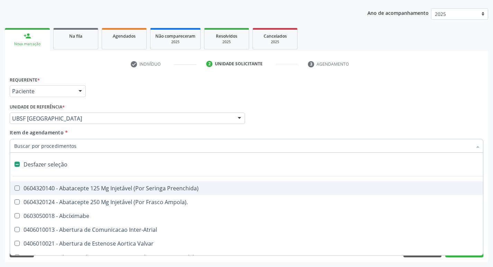
type input "H"
checkbox Lactente\) "true"
checkbox A "true"
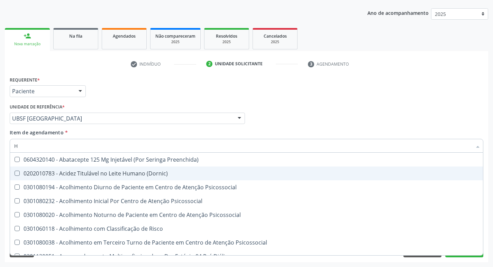
type input "HEMOGR"
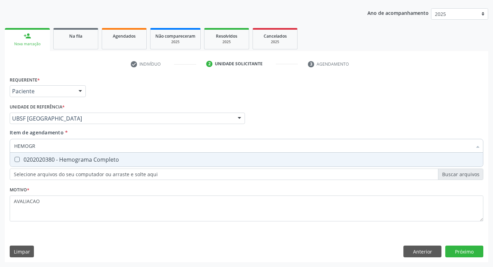
click at [98, 162] on div "0202020380 - Hemograma Completo" at bounding box center [246, 160] width 464 height 6
checkbox Completo "true"
type input "HEMOG"
checkbox Completo "false"
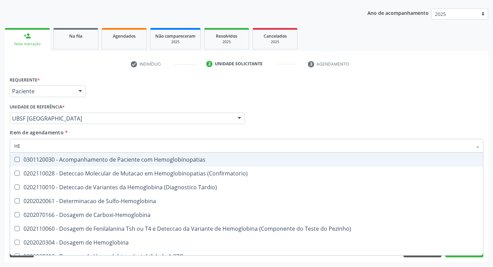
type input "H"
checkbox Glicosilada "false"
checkbox Completo "false"
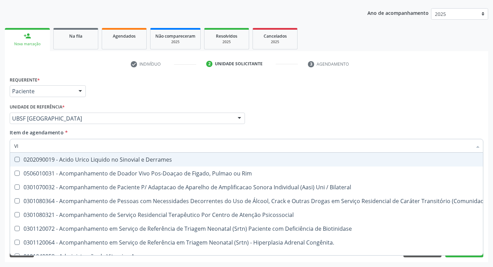
type input "VITAM"
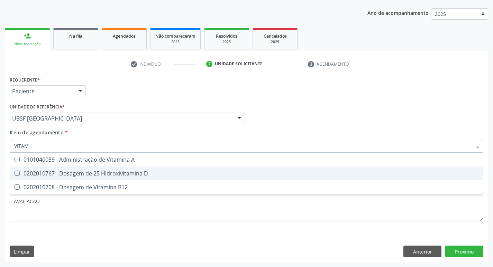
click at [121, 178] on span "0202010767 - Dosagem de 25 Hidroxivitamina D" at bounding box center [246, 174] width 473 height 14
checkbox D "true"
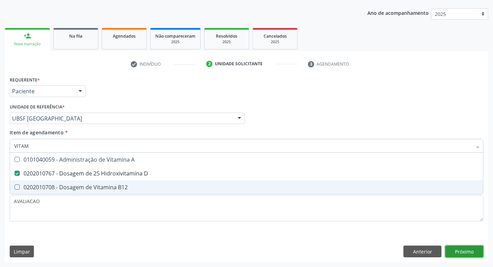
click at [464, 252] on div "Requerente * Paciente Médico(a) Enfermeiro(a) Paciente Nenhum resultado encontr…" at bounding box center [246, 169] width 483 height 188
checkbox B12 "true"
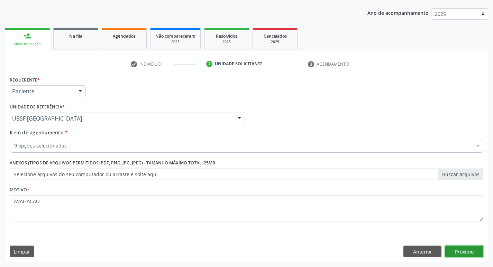
click at [466, 249] on button "Próximo" at bounding box center [464, 252] width 38 height 12
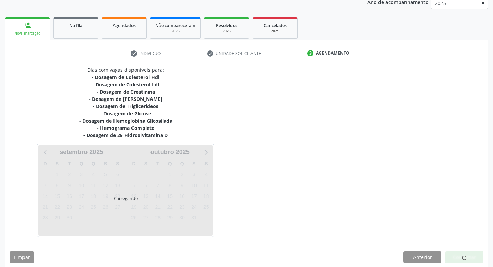
scroll to position [92, 0]
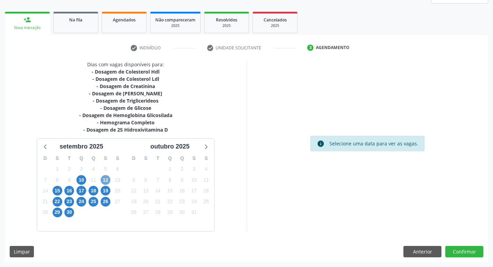
click at [105, 182] on span "12" at bounding box center [106, 180] width 10 height 10
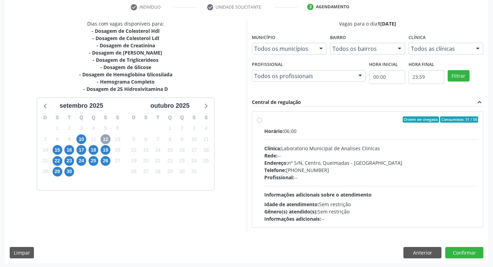
scroll to position [134, 0]
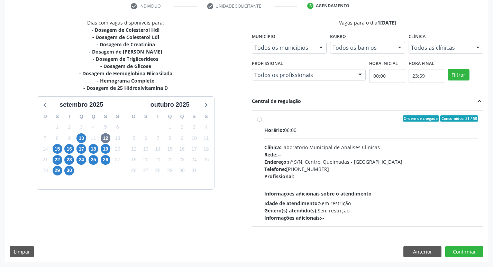
click at [323, 160] on div "Endereço: nº S/N, Centro, Queimadas - [GEOGRAPHIC_DATA]" at bounding box center [371, 161] width 214 height 7
click at [262, 122] on input "Ordem de chegada Consumidos: 31 / 50 Horário: 06:00 Clínica: Laboratorio Munici…" at bounding box center [259, 119] width 5 height 6
radio input "true"
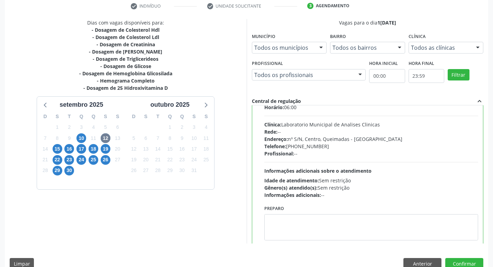
scroll to position [34, 0]
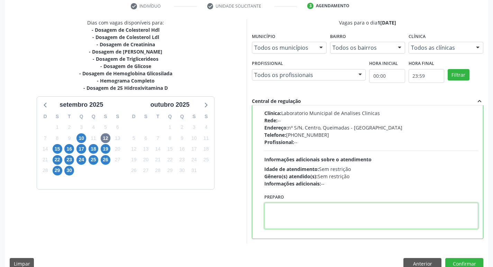
drag, startPoint x: 272, startPoint y: 225, endPoint x: 264, endPoint y: 229, distance: 9.1
click at [264, 229] on div "Preparo" at bounding box center [372, 213] width 218 height 42
paste textarea "IR EM [GEOGRAPHIC_DATA]"
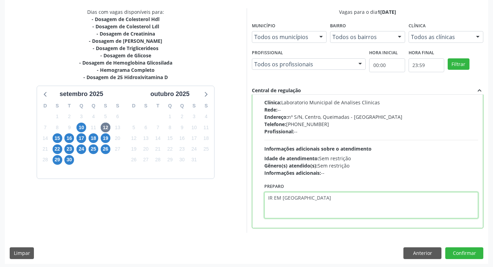
scroll to position [146, 0]
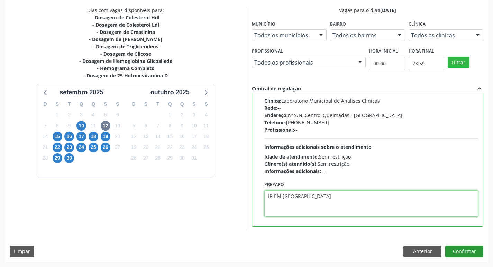
type textarea "IR EM [GEOGRAPHIC_DATA]"
click at [464, 249] on button "Confirmar" at bounding box center [464, 252] width 38 height 12
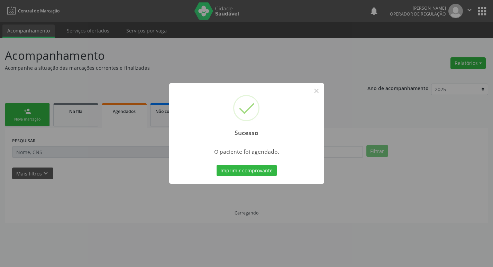
scroll to position [0, 0]
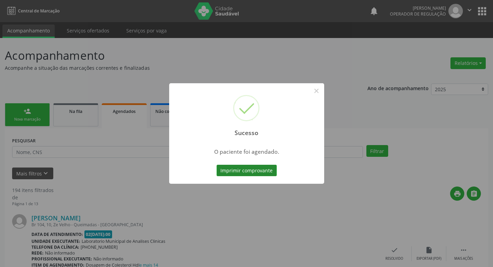
click at [257, 174] on button "Imprimir comprovante" at bounding box center [247, 171] width 60 height 12
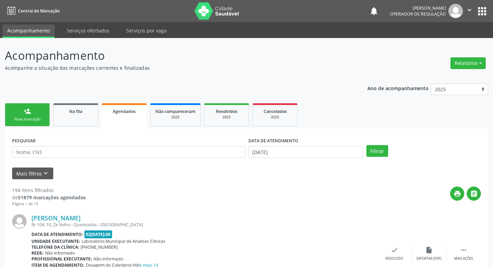
click at [33, 115] on link "person_add Nova marcação" at bounding box center [27, 114] width 45 height 23
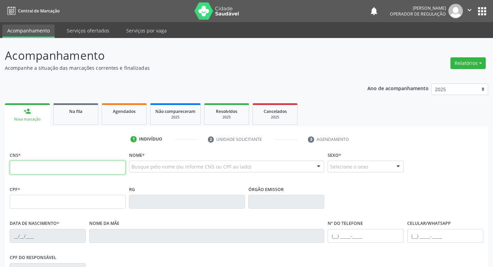
click at [54, 169] on input "text" at bounding box center [68, 168] width 116 height 14
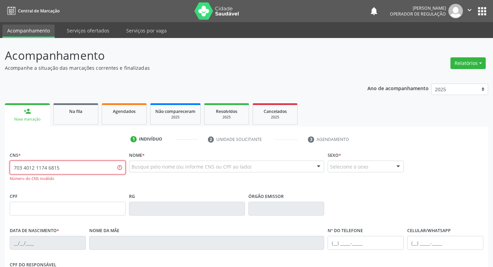
type input "703 4012 1174 6815"
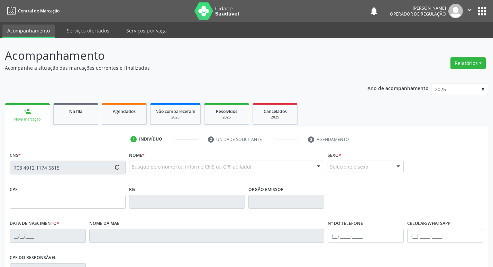
type input "093.843.574-48"
type input "2[DATE]"
type input "[PERSON_NAME]"
type input "[PHONE_NUMBER]"
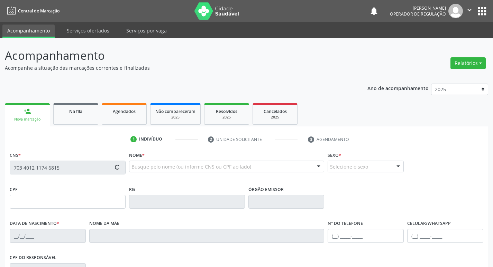
type input "105"
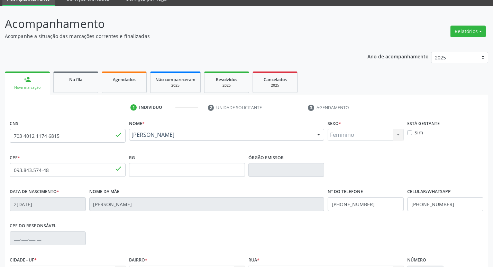
scroll to position [108, 0]
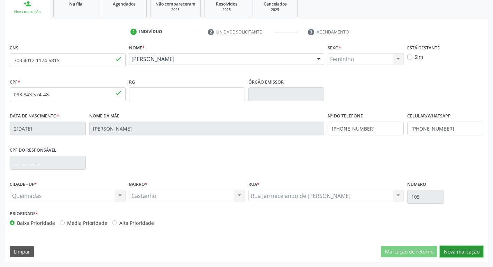
click at [456, 257] on button "Nova marcação" at bounding box center [462, 252] width 44 height 12
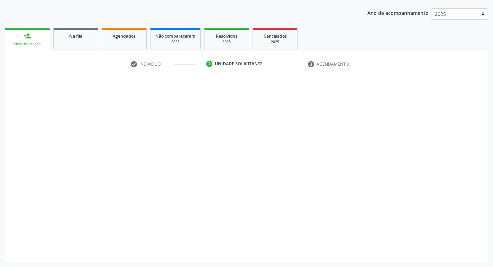
scroll to position [75, 0]
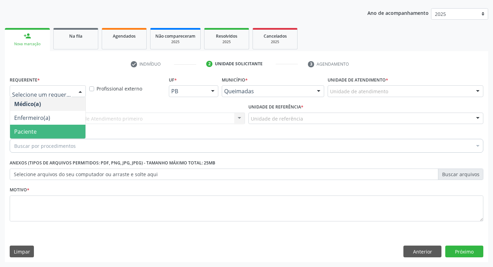
click at [50, 128] on span "Paciente" at bounding box center [47, 132] width 75 height 14
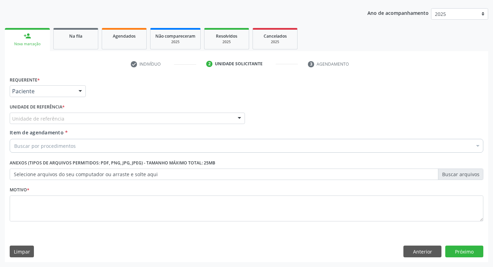
click at [43, 113] on div "Unidade de referência" at bounding box center [127, 119] width 235 height 12
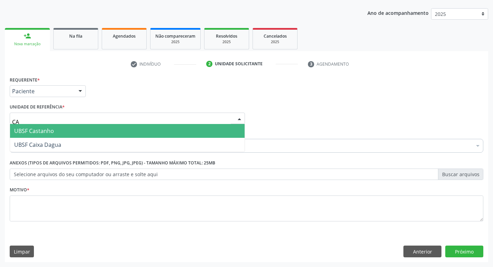
type input "CAS"
click at [32, 129] on span "UBSF Castanho" at bounding box center [34, 131] width 40 height 8
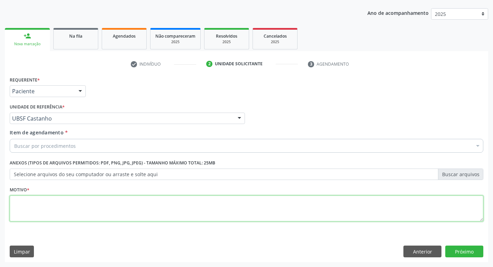
click at [43, 197] on textarea at bounding box center [246, 209] width 473 height 26
type textarea "AVALIACAO"
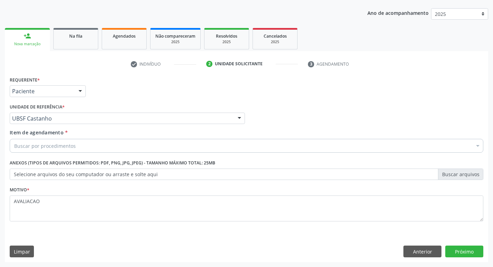
click at [49, 150] on div "Buscar por procedimentos" at bounding box center [246, 146] width 473 height 14
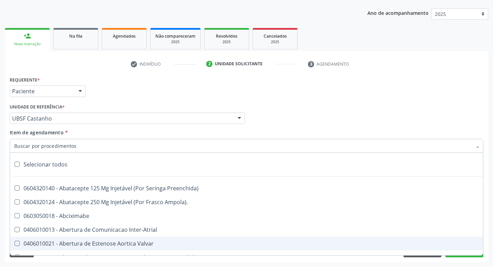
click at [28, 144] on input "Item de agendamento *" at bounding box center [243, 146] width 458 height 14
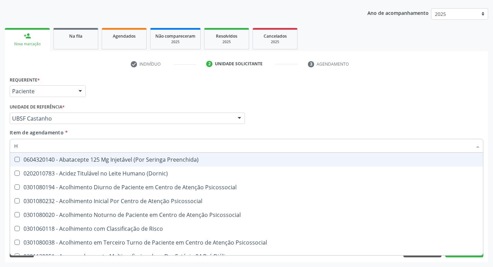
type input "HEMOGR"
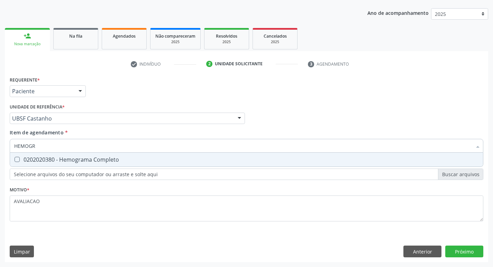
click at [64, 160] on div "0202020380 - Hemograma Completo" at bounding box center [246, 160] width 464 height 6
checkbox Completo "true"
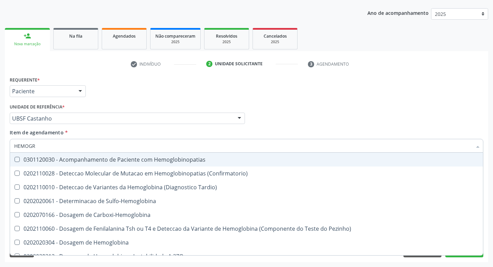
type input "HEMOG"
checkbox Hemoglobinopatias "false"
type input "H"
checkbox Completo "false"
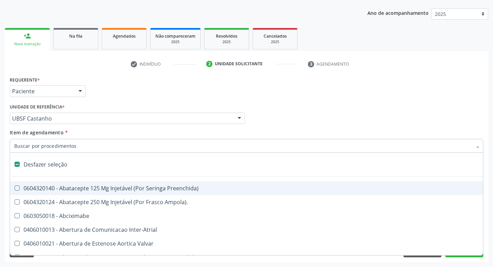
type input "C"
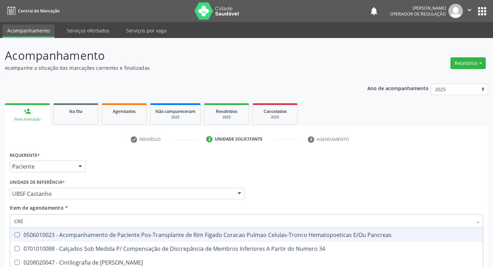
scroll to position [75, 0]
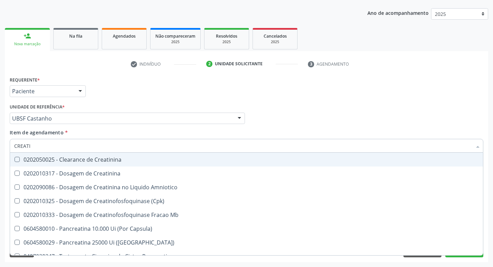
type input "CREATIN"
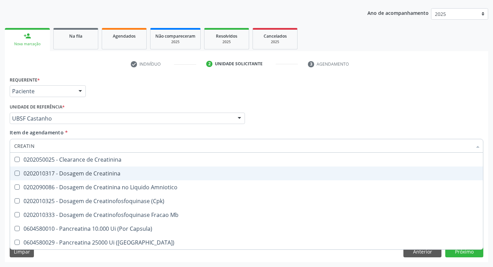
click at [88, 174] on div "0202010317 - Dosagem de Creatinina" at bounding box center [246, 174] width 464 height 6
checkbox Creatinina "true"
type input "CRE"
checkbox Creatinina "false"
checkbox Amniotico "false"
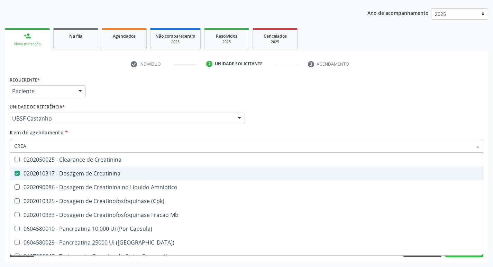
checkbox Mb "false"
type input "C"
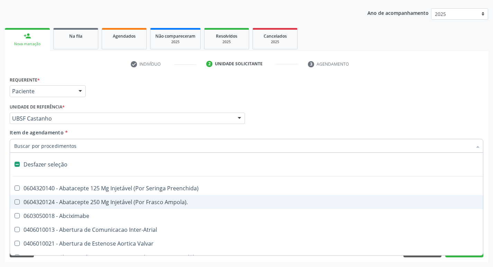
type input "G"
checkbox Criança "true"
checkbox Persistente "true"
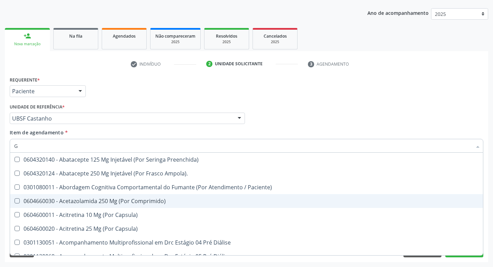
type input "GLICOSE"
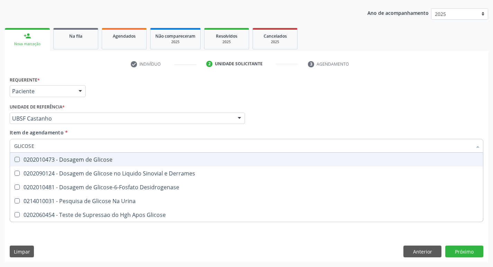
click at [84, 158] on div "0202010473 - Dosagem de Glicose" at bounding box center [246, 160] width 464 height 6
checkbox Glicose "true"
type input "GLICOS"
checkbox Glicose "false"
checkbox Derrames "true"
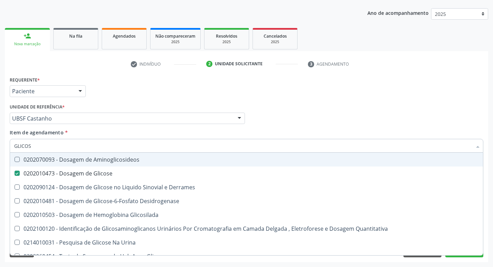
type input "GLICO"
checkbox Glicose "false"
checkbox Derrames "true"
type input "GLI"
checkbox Derrames "false"
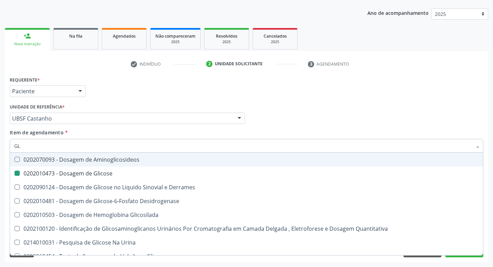
type input "G"
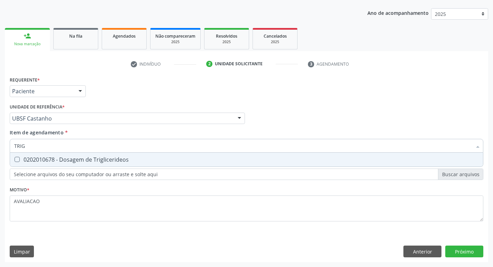
type input "TRIGL"
click at [125, 160] on div "0202010678 - Dosagem de Triglicerideos" at bounding box center [246, 160] width 464 height 6
checkbox Triglicerideos "true"
type input "TRIG"
checkbox Triglicerideos "false"
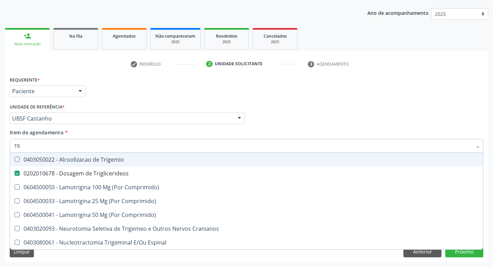
type input "T"
checkbox Triglicerideos "false"
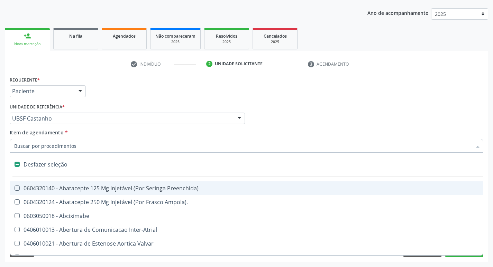
type input "H"
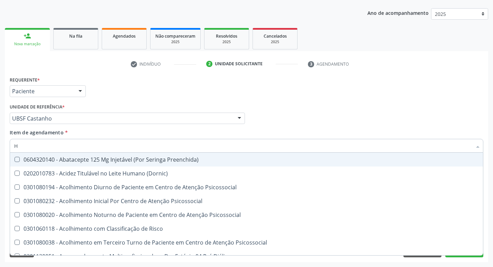
checkbox Completo "true"
type input "HEMOGLOBINA G"
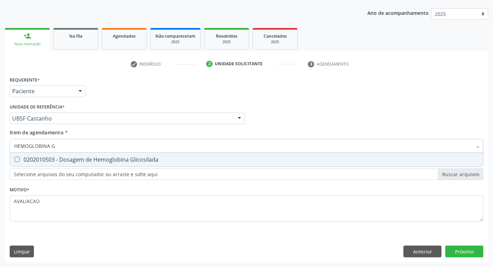
click at [121, 165] on span "0202010503 - Dosagem de Hemoglobina Glicosilada" at bounding box center [246, 160] width 473 height 14
checkbox Glicosilada "true"
type input "HEMOGLOBINA"
checkbox Glicosilada "false"
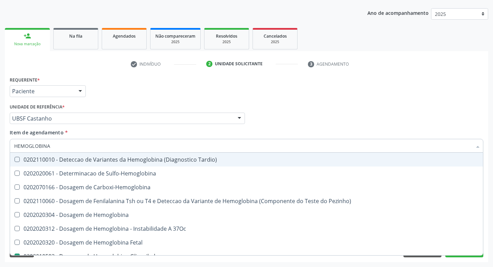
type input "HEMOGLOBIN"
checkbox Glicosilada "false"
checkbox Hemoglobina "true"
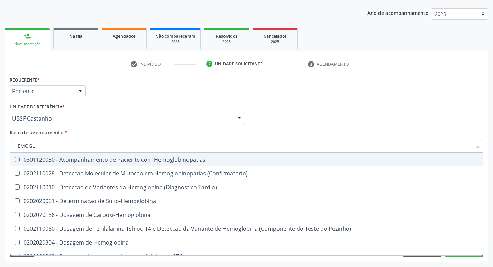
type input "HEMOG"
checkbox S "true"
type input "H"
checkbox Glicosilada "false"
checkbox S "false"
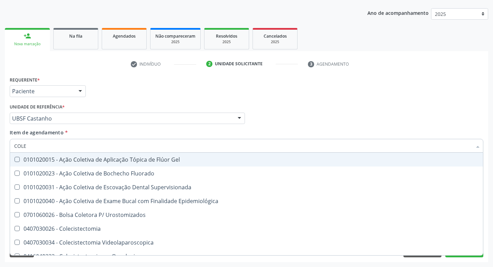
type input "COLES"
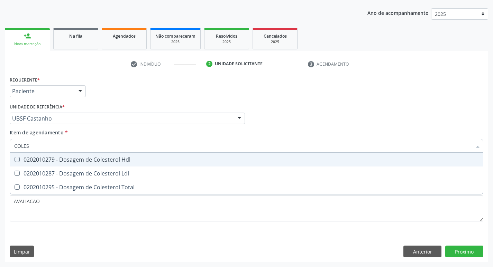
click at [113, 160] on div "0202010279 - Dosagem de Colesterol Hdl" at bounding box center [246, 160] width 464 height 6
checkbox Hdl "true"
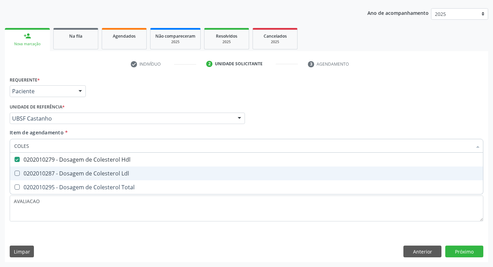
click at [116, 177] on span "0202010287 - Dosagem de Colesterol Ldl" at bounding box center [246, 174] width 473 height 14
checkbox Ldl "true"
type input "COLE"
checkbox Hdl "false"
checkbox Ldl "false"
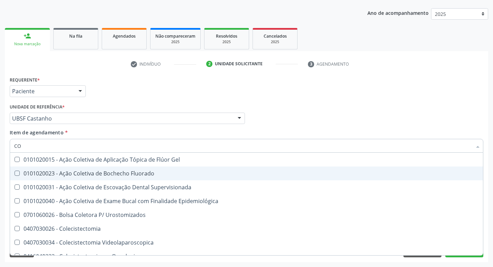
type input "C"
checkbox Hdl "false"
checkbox Ldl "false"
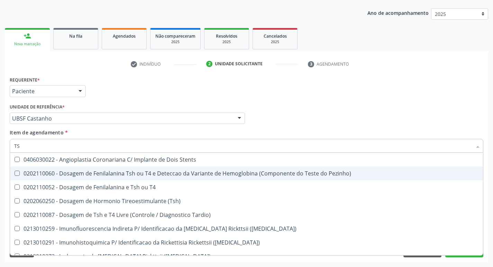
type input "TSH"
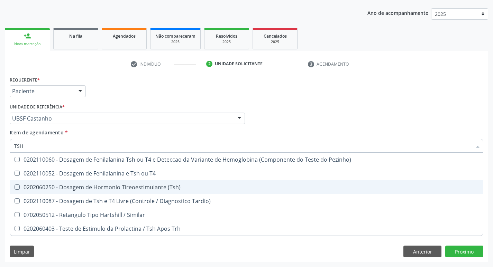
click at [142, 185] on div "0202060250 - Dosagem de Hormonio Tireoestimulante (Tsh)" at bounding box center [246, 188] width 464 height 6
checkbox \(Tsh\) "true"
type input "TS"
checkbox \(Tsh\) "false"
checkbox Tardio\) "true"
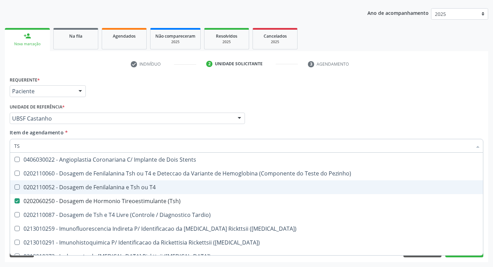
type input "T"
checkbox \(Tsh\) "false"
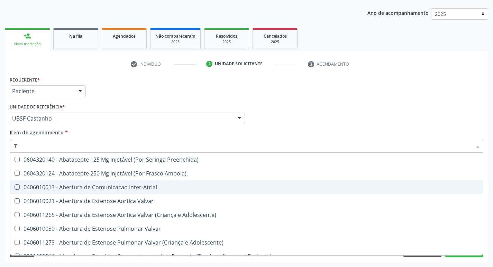
type input "T4"
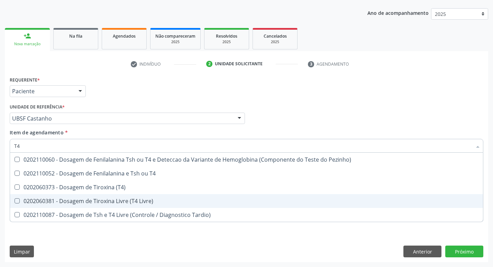
click at [155, 202] on div "0202060381 - Dosagem de Tiroxina Livre (T4 Livre)" at bounding box center [246, 202] width 464 height 6
checkbox Livre\) "true"
type input "T"
checkbox Livre\) "false"
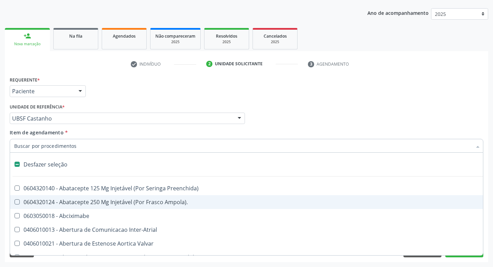
type input "V"
checkbox \(Unilateral\) "true"
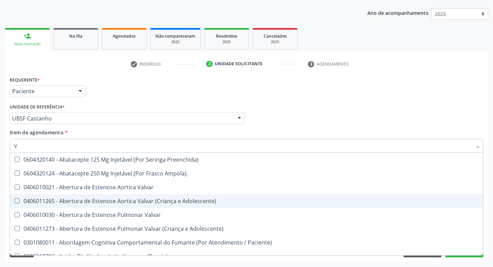
type input "VI"
checkbox Livre\) "false"
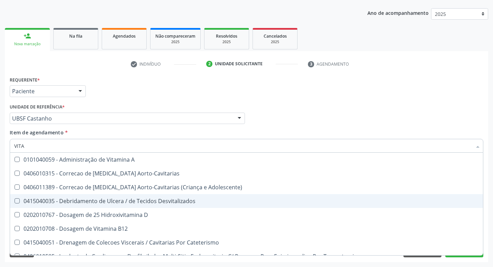
type input "VITAM"
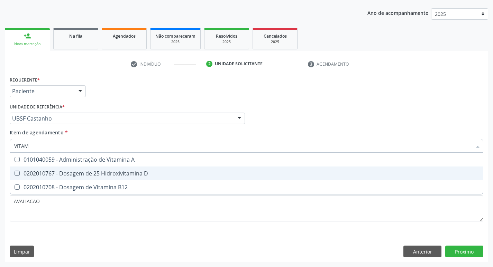
drag, startPoint x: 138, startPoint y: 176, endPoint x: 141, endPoint y: 182, distance: 6.8
click at [140, 179] on span "0202010767 - Dosagem de 25 Hidroxivitamina D" at bounding box center [246, 174] width 473 height 14
checkbox D "true"
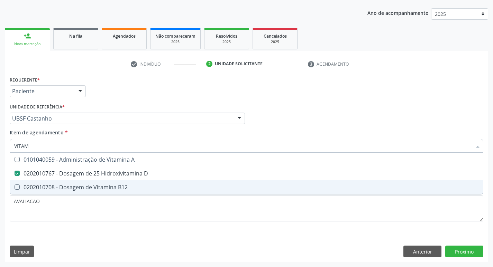
click at [140, 187] on div "0202010708 - Dosagem de Vitamina B12" at bounding box center [246, 188] width 464 height 6
checkbox B12 "true"
type input "VITA"
checkbox D "false"
checkbox B12 "false"
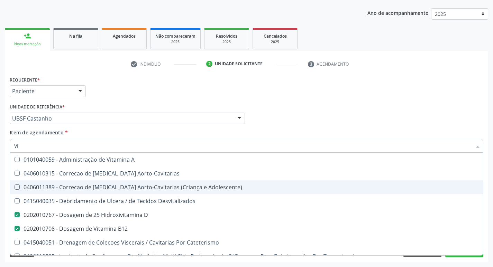
type input "V"
checkbox D "false"
checkbox B12 "false"
checkbox Cateterismo "false"
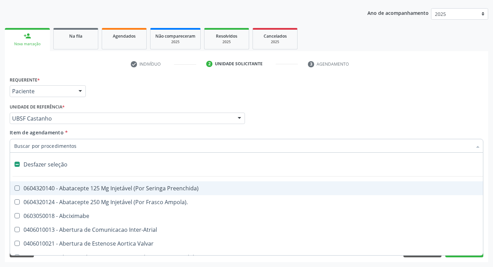
type input "2"
checkbox Total "true"
checkbox Monopolar "true"
checkbox Quadril "true"
checkbox Biologica "true"
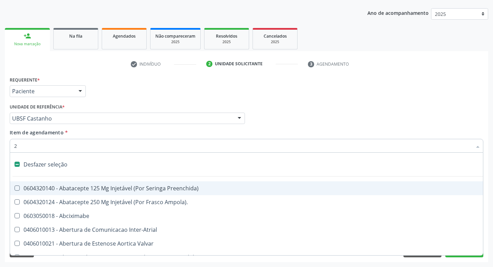
checkbox Vagina "true"
checkbox Puerperal "true"
checkbox Internado "true"
checkbox Anos\) "true"
checkbox Aorto-Cavitarias "true"
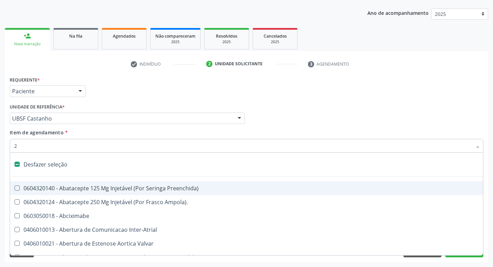
checkbox Adolescente\) "true"
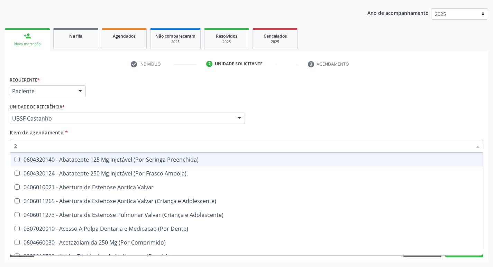
type input "20205001"
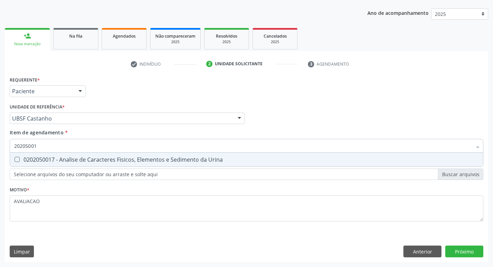
click at [137, 158] on div "0202050017 - Analise de Caracteres Fisicos, Elementos e Sedimento da Urina" at bounding box center [246, 160] width 464 height 6
checkbox Urina "true"
click at [458, 252] on div "Requerente * Paciente Médico(a) Enfermeiro(a) Paciente Nenhum resultado encontr…" at bounding box center [246, 169] width 483 height 188
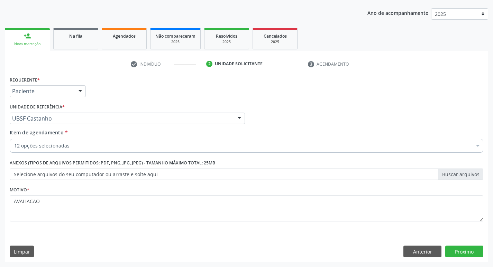
click at [457, 246] on div "Requerente * Paciente Médico(a) Enfermeiro(a) Paciente Nenhum resultado encontr…" at bounding box center [246, 169] width 483 height 188
click at [463, 249] on button "Próximo" at bounding box center [464, 252] width 38 height 12
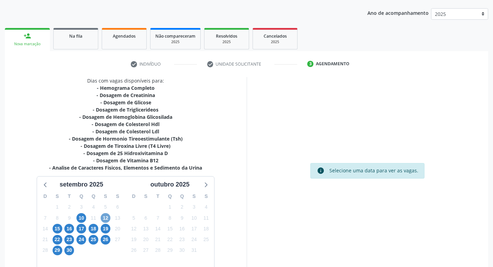
click at [106, 218] on span "12" at bounding box center [106, 218] width 10 height 10
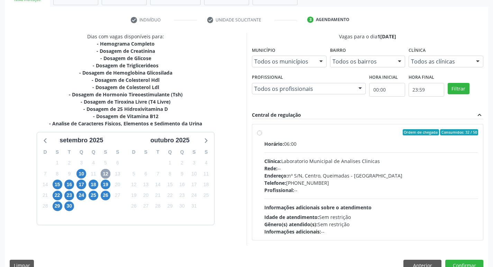
scroll to position [134, 0]
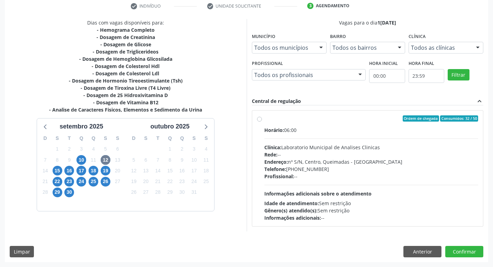
click at [407, 159] on div "Endereço: nº S/N, Centro, Queimadas - PB" at bounding box center [371, 161] width 214 height 7
click at [262, 122] on input "Ordem de chegada Consumidos: 32 / 50 Horário: 06:00 Clínica: Laboratorio Munici…" at bounding box center [259, 119] width 5 height 6
radio input "true"
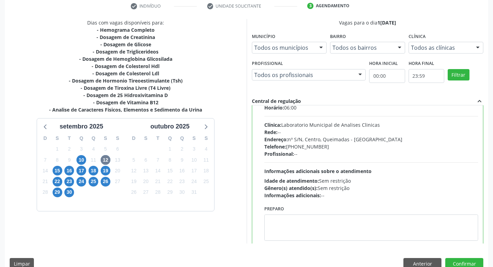
scroll to position [34, 0]
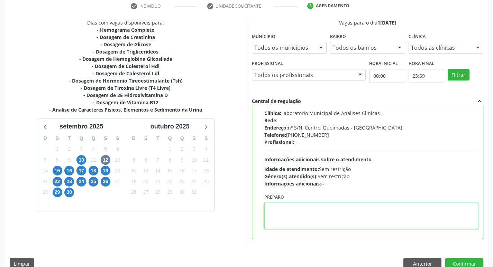
click at [298, 205] on textarea at bounding box center [371, 216] width 214 height 26
paste textarea "IR EM JEJUM"
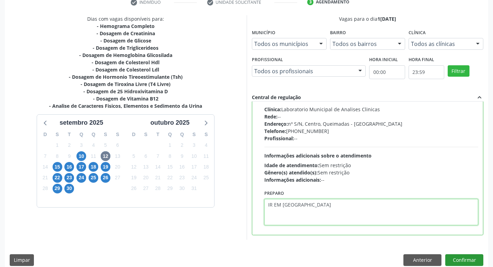
scroll to position [146, 0]
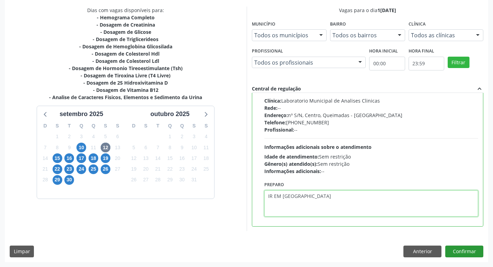
type textarea "IR EM JEJUM"
click at [469, 249] on button "Confirmar" at bounding box center [464, 252] width 38 height 12
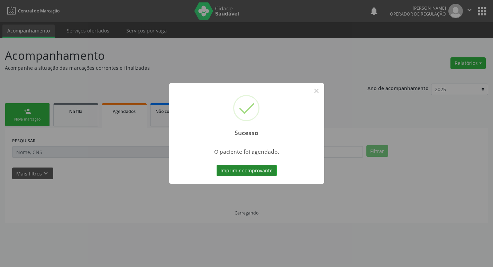
click at [233, 171] on div "Sucesso × O paciente foi agendado. Imprimir comprovante Cancel" at bounding box center [246, 133] width 493 height 267
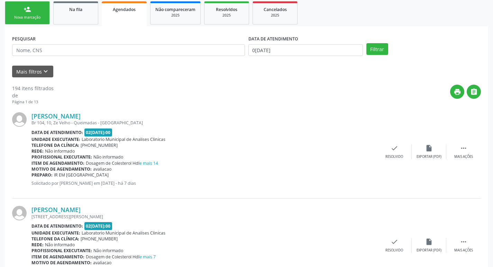
scroll to position [0, 0]
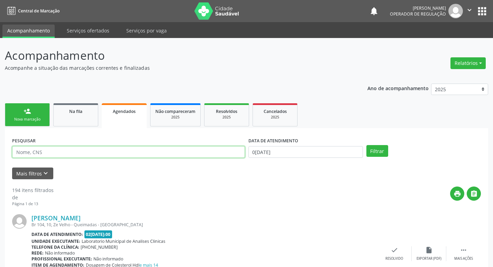
click at [108, 151] on input "text" at bounding box center [128, 152] width 233 height 12
type input "703401211746815"
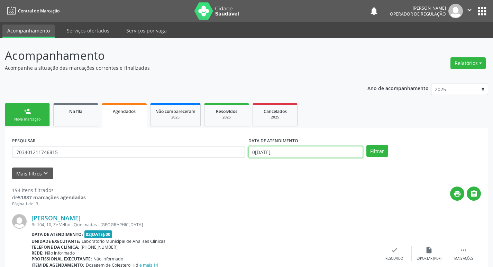
click at [279, 157] on body "Central de Marcação notifications Elizandra Mikely Ramos Operador de regulação …" at bounding box center [246, 133] width 493 height 267
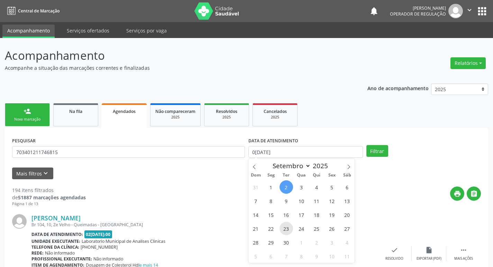
click at [288, 227] on span "23" at bounding box center [285, 228] width 13 height 13
type input "23/09/2025"
click at [376, 149] on button "Filtrar" at bounding box center [377, 151] width 22 height 12
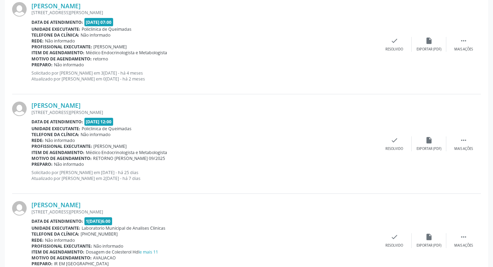
scroll to position [907, 0]
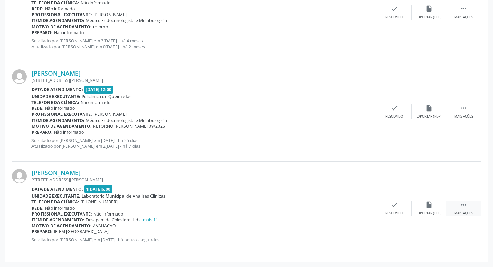
click at [460, 211] on div "Mais ações" at bounding box center [463, 213] width 19 height 5
click at [324, 213] on div "Imprimir" at bounding box center [325, 213] width 16 height 5
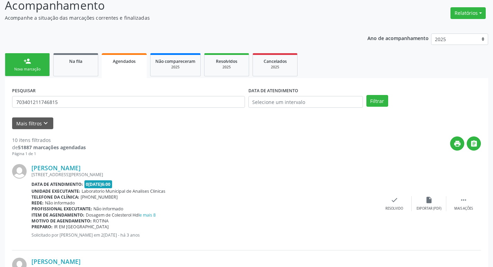
scroll to position [0, 0]
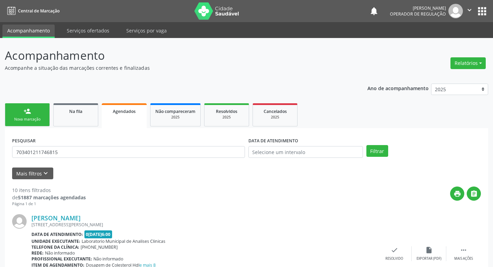
click at [35, 118] on div "Nova marcação" at bounding box center [27, 119] width 35 height 5
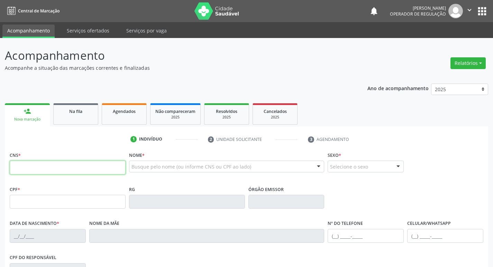
click at [50, 172] on input "text" at bounding box center [68, 168] width 116 height 14
type input "708 4093 5112 6370"
type input "161.917.244-54"
type input "27/01/2015"
type input "Luana de Souza Silva"
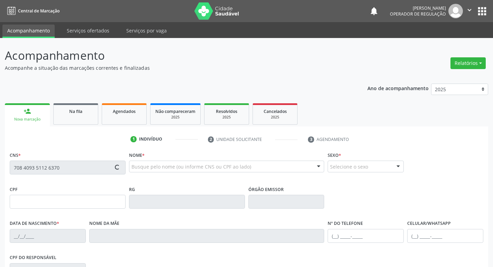
type input "(83) 99309-2205"
type input "084.158.264-51"
type input "198"
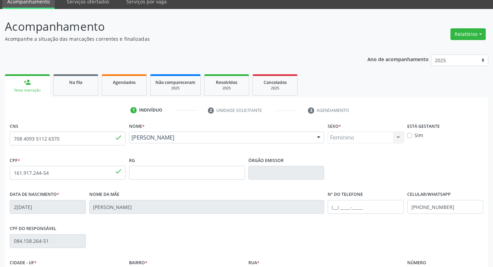
scroll to position [108, 0]
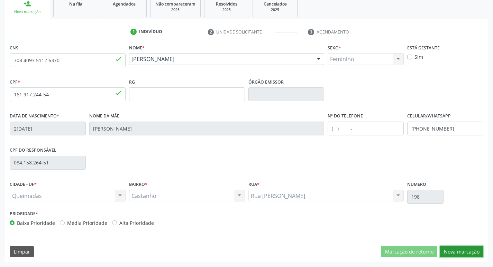
click at [452, 256] on button "Nova marcação" at bounding box center [462, 252] width 44 height 12
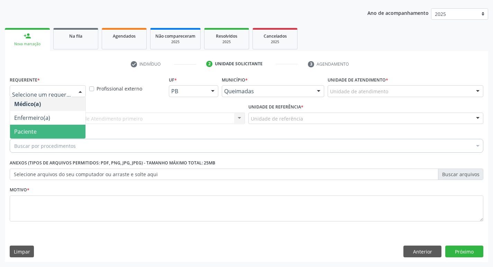
click at [47, 135] on span "Paciente" at bounding box center [47, 132] width 75 height 14
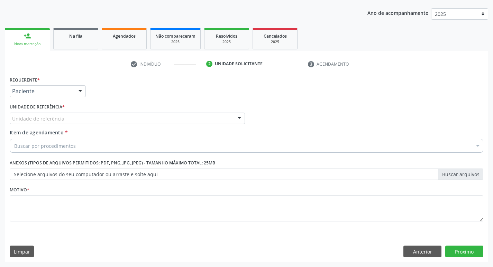
click at [66, 118] on div "Unidade de referência" at bounding box center [127, 119] width 235 height 12
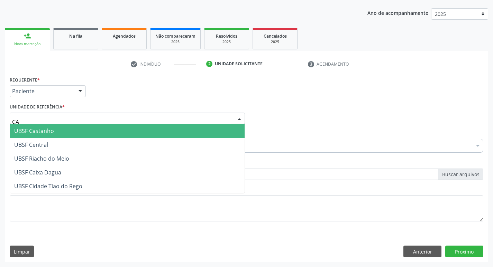
type input "CAS"
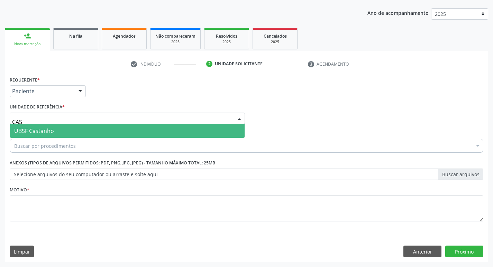
click at [52, 130] on span "UBSF Castanho" at bounding box center [34, 131] width 40 height 8
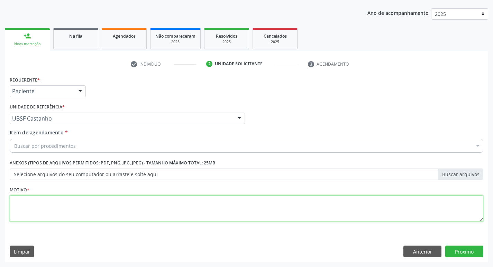
click at [51, 202] on textarea at bounding box center [246, 209] width 473 height 26
type textarea "AVALIACAO"
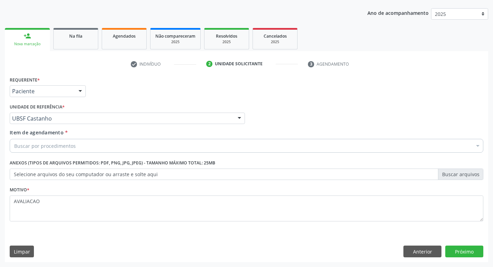
click at [43, 150] on div "Buscar por procedimentos" at bounding box center [246, 146] width 473 height 14
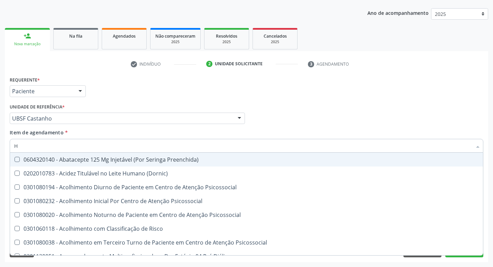
type input "HEMOGR"
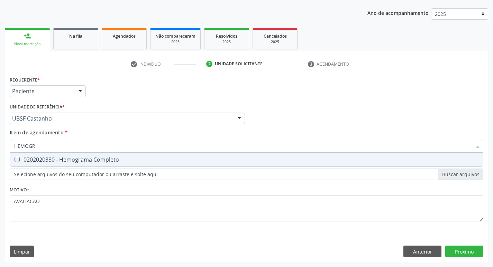
click at [96, 163] on div "0202020380 - Hemograma Completo" at bounding box center [246, 160] width 464 height 6
checkbox Completo "true"
type input "HEMOG"
checkbox Completo "false"
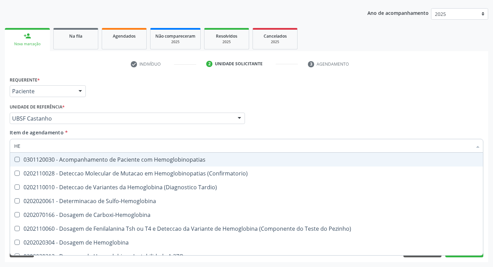
type input "H"
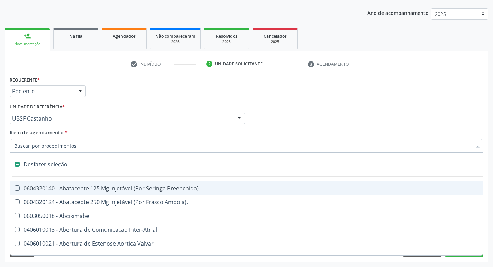
checkbox Capsula\) "false"
type input "H"
checkbox Convencional\) "true"
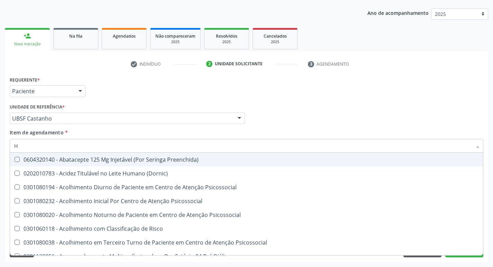
type input "HEMOGLOBINA G"
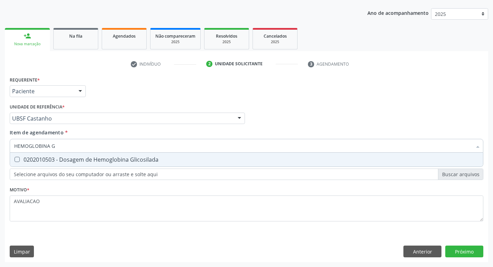
click at [95, 159] on div "0202010503 - Dosagem de Hemoglobina Glicosilada" at bounding box center [246, 160] width 464 height 6
checkbox Glicosilada "true"
type input "HEMOGLOBINA"
checkbox Glicosilada "false"
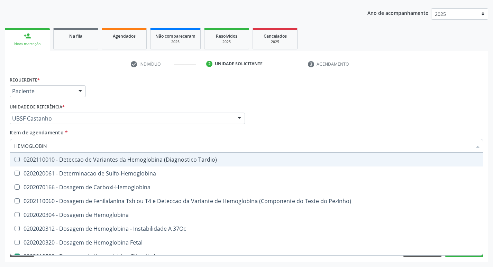
type input "HEMOGLOBI"
checkbox Glicosilada "false"
checkbox Hemoglobina "true"
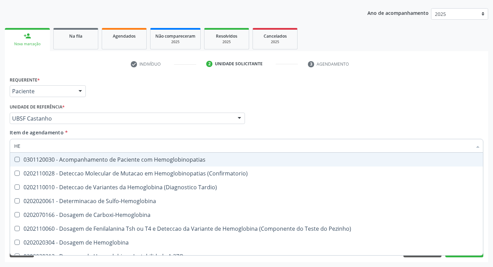
type input "H"
checkbox Glicosilada "false"
checkbox S "false"
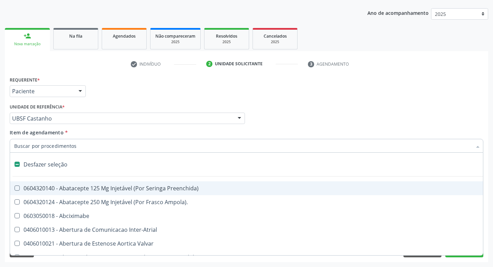
type input "G"
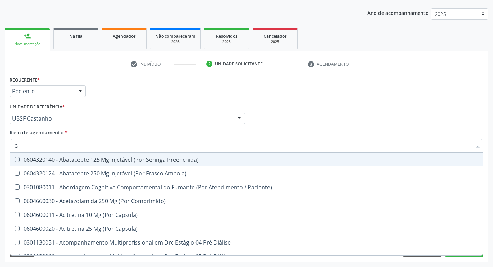
checkbox Glicosilada "true"
checkbox Completo "true"
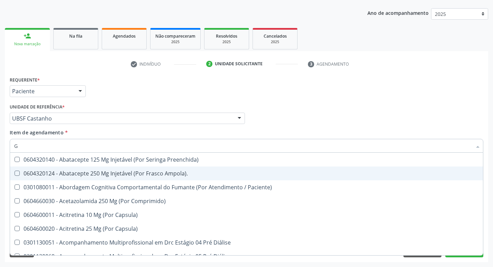
type input "GLICOSE"
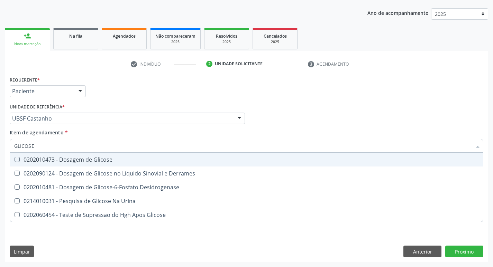
click at [98, 161] on div "0202010473 - Dosagem de Glicose" at bounding box center [246, 160] width 464 height 6
checkbox Glicose "true"
type input "GLICOS"
checkbox Glicose "false"
checkbox Derrames "true"
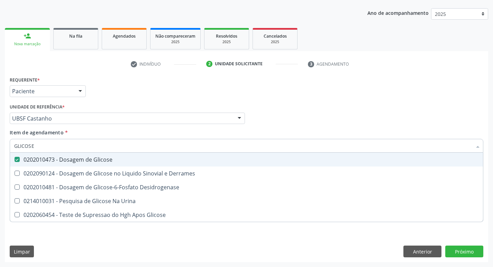
checkbox Glicose "true"
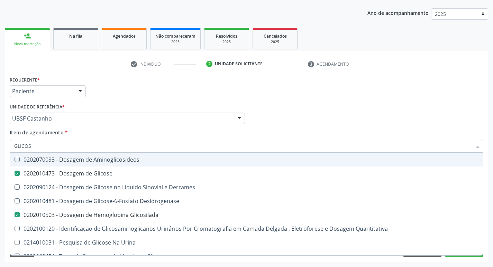
type input "GLICO"
checkbox Glicose "false"
checkbox Derrames "true"
checkbox Glicosilada "false"
checkbox Quantitativa "true"
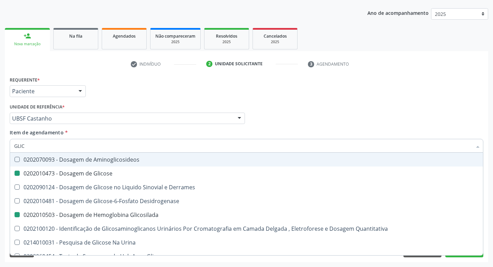
type input "GLI"
checkbox Derrames "false"
checkbox Quantitativa "false"
type input "G"
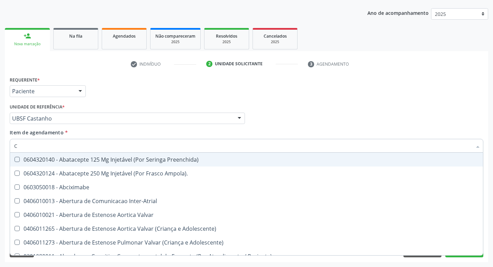
type input "CO"
checkbox Comprimido\) "true"
checkbox Transcutanea "true"
checkbox Osseo "true"
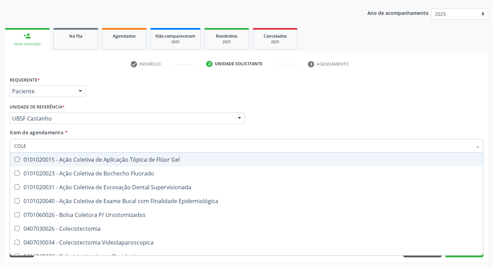
type input "COLES"
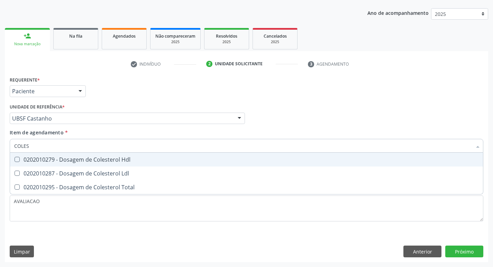
click at [98, 161] on div "0202010279 - Dosagem de Colesterol Hdl" at bounding box center [246, 160] width 464 height 6
checkbox Hdl "true"
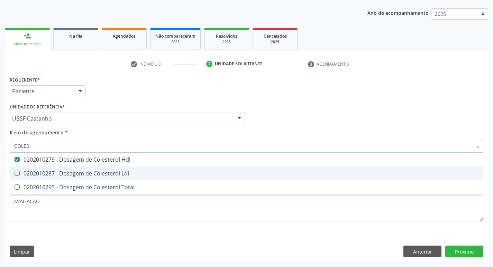
click at [105, 171] on div "0202010287 - Dosagem de Colesterol Ldl" at bounding box center [246, 174] width 464 height 6
checkbox Ldl "true"
type input "COLE"
checkbox Hdl "false"
checkbox Ldl "false"
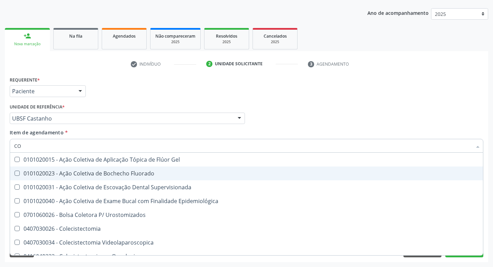
type input "C"
checkbox Hdl "false"
checkbox Ldl "false"
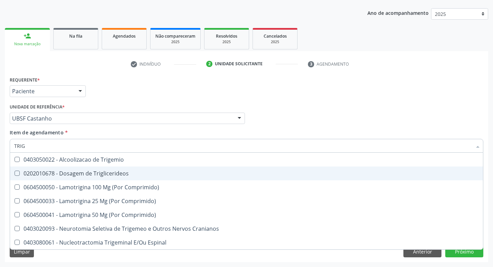
type input "TRIGL"
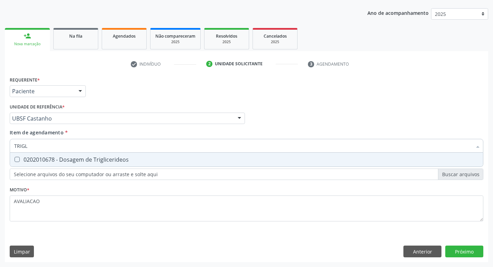
click at [101, 164] on span "0202010678 - Dosagem de Triglicerideos" at bounding box center [246, 160] width 473 height 14
checkbox Triglicerideos "true"
type input "TRIG"
checkbox Triglicerideos "false"
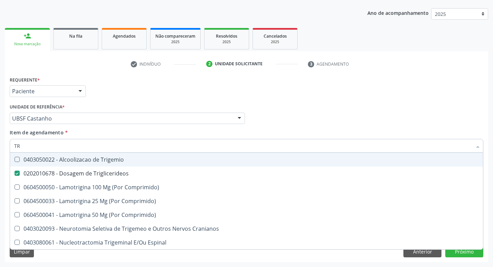
type input "T"
checkbox Triglicerideos "false"
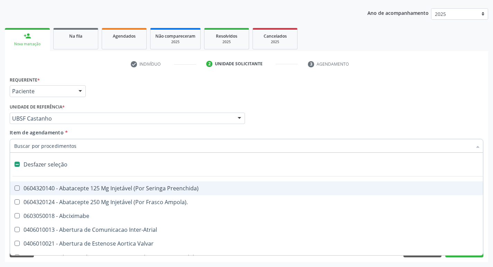
type input "2"
checkbox Monopolar "true"
checkbox Quadril "true"
checkbox Vagina "true"
checkbox Puerperal "true"
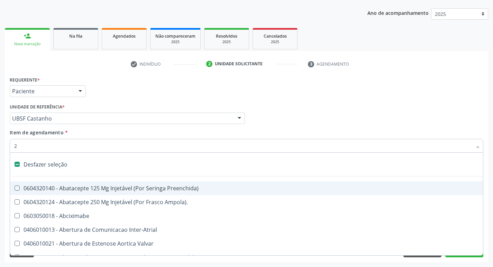
checkbox Aorto-Cavitarias "true"
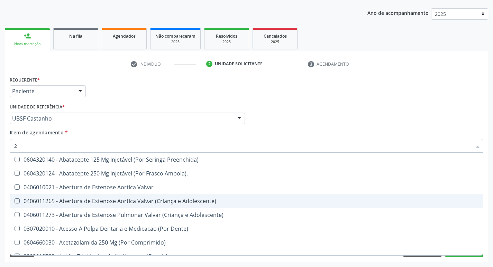
type input "20205001"
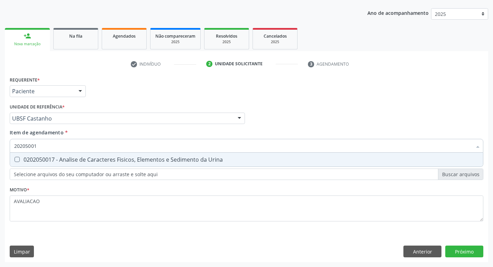
click at [90, 158] on div "0202050017 - Analise de Caracteres Fisicos, Elementos e Sedimento da Urina" at bounding box center [246, 160] width 464 height 6
checkbox Urina "true"
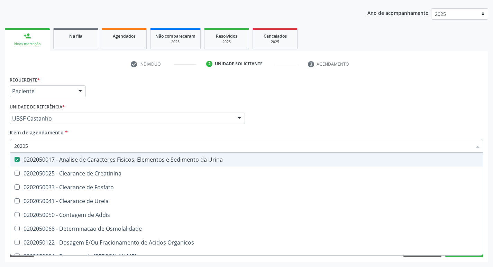
type input "2020"
checkbox Urina "false"
checkbox Ureia "true"
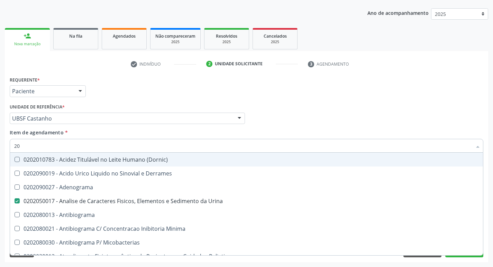
type input "2"
checkbox Urina "false"
checkbox Ferro "false"
checkbox Etilico "false"
checkbox Hdl "false"
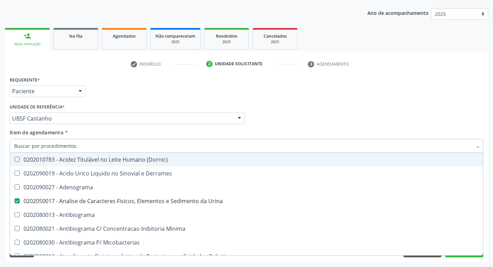
checkbox Ldl "false"
checkbox Fecal "false"
checkbox Estradiol "false"
checkbox II "true"
checkbox Glicose "false"
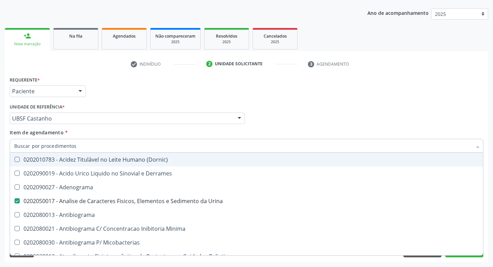
checkbox Glicosilada "false"
checkbox Insulina "false"
checkbox Metotrexato "false"
checkbox Triglicerideos "false"
checkbox Mandíbula "false"
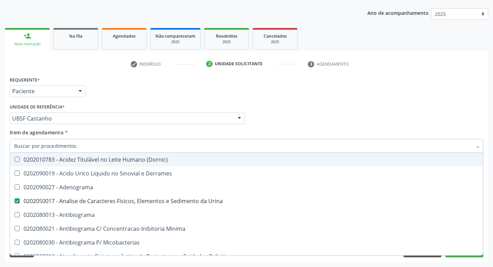
checkbox Completo "false"
checkbox Antiaspergillus "false"
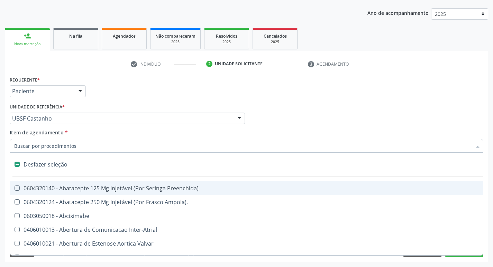
type input "2"
checkbox Hepático "true"
checkbox Urina "false"
checkbox Monopolar "true"
checkbox Quadril "true"
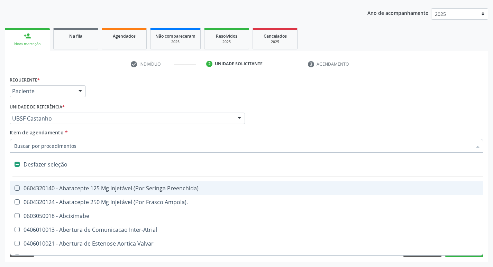
checkbox Vagina "true"
checkbox Puerperal "true"
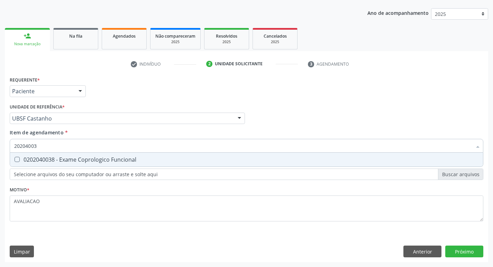
click at [113, 158] on div "0202040038 - Exame Coprologico Funcional" at bounding box center [246, 160] width 464 height 6
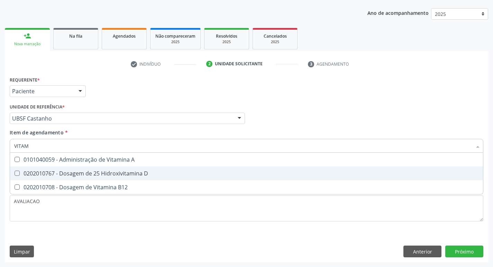
click at [112, 176] on div "0202010767 - Dosagem de 25 Hidroxivitamina D" at bounding box center [246, 174] width 464 height 6
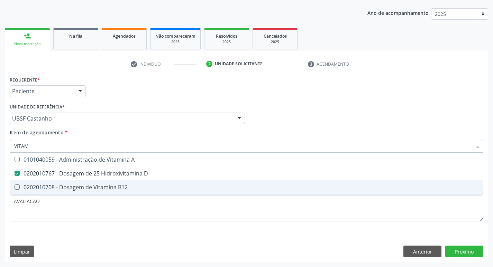
click at [111, 190] on div "0202010708 - Dosagem de Vitamina B12" at bounding box center [246, 188] width 464 height 6
click at [463, 255] on div "Requerente * Paciente Médico(a) Enfermeiro(a) Paciente Nenhum resultado encontr…" at bounding box center [246, 169] width 483 height 188
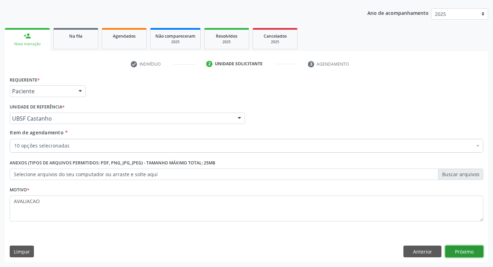
click at [457, 253] on button "Próximo" at bounding box center [464, 252] width 38 height 12
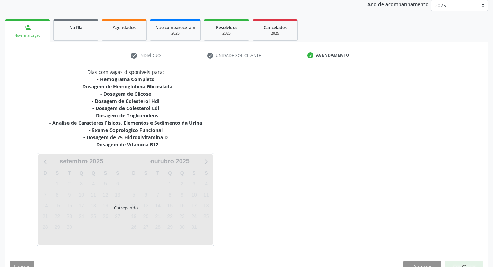
scroll to position [99, 0]
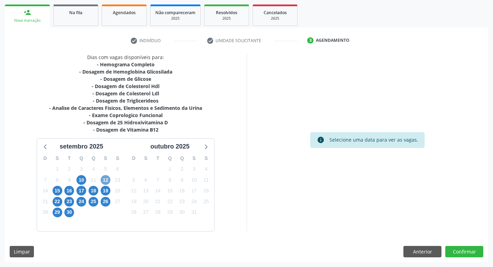
click at [101, 181] on span "12" at bounding box center [106, 180] width 10 height 10
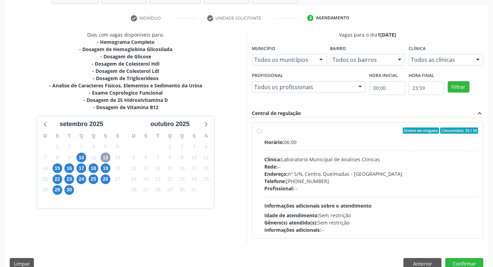
scroll to position [134, 0]
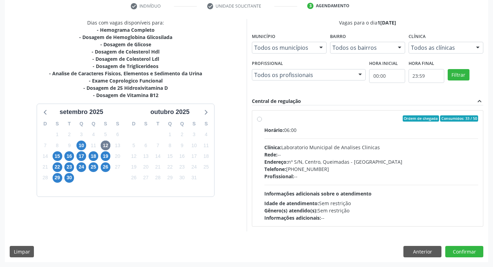
click at [349, 158] on div "Rede: --" at bounding box center [371, 154] width 214 height 7
click at [262, 122] on input "Ordem de chegada Consumidos: 33 / 50 Horário: 06:00 Clínica: Laboratorio Munici…" at bounding box center [259, 119] width 5 height 6
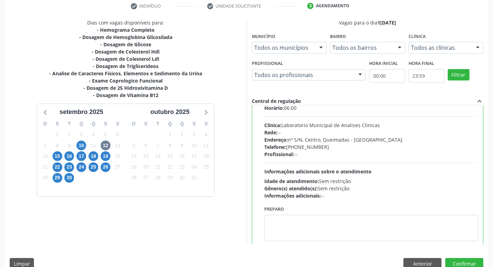
scroll to position [34, 0]
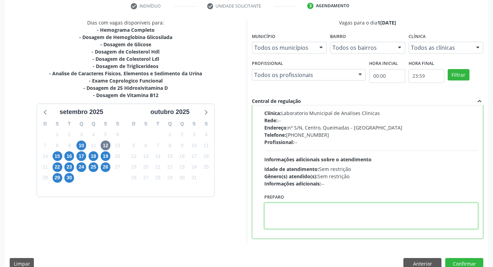
drag, startPoint x: 310, startPoint y: 218, endPoint x: 305, endPoint y: 219, distance: 5.7
click at [305, 219] on textarea at bounding box center [371, 216] width 214 height 26
paste textarea "IR EM JEJUM"
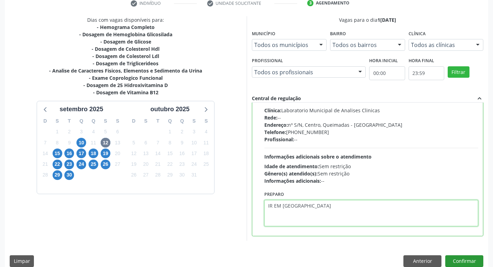
scroll to position [146, 0]
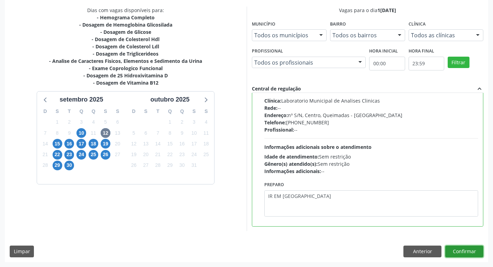
click at [463, 249] on button "Confirmar" at bounding box center [464, 252] width 38 height 12
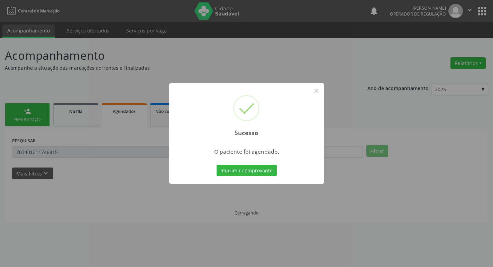
scroll to position [0, 0]
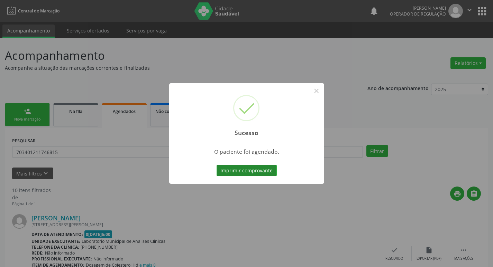
click at [258, 166] on button "Imprimir comprovante" at bounding box center [247, 171] width 60 height 12
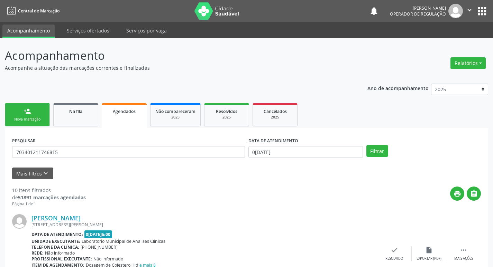
click at [35, 119] on div "Nova marcação" at bounding box center [27, 119] width 35 height 5
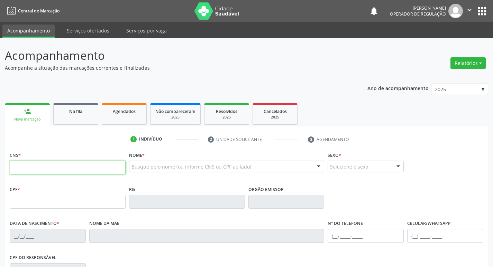
click at [48, 170] on input "text" at bounding box center [68, 168] width 116 height 14
type input "700 2034 7554 9924"
type input "939.616.937-49"
type input "2[DATE]"
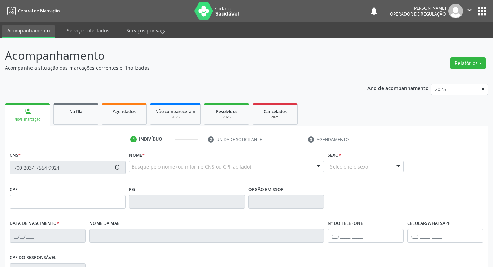
type input "[PERSON_NAME] das [PERSON_NAME]"
type input "[PHONE_NUMBER]"
type input "26"
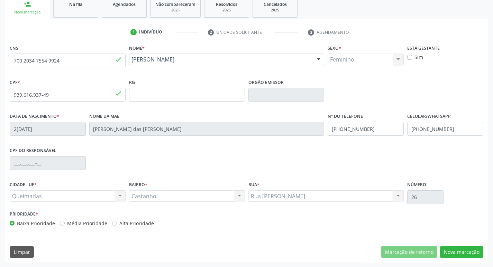
scroll to position [108, 0]
click at [458, 251] on button "Nova marcação" at bounding box center [462, 252] width 44 height 12
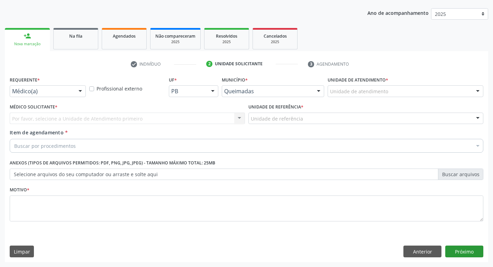
scroll to position [75, 0]
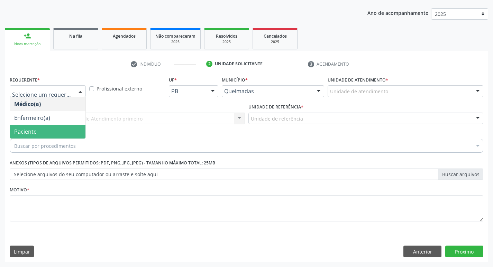
click at [40, 134] on span "Paciente" at bounding box center [47, 132] width 75 height 14
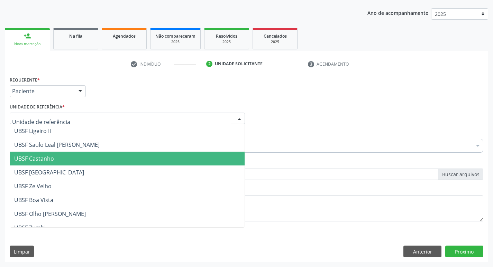
click at [56, 159] on span "UBSF Castanho" at bounding box center [127, 159] width 234 height 14
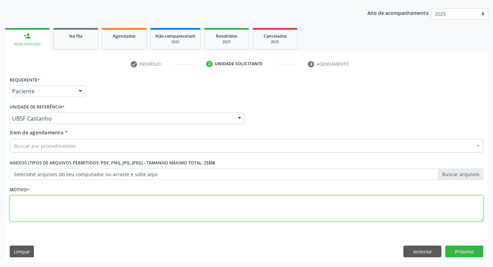
click at [38, 215] on textarea at bounding box center [246, 209] width 473 height 26
type textarea "AVALIACAO"
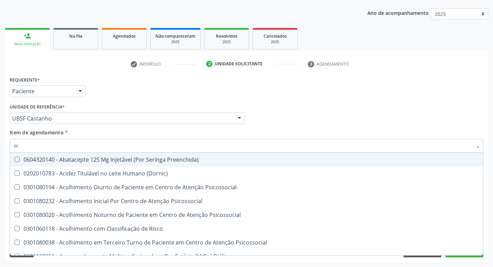
type input "HEMOGR"
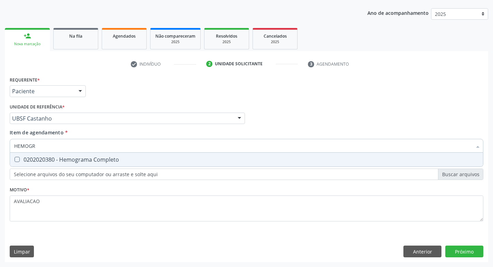
click at [109, 162] on div "0202020380 - Hemograma Completo" at bounding box center [246, 160] width 464 height 6
checkbox Completo "true"
type input "HEMOG"
checkbox Completo "false"
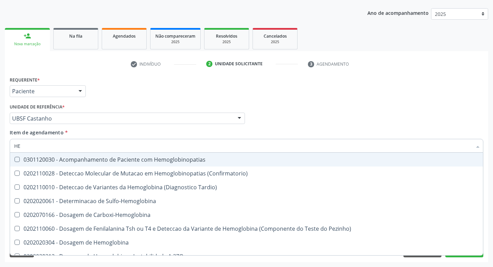
type input "H"
checkbox Completo "false"
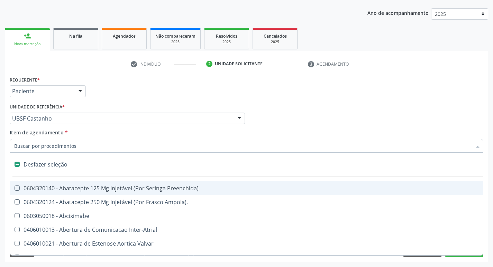
type input "G"
checkbox Persistente "true"
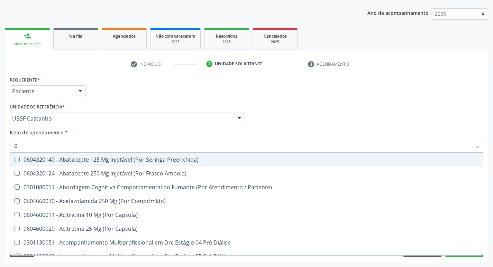
type input "GLICOSE"
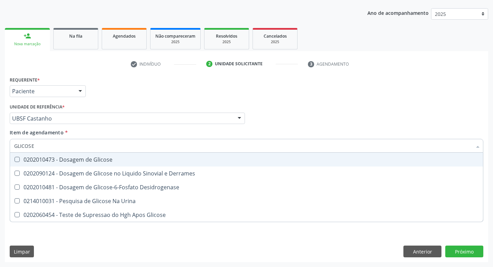
click at [57, 157] on div "0202010473 - Dosagem de Glicose" at bounding box center [246, 160] width 464 height 6
checkbox Glicose "true"
type input "GLICOS"
checkbox Glicose "false"
checkbox Derrames "true"
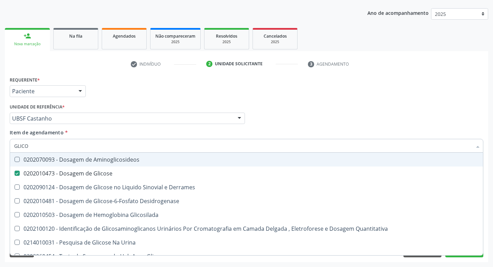
type input "GLIC"
checkbox Glicose "false"
checkbox Derrames "false"
type input "G"
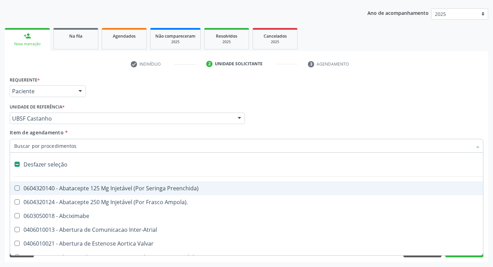
type input "H"
checkbox Convencional\) "true"
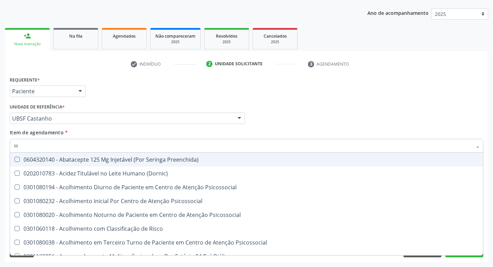
type input "HEMOGLOBINA G"
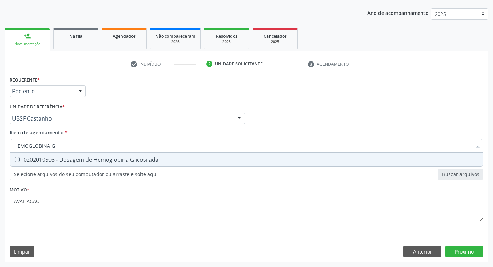
click at [114, 162] on div "0202010503 - Dosagem de Hemoglobina Glicosilada" at bounding box center [246, 160] width 464 height 6
checkbox Glicosilada "true"
type input "HEMOGLOBINA"
checkbox Glicosilada "false"
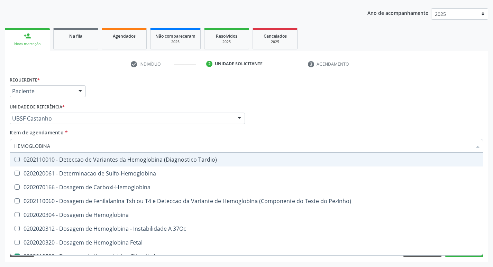
type input "HEMOGLOBIN"
checkbox Glicosilada "false"
checkbox Hemoglobina "true"
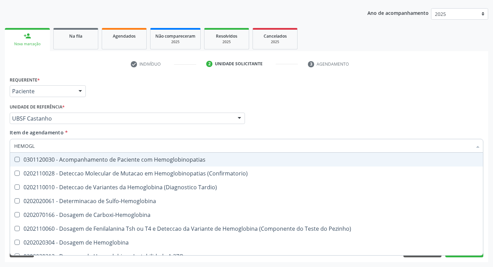
type input "HEMOG"
checkbox S "true"
type input "H"
checkbox Glicosilada "false"
checkbox S "false"
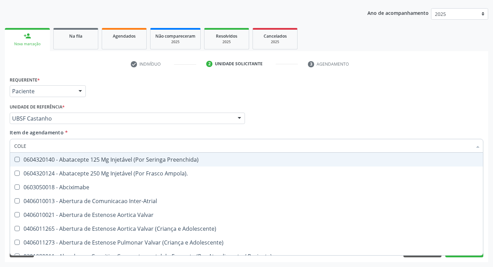
type input "COLES"
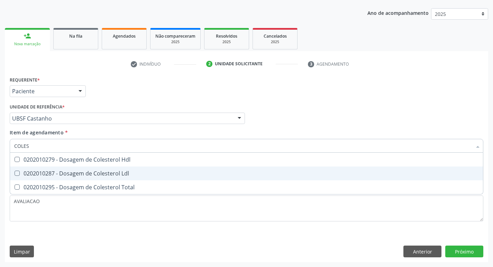
click at [116, 174] on div "0202010287 - Dosagem de Colesterol Ldl" at bounding box center [246, 174] width 464 height 6
checkbox Ldl "true"
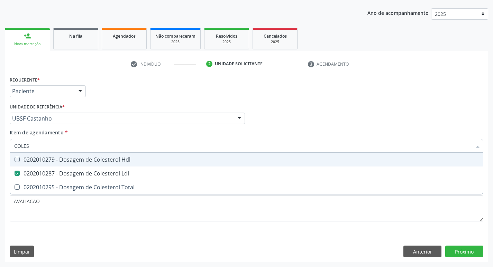
click at [117, 163] on div "0202010279 - Dosagem de Colesterol Hdl" at bounding box center [246, 160] width 464 height 6
checkbox Hdl "true"
type input "COLE"
checkbox Hdl "false"
checkbox Ldl "false"
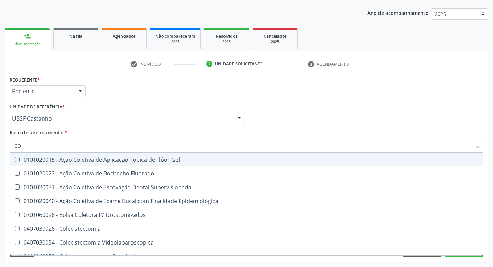
type input "C"
checkbox Hdl "false"
checkbox Ldl "false"
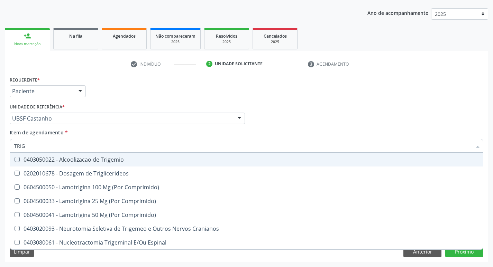
type input "TRIGL"
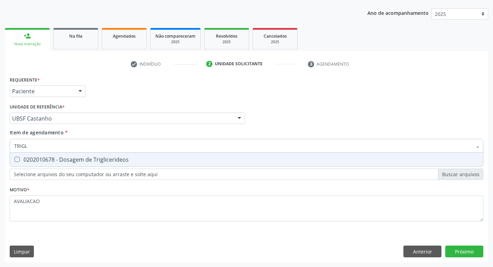
click at [117, 163] on div "0202010678 - Dosagem de Triglicerideos" at bounding box center [246, 160] width 464 height 6
checkbox Triglicerideos "true"
type input "TRIG"
checkbox Triglicerideos "false"
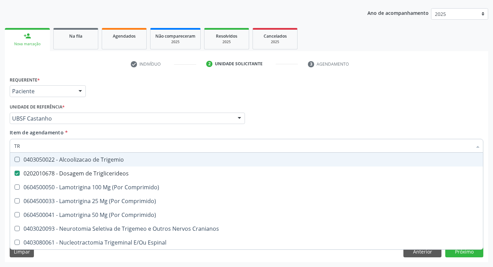
type input "T"
checkbox Triglicerideos "false"
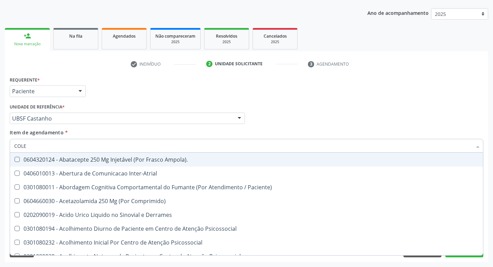
type input "COLES"
checkbox Ampola\)\ "true"
checkbox Inter-Atrial "true"
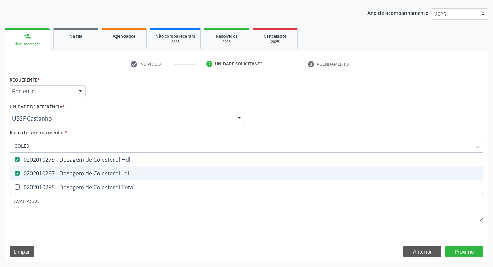
type input "COLE"
checkbox Hdl "false"
checkbox Ldl "false"
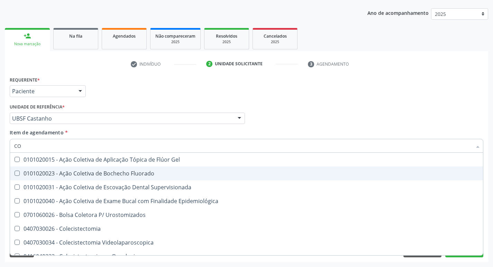
type input "C"
checkbox Hdl "false"
checkbox Ldl "false"
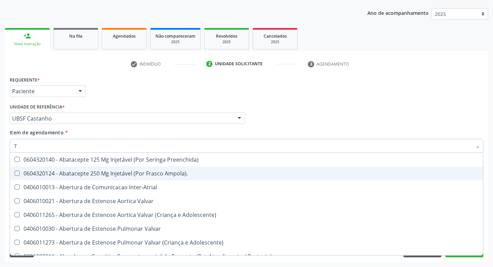
type input "TR"
checkbox Atendimentos-Mês\) "true"
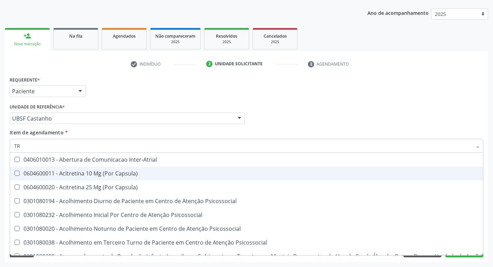
type input "TRI"
checkbox Níveis "true"
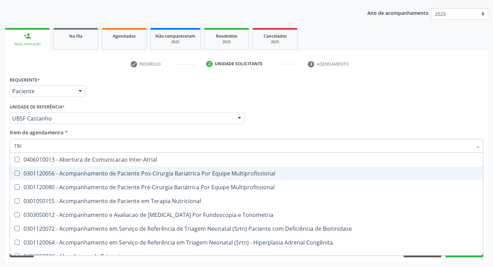
type input "TRIG"
checkbox Multiprofissional "true"
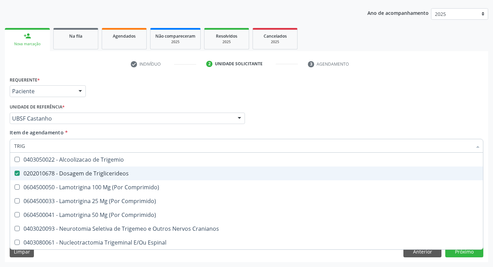
type input "TRIGL"
checkbox Trigemio "true"
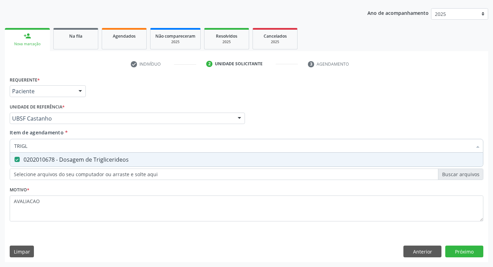
type input "TRIG"
checkbox Triglicerideos "false"
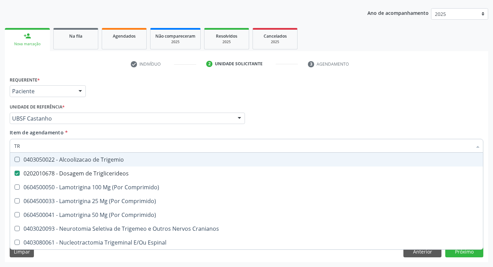
type input "T"
checkbox Triglicerideos "false"
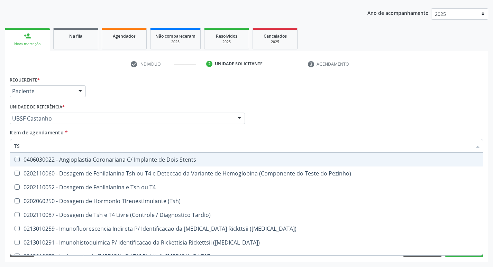
type input "TSH"
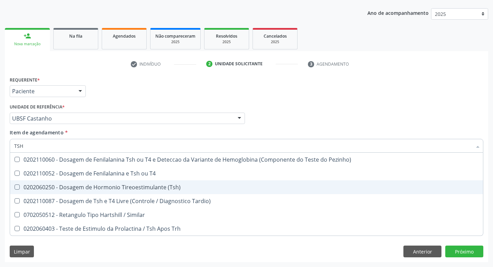
click at [88, 185] on div "0202060250 - Dosagem de Hormonio Tireoestimulante (Tsh)" at bounding box center [246, 188] width 464 height 6
checkbox \(Tsh\) "true"
type input "TS"
checkbox \(Tsh\) "false"
checkbox Tardio\) "true"
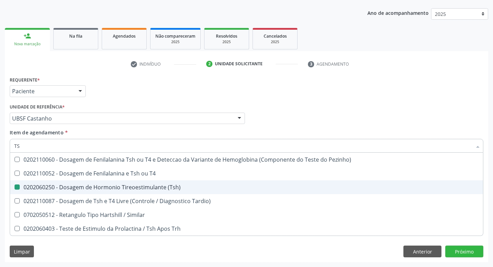
type input "T"
checkbox Tardio\) "false"
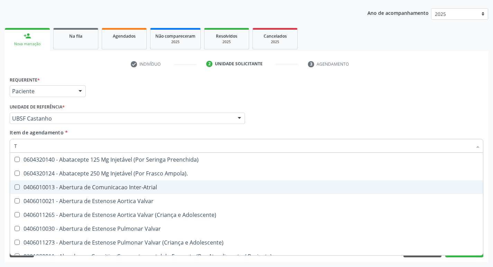
type input "T4"
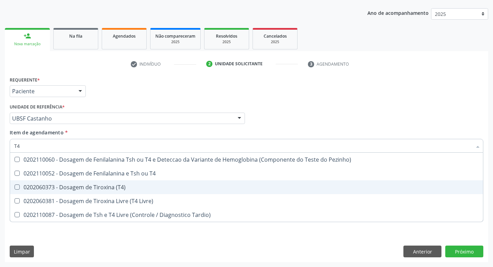
click at [122, 191] on span "0202060373 - Dosagem de Tiroxina (T4)" at bounding box center [246, 188] width 473 height 14
checkbox \(T4\) "false"
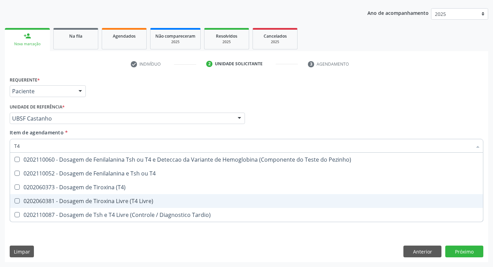
click at [124, 197] on span "0202060381 - Dosagem de Tiroxina Livre (T4 Livre)" at bounding box center [246, 201] width 473 height 14
checkbox Livre\) "true"
type input "T"
checkbox Livre\) "false"
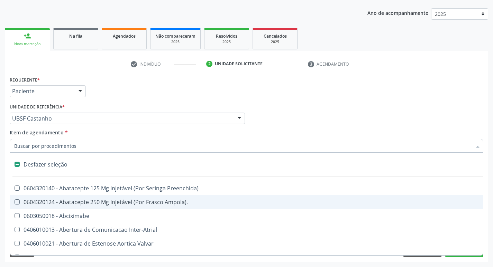
type input "U"
checkbox Coledocoplastia "true"
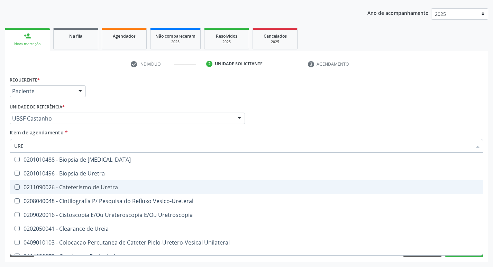
type input "UREI"
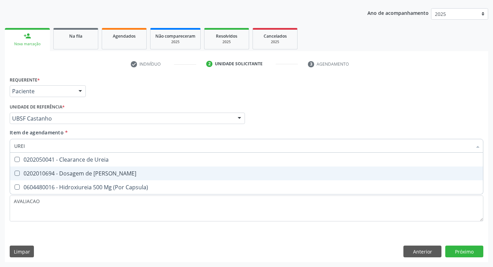
click at [111, 174] on div "0202010694 - Dosagem de Ureia" at bounding box center [246, 174] width 464 height 6
checkbox Ureia "true"
type input "URE"
checkbox Ureia "false"
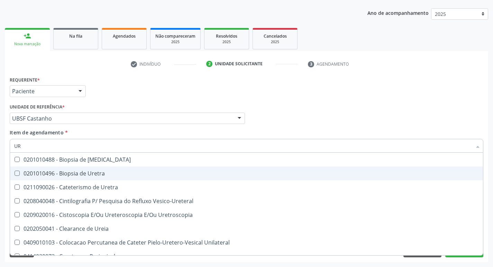
type input "U"
checkbox Ureia "false"
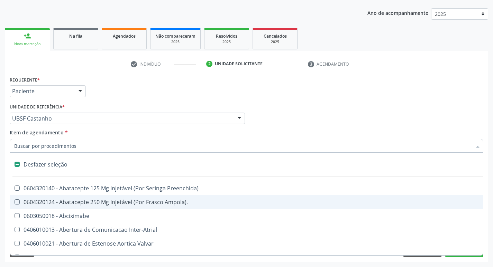
type input "2"
checkbox Monopolar "true"
checkbox Quadril "true"
checkbox Vagina "true"
checkbox Puerperal "true"
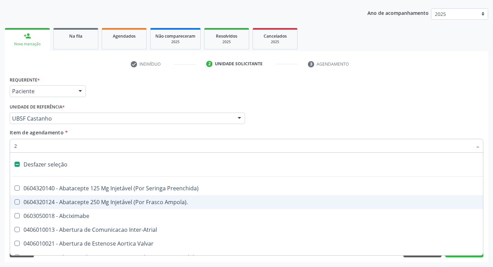
checkbox Internado "true"
checkbox Anos\) "true"
checkbox Aorto-Cavitarias "true"
checkbox Congenita "true"
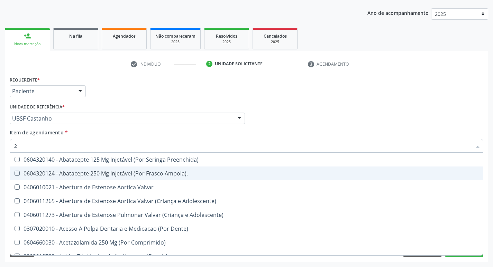
type input "20205001"
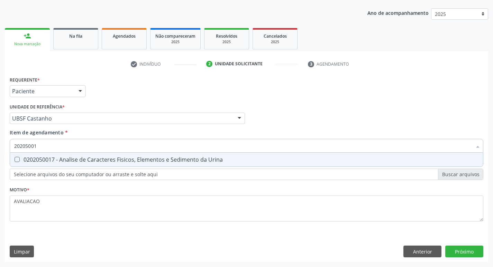
click at [100, 163] on div "0202050017 - Analise de Caracteres Fisicos, Elementos e Sedimento da Urina" at bounding box center [246, 160] width 464 height 6
checkbox Urina "true"
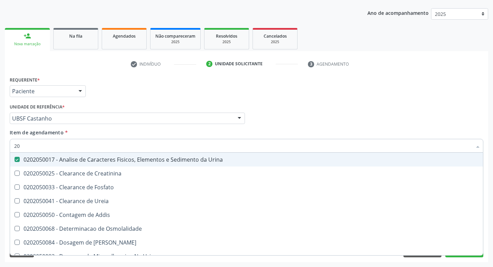
type input "2"
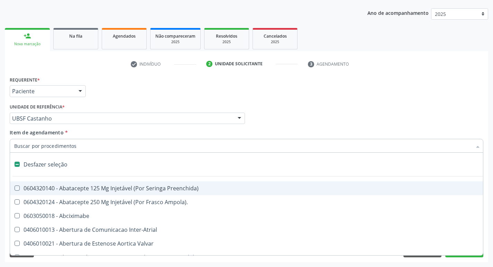
checkbox Preenchida\) "false"
checkbox Inter-Atrial "false"
type input "C"
checkbox Dedo "true"
checkbox Urina "false"
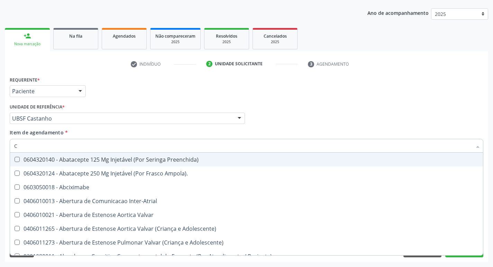
type input "CULTURA"
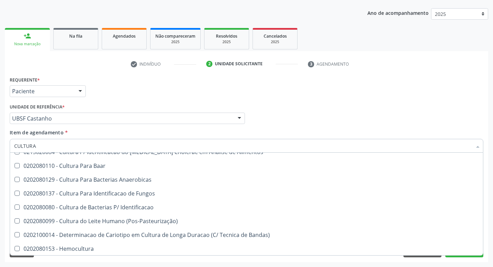
scroll to position [49, 0]
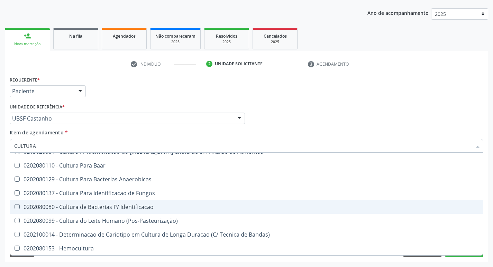
click at [151, 208] on div "0202080080 - Cultura de Bacterias P/ Identificacao" at bounding box center [246, 207] width 464 height 6
checkbox Identificacao "true"
type input "C"
checkbox Identificacao "false"
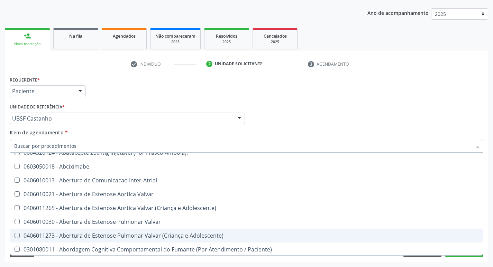
scroll to position [78, 0]
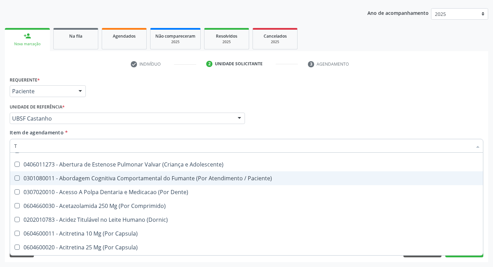
type input "TG"
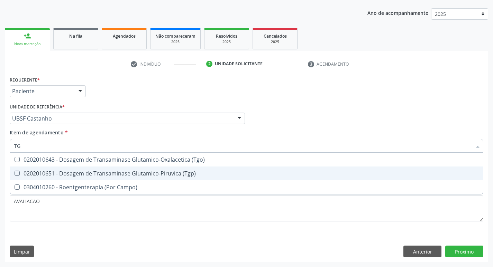
click at [145, 174] on div "0202010651 - Dosagem de Transaminase Glutamico-Piruvica (Tgp)" at bounding box center [246, 174] width 464 height 6
checkbox \(Tgp\) "true"
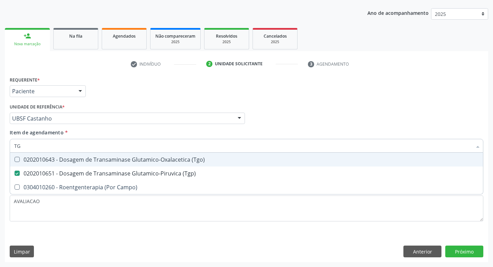
click at [144, 160] on div "0202010643 - Dosagem de Transaminase Glutamico-Oxalacetica (Tgo)" at bounding box center [246, 160] width 464 height 6
checkbox \(Tgo\) "true"
type input "T"
checkbox \(Tgo\) "false"
checkbox \(Tgp\) "false"
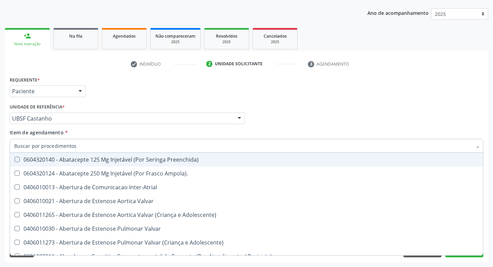
checkbox Urina "false"
checkbox Central "true"
checkbox Identificacao "false"
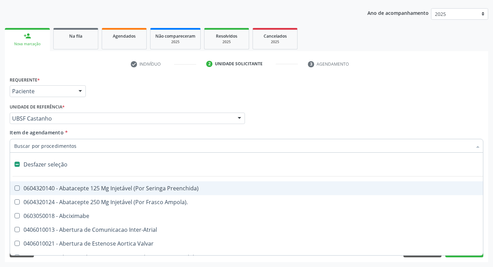
type input "V"
checkbox Urina "false"
checkbox \(Unilateral\) "true"
checkbox Cornea "true"
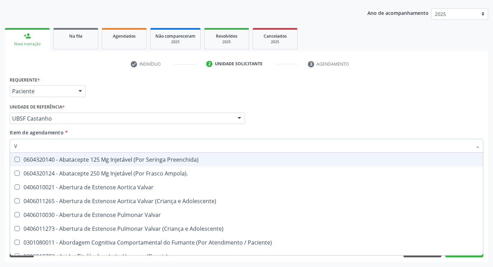
type input "VI"
checkbox Psicoterapia "true"
checkbox Livre\) "false"
checkbox \(Tgp\) "false"
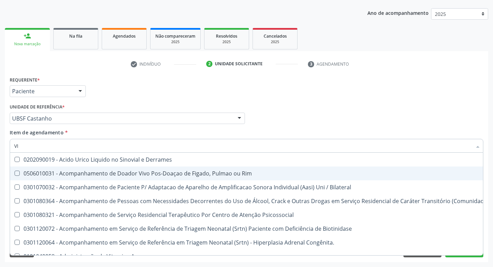
type input "VITAM"
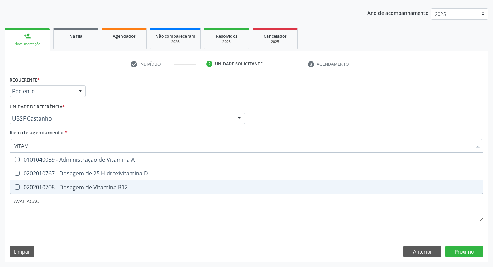
click at [123, 185] on div "0202010708 - Dosagem de Vitamina B12" at bounding box center [246, 188] width 464 height 6
checkbox B12 "true"
click at [122, 176] on div "0202010767 - Dosagem de 25 Hidroxivitamina D" at bounding box center [246, 174] width 464 height 6
checkbox D "true"
type input "VITA"
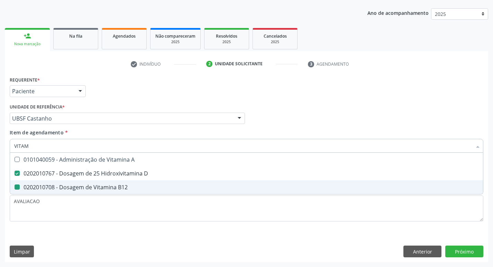
checkbox D "false"
checkbox B12 "false"
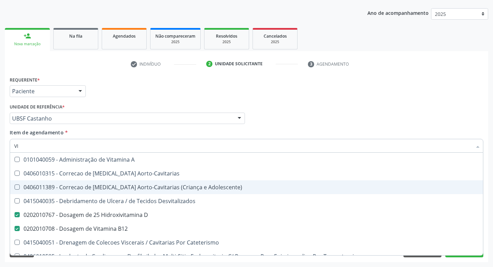
type input "V"
checkbox D "false"
checkbox B12 "false"
checkbox Cateterismo "false"
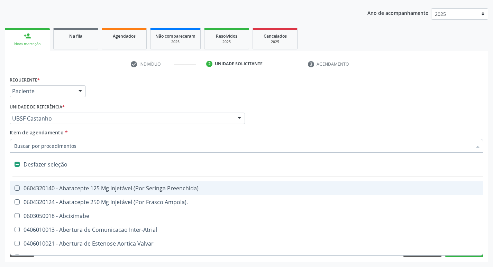
type input "T"
checkbox Dedo "true"
checkbox Urina "false"
checkbox Oro-Sinusal "true"
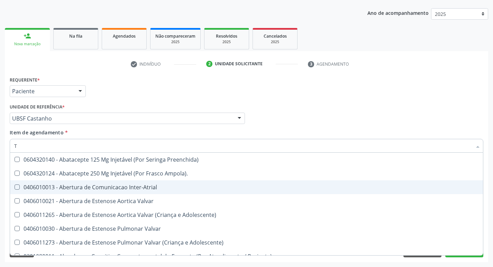
type input "TG"
checkbox Preenchida\) "true"
checkbox Ampola\)\ "true"
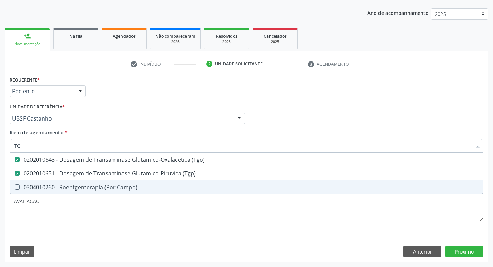
type input "T"
checkbox \(Tgo\) "false"
checkbox \(Tgp\) "false"
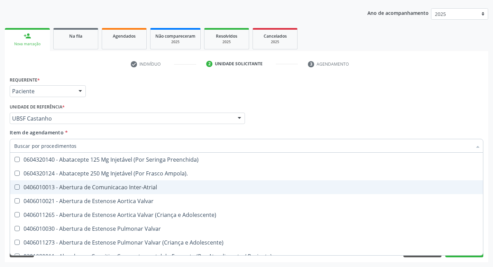
checkbox Urina "false"
checkbox Central "true"
checkbox Identificacao "false"
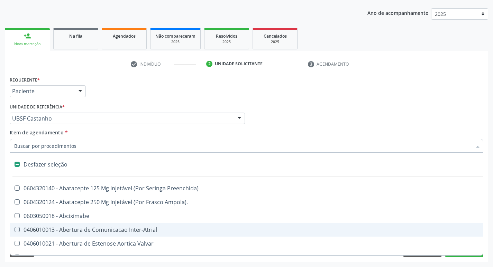
type input "L"
checkbox Pulmonares "true"
checkbox Urina "false"
checkbox Polietileno "true"
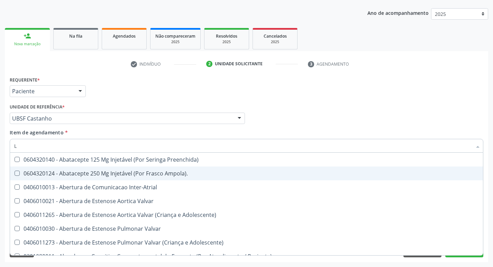
type input "LARVAS"
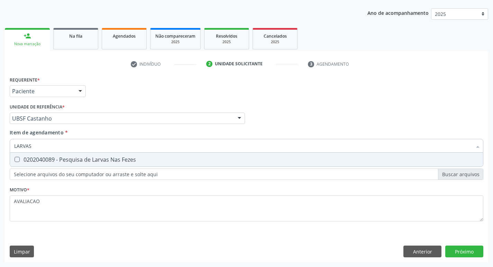
click at [125, 158] on div "0202040089 - Pesquisa de Larvas Nas Fezes" at bounding box center [246, 160] width 464 height 6
checkbox Fezes "true"
click at [461, 250] on div "Requerente * Paciente Médico(a) Enfermeiro(a) Paciente Nenhum resultado encontr…" at bounding box center [246, 169] width 483 height 188
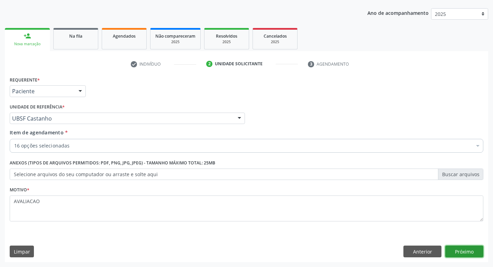
click at [462, 256] on button "Próximo" at bounding box center [464, 252] width 38 height 12
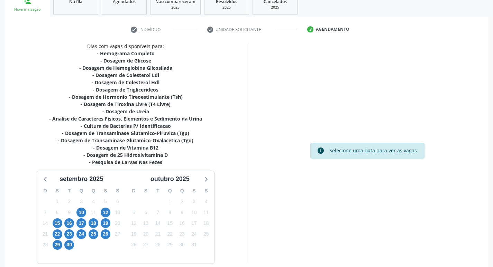
scroll to position [142, 0]
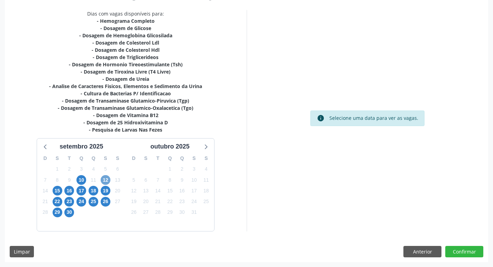
click at [108, 182] on span "12" at bounding box center [106, 180] width 10 height 10
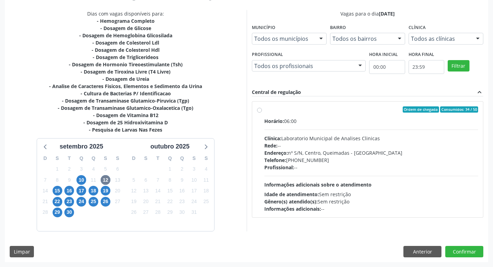
click at [342, 155] on div "Endereço: nº S/N, Centro, Queimadas - PB" at bounding box center [371, 152] width 214 height 7
click at [262, 113] on input "Ordem de chegada Consumidos: 34 / 50 Horário: 06:00 Clínica: Laboratorio Munici…" at bounding box center [259, 110] width 5 height 6
radio input "true"
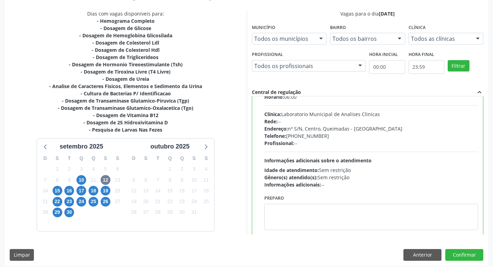
scroll to position [34, 0]
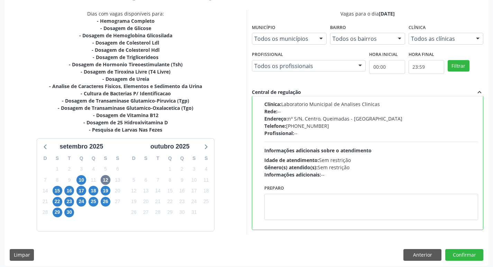
click at [315, 193] on div "Preparo" at bounding box center [371, 201] width 214 height 37
click at [298, 200] on textarea at bounding box center [371, 207] width 214 height 26
paste textarea "IR EM JEJUM"
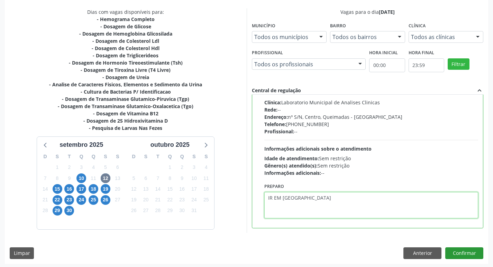
scroll to position [146, 0]
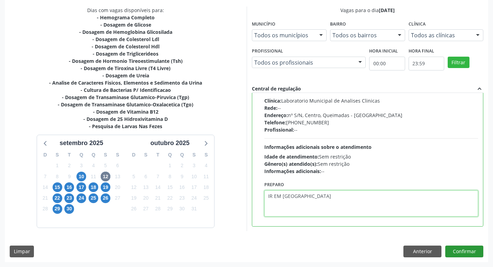
type textarea "IR EM JEJUM"
click at [473, 249] on button "Confirmar" at bounding box center [464, 252] width 38 height 12
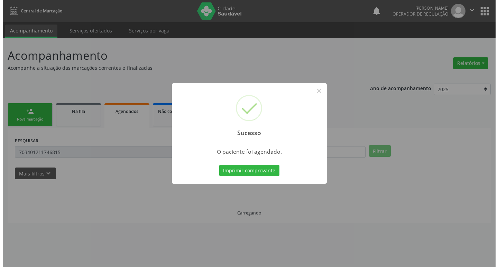
scroll to position [0, 0]
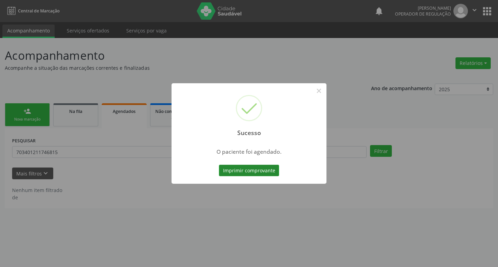
click at [260, 168] on button "Imprimir comprovante" at bounding box center [249, 171] width 60 height 12
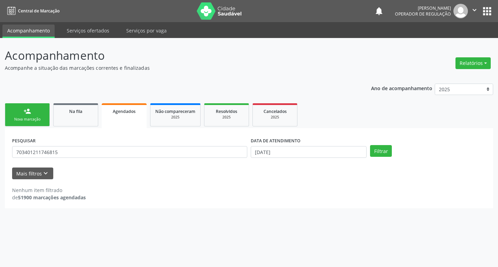
click at [36, 116] on link "person_add Nova marcação" at bounding box center [27, 114] width 45 height 23
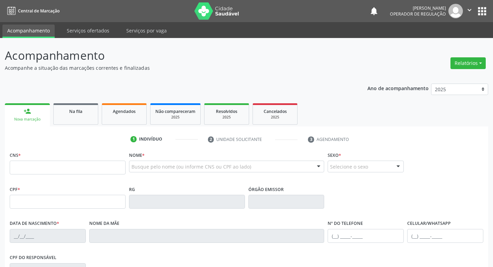
click at [484, 10] on button "apps" at bounding box center [482, 11] width 12 height 12
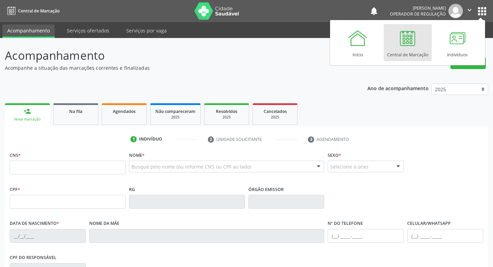
click at [51, 157] on div "CNS *" at bounding box center [68, 162] width 116 height 25
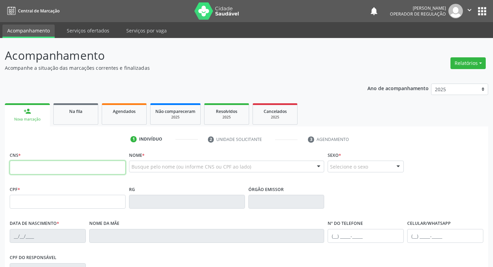
click at [49, 163] on input "text" at bounding box center [68, 168] width 116 height 14
type input "704 8095 7387 4741"
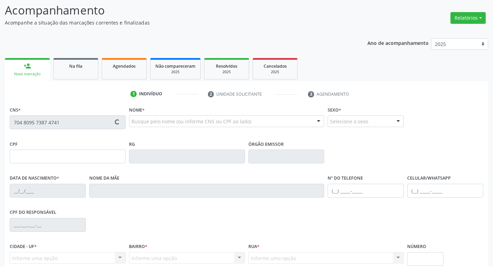
type input "067.384.994-50"
type input "[DATE]"
type input "[PERSON_NAME] das [PERSON_NAME]"
type input "[PHONE_NUMBER]"
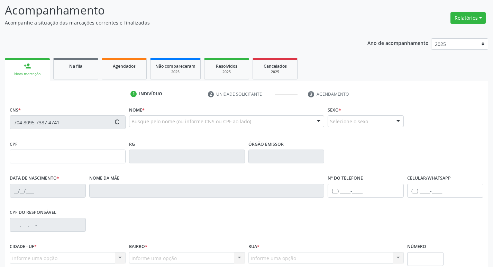
type input "351"
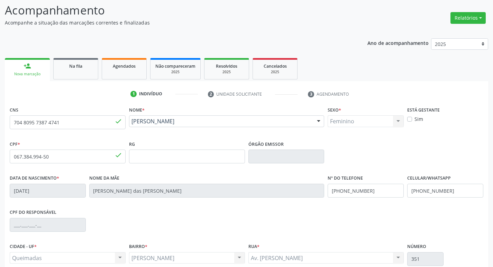
scroll to position [108, 0]
